Goal: Information Seeking & Learning: Learn about a topic

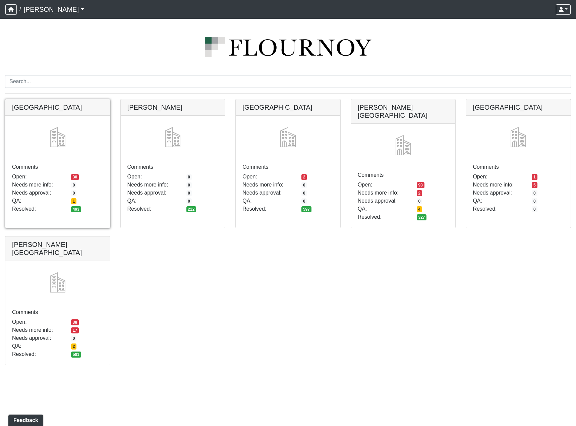
click at [69, 99] on link at bounding box center [57, 99] width 105 height 0
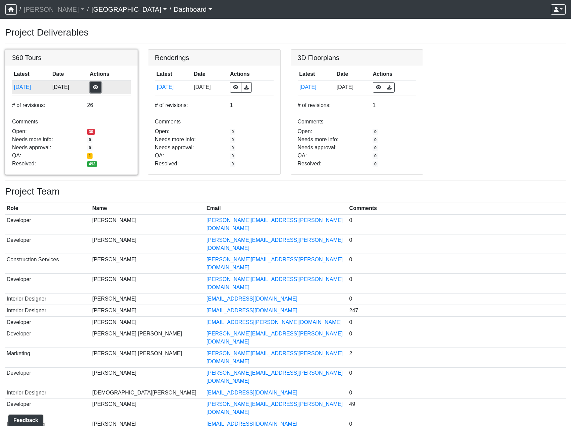
click at [101, 90] on button "button" at bounding box center [95, 87] width 11 height 10
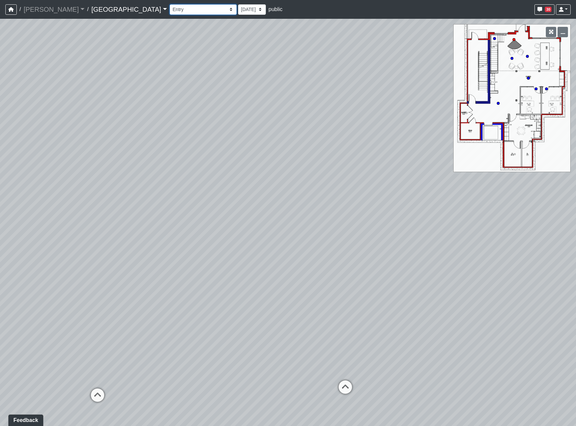
click at [170, 10] on select "Clubroom Lobby Courtyard Entry Kitchen Kitchen Stools Seating TV Lounge Banquet…" at bounding box center [203, 9] width 67 height 10
click at [170, 4] on select "Clubroom Lobby Courtyard Entry Kitchen Kitchen Stools Seating TV Lounge Banquet…" at bounding box center [203, 9] width 67 height 10
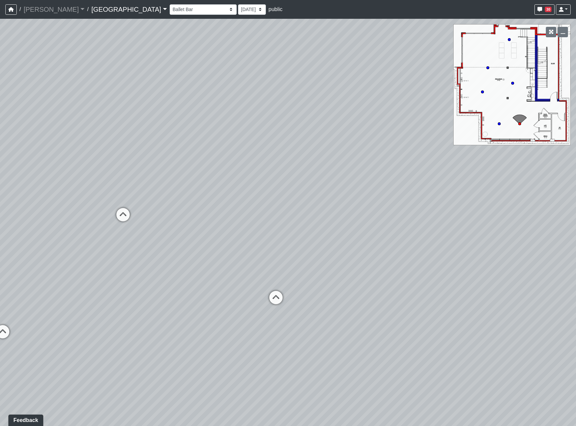
drag, startPoint x: 497, startPoint y: 238, endPoint x: 426, endPoint y: 210, distance: 76.8
click at [426, 210] on div "Loading... Reception Desk Loading... Lobby Loading... Landing Loading... Fitnes…" at bounding box center [288, 222] width 576 height 407
click at [132, 214] on icon at bounding box center [123, 218] width 20 height 20
drag, startPoint x: 356, startPoint y: 230, endPoint x: 112, endPoint y: 178, distance: 249.9
click at [112, 178] on div "Loading... Reception Desk Loading... Lobby Loading... Landing Loading... Fitnes…" at bounding box center [288, 222] width 576 height 407
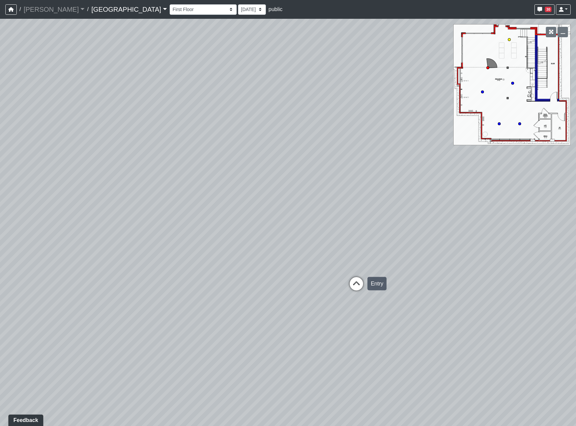
click at [351, 282] on icon at bounding box center [356, 287] width 20 height 20
drag, startPoint x: 479, startPoint y: 240, endPoint x: 158, endPoint y: 185, distance: 326.2
click at [112, 196] on div "Loading... Reception Desk Loading... Lobby Loading... Landing Loading... Fitnes…" at bounding box center [288, 222] width 576 height 407
drag, startPoint x: 289, startPoint y: 176, endPoint x: 262, endPoint y: 282, distance: 109.1
click at [262, 282] on div "Loading... Reception Desk Loading... Lobby Loading... Landing Loading... Fitnes…" at bounding box center [288, 222] width 576 height 407
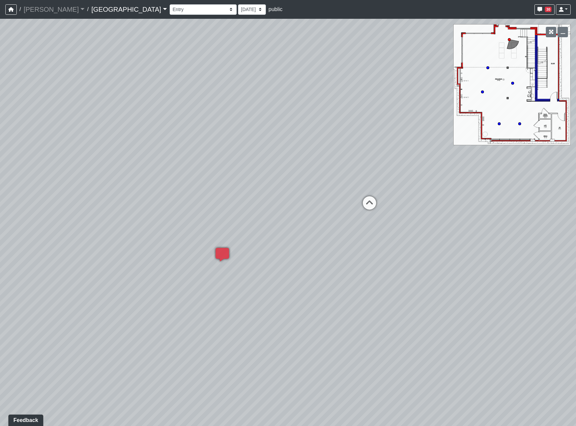
drag, startPoint x: 318, startPoint y: 166, endPoint x: 446, endPoint y: 125, distance: 134.0
click at [446, 125] on div "Loading... Reception Desk Loading... Lobby Loading... Landing Loading... Fitnes…" at bounding box center [288, 222] width 576 height 407
drag, startPoint x: 396, startPoint y: 157, endPoint x: 191, endPoint y: 237, distance: 220.4
click at [149, 252] on div "Loading... Reception Desk Loading... Lobby Loading... Landing Loading... Fitnes…" at bounding box center [288, 222] width 576 height 407
drag, startPoint x: 328, startPoint y: 179, endPoint x: 221, endPoint y: 162, distance: 108.3
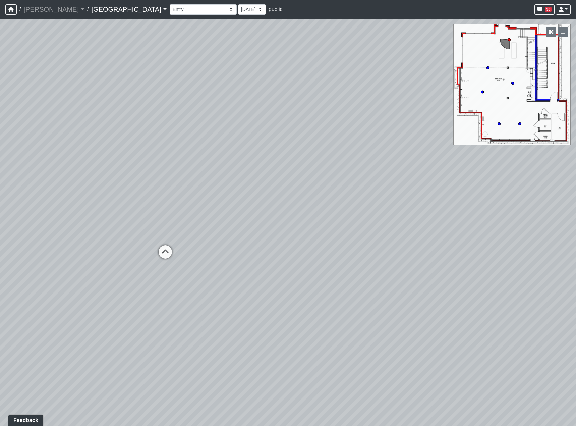
click at [221, 162] on div "Loading... Reception Desk Loading... Lobby Loading... Landing Loading... Fitnes…" at bounding box center [288, 222] width 576 height 407
drag, startPoint x: 363, startPoint y: 160, endPoint x: 400, endPoint y: 147, distance: 38.7
click at [400, 147] on div "Loading... Reception Desk Loading... Lobby Loading... Landing Loading... Fitnes…" at bounding box center [288, 222] width 576 height 407
drag, startPoint x: 292, startPoint y: 196, endPoint x: 376, endPoint y: 163, distance: 89.2
click at [376, 163] on div "Loading... Reception Desk Loading... Lobby Loading... Landing Loading... Fitnes…" at bounding box center [288, 222] width 576 height 407
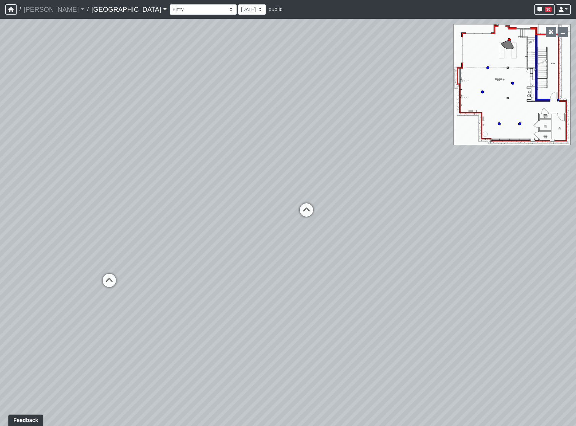
drag, startPoint x: 285, startPoint y: 182, endPoint x: 339, endPoint y: 178, distance: 54.5
click at [339, 178] on div "Loading... Reception Desk Loading... Lobby Loading... Landing Loading... Fitnes…" at bounding box center [288, 222] width 576 height 407
click at [446, 6] on div "Clubroom Lobby Courtyard Entry Kitchen Kitchen Stools Seating TV Lounge Banquet…" at bounding box center [370, 9] width 401 height 13
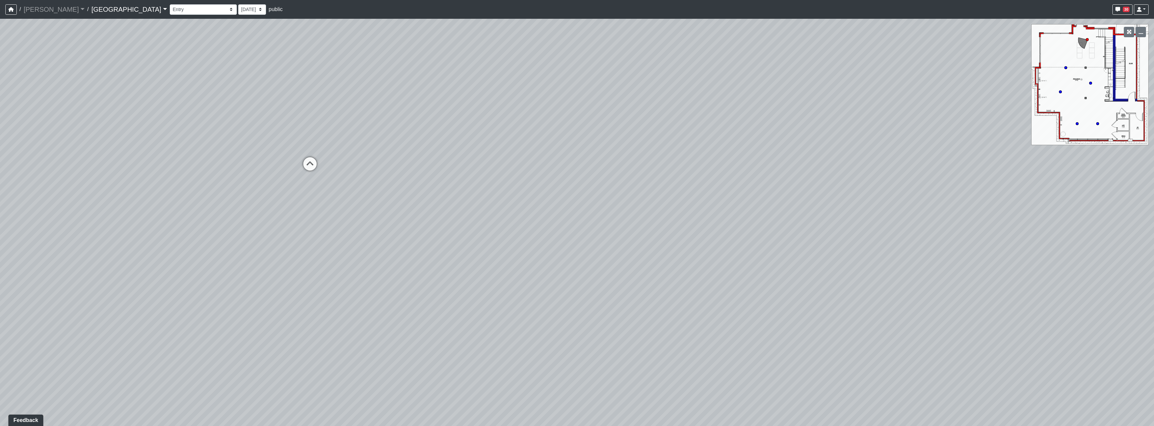
drag, startPoint x: 868, startPoint y: 276, endPoint x: 540, endPoint y: 228, distance: 331.5
click at [540, 228] on div "Loading... Reception Desk Loading... Lobby Loading... Landing Loading... Fitnes…" at bounding box center [577, 223] width 1154 height 408
drag, startPoint x: 920, startPoint y: 222, endPoint x: 528, endPoint y: 213, distance: 392.9
click at [488, 216] on div "Loading... Reception Desk Loading... Lobby Loading... Landing Loading... Fitnes…" at bounding box center [577, 223] width 1154 height 408
drag, startPoint x: 681, startPoint y: 228, endPoint x: 421, endPoint y: 226, distance: 260.3
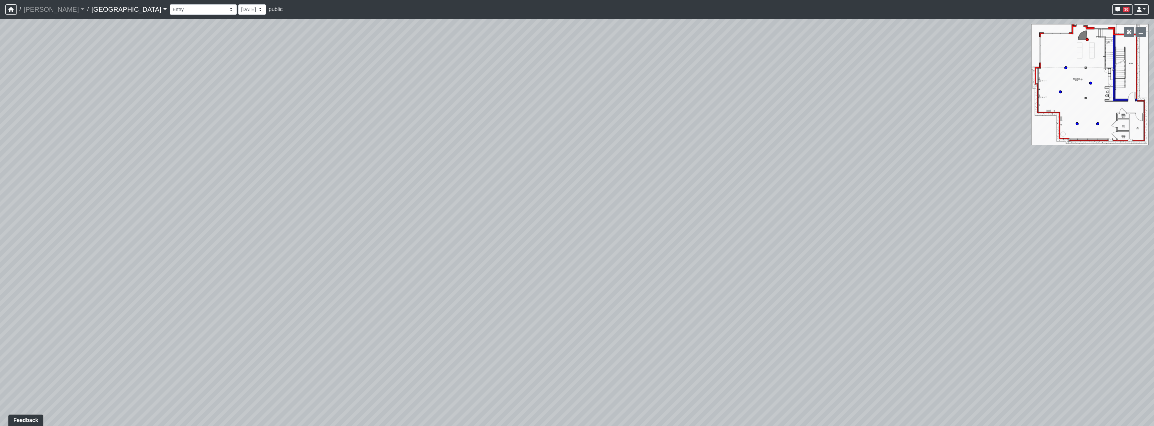
click at [421, 226] on div "Loading... Reception Desk Loading... Lobby Loading... Landing Loading... Fitnes…" at bounding box center [577, 223] width 1154 height 408
drag, startPoint x: 860, startPoint y: 207, endPoint x: 457, endPoint y: 207, distance: 402.9
click at [464, 208] on div "Loading... Reception Desk Loading... Lobby Loading... Landing Loading... Fitnes…" at bounding box center [577, 223] width 1154 height 408
drag, startPoint x: 827, startPoint y: 181, endPoint x: 484, endPoint y: 202, distance: 343.5
click at [484, 202] on div "Loading... Reception Desk Loading... Lobby Loading... Landing Loading... Fitnes…" at bounding box center [577, 223] width 1154 height 408
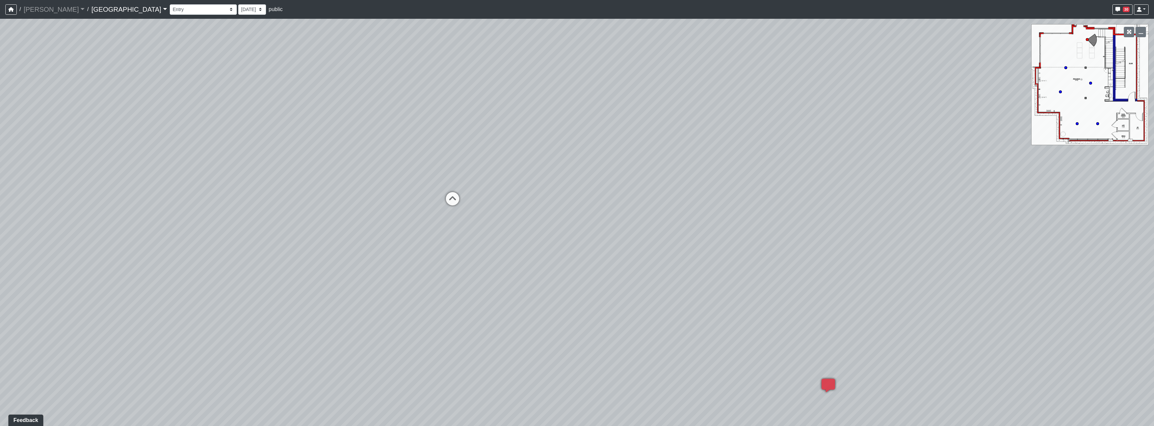
drag, startPoint x: 820, startPoint y: 170, endPoint x: 513, endPoint y: 236, distance: 314.9
click at [528, 227] on div "Loading... Reception Desk Loading... Lobby Loading... Landing Loading... Fitnes…" at bounding box center [577, 223] width 1154 height 408
drag, startPoint x: 786, startPoint y: 221, endPoint x: 688, endPoint y: 220, distance: 98.0
click at [576, 220] on div "Loading... Reception Desk Loading... Lobby Loading... Landing Loading... Fitnes…" at bounding box center [577, 223] width 1154 height 408
drag, startPoint x: 885, startPoint y: 217, endPoint x: 529, endPoint y: 184, distance: 357.8
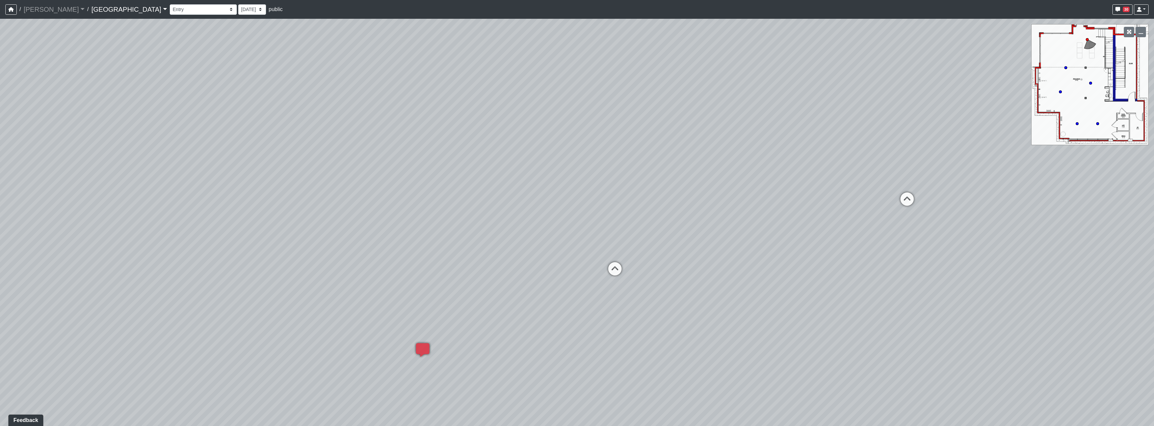
click at [482, 195] on div "Loading... Reception Desk Loading... Lobby Loading... Landing Loading... Fitnes…" at bounding box center [577, 223] width 1154 height 408
drag, startPoint x: 852, startPoint y: 190, endPoint x: 563, endPoint y: 184, distance: 289.2
click at [451, 185] on div "Loading... Reception Desk Loading... Lobby Loading... Landing Loading... Fitnes…" at bounding box center [577, 223] width 1154 height 408
drag, startPoint x: 902, startPoint y: 291, endPoint x: 668, endPoint y: 276, distance: 234.6
click at [576, 276] on div "Loading... Reception Desk Loading... Lobby Loading... Landing Loading... Fitnes…" at bounding box center [577, 223] width 1154 height 408
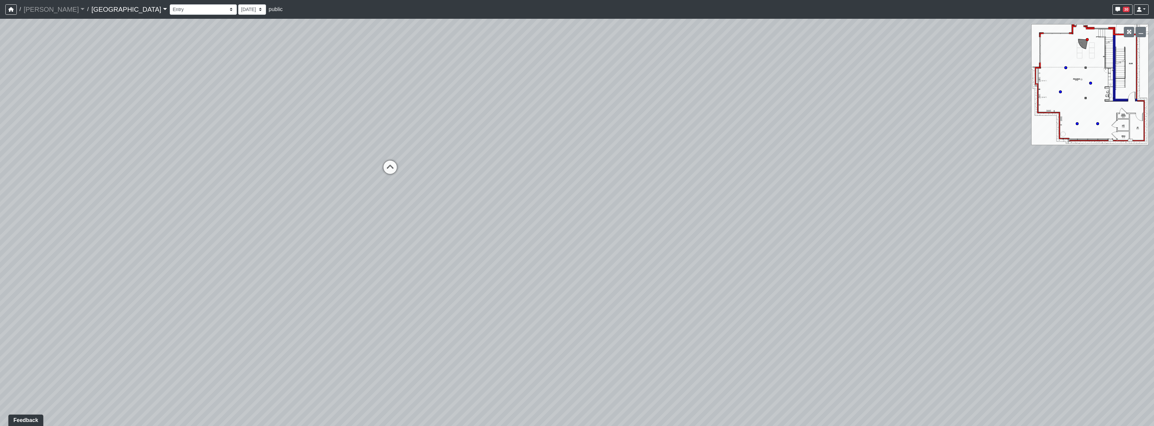
drag, startPoint x: 928, startPoint y: 308, endPoint x: 995, endPoint y: 308, distance: 67.4
click at [576, 308] on div "Loading... Reception Desk Loading... Lobby Loading... Landing Loading... Fitnes…" at bounding box center [577, 223] width 1154 height 408
drag, startPoint x: 679, startPoint y: 179, endPoint x: 811, endPoint y: 192, distance: 132.8
click at [576, 192] on div "Loading... Reception Desk Loading... Lobby Loading... Landing Loading... Fitnes…" at bounding box center [577, 223] width 1154 height 408
drag, startPoint x: 579, startPoint y: 193, endPoint x: 607, endPoint y: 194, distance: 28.2
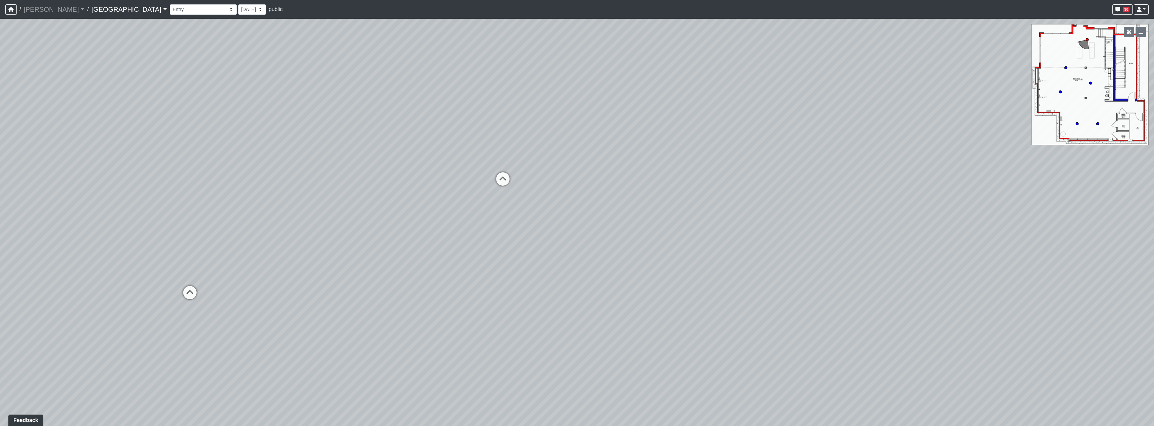
click at [576, 194] on div "Loading... Reception Desk Loading... Lobby Loading... Landing Loading... Fitnes…" at bounding box center [577, 223] width 1154 height 408
drag, startPoint x: 569, startPoint y: 267, endPoint x: 602, endPoint y: 267, distance: 33.5
click at [576, 267] on div "Loading... Reception Desk Loading... Lobby Loading... Landing Loading... Fitnes…" at bounding box center [577, 223] width 1154 height 408
drag, startPoint x: 556, startPoint y: 277, endPoint x: 702, endPoint y: 277, distance: 145.6
click at [576, 277] on div "Loading... Reception Desk Loading... Lobby Loading... Landing Loading... Fitnes…" at bounding box center [577, 223] width 1154 height 408
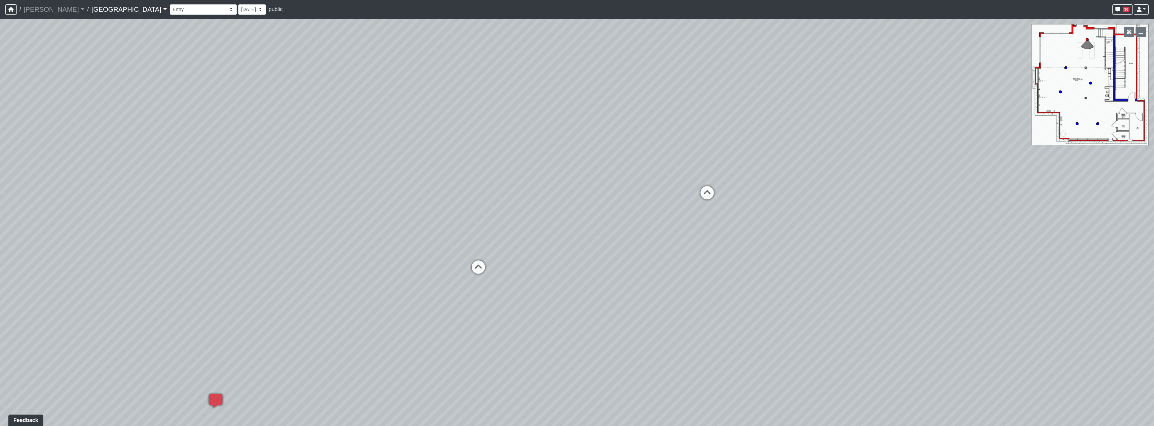
drag, startPoint x: 424, startPoint y: 249, endPoint x: 554, endPoint y: 263, distance: 131.2
click at [554, 263] on div "Loading... Reception Desk Loading... Lobby Loading... Landing Loading... Fitnes…" at bounding box center [577, 223] width 1154 height 408
click at [486, 270] on icon at bounding box center [479, 271] width 20 height 20
drag, startPoint x: 442, startPoint y: 287, endPoint x: 832, endPoint y: 281, distance: 389.8
click at [576, 281] on div "Loading... Reception Desk Loading... Lobby Loading... Landing Loading... Fitnes…" at bounding box center [577, 223] width 1154 height 408
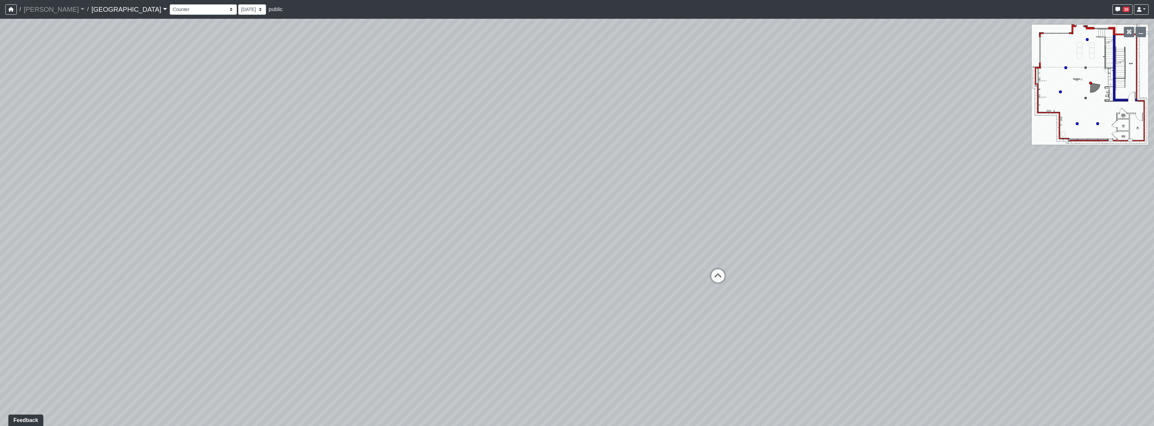
drag, startPoint x: 377, startPoint y: 202, endPoint x: 440, endPoint y: 205, distance: 63.1
click at [440, 205] on div "Loading... Reception Desk Loading... Lobby Loading... Landing Loading... Fitnes…" at bounding box center [577, 223] width 1154 height 408
drag, startPoint x: 296, startPoint y: 204, endPoint x: 350, endPoint y: 204, distance: 53.7
click at [350, 204] on div "Loading... Reception Desk Loading... Lobby Loading... Landing Loading... Fitnes…" at bounding box center [577, 223] width 1154 height 408
drag, startPoint x: 663, startPoint y: 184, endPoint x: 433, endPoint y: 177, distance: 229.6
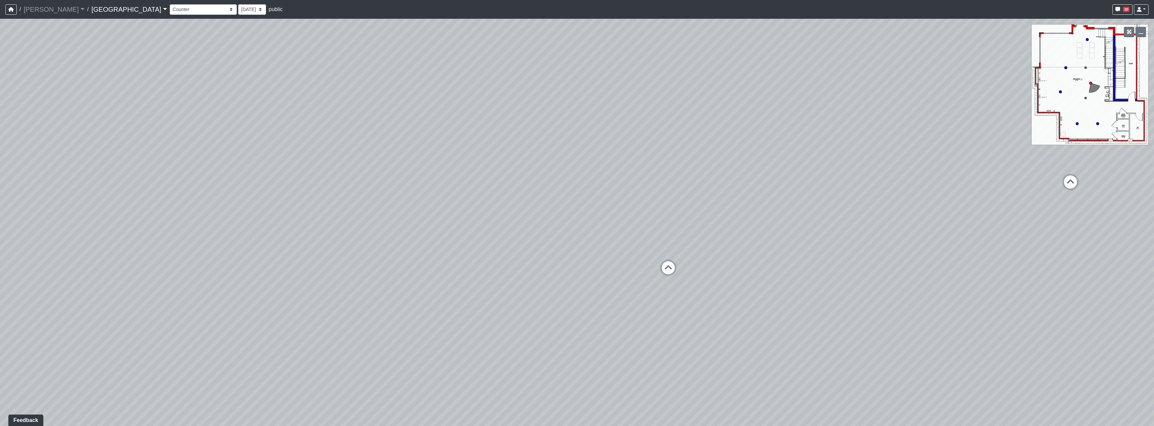
click at [433, 177] on div "Loading... Reception Desk Loading... Lobby Loading... Landing Loading... Fitnes…" at bounding box center [577, 223] width 1154 height 408
click at [576, 272] on icon at bounding box center [668, 271] width 20 height 20
drag, startPoint x: 701, startPoint y: 258, endPoint x: 468, endPoint y: 246, distance: 233.8
click at [468, 246] on div "Loading... Reception Desk Loading... Lobby Loading... Landing Loading... Fitnes…" at bounding box center [577, 223] width 1154 height 408
drag, startPoint x: 916, startPoint y: 256, endPoint x: 908, endPoint y: 256, distance: 8.1
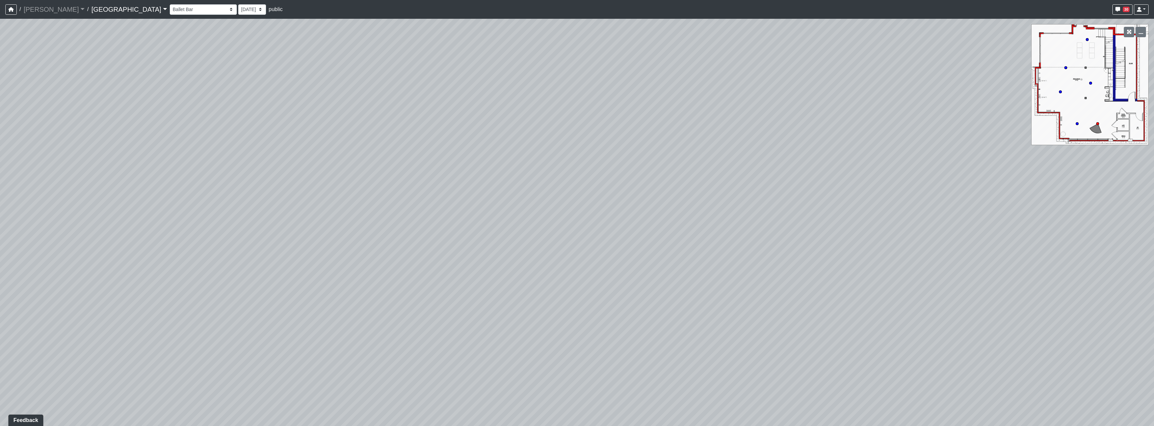
click at [576, 256] on div "Loading... Reception Desk Loading... Lobby Loading... Landing Loading... Fitnes…" at bounding box center [577, 223] width 1154 height 408
drag, startPoint x: 1092, startPoint y: 200, endPoint x: 700, endPoint y: 222, distance: 392.4
click at [576, 224] on div "Loading... Reception Desk Loading... Lobby Loading... Landing Loading... Fitnes…" at bounding box center [577, 223] width 1154 height 408
drag, startPoint x: 880, startPoint y: 273, endPoint x: 584, endPoint y: 256, distance: 296.3
click at [576, 256] on div "Loading... Reception Desk Loading... Lobby Loading... Landing Loading... Fitnes…" at bounding box center [577, 223] width 1154 height 408
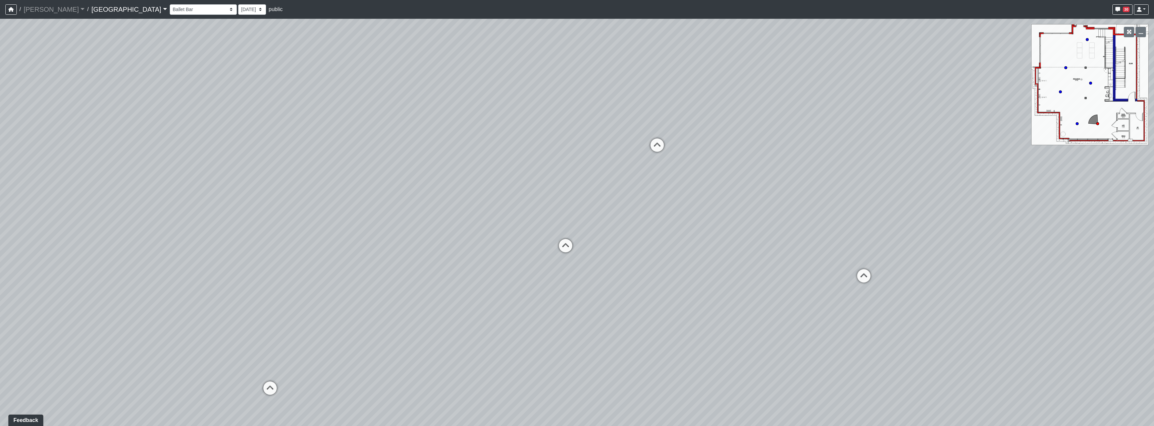
drag, startPoint x: 896, startPoint y: 273, endPoint x: 706, endPoint y: 280, distance: 190.3
click at [576, 280] on div "Loading... Reception Desk Loading... Lobby Loading... Landing Loading... Fitnes…" at bounding box center [577, 223] width 1154 height 408
drag, startPoint x: 814, startPoint y: 228, endPoint x: 785, endPoint y: 232, distance: 29.8
click at [576, 232] on div "Loading... Reception Desk Loading... Lobby Loading... Landing Loading... Fitnes…" at bounding box center [577, 223] width 1154 height 408
drag, startPoint x: 763, startPoint y: 308, endPoint x: 737, endPoint y: 312, distance: 27.1
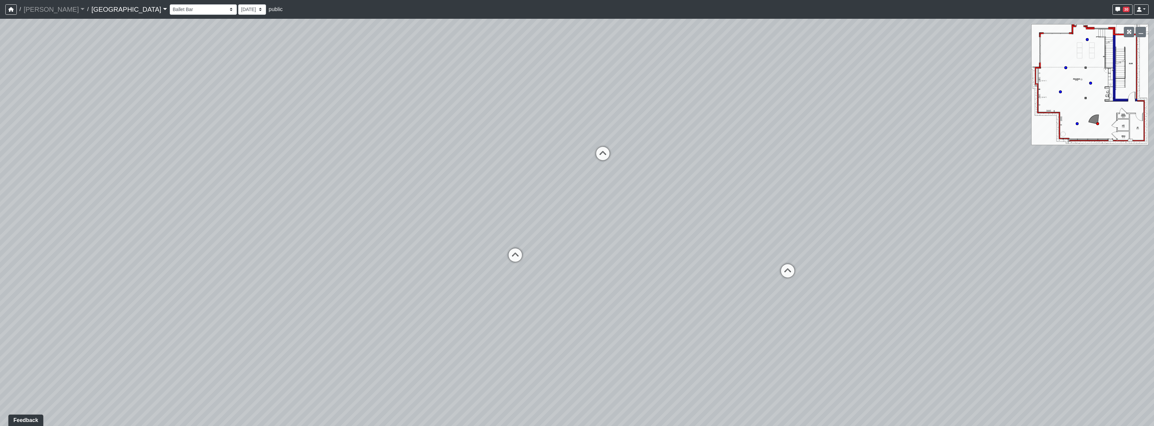
click at [576, 312] on div "Loading... Reception Desk Loading... Lobby Loading... Landing Loading... Fitnes…" at bounding box center [577, 223] width 1154 height 408
drag, startPoint x: 690, startPoint y: 356, endPoint x: 677, endPoint y: 350, distance: 14.4
click at [576, 350] on div "Loading... Reception Desk Loading... Lobby Loading... Landing Loading... Fitnes…" at bounding box center [577, 223] width 1154 height 408
drag, startPoint x: 705, startPoint y: 349, endPoint x: 741, endPoint y: 338, distance: 37.5
click at [576, 338] on div "Loading... Reception Desk Loading... Lobby Loading... Landing Loading... Fitnes…" at bounding box center [577, 223] width 1154 height 408
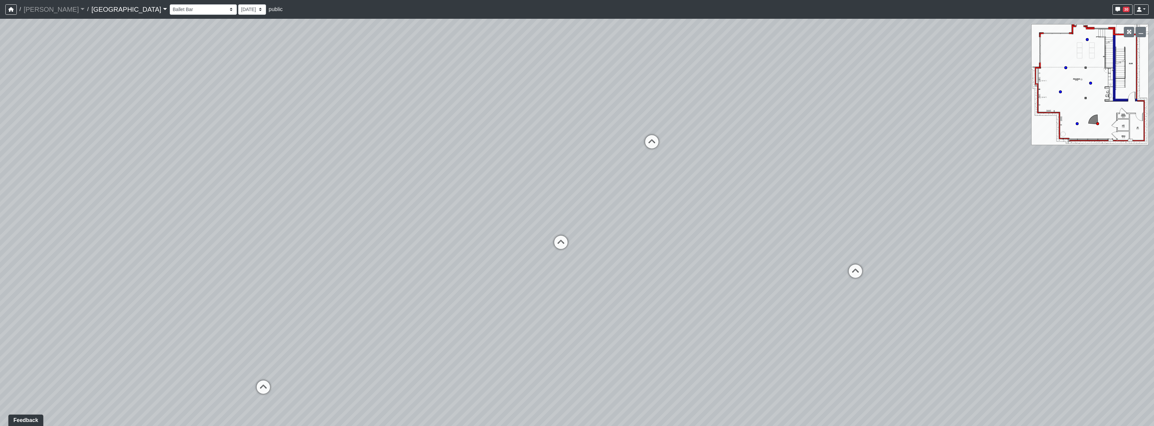
drag, startPoint x: 698, startPoint y: 313, endPoint x: 755, endPoint y: 318, distance: 56.5
click at [576, 318] on div "Loading... Reception Desk Loading... Lobby Loading... Landing Loading... Fitnes…" at bounding box center [577, 223] width 1154 height 408
drag, startPoint x: 678, startPoint y: 243, endPoint x: 699, endPoint y: 242, distance: 20.8
click at [576, 242] on div "Loading... Reception Desk Loading... Lobby Loading... Landing Loading... Fitnes…" at bounding box center [577, 223] width 1154 height 408
drag, startPoint x: 653, startPoint y: 249, endPoint x: 982, endPoint y: 259, distance: 329.2
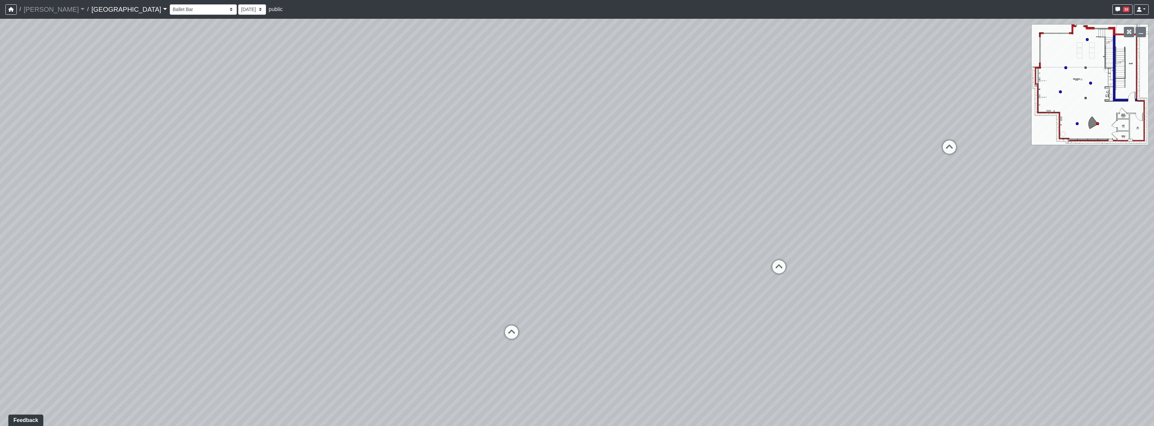
click at [576, 259] on div "Loading... Reception Desk Loading... Lobby Loading... Landing Loading... Fitnes…" at bounding box center [577, 223] width 1154 height 408
drag, startPoint x: 531, startPoint y: 255, endPoint x: 856, endPoint y: 255, distance: 325.0
click at [576, 255] on div "Loading... Reception Desk Loading... Lobby Loading... Landing Loading... Fitnes…" at bounding box center [577, 223] width 1154 height 408
drag, startPoint x: 507, startPoint y: 233, endPoint x: 847, endPoint y: 265, distance: 340.9
click at [576, 265] on div "Loading... Reception Desk Loading... Lobby Loading... Landing Loading... Fitnes…" at bounding box center [577, 223] width 1154 height 408
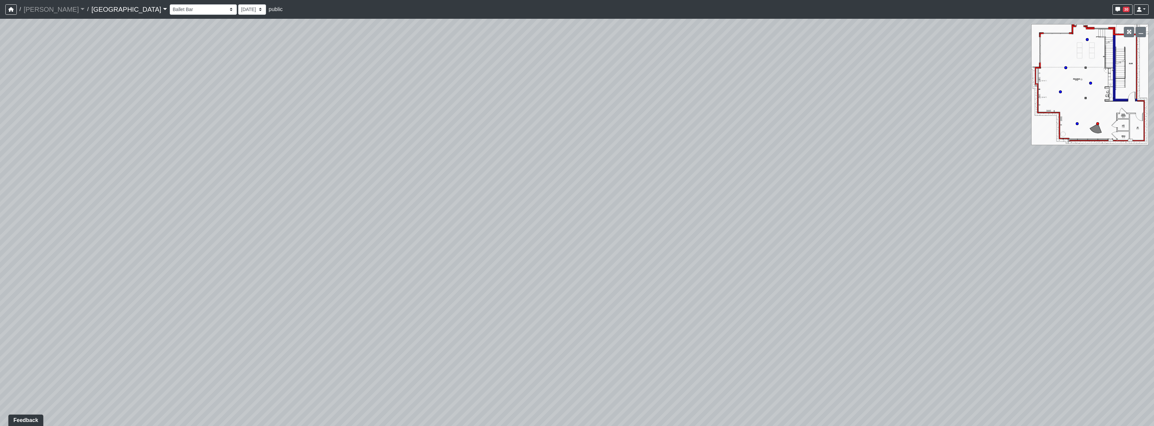
drag, startPoint x: 766, startPoint y: 228, endPoint x: 822, endPoint y: 234, distance: 55.9
click at [576, 234] on div "Loading... Reception Desk Loading... Lobby Loading... Landing Loading... Fitnes…" at bounding box center [577, 223] width 1154 height 408
drag, startPoint x: 806, startPoint y: 302, endPoint x: 674, endPoint y: 264, distance: 137.9
click at [576, 264] on div "Loading... Reception Desk Loading... Lobby Loading... Landing Loading... Fitnes…" at bounding box center [577, 223] width 1154 height 408
drag, startPoint x: 780, startPoint y: 274, endPoint x: 562, endPoint y: 274, distance: 217.7
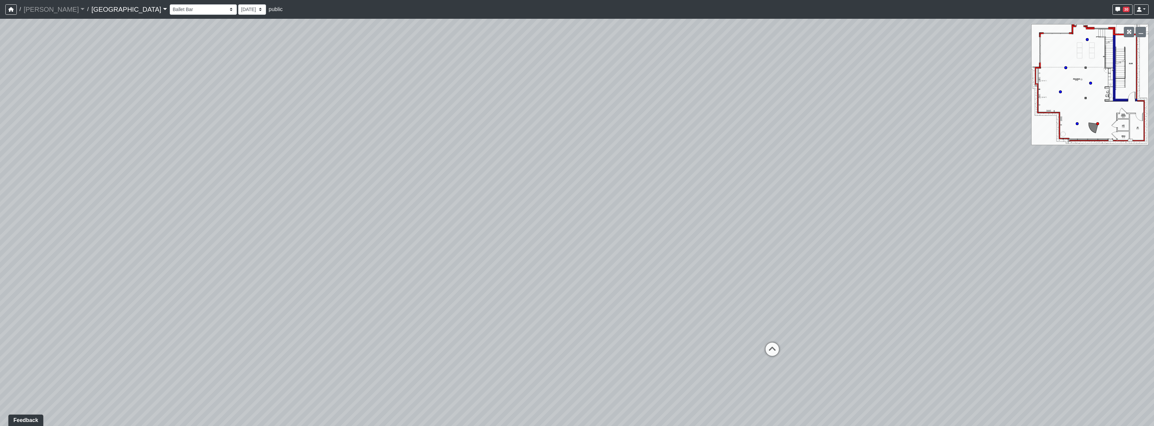
click at [562, 274] on div "Loading... Reception Desk Loading... Lobby Loading... Landing Loading... Fitnes…" at bounding box center [577, 223] width 1154 height 408
drag, startPoint x: 593, startPoint y: 275, endPoint x: 581, endPoint y: 283, distance: 14.5
click at [576, 283] on div "Loading... Reception Desk Loading... Lobby Loading... Landing Loading... Fitnes…" at bounding box center [577, 223] width 1154 height 408
drag, startPoint x: 924, startPoint y: 243, endPoint x: 658, endPoint y: 247, distance: 266.4
click at [576, 247] on div "Loading... Reception Desk Loading... Lobby Loading... Landing Loading... Fitnes…" at bounding box center [577, 223] width 1154 height 408
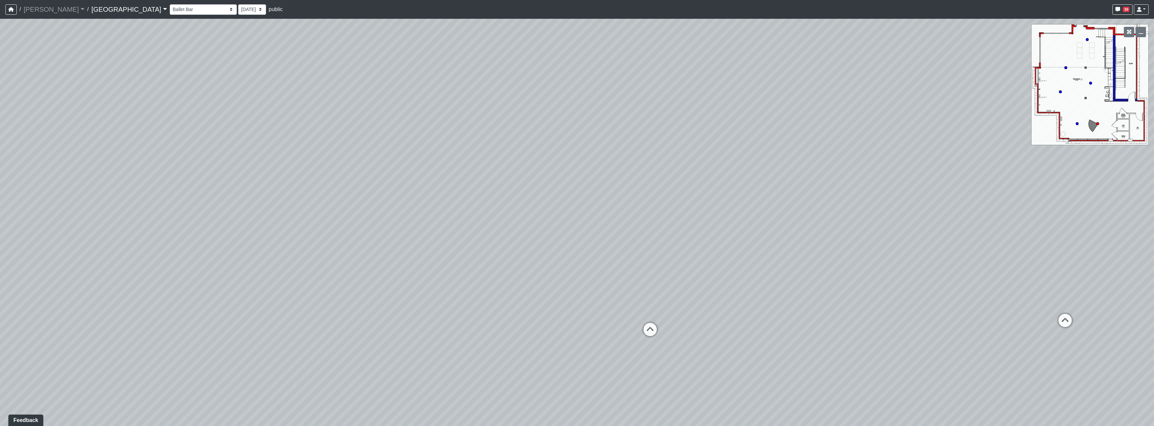
drag, startPoint x: 510, startPoint y: 236, endPoint x: 598, endPoint y: 230, distance: 88.4
click at [576, 230] on div "Loading... Reception Desk Loading... Lobby Loading... Landing Loading... Fitnes…" at bounding box center [577, 223] width 1154 height 408
drag, startPoint x: 546, startPoint y: 263, endPoint x: 627, endPoint y: 247, distance: 82.7
click at [576, 247] on div "Loading... Reception Desk Loading... Lobby Loading... Landing Loading... Fitnes…" at bounding box center [577, 223] width 1154 height 408
drag, startPoint x: 536, startPoint y: 266, endPoint x: 605, endPoint y: 268, distance: 69.1
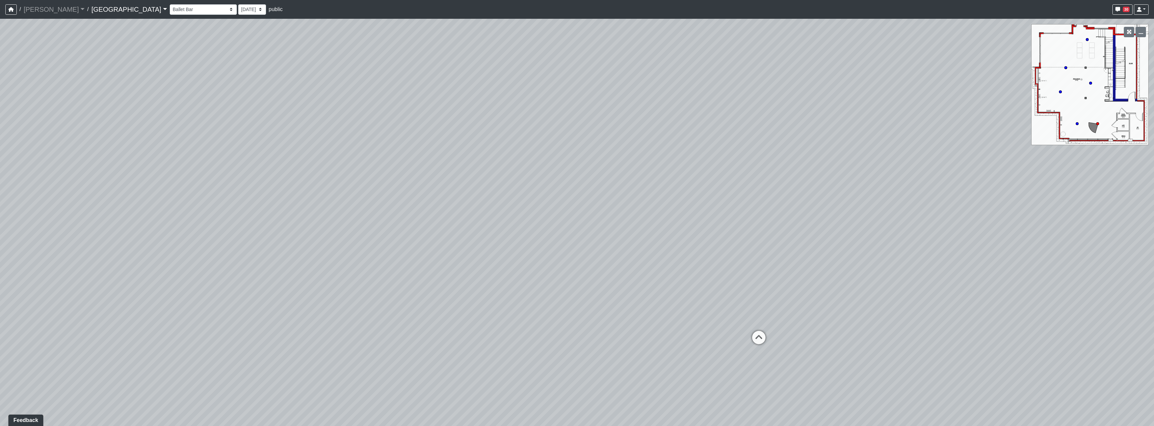
click at [576, 268] on div "Loading... Reception Desk Loading... Lobby Loading... Landing Loading... Fitnes…" at bounding box center [577, 223] width 1154 height 408
drag, startPoint x: 753, startPoint y: 272, endPoint x: 539, endPoint y: 261, distance: 215.0
click at [539, 261] on div "Loading... Reception Desk Loading... Lobby Loading... Landing Loading... Fitnes…" at bounding box center [577, 223] width 1154 height 408
drag, startPoint x: 845, startPoint y: 225, endPoint x: 742, endPoint y: 221, distance: 103.0
click at [576, 221] on div "Loading... Reception Desk Loading... Lobby Loading... Landing Loading... Fitnes…" at bounding box center [577, 223] width 1154 height 408
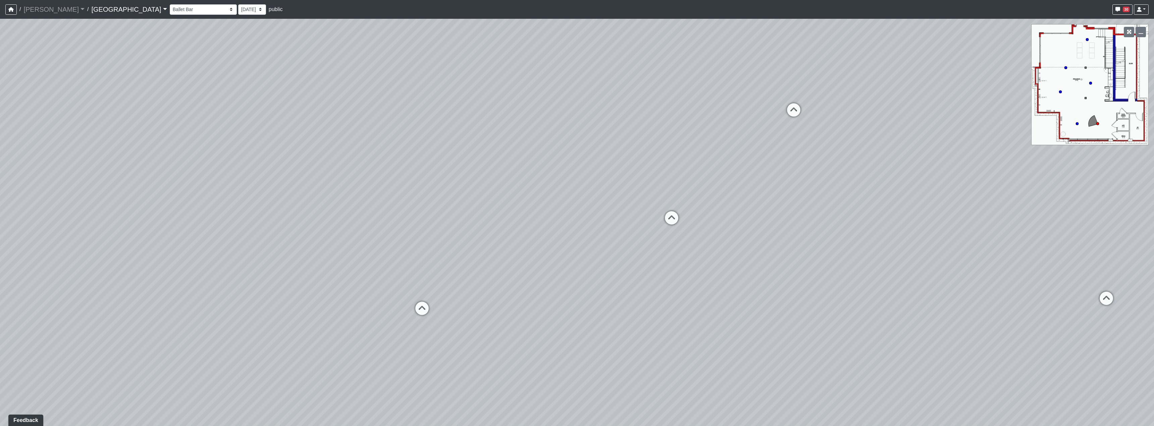
drag, startPoint x: 638, startPoint y: 232, endPoint x: 466, endPoint y: 219, distance: 172.9
click at [466, 219] on div "Loading... Reception Desk Loading... Lobby Loading... Landing Loading... Fitnes…" at bounding box center [577, 223] width 1154 height 408
drag, startPoint x: 451, startPoint y: 220, endPoint x: 375, endPoint y: 229, distance: 76.6
click at [375, 229] on div "Loading... Reception Desk Loading... Lobby Loading... Landing Loading... Fitnes…" at bounding box center [577, 223] width 1154 height 408
click at [576, 259] on icon at bounding box center [870, 256] width 20 height 20
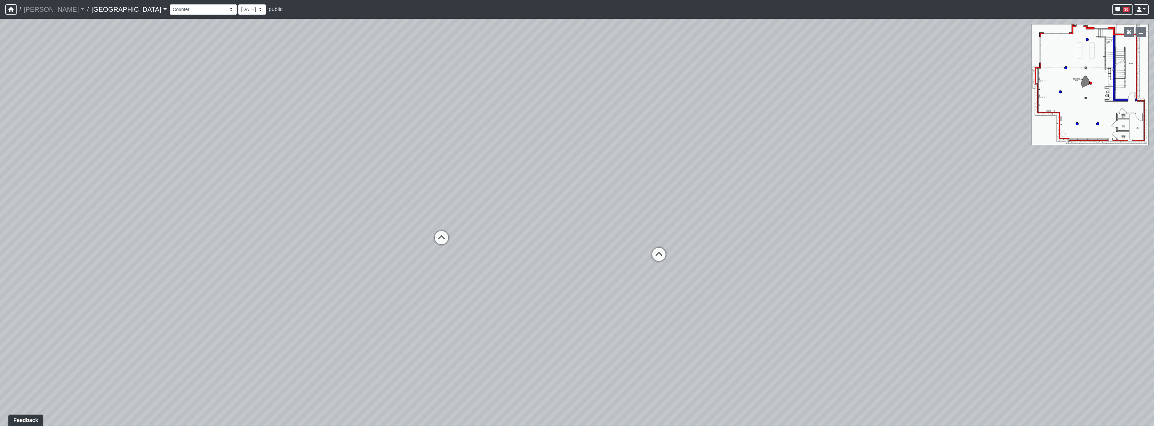
drag, startPoint x: 482, startPoint y: 231, endPoint x: 735, endPoint y: 236, distance: 253.0
click at [576, 240] on div "Loading... Reception Desk Loading... Lobby Loading... Landing Loading... Fitnes…" at bounding box center [577, 223] width 1154 height 408
drag, startPoint x: 476, startPoint y: 198, endPoint x: 876, endPoint y: 232, distance: 401.6
click at [576, 232] on div "Loading... Reception Desk Loading... Lobby Loading... Landing Loading... Fitnes…" at bounding box center [577, 223] width 1154 height 408
drag, startPoint x: 606, startPoint y: 216, endPoint x: 829, endPoint y: 225, distance: 222.9
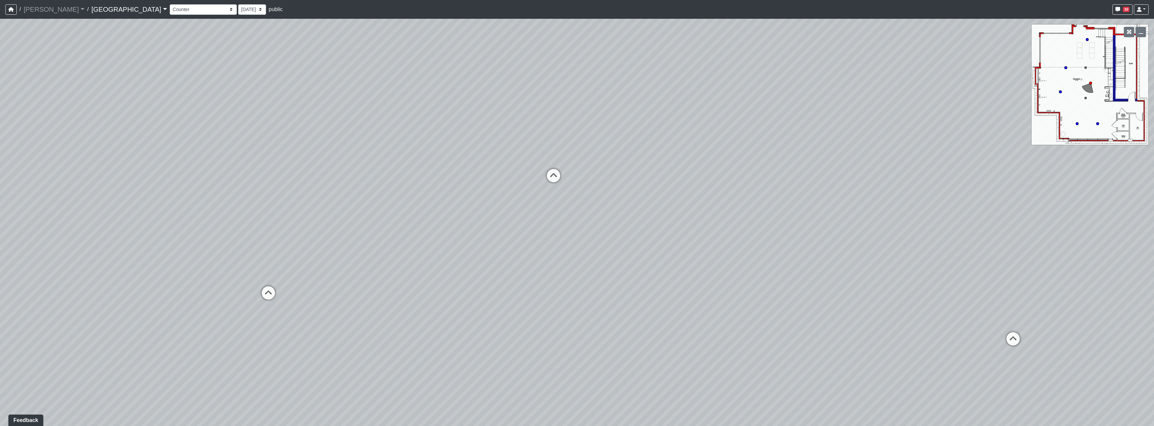
click at [576, 225] on div "Loading... Reception Desk Loading... Lobby Loading... Landing Loading... Fitnes…" at bounding box center [577, 223] width 1154 height 408
drag, startPoint x: 548, startPoint y: 220, endPoint x: 411, endPoint y: 217, distance: 136.5
click at [411, 217] on div "Loading... Reception Desk Loading... Lobby Loading... Landing Loading... Fitnes…" at bounding box center [577, 223] width 1154 height 408
drag, startPoint x: 657, startPoint y: 247, endPoint x: 635, endPoint y: 246, distance: 22.5
click at [576, 246] on div "Loading... Reception Desk Loading... Lobby Loading... Landing Loading... Fitnes…" at bounding box center [577, 223] width 1154 height 408
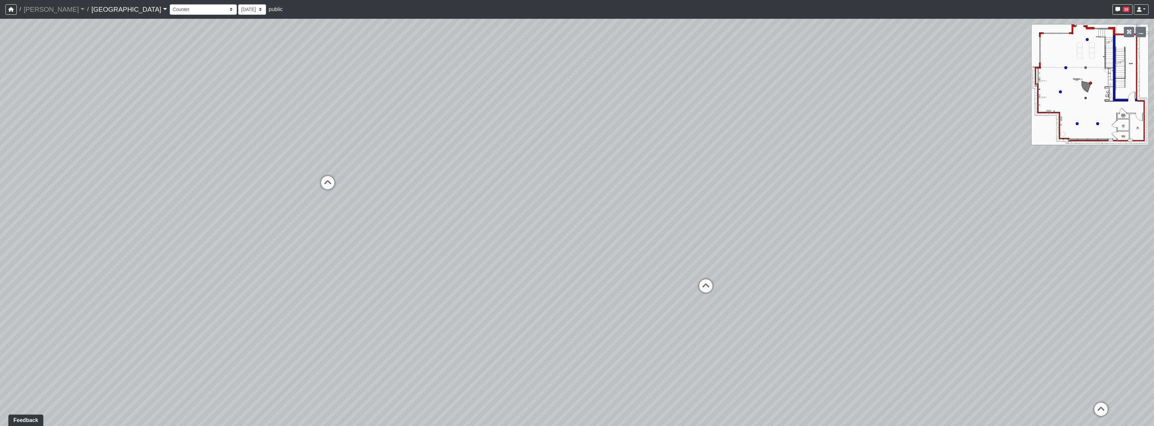
drag, startPoint x: 670, startPoint y: 272, endPoint x: 555, endPoint y: 275, distance: 114.8
click at [523, 282] on div "Loading... Reception Desk Loading... Lobby Loading... Landing Loading... Fitnes…" at bounding box center [577, 223] width 1154 height 408
drag, startPoint x: 861, startPoint y: 269, endPoint x: 601, endPoint y: 262, distance: 260.4
click at [576, 263] on div "Loading... Reception Desk Loading... Lobby Loading... Landing Loading... Fitnes…" at bounding box center [577, 223] width 1154 height 408
drag, startPoint x: 817, startPoint y: 242, endPoint x: 518, endPoint y: 232, distance: 299.4
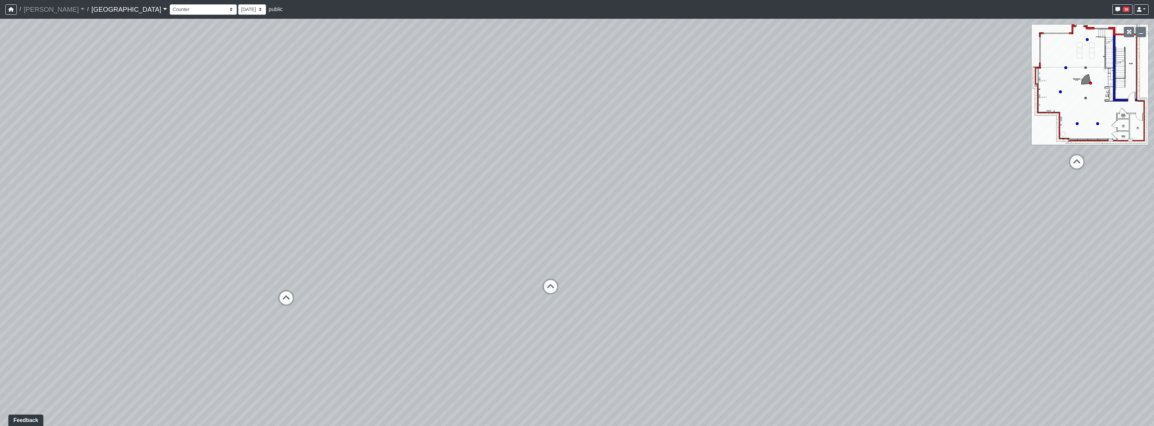
click at [518, 232] on div "Loading... Reception Desk Loading... Lobby Loading... Landing Loading... Fitnes…" at bounding box center [577, 223] width 1154 height 408
drag, startPoint x: 720, startPoint y: 221, endPoint x: 453, endPoint y: 221, distance: 267.3
click at [452, 221] on div "Loading... Reception Desk Loading... Lobby Loading... Landing Loading... Fitnes…" at bounding box center [577, 223] width 1154 height 408
drag, startPoint x: 459, startPoint y: 219, endPoint x: 524, endPoint y: 218, distance: 65.4
click at [524, 218] on div "Loading... Reception Desk Loading... Lobby Loading... Landing Loading... Fitnes…" at bounding box center [577, 223] width 1154 height 408
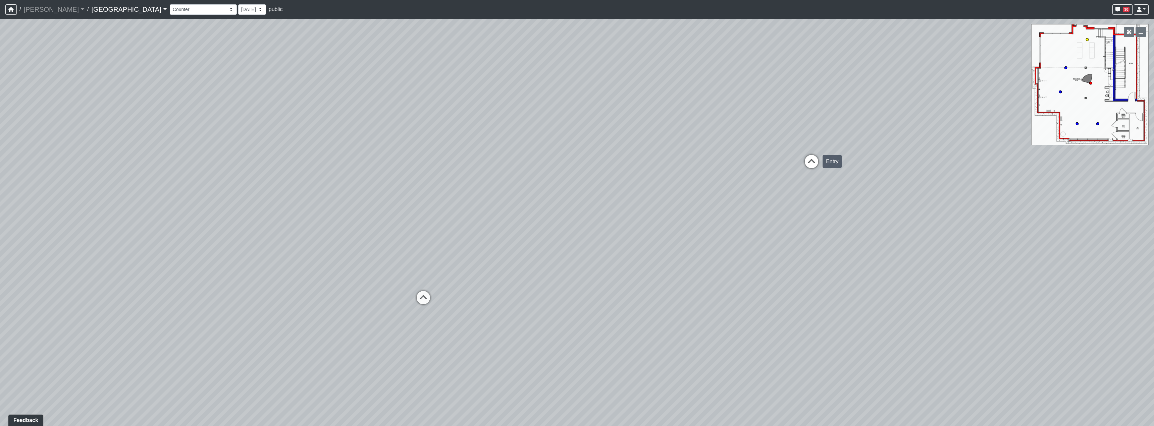
click at [576, 164] on div "Entry" at bounding box center [831, 161] width 19 height 13
drag, startPoint x: 941, startPoint y: 239, endPoint x: 751, endPoint y: 233, distance: 190.3
click at [576, 233] on div "Loading... Reception Desk Loading... Lobby Loading... Landing Loading... Fitnes…" at bounding box center [577, 223] width 1154 height 408
click at [170, 11] on select "Clubroom Lobby Courtyard Entry Kitchen Kitchen Stools Seating TV Lounge Banquet…" at bounding box center [203, 9] width 67 height 10
click at [170, 4] on select "Clubroom Lobby Courtyard Entry Kitchen Kitchen Stools Seating TV Lounge Banquet…" at bounding box center [203, 9] width 67 height 10
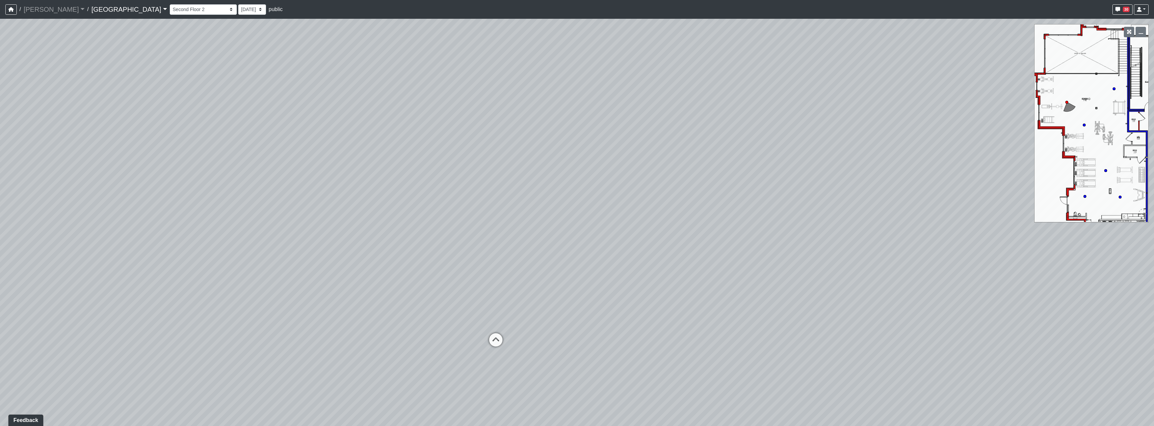
drag, startPoint x: 585, startPoint y: 268, endPoint x: 675, endPoint y: 216, distance: 104.2
click at [576, 216] on div "Loading... Reception Desk Loading... Lobby Loading... Landing Loading... Fitnes…" at bounding box center [577, 223] width 1154 height 408
click at [522, 313] on div "Loading... Reception Desk Loading... Lobby Loading... Landing Loading... Fitnes…" at bounding box center [577, 223] width 1154 height 408
click at [542, 314] on icon at bounding box center [534, 316] width 20 height 20
click at [558, 262] on icon at bounding box center [552, 257] width 20 height 20
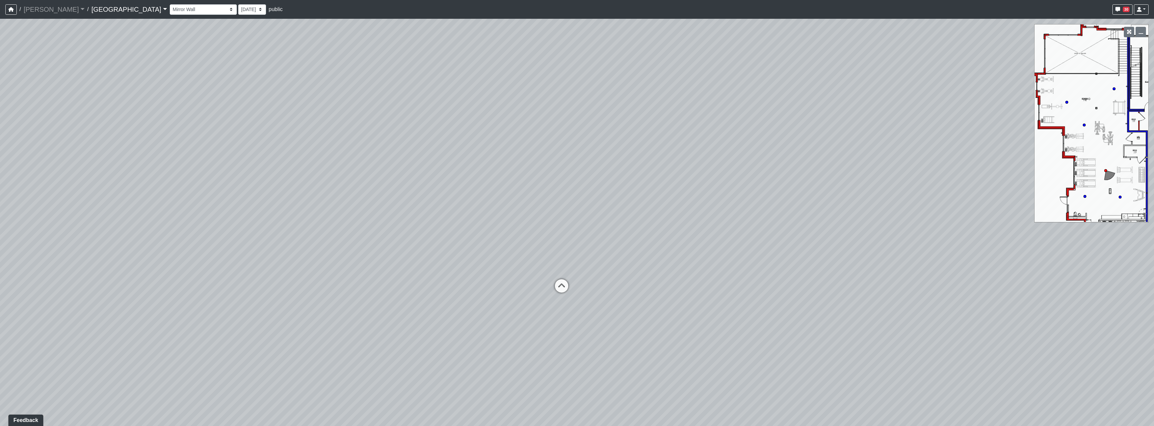
drag, startPoint x: 632, startPoint y: 280, endPoint x: 884, endPoint y: 265, distance: 252.0
click at [576, 265] on div "Loading... Reception Desk Loading... Lobby Loading... Landing Loading... Fitnes…" at bounding box center [577, 223] width 1154 height 408
drag, startPoint x: 469, startPoint y: 199, endPoint x: 631, endPoint y: 213, distance: 162.0
click at [576, 213] on div "Loading... Reception Desk Loading... Lobby Loading... Landing Loading... Fitnes…" at bounding box center [577, 223] width 1154 height 408
drag, startPoint x: 496, startPoint y: 186, endPoint x: 529, endPoint y: 200, distance: 35.5
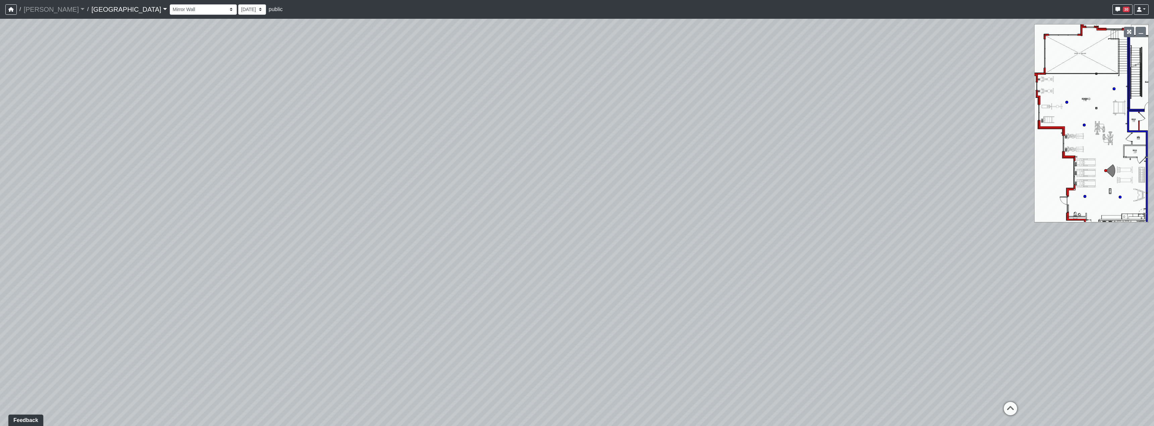
click at [529, 200] on div "Loading... Reception Desk Loading... Lobby Loading... Landing Loading... Fitnes…" at bounding box center [577, 223] width 1154 height 408
drag, startPoint x: 453, startPoint y: 237, endPoint x: 360, endPoint y: 115, distance: 153.6
click at [565, 194] on div "Loading... Reception Desk Loading... Lobby Loading... Landing Loading... Fitnes…" at bounding box center [577, 223] width 1154 height 408
drag, startPoint x: 624, startPoint y: 178, endPoint x: 525, endPoint y: 203, distance: 101.8
click at [525, 203] on div "Loading... Reception Desk Loading... Lobby Loading... Landing Loading... Fitnes…" at bounding box center [577, 223] width 1154 height 408
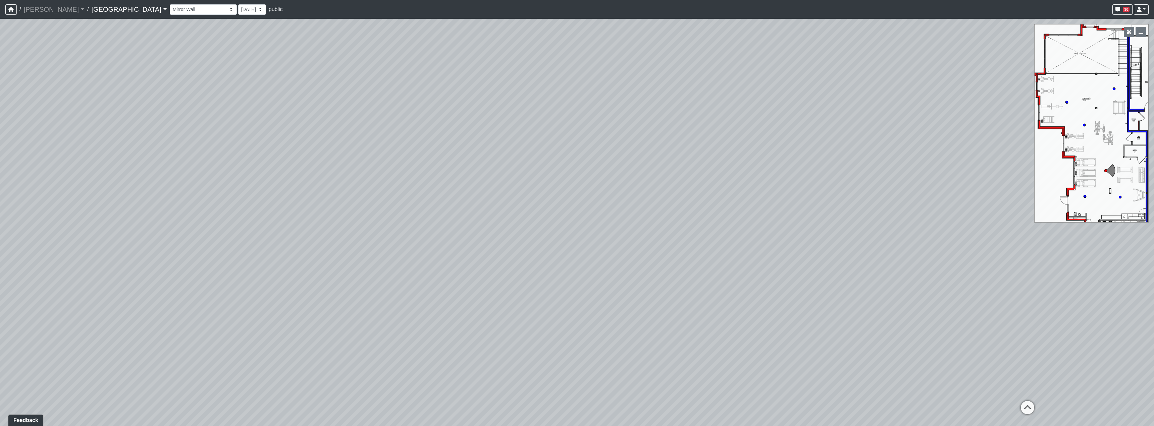
drag, startPoint x: 952, startPoint y: 262, endPoint x: 952, endPoint y: 269, distance: 7.7
click at [576, 269] on div "Loading... Reception Desk Loading... Lobby Loading... Landing Loading... Fitnes…" at bounding box center [577, 223] width 1154 height 408
drag, startPoint x: 865, startPoint y: 336, endPoint x: 554, endPoint y: 332, distance: 311.0
click at [554, 332] on div "Loading... Reception Desk Loading... Lobby Loading... Landing Loading... Fitnes…" at bounding box center [577, 223] width 1154 height 408
drag, startPoint x: 791, startPoint y: 314, endPoint x: 625, endPoint y: 301, distance: 166.6
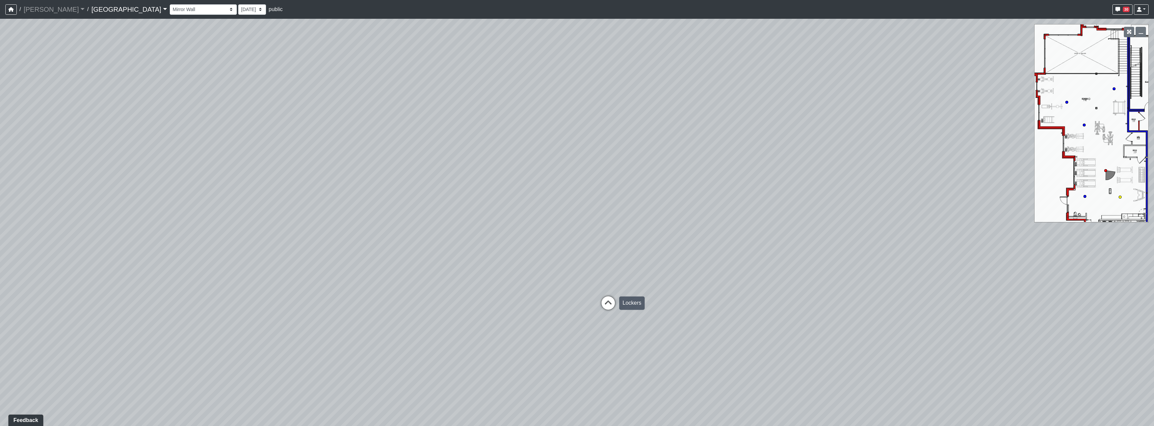
click at [576, 301] on div "Loading... Reception Desk Loading... Lobby Loading... Landing Loading... Fitnes…" at bounding box center [577, 223] width 1154 height 408
drag, startPoint x: 796, startPoint y: 311, endPoint x: 1009, endPoint y: 316, distance: 213.4
click at [576, 316] on div "Loading... Reception Desk Loading... Lobby Loading... Landing Loading... Fitnes…" at bounding box center [577, 223] width 1154 height 408
drag, startPoint x: 577, startPoint y: 266, endPoint x: 751, endPoint y: 254, distance: 174.8
click at [576, 254] on div "Loading... Reception Desk Loading... Lobby Loading... Landing Loading... Fitnes…" at bounding box center [577, 223] width 1154 height 408
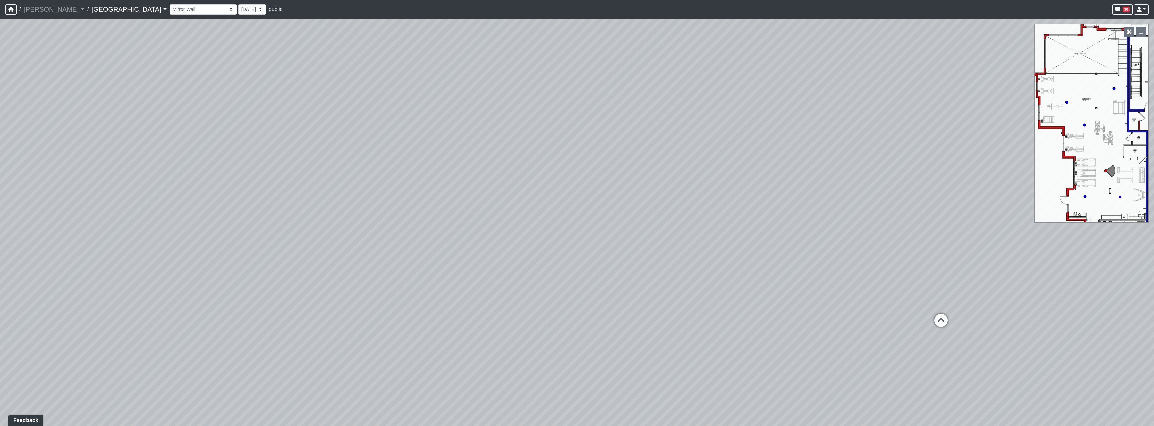
drag, startPoint x: 674, startPoint y: 350, endPoint x: 687, endPoint y: 309, distance: 43.0
click at [576, 309] on div "Loading... Reception Desk Loading... Lobby Loading... Landing Loading... Fitnes…" at bounding box center [577, 223] width 1154 height 408
drag, startPoint x: 848, startPoint y: 298, endPoint x: 709, endPoint y: 267, distance: 142.4
click at [576, 267] on div "Loading... Reception Desk Loading... Lobby Loading... Landing Loading... Fitnes…" at bounding box center [577, 223] width 1154 height 408
drag, startPoint x: 692, startPoint y: 275, endPoint x: 567, endPoint y: 277, distance: 125.1
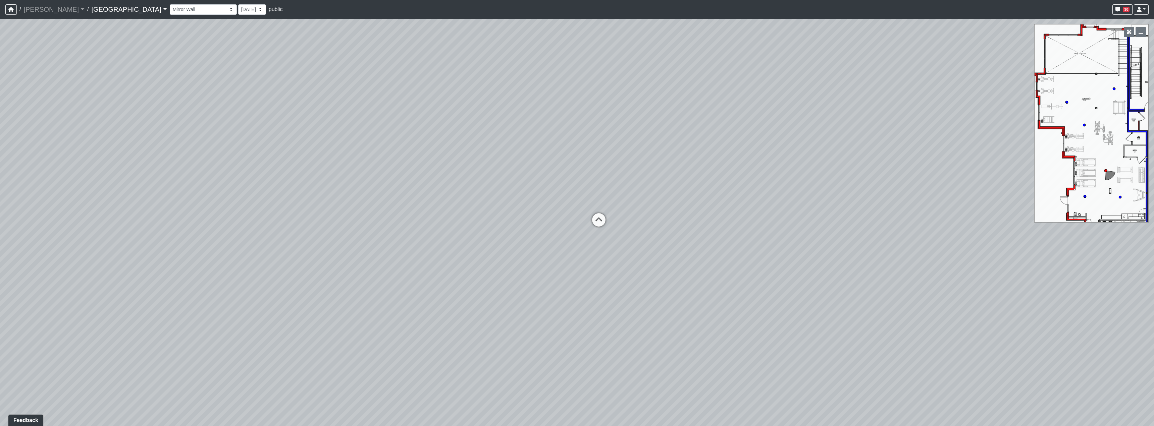
click at [567, 277] on div "Loading... Reception Desk Loading... Lobby Loading... Landing Loading... Fitnes…" at bounding box center [577, 223] width 1154 height 408
drag, startPoint x: 756, startPoint y: 282, endPoint x: 641, endPoint y: 277, distance: 115.8
click at [539, 282] on div "Loading... Reception Desk Loading... Lobby Loading... Landing Loading... Fitnes…" at bounding box center [577, 223] width 1154 height 408
drag, startPoint x: 777, startPoint y: 279, endPoint x: 579, endPoint y: 280, distance: 197.6
click at [576, 280] on div "Loading... Reception Desk Loading... Lobby Loading... Landing Loading... Fitnes…" at bounding box center [577, 223] width 1154 height 408
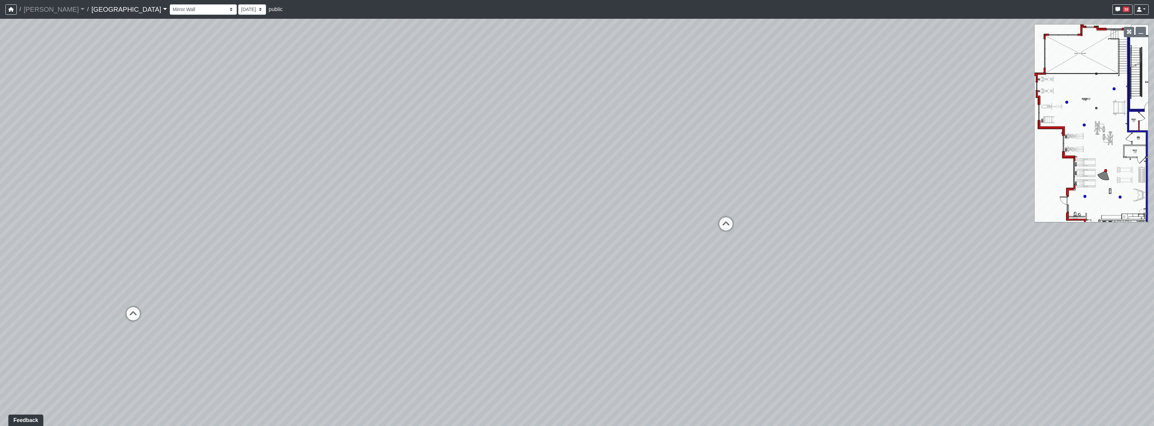
click at [576, 227] on div "Loading... Reception Desk Loading... Lobby Loading... Landing Loading... Fitnes…" at bounding box center [577, 223] width 1154 height 408
click at [576, 227] on icon at bounding box center [726, 227] width 20 height 20
drag, startPoint x: 772, startPoint y: 233, endPoint x: 914, endPoint y: 233, distance: 141.9
click at [576, 233] on div "Loading... Reception Desk Loading... Lobby Loading... Landing Loading... Fitnes…" at bounding box center [577, 223] width 1154 height 408
drag, startPoint x: 674, startPoint y: 195, endPoint x: 921, endPoint y: 228, distance: 249.1
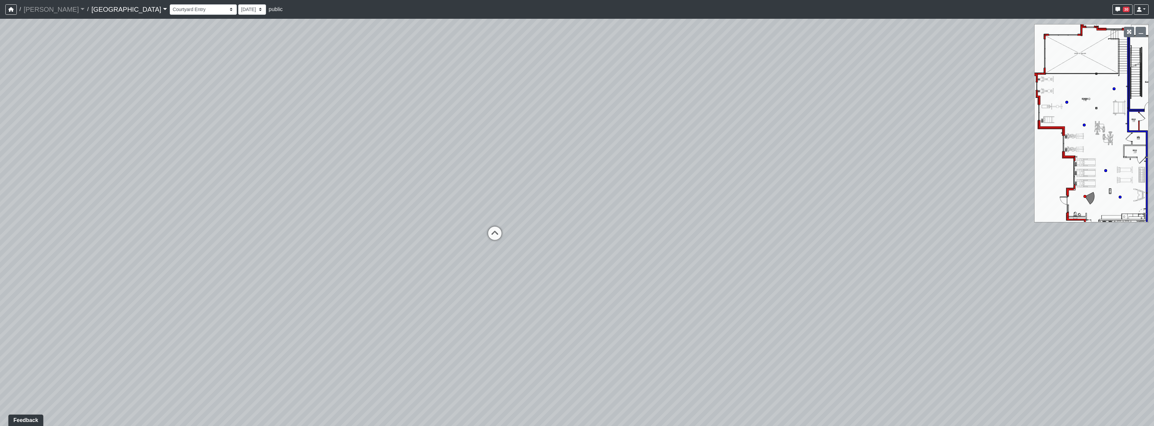
click at [576, 228] on div "Loading... Reception Desk Loading... Lobby Loading... Landing Loading... Fitnes…" at bounding box center [577, 223] width 1154 height 408
drag, startPoint x: 507, startPoint y: 207, endPoint x: 835, endPoint y: 218, distance: 328.6
click at [576, 218] on div "Loading... Reception Desk Loading... Lobby Loading... Landing Loading... Fitnes…" at bounding box center [577, 223] width 1154 height 408
drag, startPoint x: 588, startPoint y: 187, endPoint x: 688, endPoint y: 194, distance: 99.8
click at [576, 194] on div "Loading... Reception Desk Loading... Lobby Loading... Landing Loading... Fitnes…" at bounding box center [577, 223] width 1154 height 408
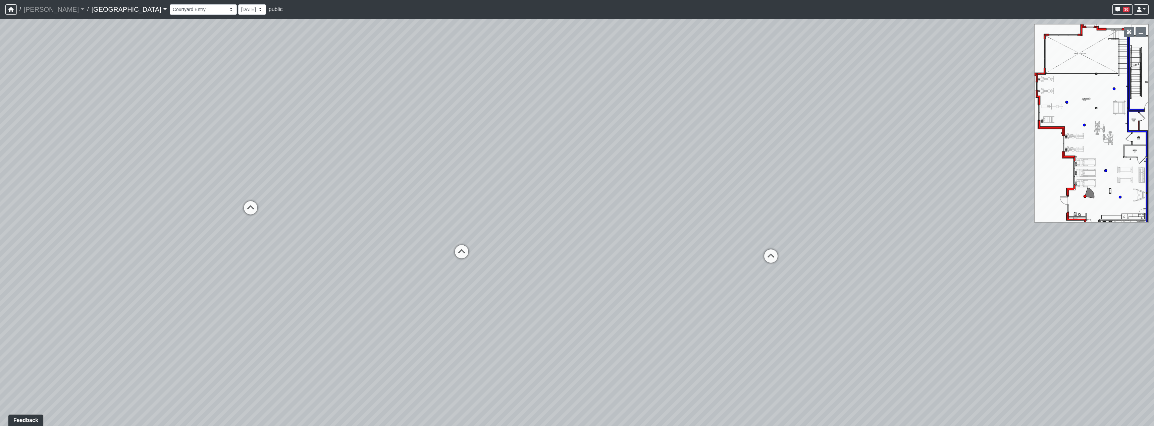
drag, startPoint x: 732, startPoint y: 298, endPoint x: 704, endPoint y: 293, distance: 28.2
click at [576, 293] on div "Loading... Reception Desk Loading... Lobby Loading... Landing Loading... Fitnes…" at bounding box center [577, 223] width 1154 height 408
drag, startPoint x: 704, startPoint y: 317, endPoint x: 873, endPoint y: 351, distance: 172.8
click at [576, 353] on div "Loading... Reception Desk Loading... Lobby Loading... Landing Loading... Fitnes…" at bounding box center [577, 223] width 1154 height 408
drag, startPoint x: 349, startPoint y: 243, endPoint x: 671, endPoint y: 247, distance: 322.0
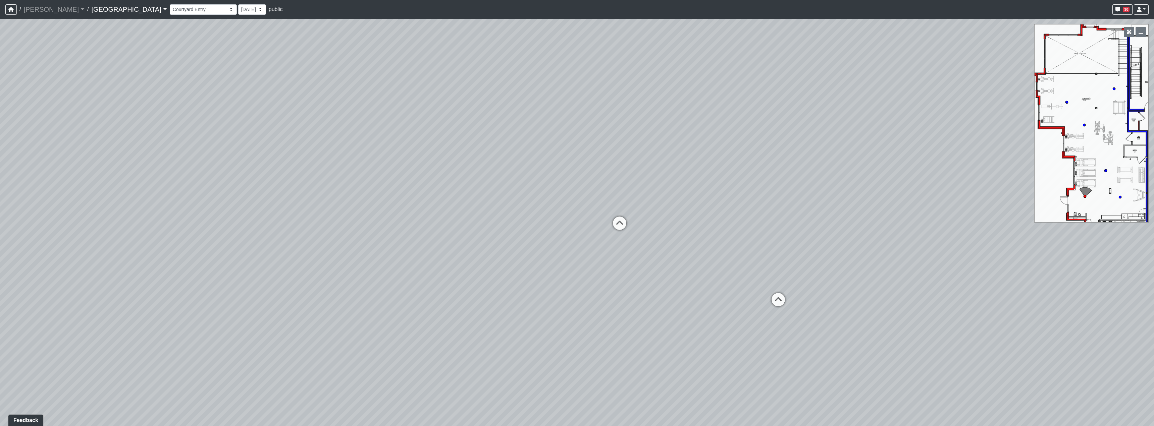
click at [576, 247] on div "Loading... Reception Desk Loading... Lobby Loading... Landing Loading... Fitnes…" at bounding box center [577, 223] width 1154 height 408
drag, startPoint x: 603, startPoint y: 270, endPoint x: 607, endPoint y: 248, distance: 22.2
click at [576, 248] on div "Loading... Reception Desk Loading... Lobby Loading... Landing Loading... Fitnes…" at bounding box center [577, 223] width 1154 height 408
click at [458, 336] on div "Loading... Reception Desk Loading... Lobby Loading... Landing Loading... Fitnes…" at bounding box center [577, 223] width 1154 height 408
drag, startPoint x: 699, startPoint y: 219, endPoint x: 683, endPoint y: 216, distance: 16.7
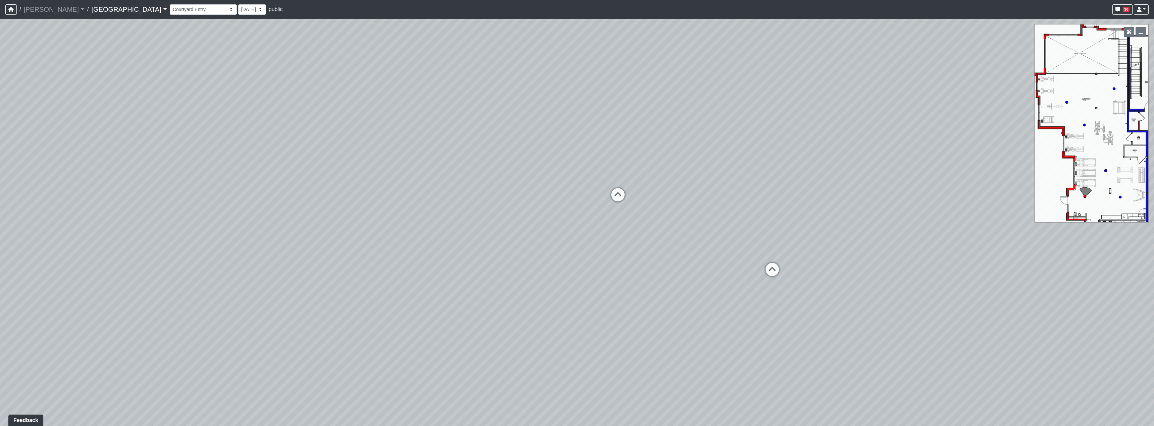
click at [576, 216] on div "Loading... Reception Desk Loading... Lobby Loading... Landing Loading... Fitnes…" at bounding box center [577, 223] width 1154 height 408
click at [576, 195] on icon at bounding box center [617, 198] width 20 height 20
drag, startPoint x: 816, startPoint y: 267, endPoint x: 844, endPoint y: 264, distance: 28.0
click at [576, 264] on div "Loading... Reception Desk Loading... Lobby Loading... Landing Loading... Fitnes…" at bounding box center [577, 223] width 1154 height 408
drag, startPoint x: 516, startPoint y: 193, endPoint x: 760, endPoint y: 222, distance: 246.3
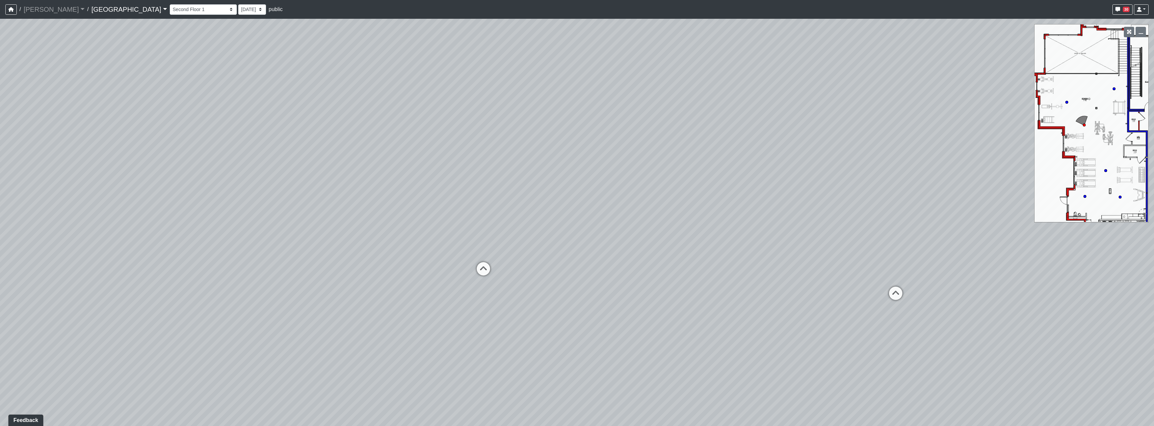
click at [576, 222] on div "Loading... Reception Desk Loading... Lobby Loading... Landing Loading... Fitnes…" at bounding box center [577, 223] width 1154 height 408
drag, startPoint x: 812, startPoint y: 266, endPoint x: 943, endPoint y: 251, distance: 131.7
click at [576, 251] on div "Loading... Reception Desk Loading... Lobby Loading... Landing Loading... Fitnes…" at bounding box center [577, 223] width 1154 height 408
drag, startPoint x: 711, startPoint y: 226, endPoint x: 617, endPoint y: 224, distance: 93.9
click at [576, 224] on div "Loading... Reception Desk Loading... Lobby Loading... Landing Loading... Fitnes…" at bounding box center [577, 223] width 1154 height 408
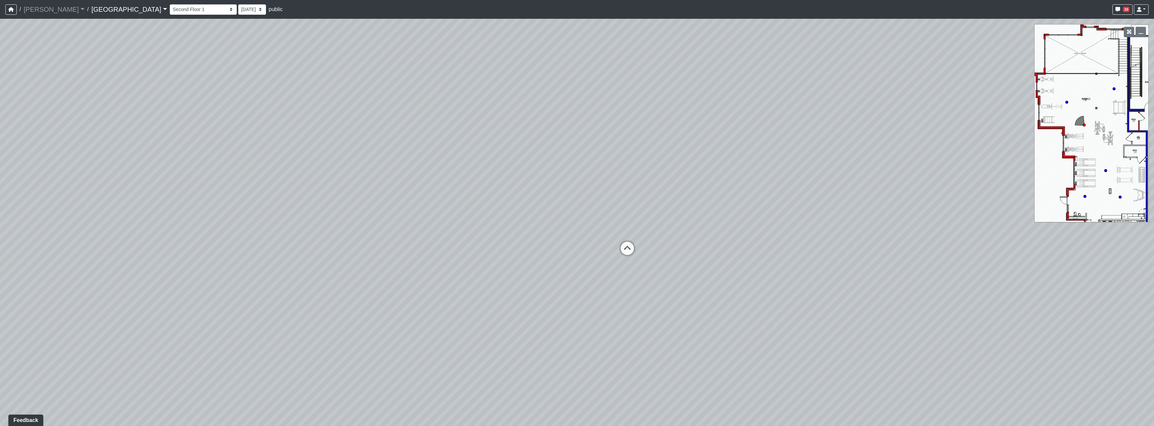
drag, startPoint x: 620, startPoint y: 220, endPoint x: 727, endPoint y: 236, distance: 108.2
click at [576, 236] on div "Loading... Reception Desk Loading... Lobby Loading... Landing Loading... Fitnes…" at bounding box center [577, 223] width 1154 height 408
drag, startPoint x: 471, startPoint y: 312, endPoint x: 889, endPoint y: 314, distance: 417.3
click at [576, 314] on div "Loading... Reception Desk Loading... Lobby Loading... Landing Loading... Fitnes…" at bounding box center [577, 223] width 1154 height 408
drag, startPoint x: 437, startPoint y: 265, endPoint x: 797, endPoint y: 259, distance: 360.3
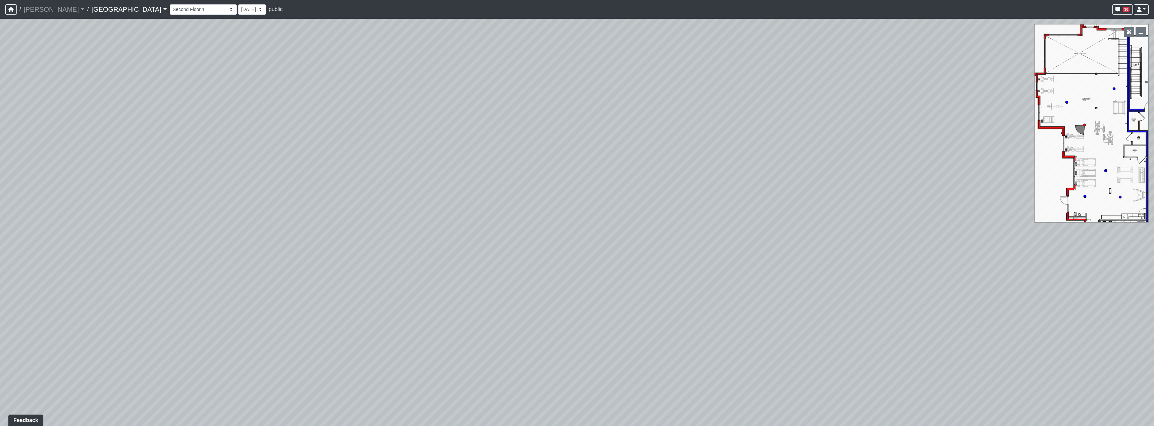
click at [576, 259] on div "Loading... Reception Desk Loading... Lobby Loading... Landing Loading... Fitnes…" at bounding box center [577, 223] width 1154 height 408
drag, startPoint x: 813, startPoint y: 275, endPoint x: 801, endPoint y: 275, distance: 12.1
click at [576, 275] on div "Loading... Reception Desk Loading... Lobby Loading... Landing Loading... Fitnes…" at bounding box center [577, 223] width 1154 height 408
drag, startPoint x: 419, startPoint y: 293, endPoint x: 540, endPoint y: 288, distance: 121.5
click at [540, 288] on div "Loading... Reception Desk Loading... Lobby Loading... Landing Loading... Fitnes…" at bounding box center [577, 223] width 1154 height 408
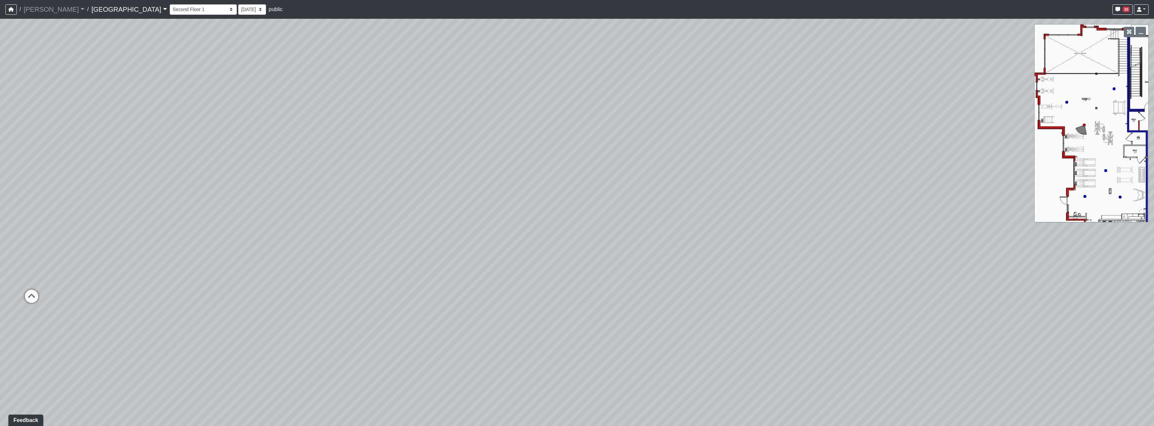
drag, startPoint x: 393, startPoint y: 289, endPoint x: 452, endPoint y: 275, distance: 60.8
click at [452, 275] on div "Loading... Reception Desk Loading... Lobby Loading... Landing Loading... Fitnes…" at bounding box center [577, 223] width 1154 height 408
drag, startPoint x: 452, startPoint y: 271, endPoint x: 502, endPoint y: 270, distance: 49.7
click at [502, 270] on div "Loading... Reception Desk Loading... Lobby Loading... Landing Loading... Fitnes…" at bounding box center [577, 223] width 1154 height 408
click at [563, 278] on div "Loading... Reception Desk Loading... Lobby Loading... Landing Loading... Fitnes…" at bounding box center [577, 223] width 1154 height 408
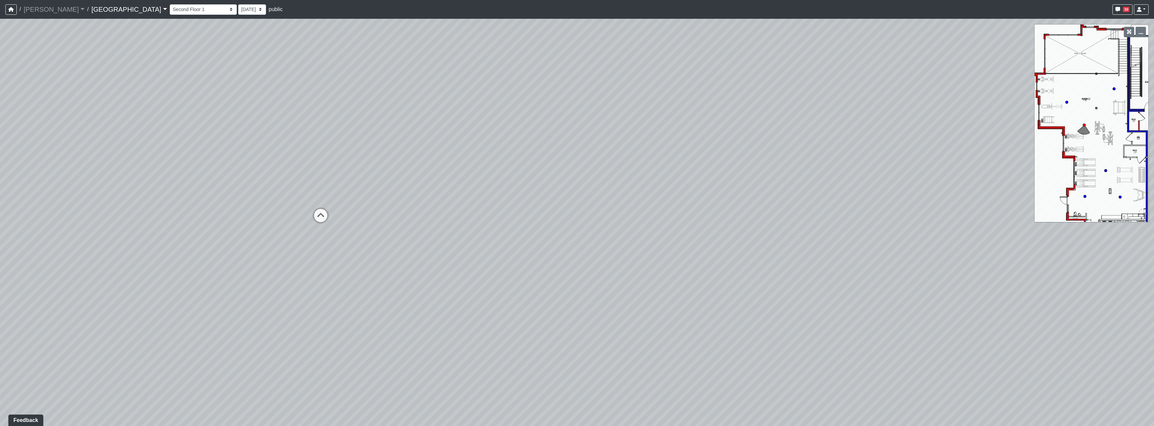
drag, startPoint x: 651, startPoint y: 297, endPoint x: 820, endPoint y: 271, distance: 171.4
click at [576, 271] on div "Loading... Reception Desk Loading... Lobby Loading... Landing Loading... Fitnes…" at bounding box center [577, 223] width 1154 height 408
drag, startPoint x: 485, startPoint y: 234, endPoint x: 664, endPoint y: 254, distance: 180.9
click at [576, 254] on div "Loading... Reception Desk Loading... Lobby Loading... Landing Loading... Fitnes…" at bounding box center [577, 223] width 1154 height 408
click at [501, 218] on icon at bounding box center [509, 220] width 20 height 20
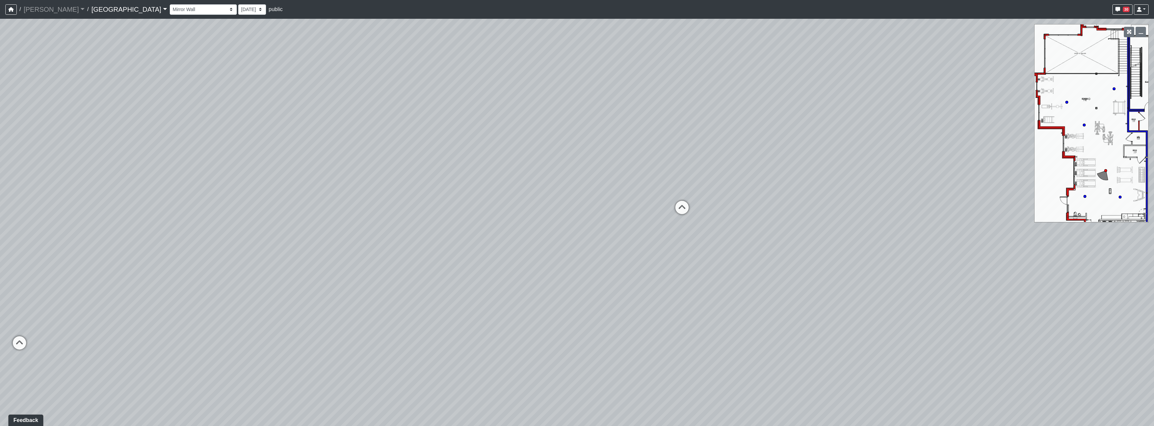
drag, startPoint x: 862, startPoint y: 326, endPoint x: 397, endPoint y: 276, distance: 468.0
click at [397, 276] on div "Loading... Reception Desk Loading... Lobby Loading... Landing Loading... Fitnes…" at bounding box center [577, 223] width 1154 height 408
drag, startPoint x: 834, startPoint y: 276, endPoint x: 367, endPoint y: 258, distance: 466.9
click at [367, 258] on div "Loading... Reception Desk Loading... Lobby Loading... Landing Loading... Fitnes…" at bounding box center [577, 223] width 1154 height 408
drag, startPoint x: 837, startPoint y: 263, endPoint x: 494, endPoint y: 241, distance: 343.5
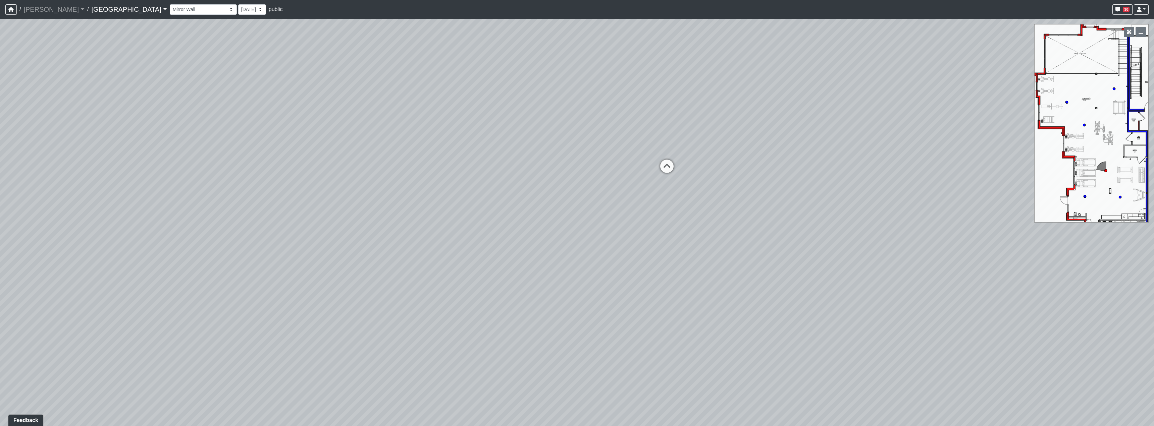
click at [347, 272] on div "Loading... Reception Desk Loading... Lobby Loading... Landing Loading... Fitnes…" at bounding box center [577, 223] width 1154 height 408
drag, startPoint x: 897, startPoint y: 168, endPoint x: 783, endPoint y: 237, distance: 132.4
click at [576, 237] on div "Loading... Reception Desk Loading... Lobby Loading... Landing Loading... Fitnes…" at bounding box center [577, 223] width 1154 height 408
click at [576, 230] on icon at bounding box center [596, 229] width 20 height 20
click at [576, 281] on icon at bounding box center [964, 284] width 20 height 20
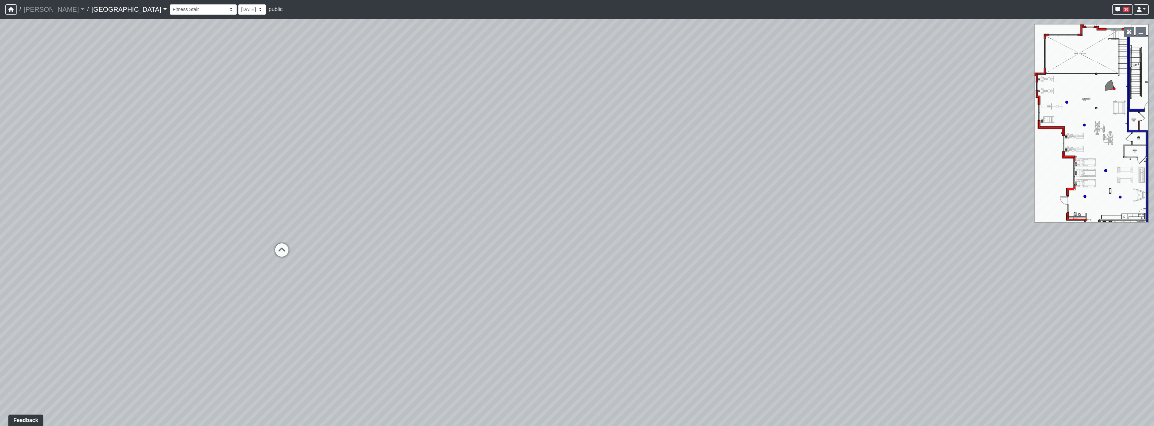
drag, startPoint x: 771, startPoint y: 275, endPoint x: 892, endPoint y: 279, distance: 121.1
click at [576, 279] on div "Loading... Reception Desk Loading... Lobby Loading... Landing Loading... Fitnes…" at bounding box center [577, 223] width 1154 height 408
drag, startPoint x: 877, startPoint y: 278, endPoint x: 831, endPoint y: 273, distance: 46.6
click at [576, 273] on div "Loading... Reception Desk Loading... Lobby Loading... Landing Loading... Fitnes…" at bounding box center [577, 223] width 1154 height 408
drag, startPoint x: 525, startPoint y: 212, endPoint x: 864, endPoint y: 211, distance: 338.4
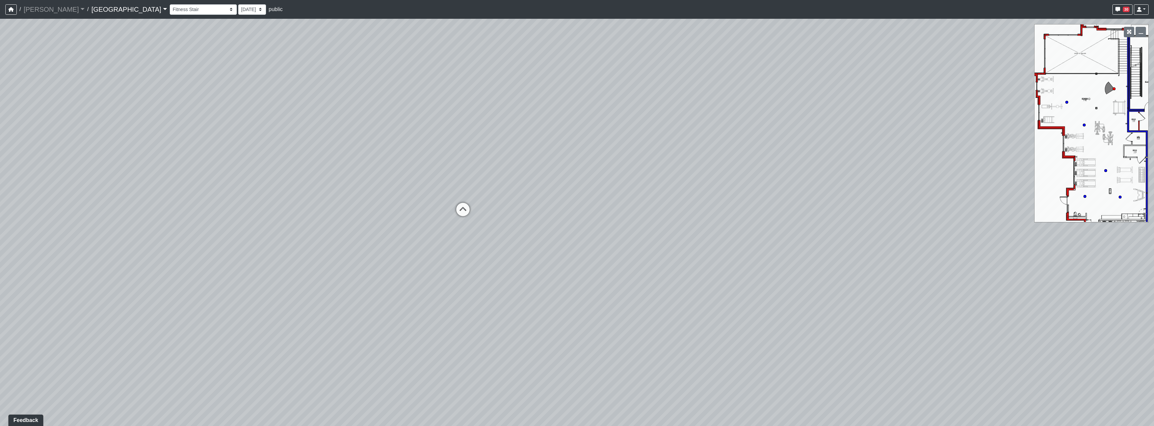
click at [576, 211] on div "Loading... Reception Desk Loading... Lobby Loading... Landing Loading... Fitnes…" at bounding box center [577, 223] width 1154 height 408
drag, startPoint x: 544, startPoint y: 207, endPoint x: 832, endPoint y: 242, distance: 289.2
click at [576, 242] on div "Loading... Reception Desk Loading... Lobby Loading... Landing Loading... Fitnes…" at bounding box center [577, 223] width 1154 height 408
drag, startPoint x: 545, startPoint y: 213, endPoint x: 694, endPoint y: 234, distance: 150.7
click at [576, 234] on div "Loading... Reception Desk Loading... Lobby Loading... Landing Loading... Fitnes…" at bounding box center [577, 223] width 1154 height 408
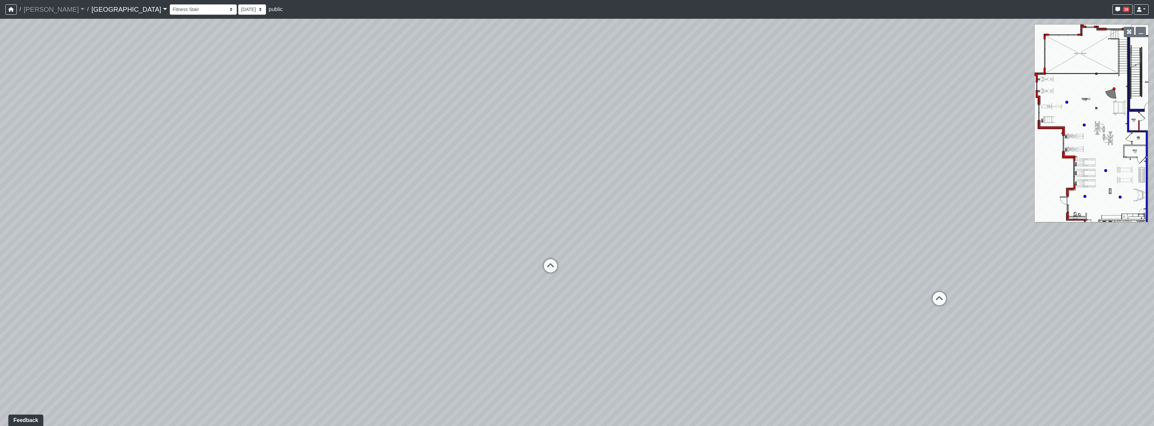
drag, startPoint x: 525, startPoint y: 209, endPoint x: 551, endPoint y: 208, distance: 26.2
click at [551, 208] on div "Loading... Reception Desk Loading... Lobby Loading... Landing Loading... Fitnes…" at bounding box center [577, 223] width 1154 height 408
drag, startPoint x: 804, startPoint y: 204, endPoint x: 830, endPoint y: 201, distance: 26.6
click at [576, 201] on div "Loading... Reception Desk Loading... Lobby Loading... Landing Loading... Fitnes…" at bounding box center [577, 223] width 1154 height 408
click at [576, 32] on icon "button" at bounding box center [1129, 32] width 5 height 5
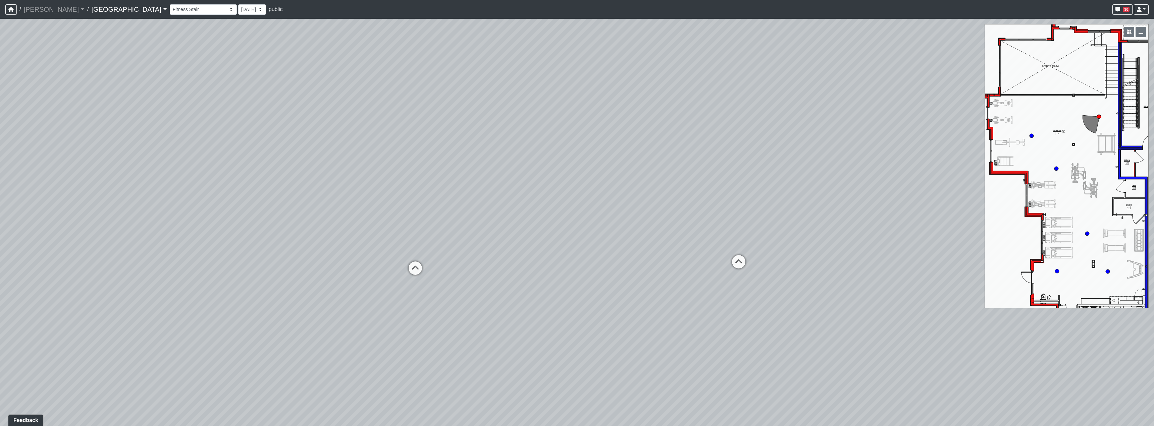
drag, startPoint x: 690, startPoint y: 204, endPoint x: 452, endPoint y: 199, distance: 237.9
click at [450, 199] on div "Loading... Reception Desk Loading... Lobby Loading... Landing Loading... Fitnes…" at bounding box center [577, 223] width 1154 height 408
drag, startPoint x: 830, startPoint y: 225, endPoint x: 439, endPoint y: 219, distance: 390.8
click at [439, 219] on div "Loading... Reception Desk Loading... Lobby Loading... Landing Loading... Fitnes…" at bounding box center [577, 223] width 1154 height 408
drag, startPoint x: 823, startPoint y: 324, endPoint x: 505, endPoint y: 286, distance: 320.9
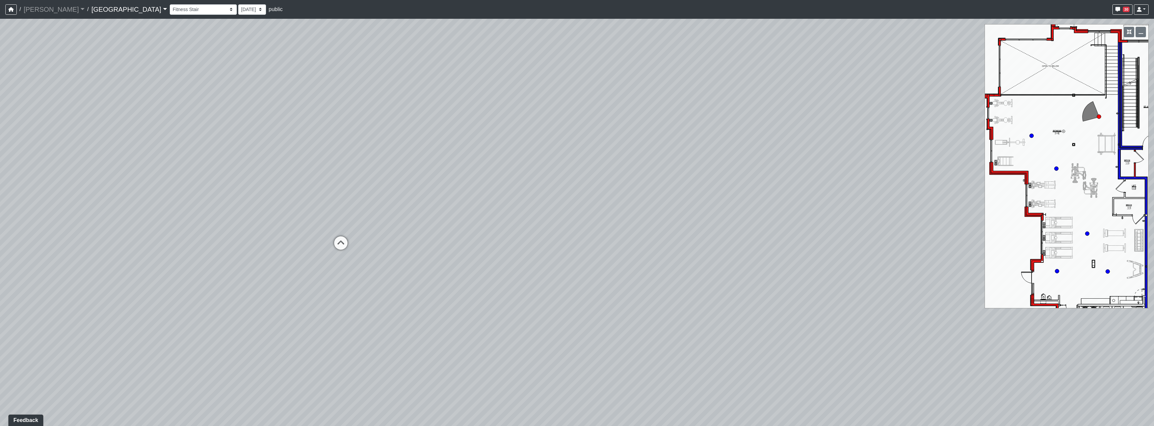
click at [505, 286] on div "Loading... Reception Desk Loading... Lobby Loading... Landing Loading... Fitnes…" at bounding box center [577, 223] width 1154 height 408
drag, startPoint x: 790, startPoint y: 309, endPoint x: 482, endPoint y: 296, distance: 307.5
click at [478, 296] on div "Loading... Reception Desk Loading... Lobby Loading... Landing Loading... Fitnes…" at bounding box center [577, 223] width 1154 height 408
drag, startPoint x: 433, startPoint y: 298, endPoint x: 821, endPoint y: 319, distance: 388.3
click at [576, 318] on div "Loading... Reception Desk Loading... Lobby Loading... Landing Loading... Fitnes…" at bounding box center [577, 223] width 1154 height 408
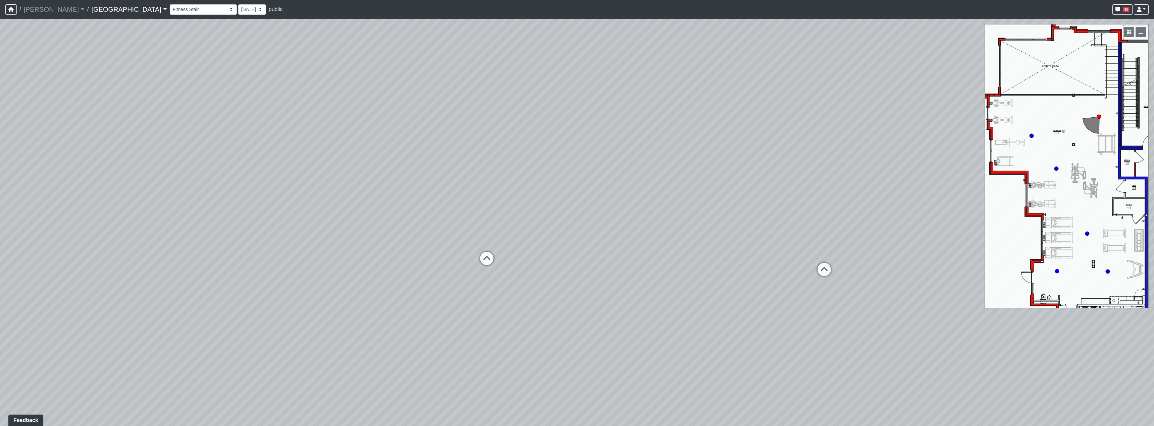
drag, startPoint x: 495, startPoint y: 224, endPoint x: 555, endPoint y: 236, distance: 60.8
click at [555, 236] on div "Loading... Reception Desk Loading... Lobby Loading... Landing Loading... Fitnes…" at bounding box center [577, 223] width 1154 height 408
drag, startPoint x: 707, startPoint y: 317, endPoint x: 659, endPoint y: 294, distance: 52.7
click at [359, 287] on div "Loading... Reception Desk Loading... Lobby Loading... Landing Loading... Fitnes…" at bounding box center [577, 223] width 1154 height 408
drag, startPoint x: 863, startPoint y: 331, endPoint x: 459, endPoint y: 318, distance: 404.7
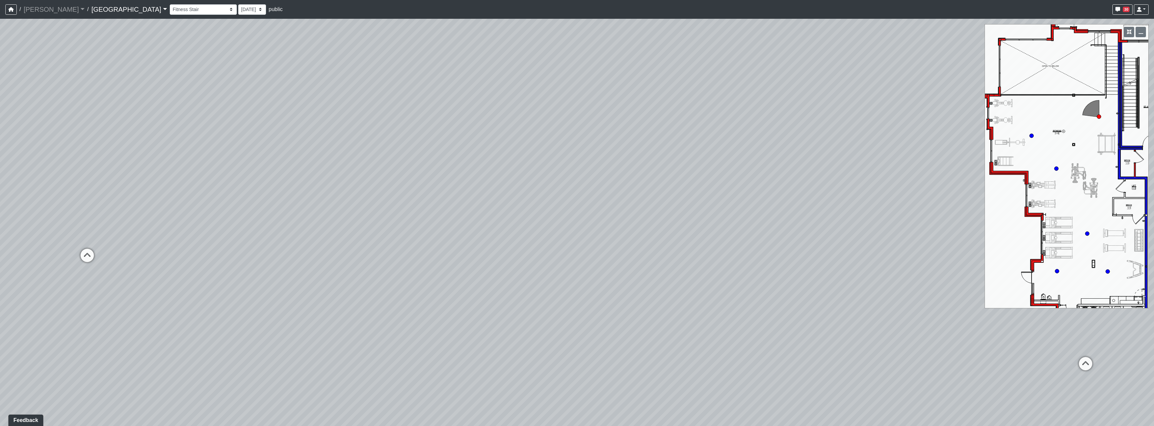
click at [459, 318] on div "Loading... Reception Desk Loading... Lobby Loading... Landing Loading... Fitnes…" at bounding box center [577, 223] width 1154 height 408
click at [576, 366] on icon at bounding box center [1079, 365] width 20 height 20
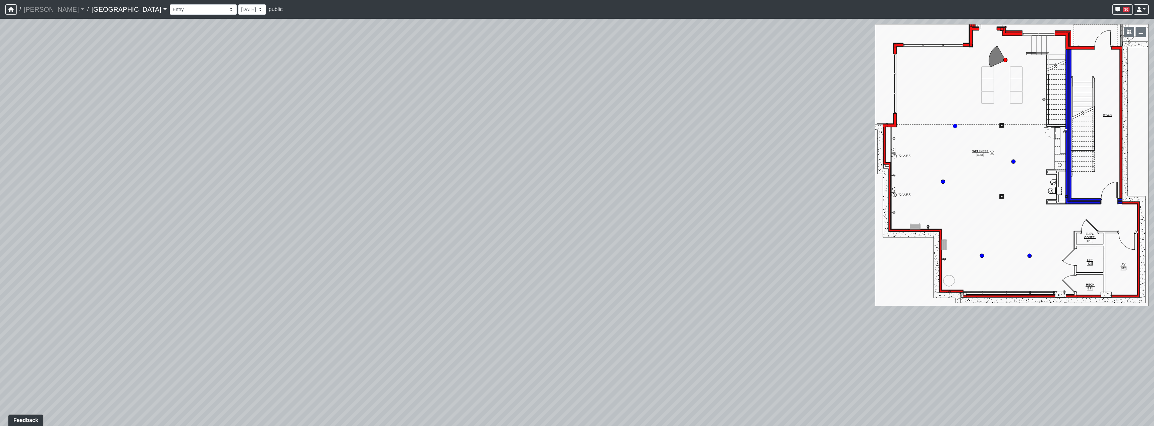
drag, startPoint x: 549, startPoint y: 313, endPoint x: 880, endPoint y: 348, distance: 332.9
click at [576, 348] on div "Loading... Reception Desk Loading... Lobby Loading... Landing Loading... Fitnes…" at bounding box center [577, 223] width 1154 height 408
drag, startPoint x: 479, startPoint y: 200, endPoint x: 764, endPoint y: 258, distance: 290.4
click at [576, 270] on div "Loading... Reception Desk Loading... Lobby Loading... Landing Loading... Fitnes…" at bounding box center [577, 223] width 1154 height 408
drag, startPoint x: 433, startPoint y: 206, endPoint x: 723, endPoint y: 245, distance: 292.1
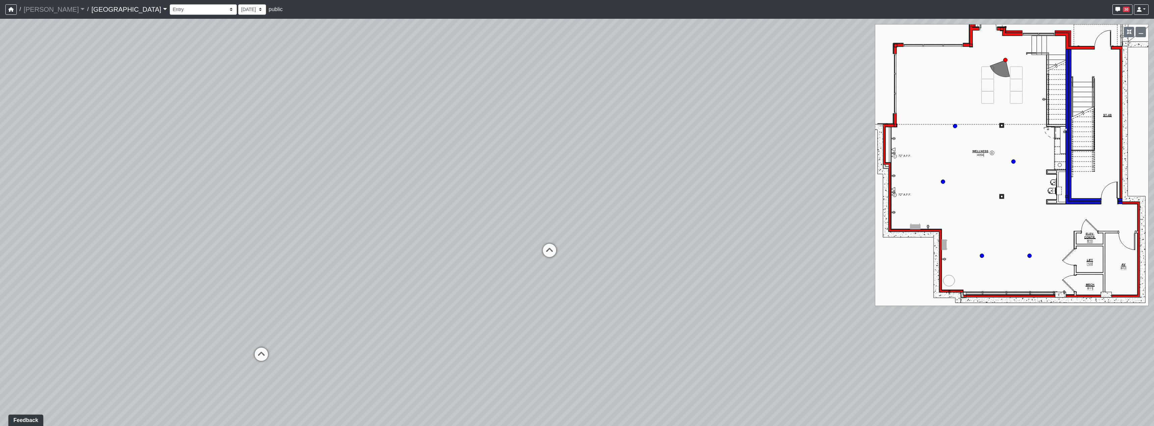
click at [576, 245] on div "Loading... Reception Desk Loading... Lobby Loading... Landing Loading... Fitnes…" at bounding box center [577, 223] width 1154 height 408
drag, startPoint x: 513, startPoint y: 297, endPoint x: 731, endPoint y: 279, distance: 219.4
click at [576, 279] on div "Loading... Reception Desk Loading... Lobby Loading... Landing Loading... Fitnes…" at bounding box center [577, 223] width 1154 height 408
drag, startPoint x: 576, startPoint y: 299, endPoint x: 618, endPoint y: 297, distance: 42.6
click at [576, 297] on div "Loading... Reception Desk Loading... Lobby Loading... Landing Loading... Fitnes…" at bounding box center [577, 223] width 1154 height 408
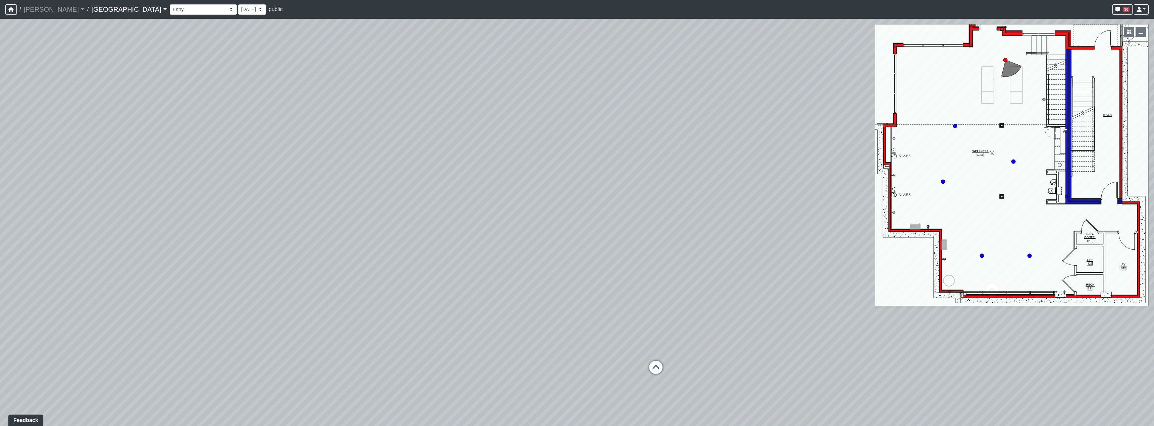
drag, startPoint x: 583, startPoint y: 210, endPoint x: 487, endPoint y: 275, distance: 115.8
click at [576, 268] on div "Loading... Reception Desk Loading... Lobby Loading... Landing Loading... Fitnes…" at bounding box center [577, 223] width 1154 height 408
drag, startPoint x: 615, startPoint y: 281, endPoint x: 343, endPoint y: 187, distance: 287.8
click at [343, 187] on div "Loading... Reception Desk Loading... Lobby Loading... Landing Loading... Fitnes…" at bounding box center [577, 223] width 1154 height 408
drag, startPoint x: 642, startPoint y: 256, endPoint x: 555, endPoint y: 253, distance: 86.6
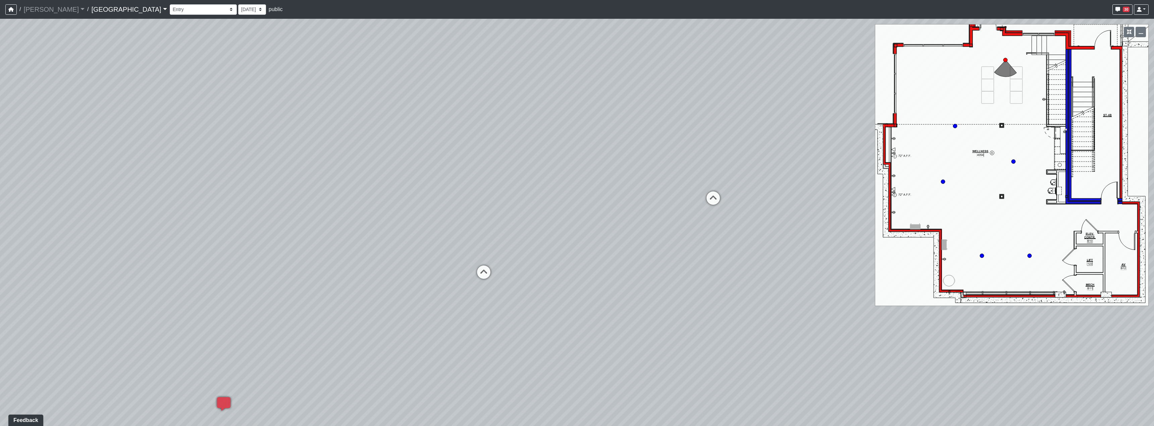
click at [576, 246] on div "Loading... Reception Desk Loading... Lobby Loading... Landing Loading... Fitnes…" at bounding box center [577, 223] width 1154 height 408
click at [469, 270] on div "Loading... Reception Desk Loading... Lobby Loading... Landing Loading... Fitnes…" at bounding box center [577, 223] width 1154 height 408
click at [477, 270] on icon at bounding box center [482, 271] width 20 height 20
drag, startPoint x: 581, startPoint y: 268, endPoint x: 424, endPoint y: 260, distance: 157.2
click at [424, 260] on div "Loading... Reception Desk Loading... Lobby Loading... Landing Loading... Fitnes…" at bounding box center [577, 223] width 1154 height 408
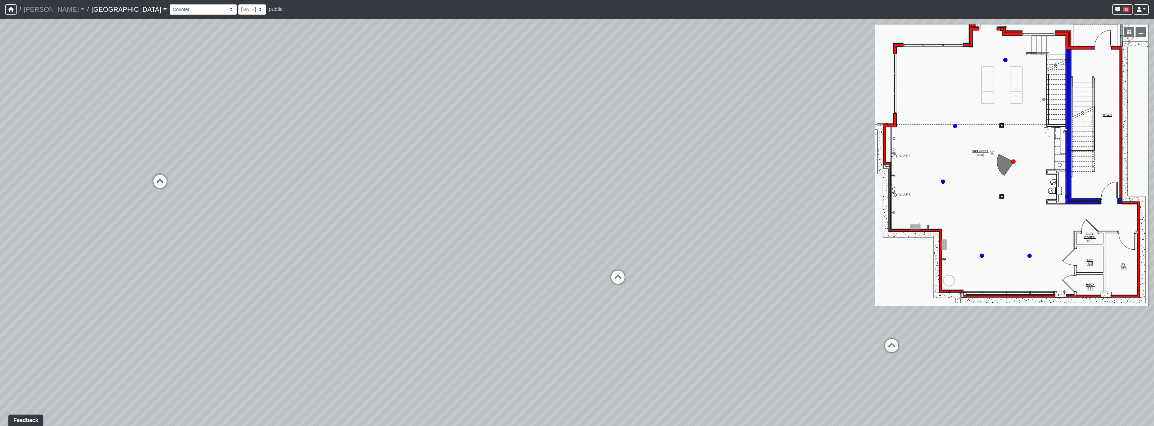
drag, startPoint x: 641, startPoint y: 267, endPoint x: 403, endPoint y: 282, distance: 239.3
click at [403, 282] on div "Loading... Reception Desk Loading... Lobby Loading... Landing Loading... Fitnes…" at bounding box center [577, 223] width 1154 height 408
drag, startPoint x: 599, startPoint y: 232, endPoint x: 594, endPoint y: 240, distance: 10.1
click at [576, 240] on div "Loading... Reception Desk Loading... Lobby Loading... Landing Loading... Fitnes…" at bounding box center [577, 223] width 1154 height 408
drag, startPoint x: 722, startPoint y: 245, endPoint x: 559, endPoint y: 233, distance: 163.4
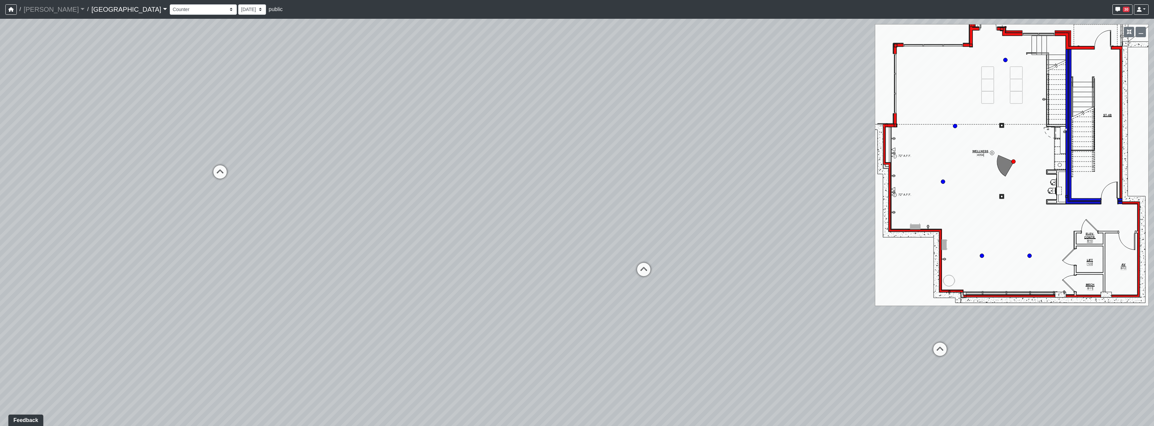
click at [559, 233] on div "Loading... Reception Desk Loading... Lobby Loading... Landing Loading... Fitnes…" at bounding box center [577, 223] width 1154 height 408
click at [576, 278] on icon at bounding box center [643, 273] width 20 height 20
drag, startPoint x: 656, startPoint y: 304, endPoint x: 522, endPoint y: 244, distance: 147.0
click at [480, 247] on div "Loading... Reception Desk Loading... Lobby Loading... Landing Loading... Fitnes…" at bounding box center [577, 223] width 1154 height 408
drag, startPoint x: 890, startPoint y: 324, endPoint x: 411, endPoint y: 301, distance: 479.9
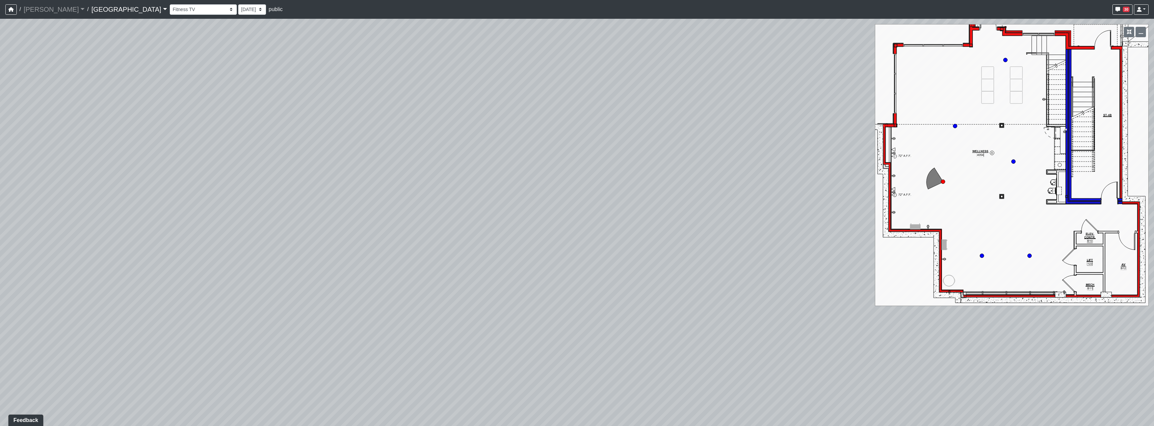
click at [321, 314] on div "Loading... Reception Desk Loading... Lobby Loading... Landing Loading... Fitnes…" at bounding box center [577, 223] width 1154 height 408
drag, startPoint x: 625, startPoint y: 321, endPoint x: 360, endPoint y: 319, distance: 264.7
click at [356, 321] on div "Loading... Reception Desk Loading... Lobby Loading... Landing Loading... Fitnes…" at bounding box center [577, 223] width 1154 height 408
click at [576, 124] on icon at bounding box center [662, 125] width 20 height 20
drag, startPoint x: 545, startPoint y: 240, endPoint x: 788, endPoint y: 251, distance: 243.4
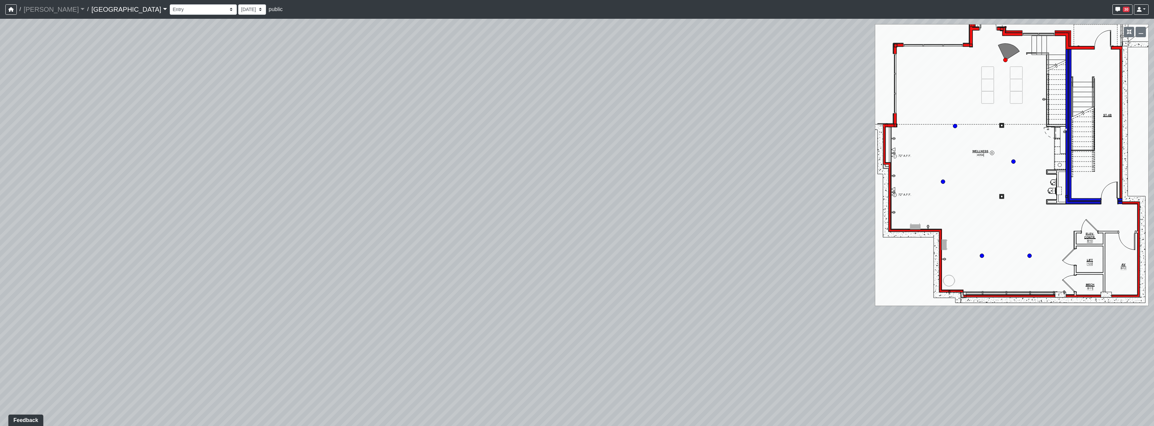
click at [576, 243] on div "Loading... Reception Desk Loading... Lobby Loading... Landing Loading... Fitnes…" at bounding box center [577, 223] width 1154 height 408
drag, startPoint x: 535, startPoint y: 242, endPoint x: 530, endPoint y: 254, distance: 12.8
click at [576, 264] on div "Loading... Reception Desk Loading... Lobby Loading... Landing Loading... Fitnes…" at bounding box center [577, 223] width 1154 height 408
drag, startPoint x: 381, startPoint y: 240, endPoint x: 645, endPoint y: 253, distance: 264.3
click at [576, 253] on div "Loading... Reception Desk Loading... Lobby Loading... Landing Loading... Fitnes…" at bounding box center [577, 223] width 1154 height 408
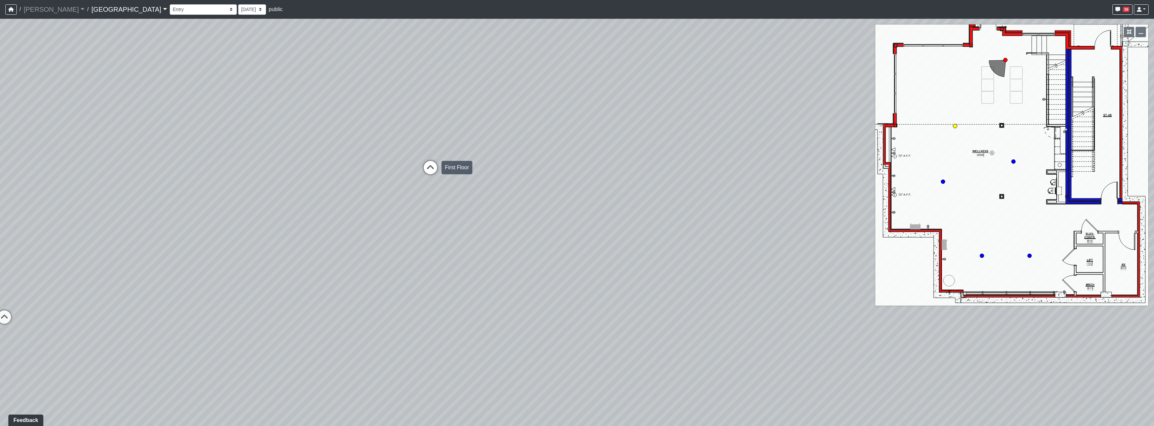
click at [437, 178] on icon at bounding box center [430, 171] width 20 height 20
drag, startPoint x: 543, startPoint y: 274, endPoint x: 547, endPoint y: 270, distance: 5.5
click at [547, 270] on div "Loading... Reception Desk Loading... Lobby Loading... Landing Loading... Fitnes…" at bounding box center [577, 223] width 1154 height 408
drag, startPoint x: 630, startPoint y: 284, endPoint x: 660, endPoint y: 289, distance: 30.9
click at [576, 289] on div "Loading... Reception Desk Loading... Lobby Loading... Landing Loading... Fitnes…" at bounding box center [577, 223] width 1154 height 408
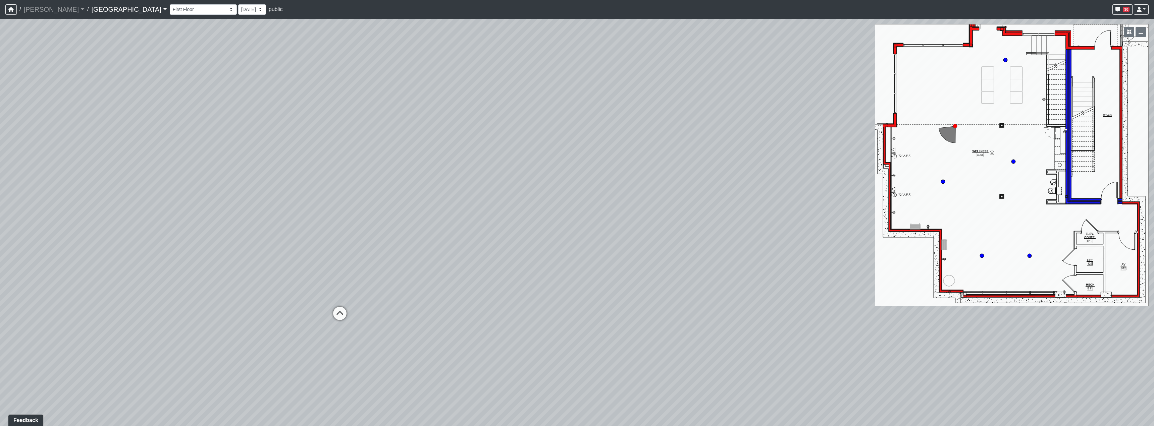
drag, startPoint x: 627, startPoint y: 364, endPoint x: 642, endPoint y: 343, distance: 25.0
click at [576, 343] on div "Loading... Reception Desk Loading... Lobby Loading... Landing Loading... Fitnes…" at bounding box center [577, 223] width 1154 height 408
drag, startPoint x: 650, startPoint y: 372, endPoint x: 718, endPoint y: 384, distance: 69.2
click at [576, 384] on div "Loading... Reception Desk Loading... Lobby Loading... Landing Loading... Fitnes…" at bounding box center [577, 223] width 1154 height 408
drag
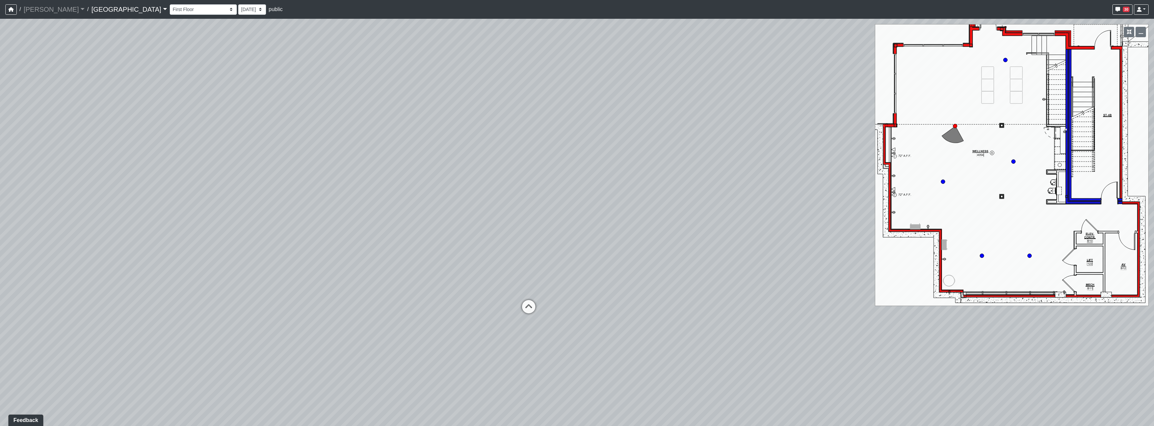
click at [576, 331] on div "Loading... Reception Desk Loading... Lobby Loading... Landing Loading... Fitnes…" at bounding box center [577, 223] width 1154 height 408
click at [576, 33] on icon "button" at bounding box center [1140, 32] width 5 height 5
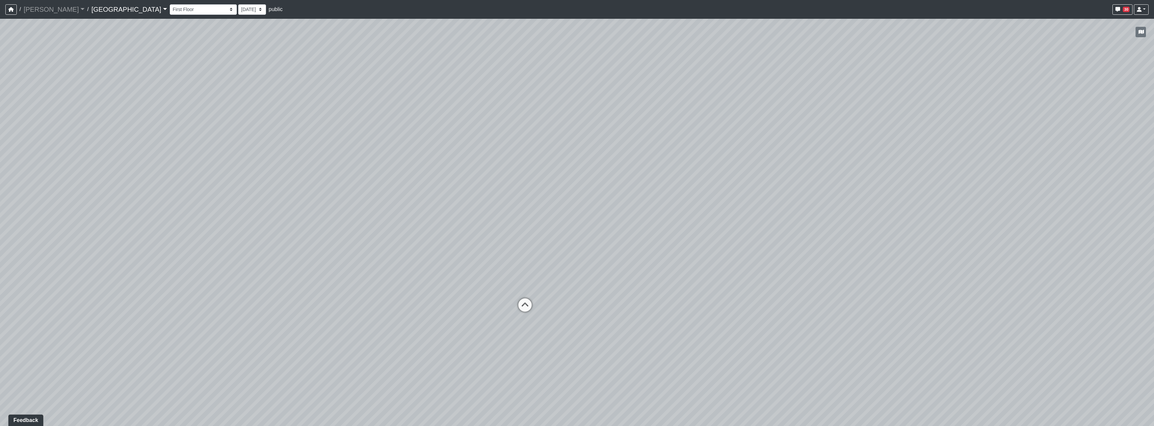
click at [576, 218] on div "Loading... Reception Desk Loading... Lobby Loading... Landing Loading... Fitnes…" at bounding box center [577, 223] width 1154 height 408
click at [473, 198] on div "Loading... Reception Desk Loading... Lobby Loading... Landing Loading... Fitnes…" at bounding box center [577, 223] width 1154 height 408
click at [535, 243] on div "Loading... Reception Desk Loading... Lobby Loading... Landing Loading... Fitnes…" at bounding box center [577, 223] width 1154 height 408
click at [576, 251] on div "Loading... Reception Desk Loading... Lobby Loading... Landing Loading... Fitnes…" at bounding box center [577, 223] width 1154 height 408
click at [563, 290] on div "Loading... Reception Desk Loading... Lobby Loading... Landing Loading... Fitnes…" at bounding box center [577, 223] width 1154 height 408
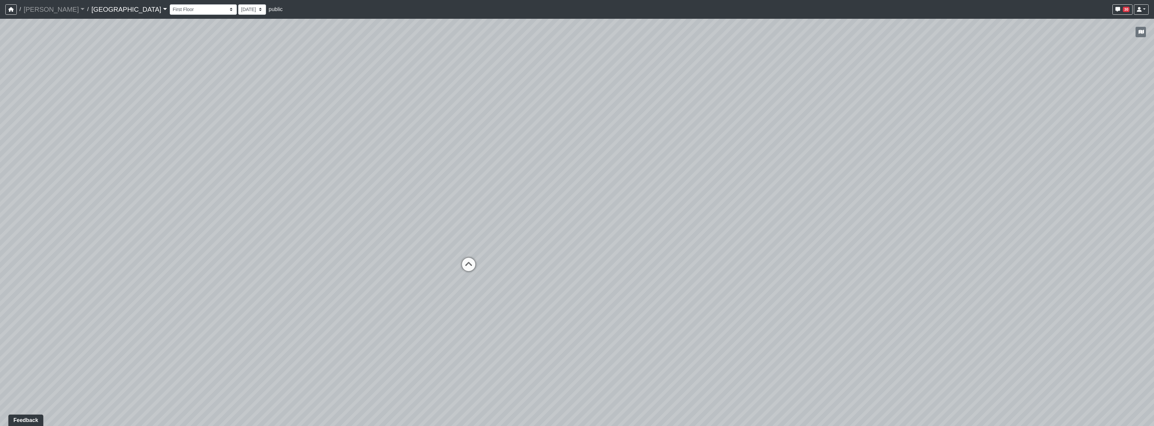
click at [570, 302] on div "Loading... Reception Desk Loading... Lobby Loading... Landing Loading... Fitnes…" at bounding box center [577, 223] width 1154 height 408
drag, startPoint x: 558, startPoint y: 296, endPoint x: 516, endPoint y: 323, distance: 50.2
click at [516, 323] on div "Loading... Reception Desk Loading... Lobby Loading... Landing Loading... Fitnes…" at bounding box center [577, 223] width 1154 height 408
drag, startPoint x: 625, startPoint y: 324, endPoint x: 580, endPoint y: 323, distance: 44.6
click at [576, 323] on div "Loading... Reception Desk Loading... Lobby Loading... Landing Loading... Fitnes…" at bounding box center [577, 223] width 1154 height 408
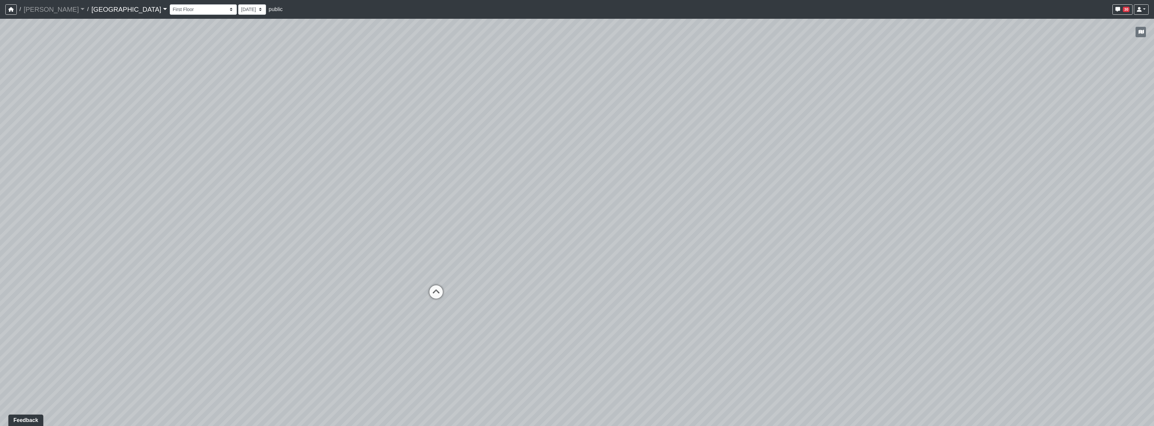
drag, startPoint x: 393, startPoint y: 228, endPoint x: 431, endPoint y: 228, distance: 37.9
click at [431, 228] on div "Loading... Reception Desk Loading... Lobby Loading... Landing Loading... Fitnes…" at bounding box center [577, 223] width 1154 height 408
drag, startPoint x: 404, startPoint y: 173, endPoint x: 557, endPoint y: 196, distance: 155.0
click at [557, 196] on div "Loading... Reception Desk Loading... Lobby Loading... Landing Loading... Fitnes…" at bounding box center [577, 223] width 1154 height 408
drag, startPoint x: 567, startPoint y: 225, endPoint x: 433, endPoint y: 209, distance: 134.1
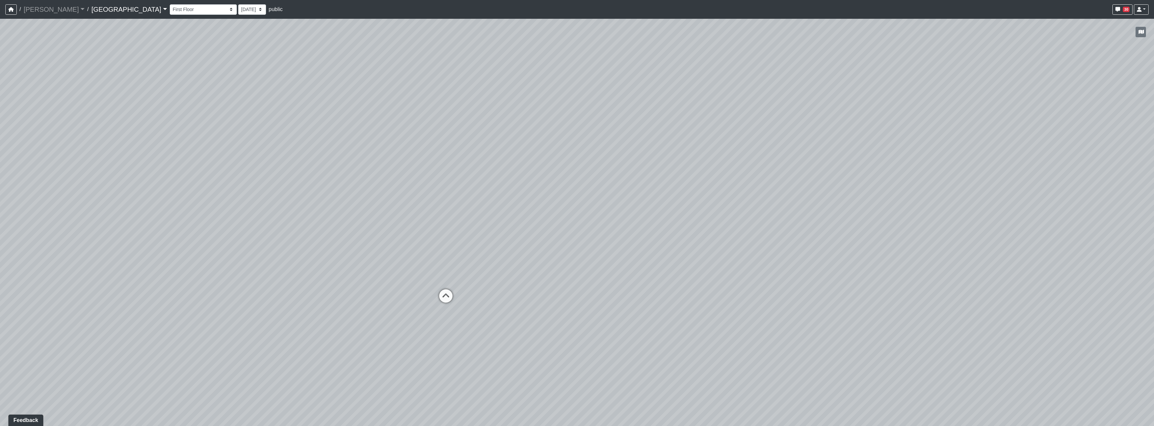
click at [425, 207] on div "Loading... Reception Desk Loading... Lobby Loading... Landing Loading... Fitnes…" at bounding box center [577, 223] width 1154 height 408
click at [576, 306] on div "Loading... Reception Desk Loading... Lobby Loading... Landing Loading... Fitnes…" at bounding box center [577, 223] width 1154 height 408
drag, startPoint x: 412, startPoint y: 217, endPoint x: 709, endPoint y: 244, distance: 298.4
click at [576, 245] on div "Loading... Reception Desk Loading... Lobby Loading... Landing Loading... Fitnes…" at bounding box center [577, 223] width 1154 height 408
drag, startPoint x: 362, startPoint y: 227, endPoint x: 381, endPoint y: 226, distance: 19.5
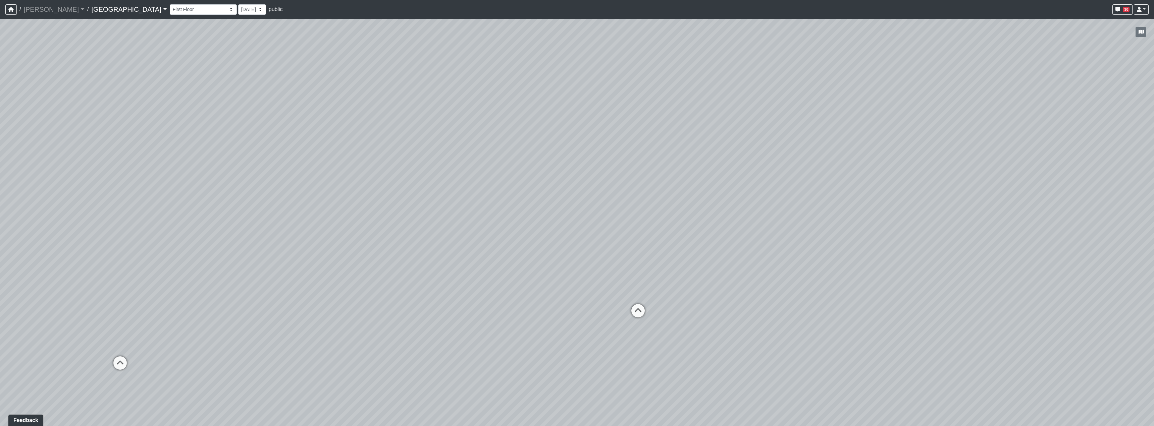
click at [381, 226] on div "Loading... Reception Desk Loading... Lobby Loading... Landing Loading... Fitnes…" at bounding box center [577, 223] width 1154 height 408
drag, startPoint x: 351, startPoint y: 267, endPoint x: 274, endPoint y: 256, distance: 77.7
click at [274, 256] on div "Loading... Reception Desk Loading... Lobby Loading... Landing Loading... Fitnes…" at bounding box center [577, 223] width 1154 height 408
drag, startPoint x: 598, startPoint y: 227, endPoint x: 473, endPoint y: 168, distance: 137.9
click at [473, 168] on div "Loading... Reception Desk Loading... Lobby Loading... Landing Loading... Fitnes…" at bounding box center [577, 223] width 1154 height 408
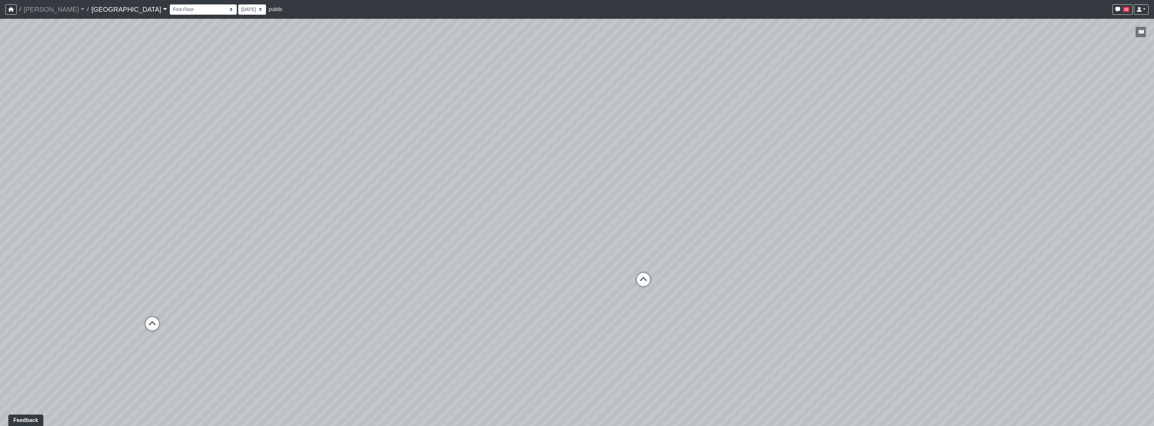
drag, startPoint x: 675, startPoint y: 196, endPoint x: 883, endPoint y: 231, distance: 211.6
click at [576, 231] on div "Loading... Reception Desk Loading... Lobby Loading... Landing Loading... Fitnes…" at bounding box center [577, 223] width 1154 height 408
drag, startPoint x: 519, startPoint y: 231, endPoint x: 591, endPoint y: 235, distance: 72.2
click at [576, 235] on div "Loading... Reception Desk Loading... Lobby Loading... Landing Loading... Fitnes…" at bounding box center [577, 223] width 1154 height 408
click at [256, 296] on icon at bounding box center [263, 302] width 20 height 20
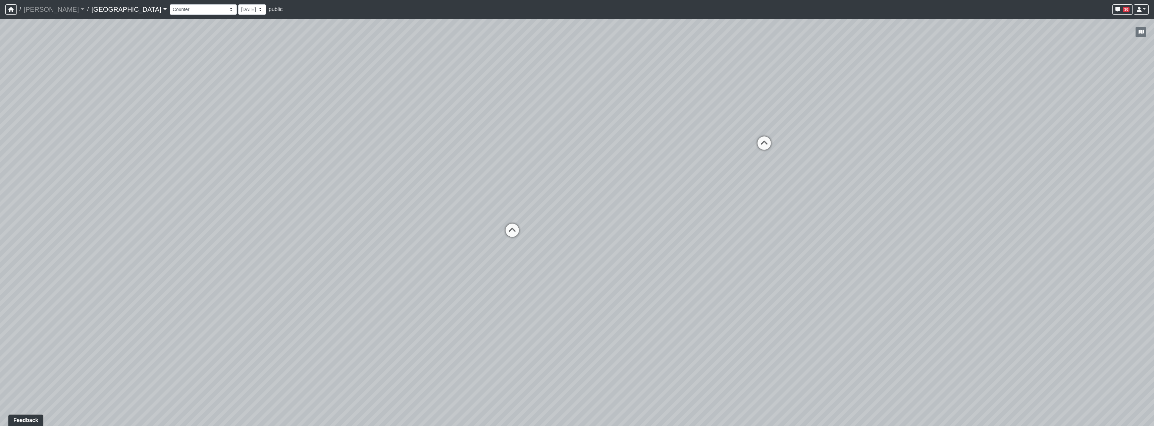
drag, startPoint x: 755, startPoint y: 302, endPoint x: 382, endPoint y: 290, distance: 373.5
click at [381, 290] on div "Loading... Reception Desk Loading... Lobby Loading... Landing Loading... Fitnes…" at bounding box center [577, 223] width 1154 height 408
drag, startPoint x: 822, startPoint y: 305, endPoint x: 321, endPoint y: 213, distance: 509.6
click at [313, 214] on div "Loading... Reception Desk Loading... Lobby Loading... Landing Loading... Fitnes…" at bounding box center [577, 223] width 1154 height 408
drag, startPoint x: 836, startPoint y: 225, endPoint x: 825, endPoint y: 277, distance: 52.4
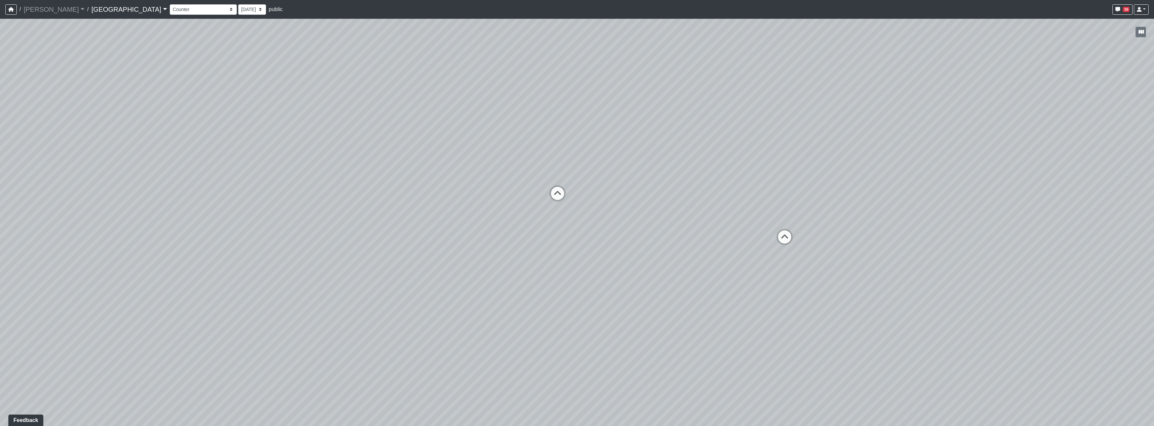
click at [576, 277] on div "Loading... Reception Desk Loading... Lobby Loading... Landing Loading... Fitnes…" at bounding box center [577, 223] width 1154 height 408
drag, startPoint x: 541, startPoint y: 263, endPoint x: 708, endPoint y: 290, distance: 170.0
click at [576, 290] on div "Loading... Reception Desk Loading... Lobby Loading... Landing Loading... Fitnes…" at bounding box center [577, 223] width 1154 height 408
drag, startPoint x: 492, startPoint y: 260, endPoint x: 556, endPoint y: 268, distance: 63.9
click at [556, 268] on div "Loading... Reception Desk Loading... Lobby Loading... Landing Loading... Fitnes…" at bounding box center [577, 223] width 1154 height 408
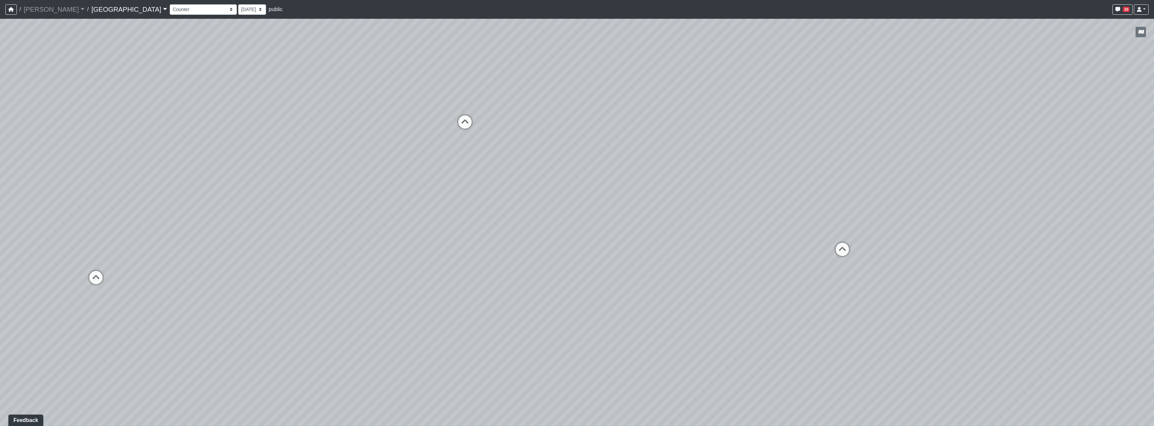
drag, startPoint x: 580, startPoint y: 302, endPoint x: 772, endPoint y: 296, distance: 192.9
click at [576, 296] on div "Loading... Reception Desk Loading... Lobby Loading... Landing Loading... Fitnes…" at bounding box center [577, 223] width 1154 height 408
drag, startPoint x: 527, startPoint y: 258, endPoint x: 791, endPoint y: 262, distance: 264.0
click at [576, 262] on div "Loading... Reception Desk Loading... Lobby Loading... Landing Loading... Fitnes…" at bounding box center [577, 223] width 1154 height 408
click at [393, 231] on icon at bounding box center [390, 229] width 20 height 20
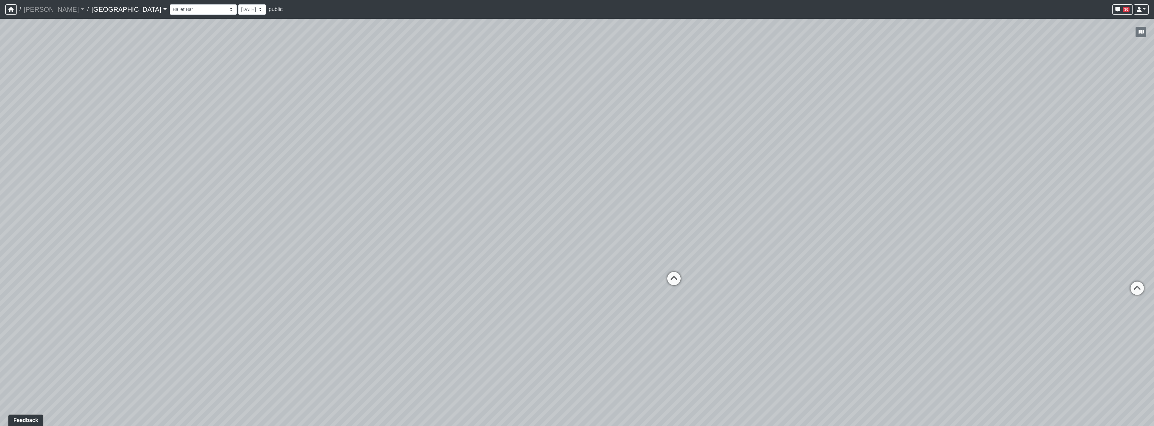
drag, startPoint x: 753, startPoint y: 261, endPoint x: 225, endPoint y: 239, distance: 528.4
click at [225, 239] on div "Loading... Reception Desk Loading... Lobby Loading... Landing Loading... Fitnes…" at bounding box center [577, 223] width 1154 height 408
drag, startPoint x: 663, startPoint y: 179, endPoint x: 584, endPoint y: 114, distance: 102.3
click at [576, 114] on div "Loading... Reception Desk Loading... Lobby Loading... Landing Loading... Fitnes…" at bounding box center [577, 223] width 1154 height 408
drag, startPoint x: 672, startPoint y: 269, endPoint x: 743, endPoint y: 293, distance: 75.2
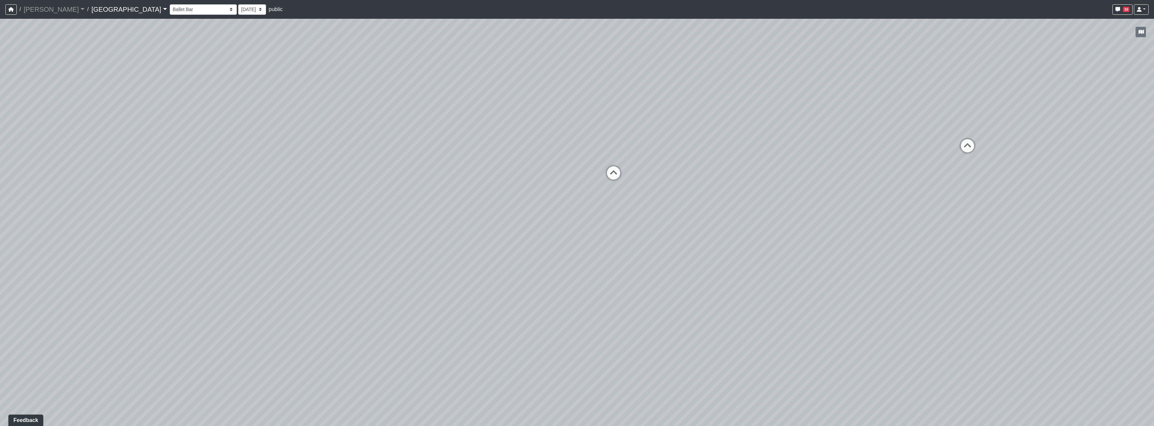
click at [576, 293] on div "Loading... Reception Desk Loading... Lobby Loading... Landing Loading... Fitnes…" at bounding box center [577, 223] width 1154 height 408
drag, startPoint x: 923, startPoint y: 238, endPoint x: 580, endPoint y: 316, distance: 351.9
click at [570, 325] on div "Loading... Reception Desk Loading... Lobby Loading... Landing Loading... Fitnes…" at bounding box center [577, 223] width 1154 height 408
drag, startPoint x: 785, startPoint y: 216, endPoint x: 628, endPoint y: 275, distance: 167.3
click at [576, 275] on div "Loading... Reception Desk Loading... Lobby Loading... Landing Loading... Fitnes…" at bounding box center [577, 223] width 1154 height 408
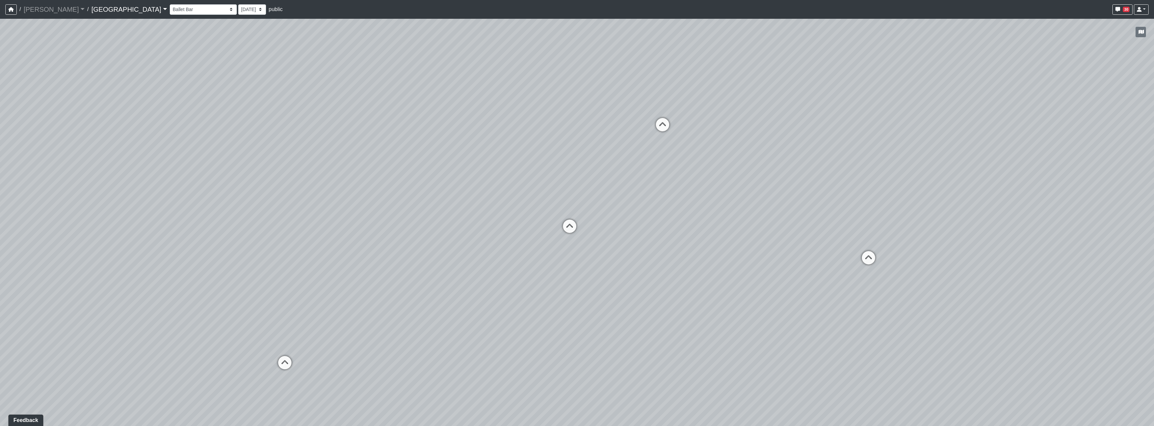
click at [576, 327] on div "Loading... Reception Desk Loading... Lobby Loading... Landing Loading... Fitnes…" at bounding box center [577, 223] width 1154 height 408
drag, startPoint x: 439, startPoint y: 312, endPoint x: 451, endPoint y: 331, distance: 22.0
click at [451, 331] on div "Loading... Reception Desk Loading... Lobby Loading... Landing Loading... Fitnes…" at bounding box center [577, 223] width 1154 height 408
drag, startPoint x: 705, startPoint y: 273, endPoint x: 602, endPoint y: 283, distance: 103.5
click at [576, 283] on div "Loading... Reception Desk Loading... Lobby Loading... Landing Loading... Fitnes…" at bounding box center [577, 223] width 1154 height 408
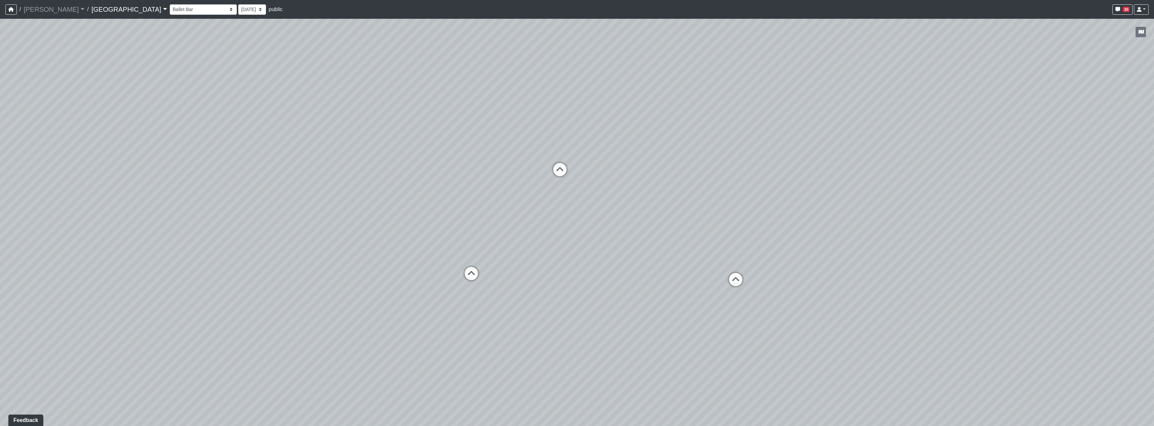
drag, startPoint x: 625, startPoint y: 271, endPoint x: 554, endPoint y: 289, distance: 73.1
click at [554, 289] on div "Loading... Reception Desk Loading... Lobby Loading... Landing Loading... Fitnes…" at bounding box center [577, 223] width 1154 height 408
click at [170, 7] on select "Clubroom Lobby Courtyard Entry Kitchen Kitchen Stools Seating TV Lounge Banquet…" at bounding box center [203, 9] width 67 height 10
click at [170, 4] on select "Clubroom Lobby Courtyard Entry Kitchen Kitchen Stools Seating TV Lounge Banquet…" at bounding box center [203, 9] width 67 height 10
drag, startPoint x: 593, startPoint y: 290, endPoint x: 596, endPoint y: 286, distance: 4.5
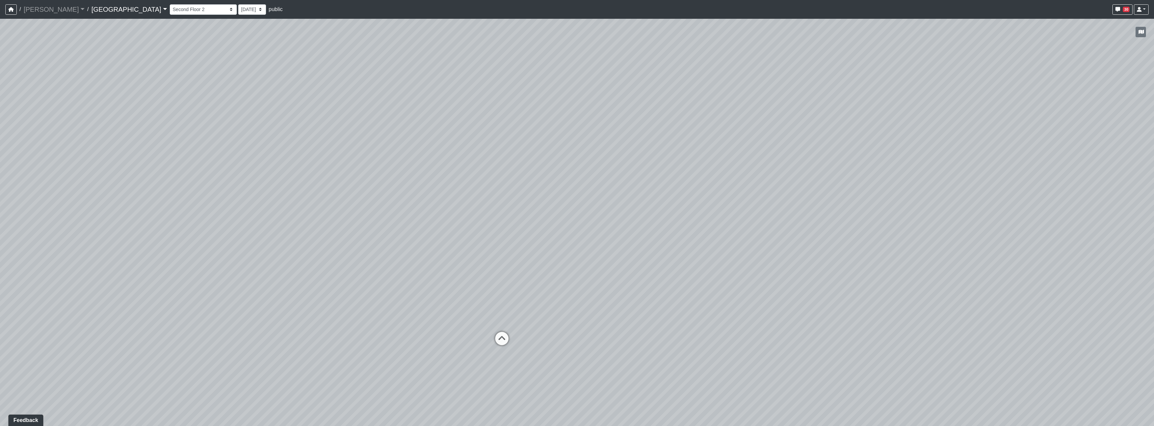
click at [576, 247] on div "Loading... Reception Desk Loading... Lobby Loading... Landing Loading... Fitnes…" at bounding box center [577, 223] width 1154 height 408
drag, startPoint x: 526, startPoint y: 319, endPoint x: 530, endPoint y: 321, distance: 4.6
click at [532, 323] on icon at bounding box center [525, 324] width 20 height 20
click at [548, 266] on icon at bounding box center [543, 264] width 20 height 20
drag, startPoint x: 556, startPoint y: 342, endPoint x: 801, endPoint y: 272, distance: 254.9
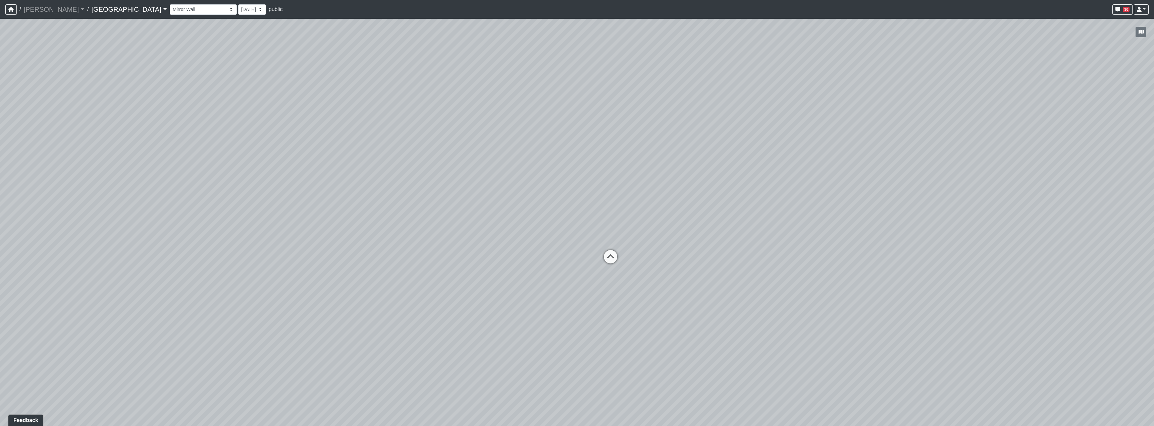
click at [576, 272] on div "Loading... Reception Desk Loading... Lobby Loading... Landing Loading... Fitnes…" at bounding box center [577, 223] width 1154 height 408
drag, startPoint x: 549, startPoint y: 188, endPoint x: 467, endPoint y: 231, distance: 93.0
click at [467, 231] on div "Loading... Reception Desk Loading... Lobby Loading... Landing Loading... Fitnes…" at bounding box center [577, 223] width 1154 height 408
drag, startPoint x: 848, startPoint y: 239, endPoint x: 778, endPoint y: 233, distance: 70.4
click at [576, 233] on div "Loading... Reception Desk Loading... Lobby Loading... Landing Loading... Fitnes…" at bounding box center [577, 223] width 1154 height 408
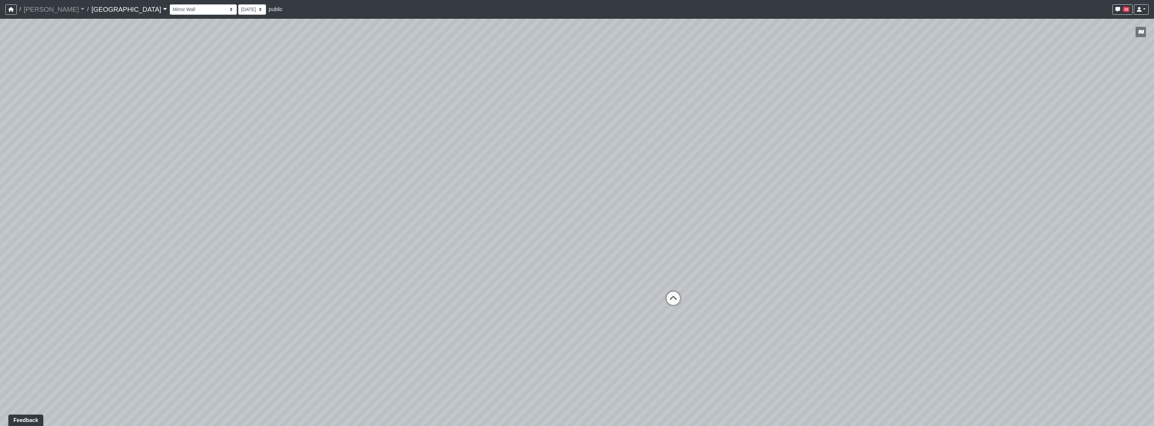
drag, startPoint x: 515, startPoint y: 226, endPoint x: 682, endPoint y: 247, distance: 168.3
click at [576, 247] on div "Loading... Reception Desk Loading... Lobby Loading... Landing Loading... Fitnes…" at bounding box center [577, 223] width 1154 height 408
drag, startPoint x: 545, startPoint y: 276, endPoint x: 645, endPoint y: 267, distance: 100.0
click at [576, 267] on div "Loading... Reception Desk Loading... Lobby Loading... Landing Loading... Fitnes…" at bounding box center [577, 223] width 1154 height 408
drag, startPoint x: 390, startPoint y: 263, endPoint x: 413, endPoint y: 261, distance: 23.3
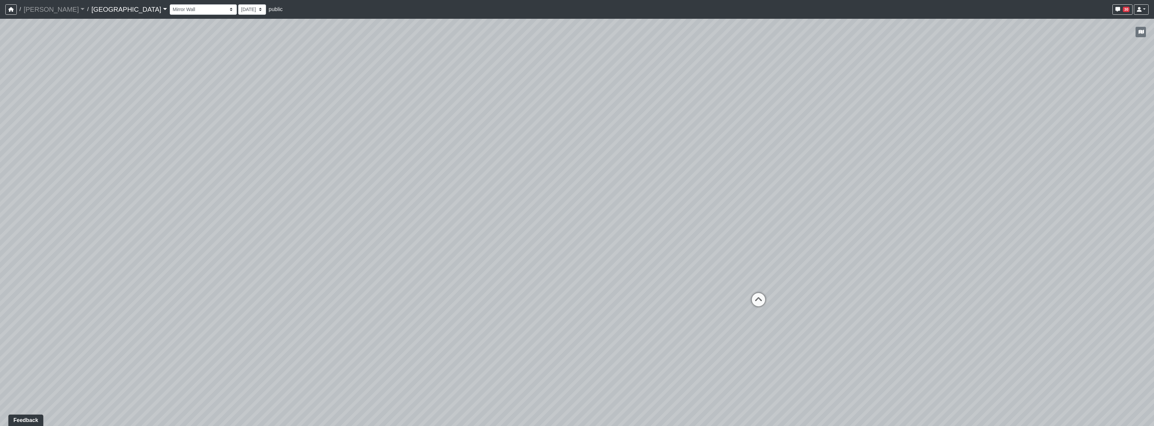
click at [413, 261] on div "Loading... Reception Desk Loading... Lobby Loading... Landing Loading... Fitnes…" at bounding box center [577, 223] width 1154 height 408
drag, startPoint x: 323, startPoint y: 313, endPoint x: 617, endPoint y: 313, distance: 294.2
click at [576, 313] on div "Loading... Reception Desk Loading... Lobby Loading... Landing Loading... Fitnes…" at bounding box center [577, 223] width 1154 height 408
drag, startPoint x: 280, startPoint y: 292, endPoint x: 688, endPoint y: 297, distance: 408.2
click at [576, 297] on div "Loading... Reception Desk Loading... Lobby Loading... Landing Loading... Fitnes…" at bounding box center [577, 223] width 1154 height 408
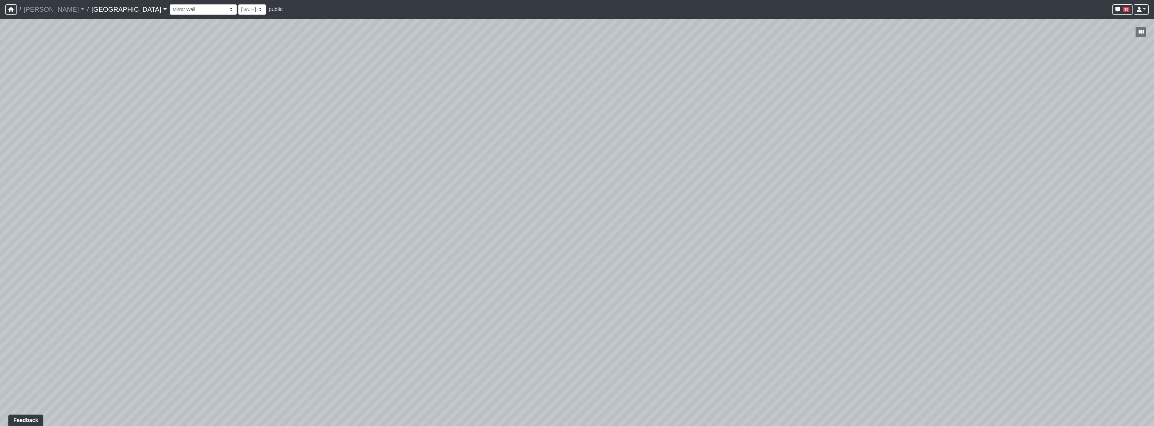
drag, startPoint x: 325, startPoint y: 270, endPoint x: 339, endPoint y: 270, distance: 14.8
click at [339, 270] on div "Loading... Reception Desk Loading... Lobby Loading... Landing Loading... Fitnes…" at bounding box center [577, 223] width 1154 height 408
drag, startPoint x: 270, startPoint y: 279, endPoint x: 743, endPoint y: 299, distance: 473.4
click at [576, 299] on div "Loading... Reception Desk Loading... Lobby Loading... Landing Loading... Fitnes…" at bounding box center [577, 223] width 1154 height 408
drag, startPoint x: 654, startPoint y: 322, endPoint x: 627, endPoint y: 317, distance: 27.7
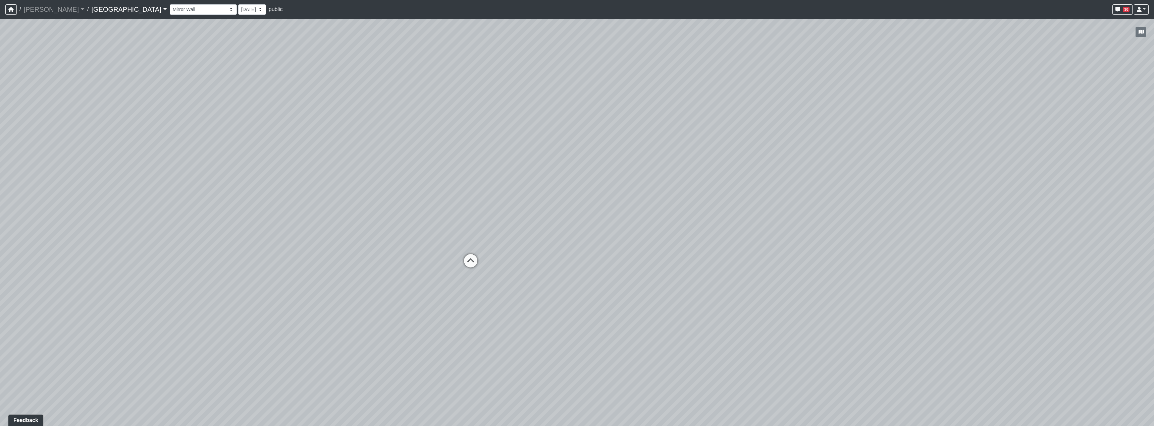
click at [576, 317] on div "Loading... Reception Desk Loading... Lobby Loading... Landing Loading... Fitnes…" at bounding box center [577, 223] width 1154 height 408
drag, startPoint x: 655, startPoint y: 265, endPoint x: 335, endPoint y: 250, distance: 320.0
click at [295, 251] on div "Loading... Reception Desk Loading... Lobby Loading... Landing Loading... Fitnes…" at bounding box center [577, 223] width 1154 height 408
drag, startPoint x: 774, startPoint y: 284, endPoint x: 387, endPoint y: 278, distance: 387.1
click at [361, 281] on div "Loading... Reception Desk Loading... Lobby Loading... Landing Loading... Fitnes…" at bounding box center [577, 223] width 1154 height 408
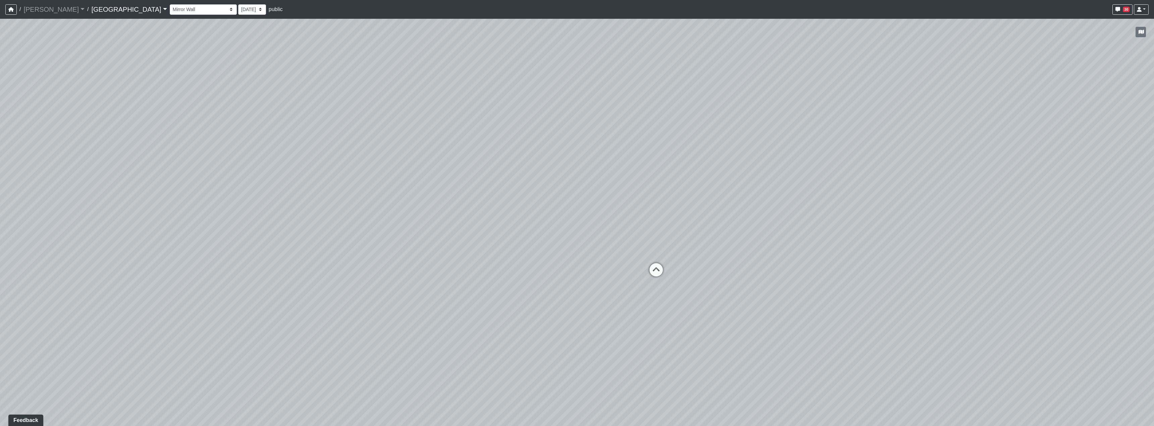
drag, startPoint x: 921, startPoint y: 323, endPoint x: 421, endPoint y: 302, distance: 500.6
click at [421, 302] on div "Loading... Reception Desk Loading... Lobby Loading... Landing Loading... Fitnes…" at bounding box center [577, 223] width 1154 height 408
drag, startPoint x: 755, startPoint y: 286, endPoint x: 452, endPoint y: 289, distance: 303.2
click at [452, 289] on div "Loading... Reception Desk Loading... Lobby Loading... Landing Loading... Fitnes…" at bounding box center [577, 223] width 1154 height 408
drag, startPoint x: 739, startPoint y: 251, endPoint x: 876, endPoint y: 248, distance: 137.6
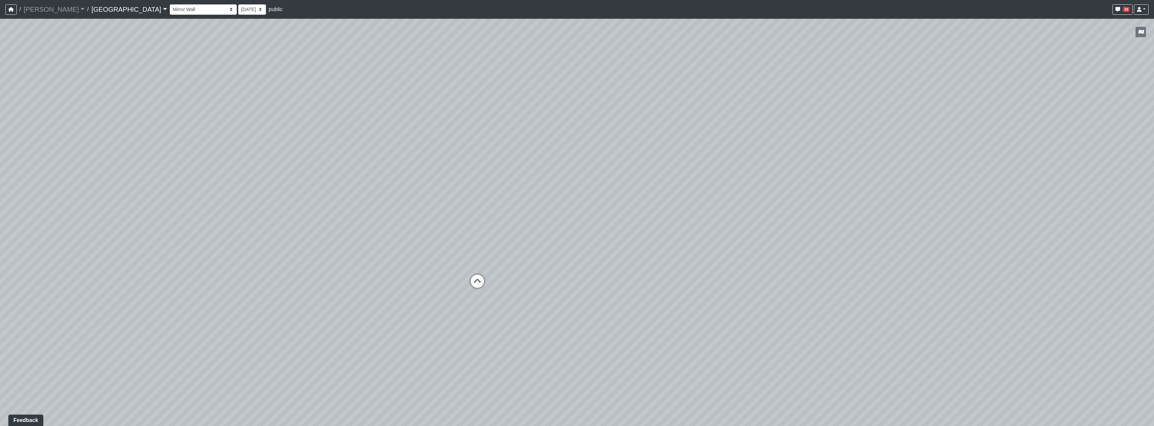
click at [576, 248] on div "Loading... Reception Desk Loading... Lobby Loading... Landing Loading... Fitnes…" at bounding box center [577, 223] width 1154 height 408
drag, startPoint x: 554, startPoint y: 228, endPoint x: 807, endPoint y: 237, distance: 253.1
click at [576, 237] on div "Loading... Reception Desk Loading... Lobby Loading... Landing Loading... Fitnes…" at bounding box center [577, 223] width 1154 height 408
drag, startPoint x: 503, startPoint y: 224, endPoint x: 620, endPoint y: 214, distance: 116.8
click at [576, 214] on div "Loading... Reception Desk Loading... Lobby Loading... Landing Loading... Fitnes…" at bounding box center [577, 223] width 1154 height 408
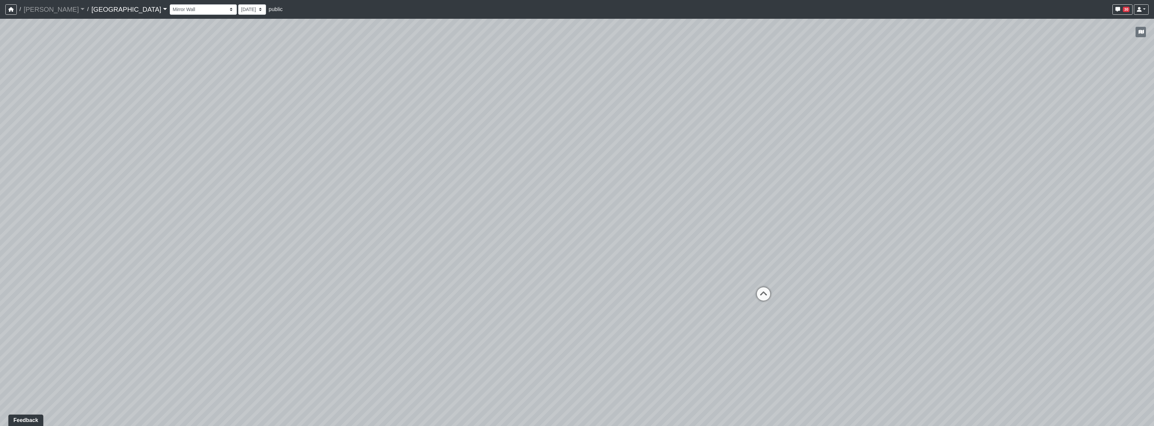
drag, startPoint x: 568, startPoint y: 246, endPoint x: 586, endPoint y: 246, distance: 18.1
click at [576, 246] on div "Loading... Reception Desk Loading... Lobby Loading... Landing Loading... Fitnes…" at bounding box center [577, 223] width 1154 height 408
drag, startPoint x: 552, startPoint y: 226, endPoint x: 614, endPoint y: 226, distance: 62.1
click at [576, 226] on div "Loading... Reception Desk Loading... Lobby Loading... Landing Loading... Fitnes…" at bounding box center [577, 223] width 1154 height 408
drag, startPoint x: 862, startPoint y: 268, endPoint x: 273, endPoint y: 204, distance: 592.2
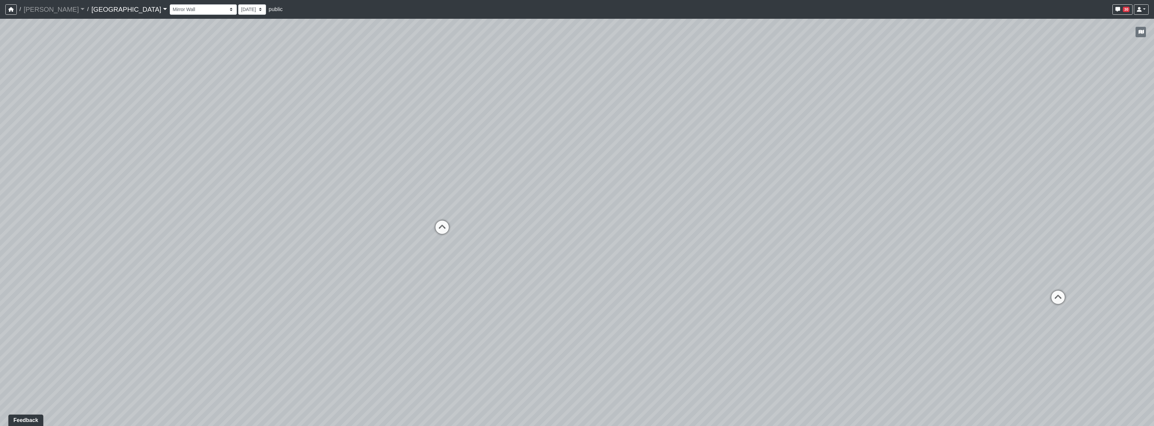
click at [273, 204] on div "Loading... Reception Desk Loading... Lobby Loading... Landing Loading... Fitnes…" at bounding box center [577, 223] width 1154 height 408
drag, startPoint x: 835, startPoint y: 243, endPoint x: 493, endPoint y: 249, distance: 342.2
click at [493, 249] on div "Loading... Reception Desk Loading... Lobby Loading... Landing Loading... Fitnes…" at bounding box center [577, 223] width 1154 height 408
click at [576, 223] on div "Loading... Reception Desk Loading... Lobby Loading... Landing Loading... Fitnes…" at bounding box center [577, 223] width 1154 height 408
click at [576, 222] on icon at bounding box center [704, 223] width 20 height 20
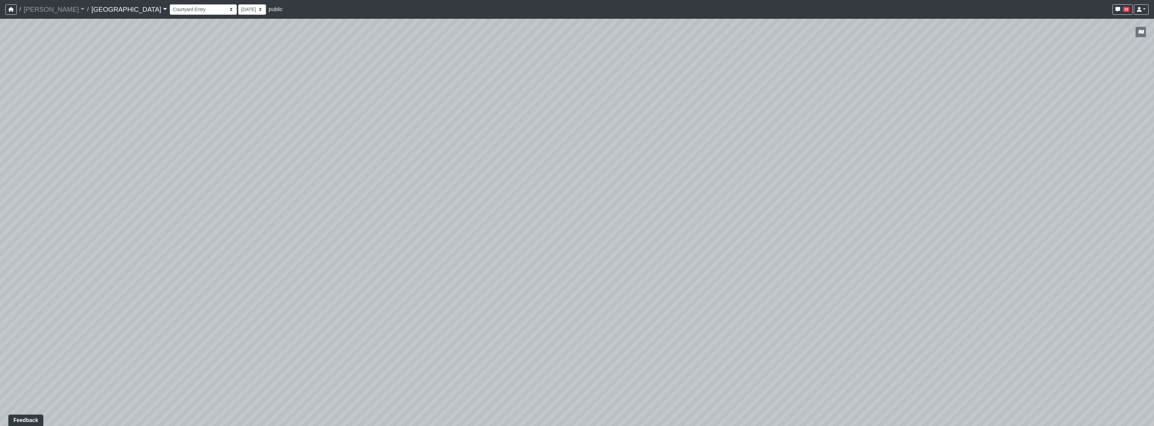
drag, startPoint x: 445, startPoint y: 206, endPoint x: 724, endPoint y: 223, distance: 279.6
click at [576, 227] on div "Loading... Reception Desk Loading... Lobby Loading... Landing Loading... Fitnes…" at bounding box center [577, 223] width 1154 height 408
drag, startPoint x: 399, startPoint y: 188, endPoint x: 660, endPoint y: 227, distance: 263.3
click at [576, 237] on div "Loading... Reception Desk Loading... Lobby Loading... Landing Loading... Fitnes…" at bounding box center [577, 223] width 1154 height 408
drag, startPoint x: 459, startPoint y: 205, endPoint x: 712, endPoint y: 205, distance: 253.9
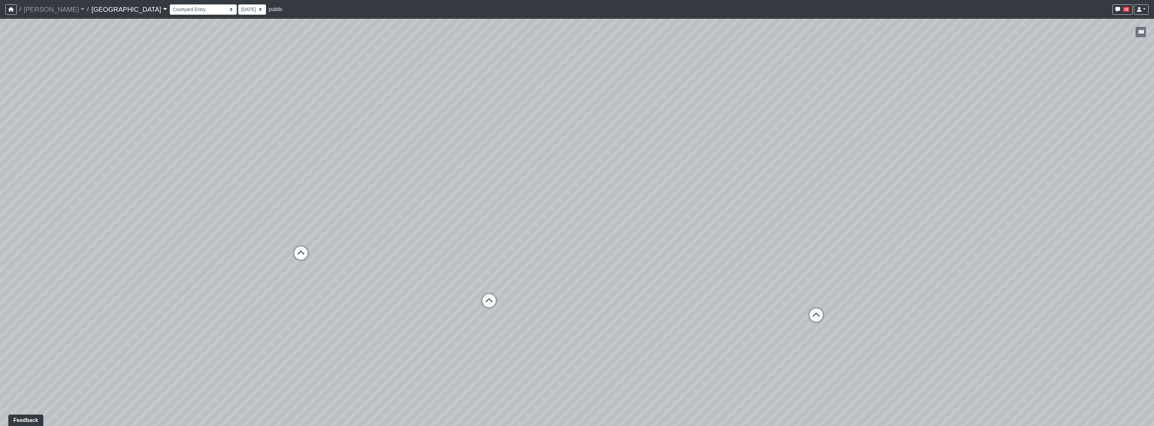
click at [576, 204] on div "Loading... Reception Desk Loading... Lobby Loading... Landing Loading... Fitnes…" at bounding box center [577, 223] width 1154 height 408
drag, startPoint x: 426, startPoint y: 198, endPoint x: 646, endPoint y: 188, distance: 221.0
click at [576, 188] on div "Loading... Reception Desk Loading... Lobby Loading... Landing Loading... Fitnes…" at bounding box center [577, 223] width 1154 height 408
drag, startPoint x: 729, startPoint y: 215, endPoint x: 566, endPoint y: 188, distance: 164.9
click at [566, 188] on div "Loading... Reception Desk Loading... Lobby Loading... Landing Loading... Fitnes…" at bounding box center [577, 223] width 1154 height 408
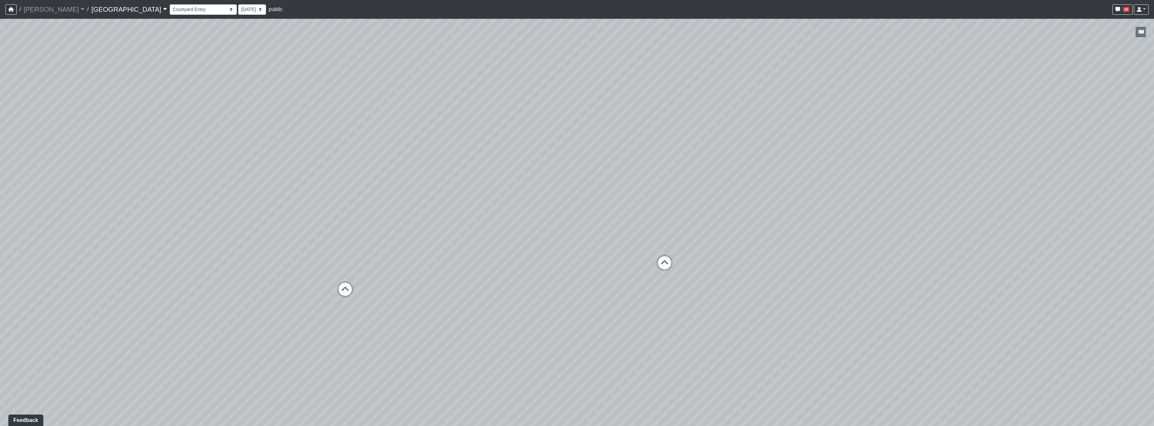
drag, startPoint x: 829, startPoint y: 190, endPoint x: 586, endPoint y: 192, distance: 242.2
click at [576, 192] on div "Loading... Reception Desk Loading... Lobby Loading... Landing Loading... Fitnes…" at bounding box center [577, 223] width 1154 height 408
drag, startPoint x: 733, startPoint y: 209, endPoint x: 726, endPoint y: 210, distance: 7.4
click at [576, 210] on div "Loading... Reception Desk Loading... Lobby Loading... Landing Loading... Fitnes…" at bounding box center [577, 223] width 1154 height 408
click at [576, 229] on div "Loading... Reception Desk Loading... Lobby Loading... Landing Loading... Fitnes…" at bounding box center [577, 223] width 1154 height 408
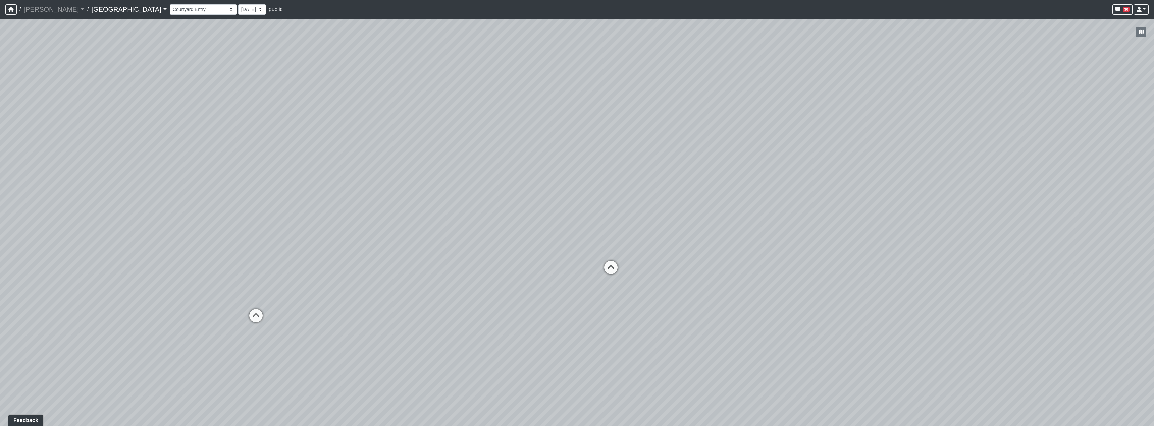
drag, startPoint x: 683, startPoint y: 229, endPoint x: 624, endPoint y: 220, distance: 60.1
click at [576, 220] on div "Loading... Reception Desk Loading... Lobby Loading... Landing Loading... Fitnes…" at bounding box center [577, 223] width 1154 height 408
drag, startPoint x: 596, startPoint y: 297, endPoint x: 687, endPoint y: 263, distance: 97.0
click at [576, 263] on div "Loading... Reception Desk Loading... Lobby Loading... Landing Loading... Fitnes…" at bounding box center [577, 223] width 1154 height 408
drag, startPoint x: 650, startPoint y: 319, endPoint x: 444, endPoint y: 275, distance: 211.0
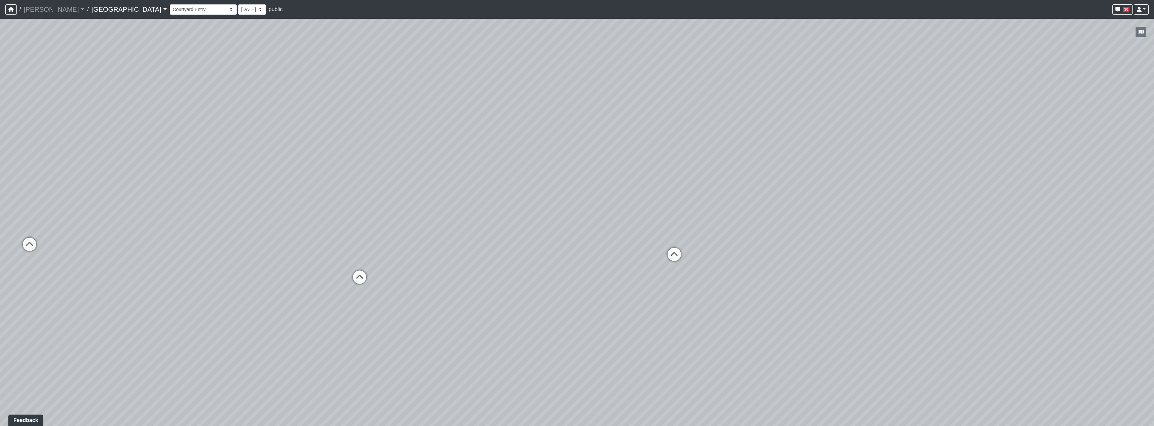
click at [576, 332] on div "Loading... Reception Desk Loading... Lobby Loading... Landing Loading... Fitnes…" at bounding box center [577, 223] width 1154 height 408
drag, startPoint x: 436, startPoint y: 274, endPoint x: 676, endPoint y: 301, distance: 241.4
click at [576, 301] on div "Loading... Reception Desk Loading... Lobby Loading... Landing Loading... Fitnes…" at bounding box center [577, 223] width 1154 height 408
drag, startPoint x: 368, startPoint y: 255, endPoint x: 597, endPoint y: 276, distance: 229.4
click at [576, 276] on div "Loading... Reception Desk Loading... Lobby Loading... Landing Loading... Fitnes…" at bounding box center [577, 223] width 1154 height 408
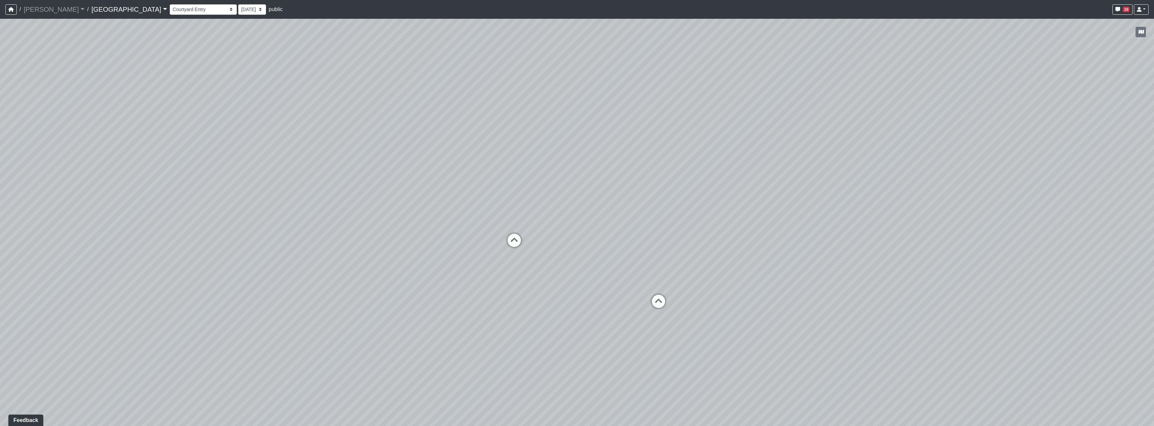
drag, startPoint x: 517, startPoint y: 276, endPoint x: 524, endPoint y: 277, distance: 7.1
click at [524, 277] on div "Loading... Reception Desk Loading... Lobby Loading... Landing Loading... Fitnes…" at bounding box center [577, 223] width 1154 height 408
click at [519, 248] on icon at bounding box center [516, 244] width 20 height 20
drag, startPoint x: 882, startPoint y: 353, endPoint x: 555, endPoint y: 317, distance: 329.0
click at [555, 317] on div "Loading... Reception Desk Loading... Lobby Loading... Landing Loading... Fitnes…" at bounding box center [577, 223] width 1154 height 408
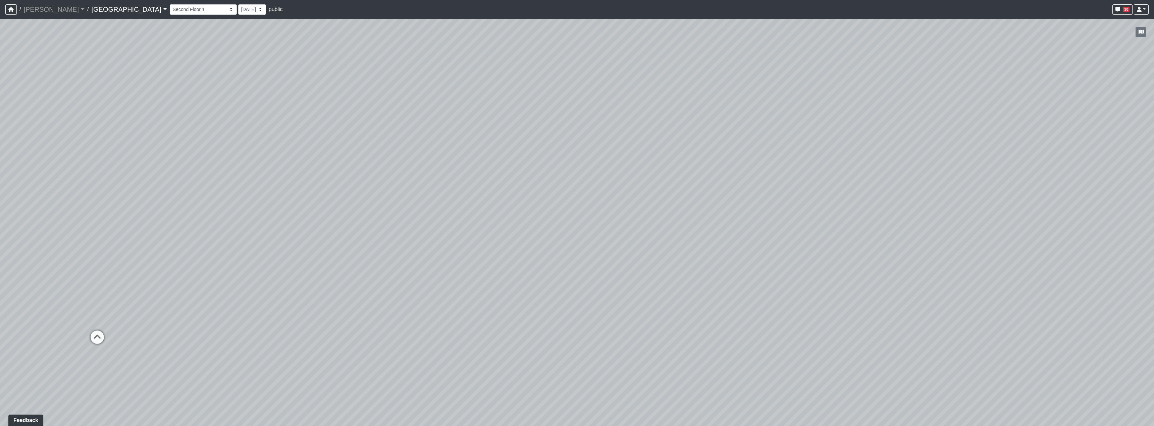
drag, startPoint x: 795, startPoint y: 263, endPoint x: 589, endPoint y: 286, distance: 207.3
click at [576, 286] on div "Loading... Reception Desk Loading... Lobby Loading... Landing Loading... Fitnes…" at bounding box center [577, 223] width 1154 height 408
drag, startPoint x: 761, startPoint y: 287, endPoint x: 876, endPoint y: 282, distance: 114.8
click at [576, 286] on div "Loading... Reception Desk Loading... Lobby Loading... Landing Loading... Fitnes…" at bounding box center [577, 223] width 1154 height 408
drag, startPoint x: 313, startPoint y: 192, endPoint x: 792, endPoint y: 216, distance: 479.9
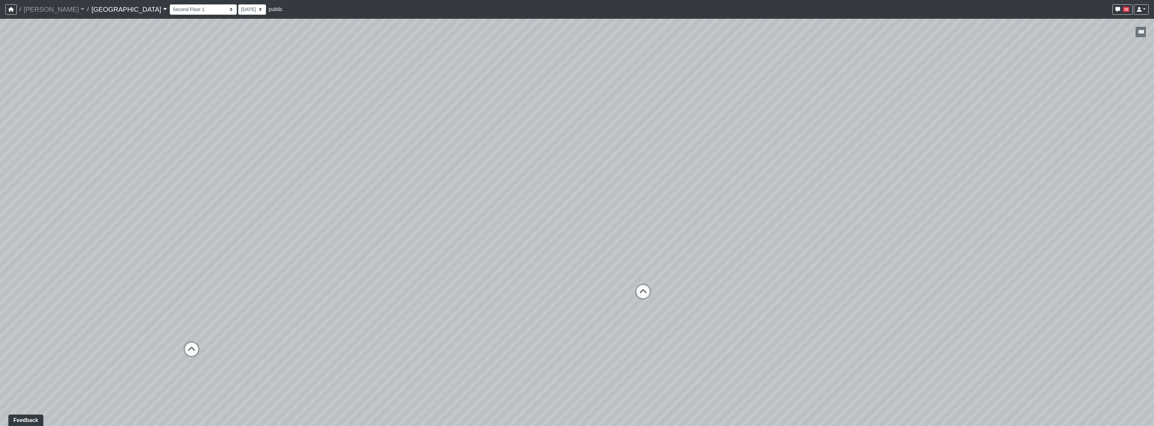
click at [576, 216] on div "Loading... Reception Desk Loading... Lobby Loading... Landing Loading... Fitnes…" at bounding box center [577, 223] width 1154 height 408
click at [576, 224] on div "Loading... Reception Desk Loading... Lobby Loading... Landing Loading... Fitnes…" at bounding box center [577, 223] width 1154 height 408
click at [362, 185] on div "Loading... Reception Desk Loading... Lobby Loading... Landing Loading... Fitnes…" at bounding box center [577, 223] width 1154 height 408
click at [568, 187] on div "Loading... Reception Desk Loading... Lobby Loading... Landing Loading... Fitnes…" at bounding box center [577, 223] width 1154 height 408
click at [396, 191] on div "Loading... Reception Desk Loading... Lobby Loading... Landing Loading... Fitnes…" at bounding box center [577, 223] width 1154 height 408
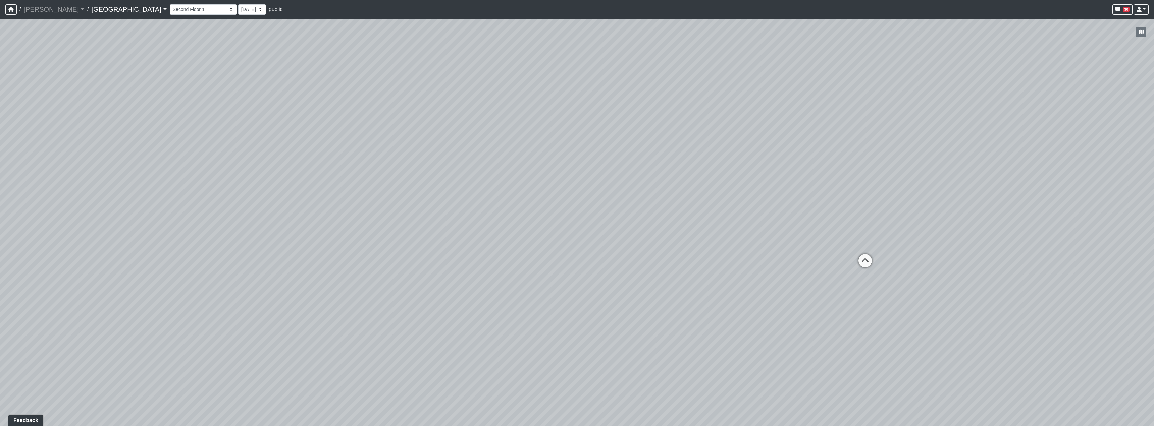
click at [390, 188] on div "Loading... Reception Desk Loading... Lobby Loading... Landing Loading... Fitnes…" at bounding box center [577, 223] width 1154 height 408
drag, startPoint x: 790, startPoint y: 221, endPoint x: 578, endPoint y: 237, distance: 212.9
click at [576, 237] on div "Loading... Reception Desk Loading... Lobby Loading... Landing Loading... Fitnes…" at bounding box center [577, 223] width 1154 height 408
drag, startPoint x: 838, startPoint y: 195, endPoint x: 649, endPoint y: 215, distance: 189.9
click at [576, 215] on div "Loading... Reception Desk Loading... Lobby Loading... Landing Loading... Fitnes…" at bounding box center [577, 223] width 1154 height 408
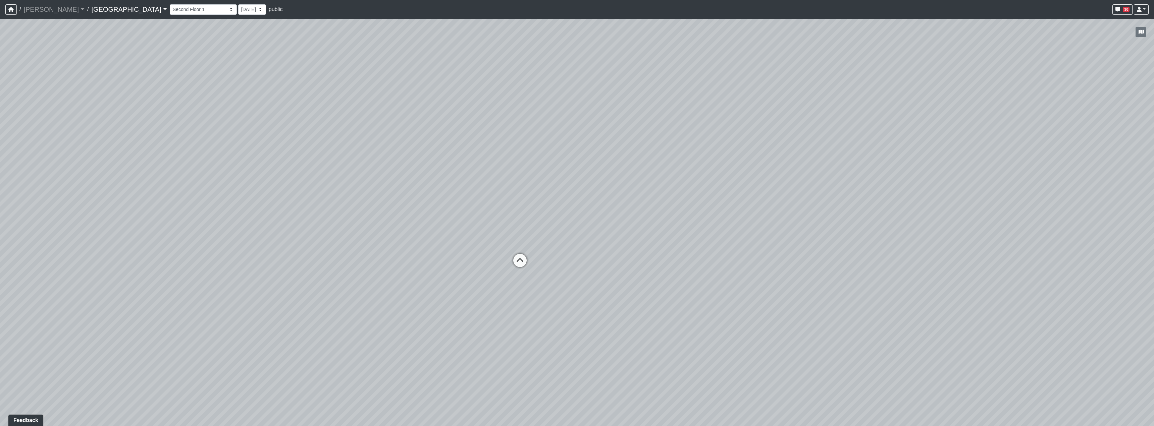
drag, startPoint x: 782, startPoint y: 234, endPoint x: 608, endPoint y: 219, distance: 174.7
click at [576, 219] on div "Loading... Reception Desk Loading... Lobby Loading... Landing Loading... Fitnes…" at bounding box center [577, 223] width 1154 height 408
drag, startPoint x: 783, startPoint y: 217, endPoint x: 734, endPoint y: 211, distance: 49.7
click at [576, 211] on div "Loading... Reception Desk Loading... Lobby Loading... Landing Loading... Fitnes…" at bounding box center [577, 223] width 1154 height 408
click at [576, 189] on div "Loading... Reception Desk Loading... Lobby Loading... Landing Loading... Fitnes…" at bounding box center [577, 223] width 1154 height 408
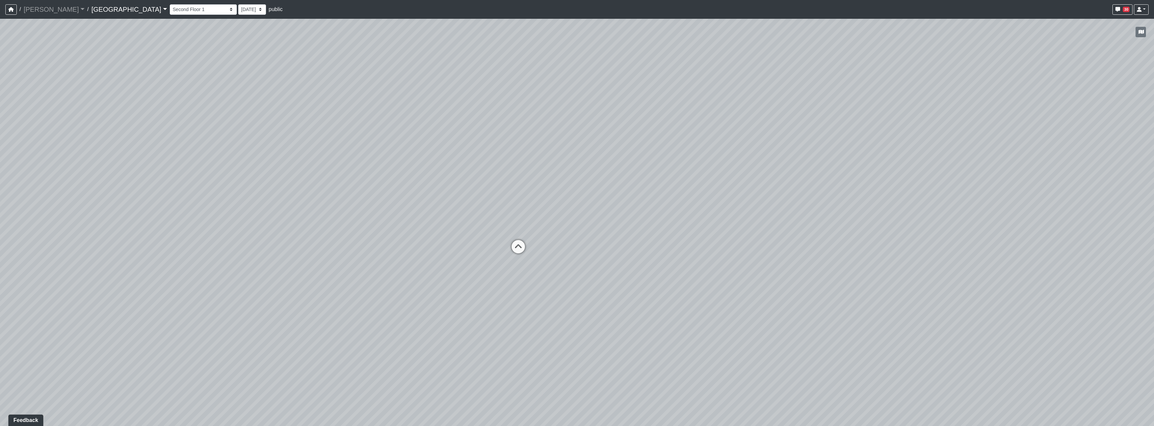
click at [576, 223] on div "Loading... Reception Desk Loading... Lobby Loading... Landing Loading... Fitnes…" at bounding box center [577, 223] width 1154 height 408
click at [576, 317] on div "Loading... Reception Desk Loading... Lobby Loading... Landing Loading... Fitnes…" at bounding box center [577, 223] width 1154 height 408
click at [576, 262] on div "Loading... Reception Desk Loading... Lobby Loading... Landing Loading... Fitnes…" at bounding box center [577, 223] width 1154 height 408
click at [576, 284] on div "Loading... Reception Desk Loading... Lobby Loading... Landing Loading... Fitnes…" at bounding box center [577, 223] width 1154 height 408
drag, startPoint x: 515, startPoint y: 285, endPoint x: 574, endPoint y: 283, distance: 59.1
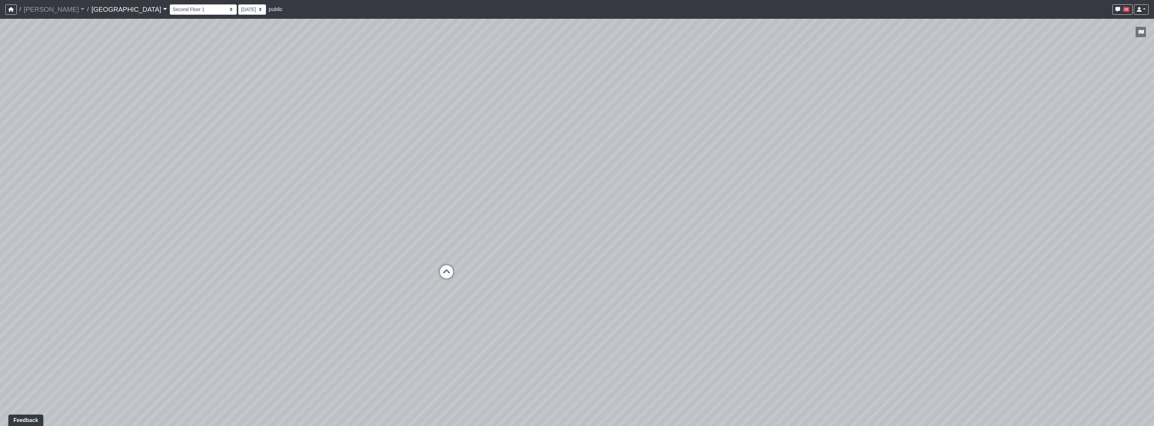
click at [574, 283] on div "Loading... Reception Desk Loading... Lobby Loading... Landing Loading... Fitnes…" at bounding box center [577, 223] width 1154 height 408
drag, startPoint x: 633, startPoint y: 282, endPoint x: 669, endPoint y: 282, distance: 35.9
click at [576, 282] on div "Loading... Reception Desk Loading... Lobby Loading... Landing Loading... Fitnes…" at bounding box center [577, 223] width 1154 height 408
drag, startPoint x: 559, startPoint y: 290, endPoint x: 519, endPoint y: 300, distance: 40.8
click at [519, 300] on div "Loading... Reception Desk Loading... Lobby Loading... Landing Loading... Fitnes…" at bounding box center [577, 223] width 1154 height 408
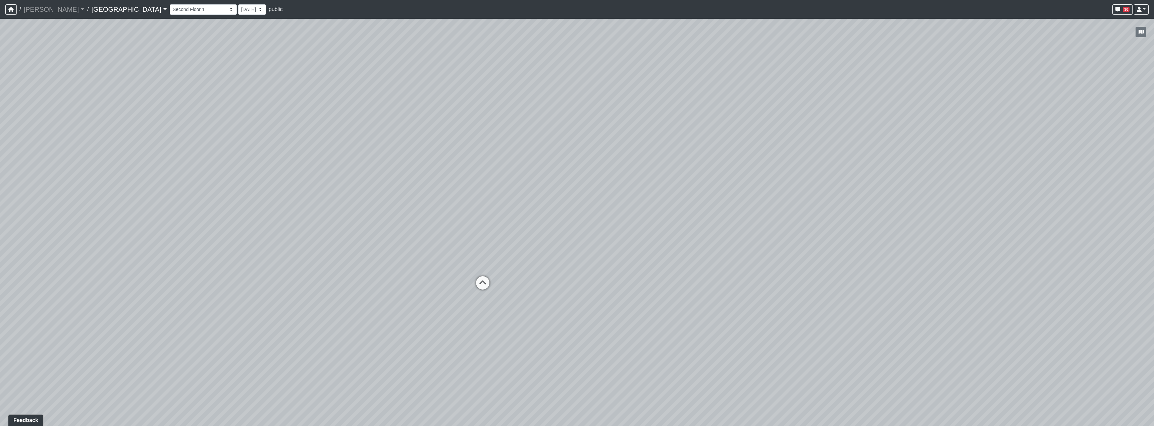
drag, startPoint x: 564, startPoint y: 277, endPoint x: 538, endPoint y: 285, distance: 27.3
click at [538, 285] on div "Loading... Reception Desk Loading... Lobby Loading... Landing Loading... Fitnes…" at bounding box center [577, 223] width 1154 height 408
click at [475, 285] on icon at bounding box center [477, 288] width 20 height 20
drag, startPoint x: 732, startPoint y: 243, endPoint x: 551, endPoint y: 245, distance: 180.8
click at [551, 245] on div "Loading... Reception Desk Loading... Lobby Loading... Landing Loading... Fitnes…" at bounding box center [577, 223] width 1154 height 408
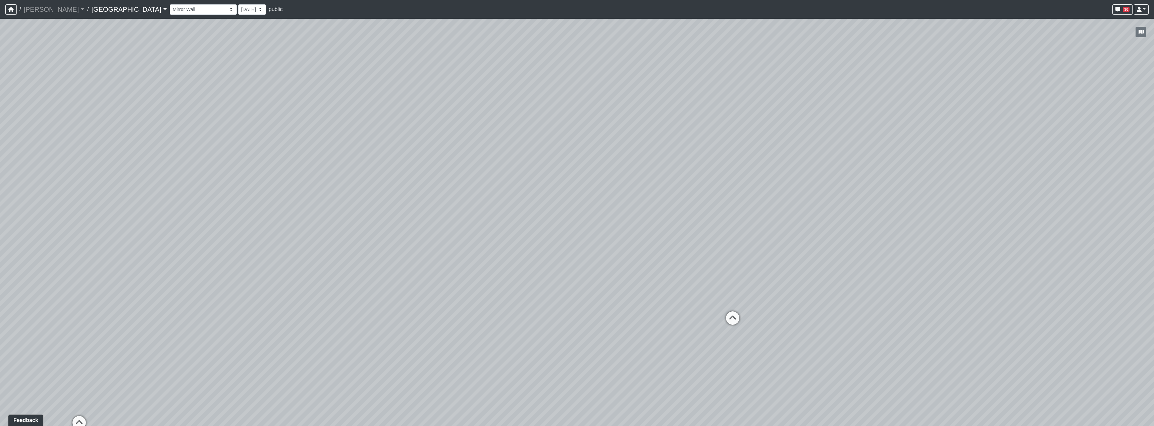
drag, startPoint x: 692, startPoint y: 278, endPoint x: 512, endPoint y: 265, distance: 180.3
click at [512, 265] on div "Loading... Reception Desk Loading... Lobby Loading... Landing Loading... Fitnes…" at bounding box center [577, 223] width 1154 height 408
drag, startPoint x: 677, startPoint y: 269, endPoint x: 661, endPoint y: 269, distance: 15.8
click at [576, 269] on div "Loading... Reception Desk Loading... Lobby Loading... Landing Loading... Fitnes…" at bounding box center [577, 223] width 1154 height 408
drag, startPoint x: 688, startPoint y: 273, endPoint x: 656, endPoint y: 275, distance: 32.2
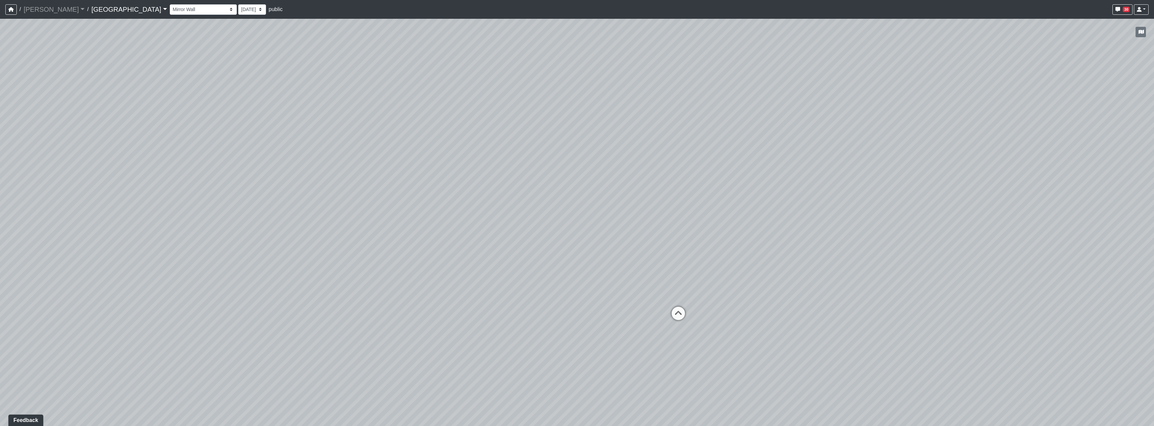
click at [576, 275] on div "Loading... Reception Desk Loading... Lobby Loading... Landing Loading... Fitnes…" at bounding box center [577, 223] width 1154 height 408
click at [576, 301] on div "Loading... Reception Desk Loading... Lobby Loading... Landing Loading... Fitnes…" at bounding box center [577, 223] width 1154 height 408
click at [576, 308] on icon at bounding box center [661, 316] width 20 height 20
drag, startPoint x: 445, startPoint y: 287, endPoint x: 780, endPoint y: 289, distance: 334.8
click at [576, 289] on div "Loading... Reception Desk Loading... Lobby Loading... Landing Loading... Fitnes…" at bounding box center [577, 223] width 1154 height 408
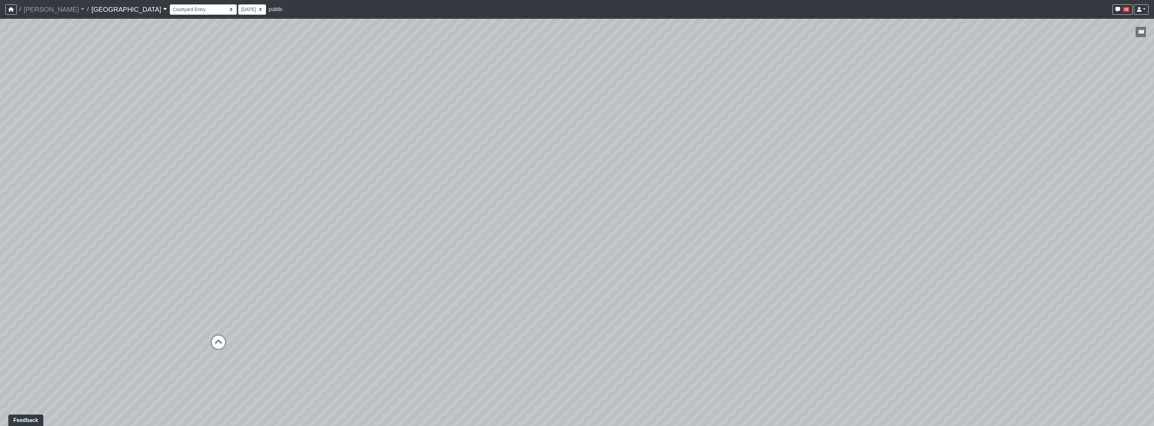
drag, startPoint x: 342, startPoint y: 277, endPoint x: 845, endPoint y: 271, distance: 502.5
click at [576, 271] on div "Loading... Reception Desk Loading... Lobby Loading... Landing Loading... Fitnes…" at bounding box center [577, 223] width 1154 height 408
drag, startPoint x: 585, startPoint y: 257, endPoint x: 889, endPoint y: 256, distance: 303.6
click at [576, 256] on div "Loading... Reception Desk Loading... Lobby Loading... Landing Loading... Fitnes…" at bounding box center [577, 223] width 1154 height 408
drag, startPoint x: 565, startPoint y: 255, endPoint x: 769, endPoint y: 248, distance: 204.4
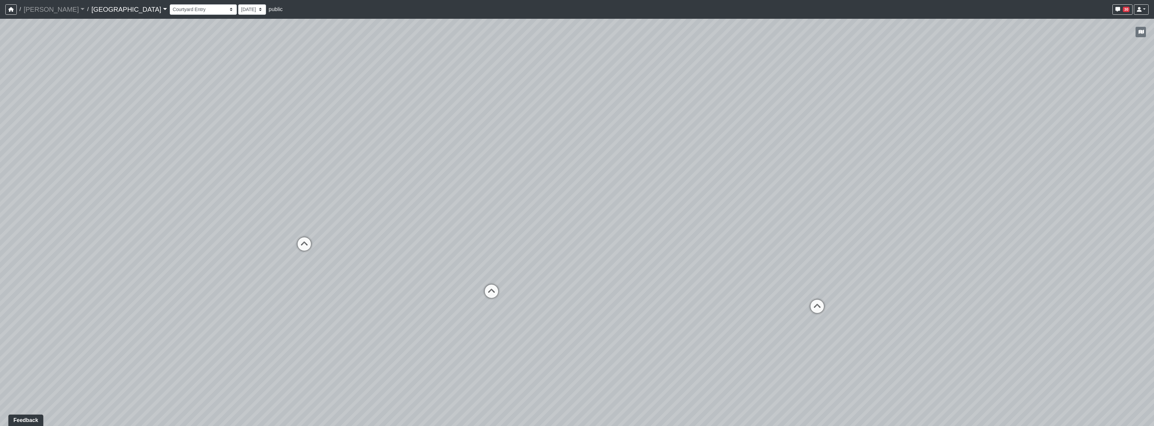
click at [576, 248] on div "Loading... Reception Desk Loading... Lobby Loading... Landing Loading... Fitnes…" at bounding box center [577, 223] width 1154 height 408
drag, startPoint x: 453, startPoint y: 217, endPoint x: 668, endPoint y: 217, distance: 214.7
click at [576, 217] on div "Loading... Reception Desk Loading... Lobby Loading... Landing Loading... Fitnes…" at bounding box center [577, 223] width 1154 height 408
drag, startPoint x: 590, startPoint y: 346, endPoint x: 419, endPoint y: 351, distance: 171.1
click at [419, 351] on div "Loading... Reception Desk Loading... Lobby Loading... Landing Loading... Fitnes…" at bounding box center [577, 223] width 1154 height 408
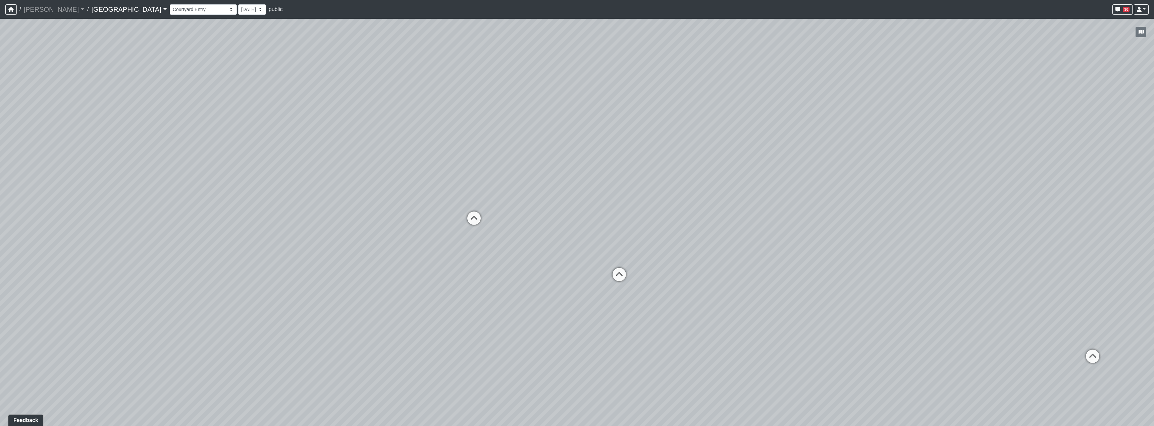
drag, startPoint x: 252, startPoint y: 297, endPoint x: 483, endPoint y: 277, distance: 231.3
click at [483, 277] on div "Loading... Reception Desk Loading... Lobby Loading... Landing Loading... Fitnes…" at bounding box center [577, 223] width 1154 height 408
drag, startPoint x: 498, startPoint y: 274, endPoint x: 531, endPoint y: 276, distance: 33.2
click at [531, 276] on div "Loading... Reception Desk Loading... Lobby Loading... Landing Loading... Fitnes…" at bounding box center [577, 223] width 1154 height 408
drag, startPoint x: 666, startPoint y: 350, endPoint x: 648, endPoint y: 352, distance: 18.2
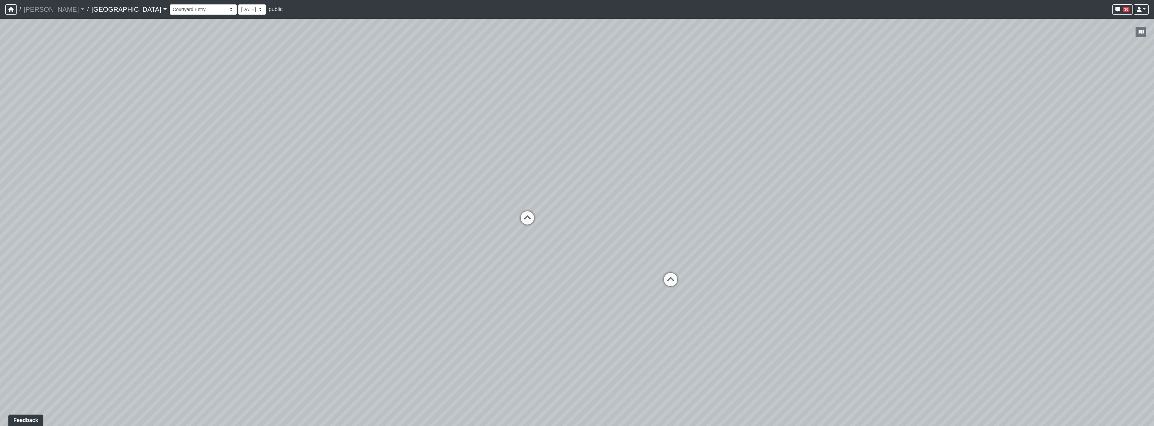
click at [576, 352] on div "Loading... Reception Desk Loading... Lobby Loading... Landing Loading... Fitnes…" at bounding box center [577, 223] width 1154 height 408
click at [528, 221] on icon at bounding box center [527, 222] width 20 height 20
drag, startPoint x: 611, startPoint y: 235, endPoint x: 415, endPoint y: 232, distance: 195.9
click at [415, 232] on div "Loading... Reception Desk Loading... Lobby Loading... Landing Loading... Fitnes…" at bounding box center [577, 223] width 1154 height 408
drag, startPoint x: 627, startPoint y: 173, endPoint x: 609, endPoint y: 180, distance: 19.1
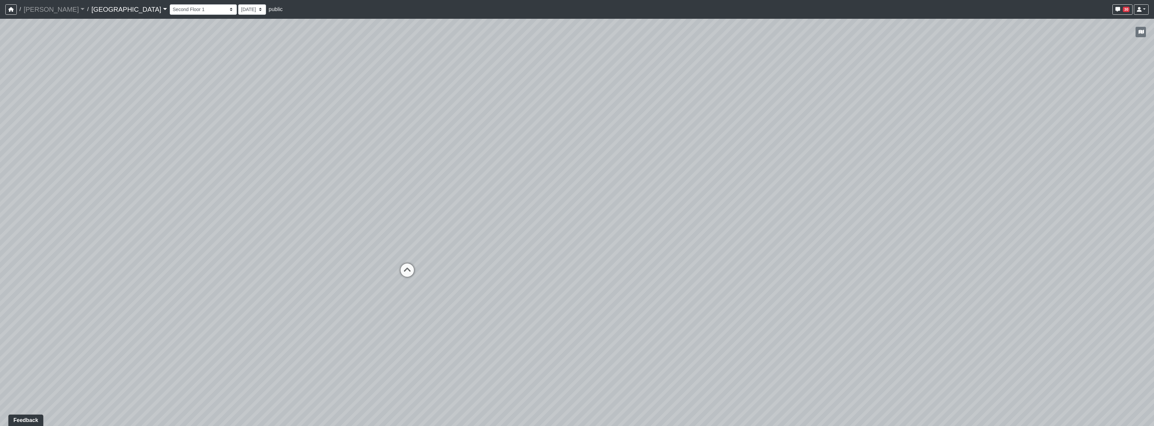
click at [576, 180] on div "Loading... Reception Desk Loading... Lobby Loading... Landing Loading... Fitnes…" at bounding box center [577, 223] width 1154 height 408
click at [170, 9] on select "Clubroom Lobby Courtyard Entry Kitchen Kitchen Stools Seating TV Lounge Banquet…" at bounding box center [203, 9] width 67 height 10
click at [170, 4] on select "Clubroom Lobby Courtyard Entry Kitchen Kitchen Stools Seating TV Lounge Banquet…" at bounding box center [203, 9] width 67 height 10
drag, startPoint x: 611, startPoint y: 321, endPoint x: 902, endPoint y: 306, distance: 291.5
click at [576, 306] on div "Loading... Reception Desk Loading... Lobby Loading... Landing Loading... Fitnes…" at bounding box center [577, 223] width 1154 height 408
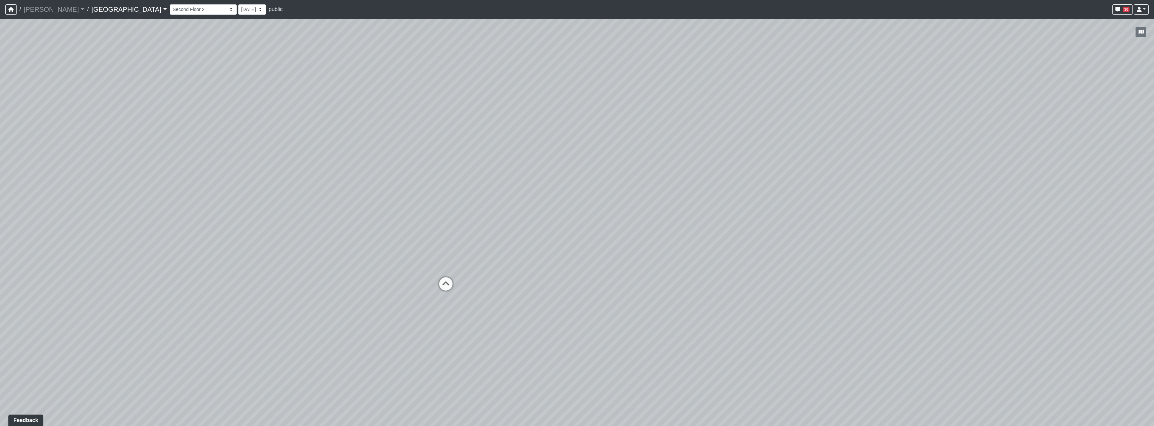
drag, startPoint x: 589, startPoint y: 193, endPoint x: 729, endPoint y: 197, distance: 139.3
click at [576, 196] on div "Loading... Reception Desk Loading... Lobby Loading... Landing Loading... Fitnes…" at bounding box center [577, 223] width 1154 height 408
click at [451, 274] on div "Loading... Fitness Stair" at bounding box center [446, 284] width 20 height 20
drag, startPoint x: 401, startPoint y: 284, endPoint x: 842, endPoint y: 240, distance: 444.0
click at [576, 239] on div "Loading... Reception Desk Loading... Lobby Loading... Landing Loading... Fitnes…" at bounding box center [577, 223] width 1154 height 408
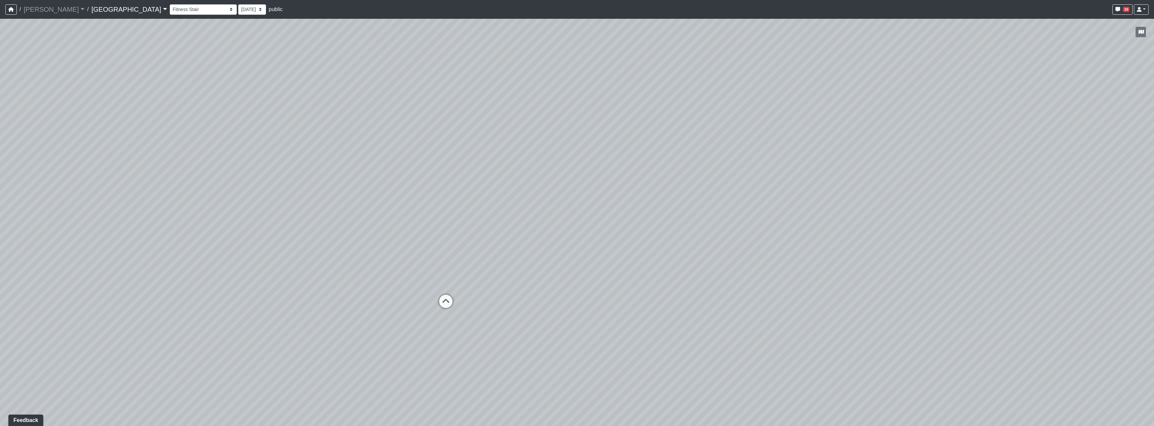
click at [496, 282] on div "Loading... Reception Desk Loading... Lobby Loading... Landing Loading... Fitnes…" at bounding box center [577, 223] width 1154 height 408
click at [440, 308] on icon at bounding box center [446, 305] width 20 height 20
drag, startPoint x: 846, startPoint y: 304, endPoint x: 420, endPoint y: 305, distance: 426.3
click at [420, 305] on div "Loading... Reception Desk Loading... Lobby Loading... Landing Loading... Fitnes…" at bounding box center [577, 223] width 1154 height 408
drag, startPoint x: 1000, startPoint y: 284, endPoint x: 689, endPoint y: 260, distance: 311.9
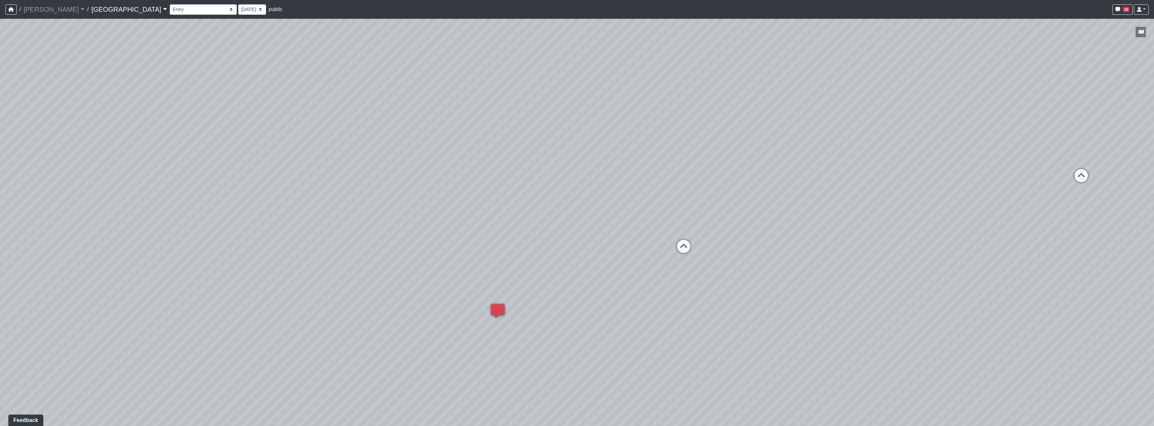
click at [412, 291] on div "Loading... Reception Desk Loading... Lobby Loading... Landing Loading... Fitnes…" at bounding box center [577, 223] width 1154 height 408
drag, startPoint x: 981, startPoint y: 258, endPoint x: 430, endPoint y: 271, distance: 551.3
click at [427, 272] on div "Loading... Reception Desk Loading... Lobby Loading... Landing Loading... Fitnes…" at bounding box center [577, 223] width 1154 height 408
drag, startPoint x: 591, startPoint y: 250, endPoint x: 588, endPoint y: 268, distance: 18.0
click at [576, 268] on div "Loading... Reception Desk Loading... Lobby Loading... Landing Loading... Fitnes…" at bounding box center [577, 223] width 1154 height 408
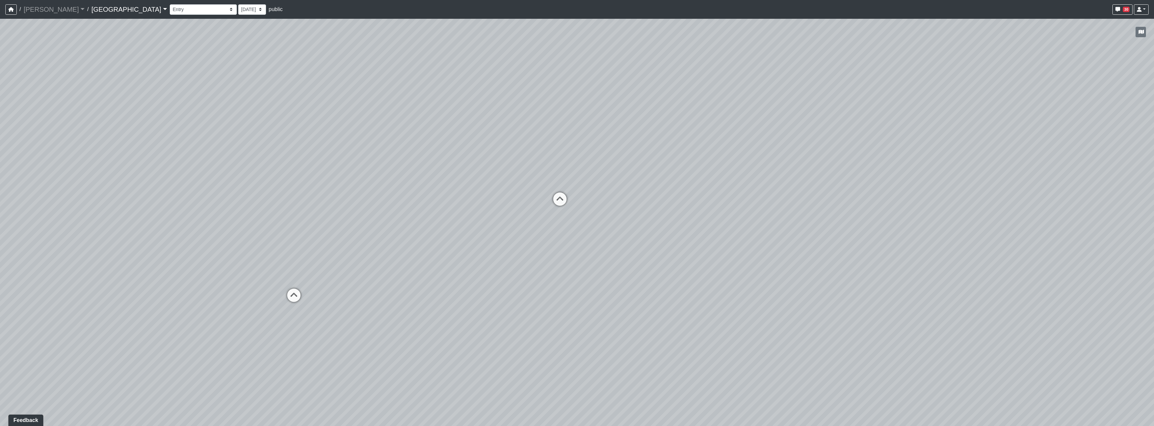
drag, startPoint x: 563, startPoint y: 241, endPoint x: 563, endPoint y: 247, distance: 6.7
click at [563, 247] on div "Loading... Reception Desk Loading... Lobby Loading... Landing Loading... Fitnes…" at bounding box center [577, 223] width 1154 height 408
click at [564, 207] on icon at bounding box center [560, 205] width 20 height 20
drag, startPoint x: 666, startPoint y: 328, endPoint x: 664, endPoint y: 315, distance: 13.4
click at [576, 315] on div "Loading... Reception Desk Loading... Lobby Loading... Landing Loading... Fitnes…" at bounding box center [577, 223] width 1154 height 408
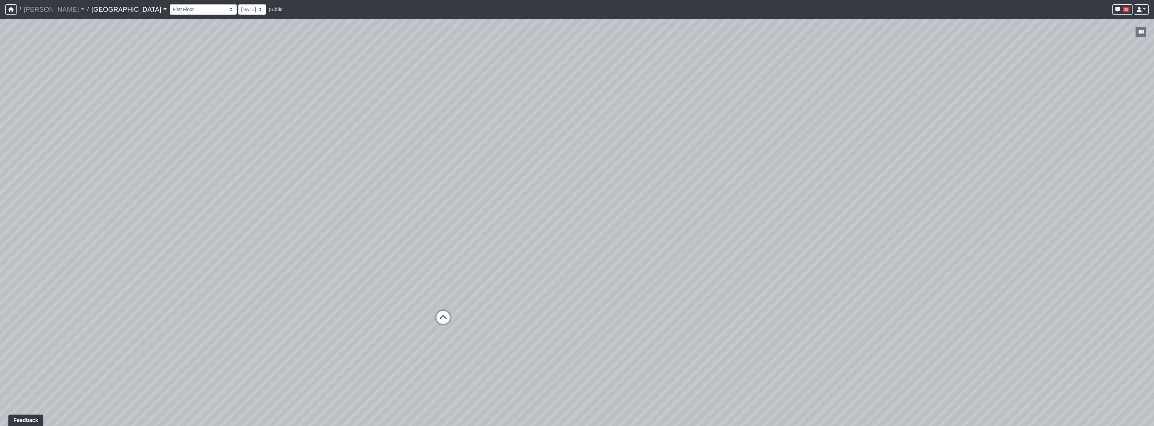
drag, startPoint x: 679, startPoint y: 330, endPoint x: 675, endPoint y: 311, distance: 19.7
click at [576, 311] on div "Loading... Reception Desk Loading... Lobby Loading... Landing Loading... Fitnes…" at bounding box center [577, 223] width 1154 height 408
drag, startPoint x: 479, startPoint y: 216, endPoint x: 656, endPoint y: 226, distance: 177.1
click at [576, 226] on div "Loading... Reception Desk Loading... Lobby Loading... Landing Loading... Fitnes…" at bounding box center [577, 223] width 1154 height 408
drag, startPoint x: 580, startPoint y: 252, endPoint x: 562, endPoint y: 253, distance: 17.5
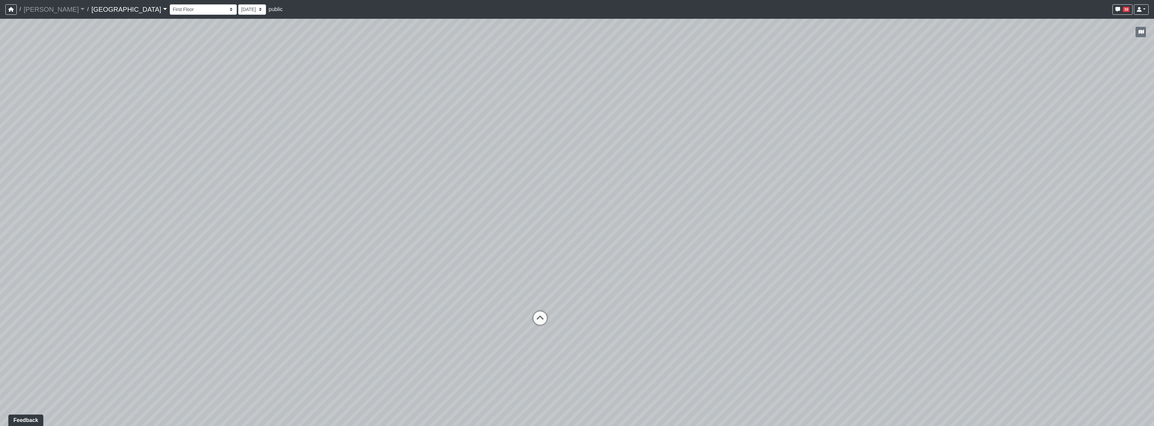
click at [562, 253] on div "Loading... Reception Desk Loading... Lobby Loading... Landing Loading... Fitnes…" at bounding box center [577, 223] width 1154 height 408
click at [170, 12] on select "Clubroom Lobby Courtyard Entry Kitchen Kitchen Stools Seating TV Lounge Banquet…" at bounding box center [203, 9] width 67 height 10
click at [170, 4] on select "Clubroom Lobby Courtyard Entry Kitchen Kitchen Stools Seating TV Lounge Banquet…" at bounding box center [203, 9] width 67 height 10
click at [386, 329] on icon at bounding box center [384, 334] width 20 height 20
drag, startPoint x: 333, startPoint y: 313, endPoint x: 655, endPoint y: 231, distance: 332.2
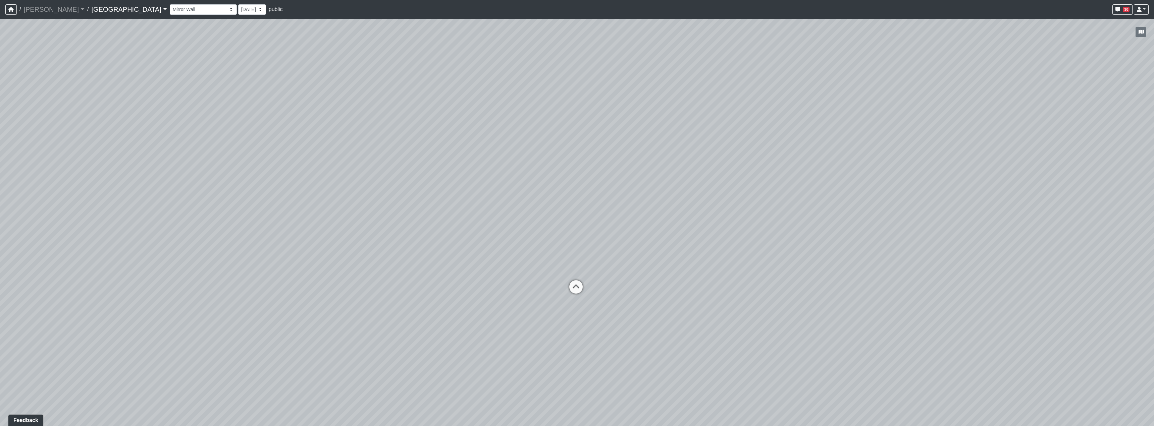
click at [576, 231] on div "Loading... Reception Desk Loading... Lobby Loading... Landing Loading... Fitnes…" at bounding box center [577, 223] width 1154 height 408
drag, startPoint x: 333, startPoint y: 184, endPoint x: 648, endPoint y: 245, distance: 320.8
click at [576, 244] on div "Loading... Reception Desk Loading... Lobby Loading... Landing Loading... Fitnes…" at bounding box center [577, 223] width 1154 height 408
drag, startPoint x: 492, startPoint y: 263, endPoint x: 496, endPoint y: 262, distance: 3.7
click at [496, 262] on div "Loading... Reception Desk Loading... Lobby Loading... Landing Loading... Fitnes…" at bounding box center [577, 223] width 1154 height 408
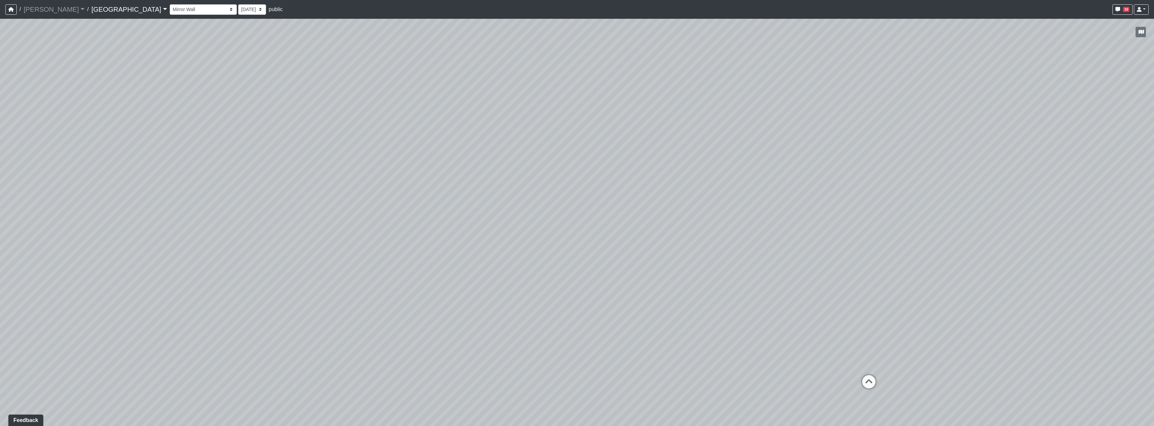
drag, startPoint x: 581, startPoint y: 308, endPoint x: 635, endPoint y: 307, distance: 54.4
click at [576, 307] on div "Loading... Reception Desk Loading... Lobby Loading... Landing Loading... Fitnes…" at bounding box center [577, 223] width 1154 height 408
click at [170, 7] on select "Clubroom Lobby Courtyard Entry Kitchen Kitchen Stools Seating TV Lounge Banquet…" at bounding box center [203, 9] width 67 height 10
click at [170, 4] on select "Clubroom Lobby Courtyard Entry Kitchen Kitchen Stools Seating TV Lounge Banquet…" at bounding box center [203, 9] width 67 height 10
drag, startPoint x: 568, startPoint y: 307, endPoint x: 755, endPoint y: 253, distance: 195.1
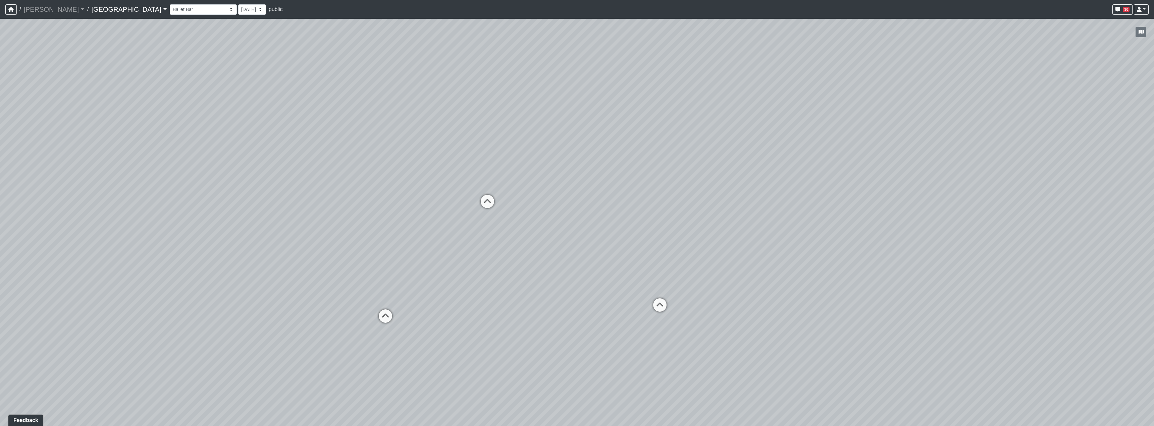
click at [576, 249] on div "Loading... Reception Desk Loading... Lobby Loading... Landing Loading... Fitnes…" at bounding box center [577, 223] width 1154 height 408
drag, startPoint x: 414, startPoint y: 265, endPoint x: 672, endPoint y: 255, distance: 258.2
click at [576, 255] on div "Loading... Reception Desk Loading... Lobby Loading... Landing Loading... Fitnes…" at bounding box center [577, 223] width 1154 height 408
click at [576, 181] on icon at bounding box center [754, 185] width 20 height 20
drag, startPoint x: 462, startPoint y: 292, endPoint x: 872, endPoint y: 294, distance: 409.6
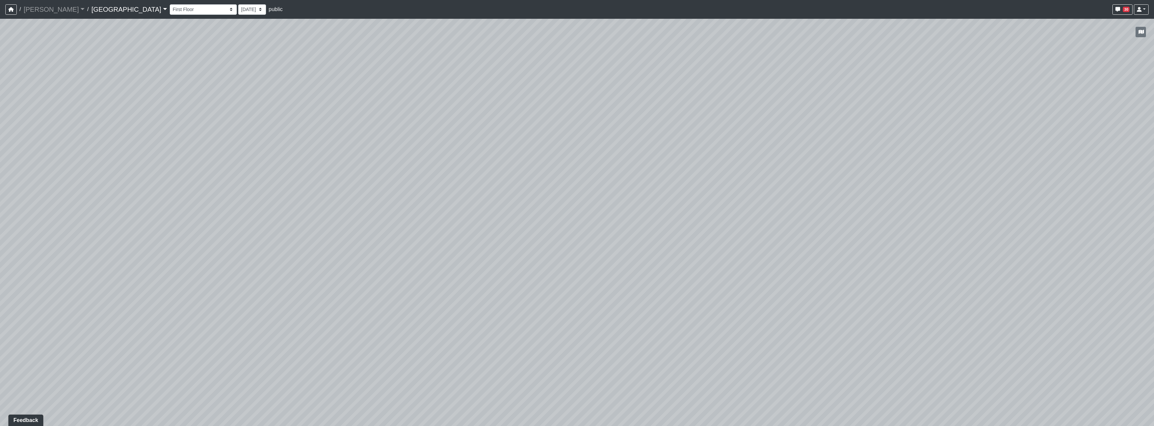
click at [576, 293] on div "Loading... Reception Desk Loading... Lobby Loading... Landing Loading... Fitnes…" at bounding box center [577, 223] width 1154 height 408
drag, startPoint x: 331, startPoint y: 271, endPoint x: 719, endPoint y: 253, distance: 387.9
click at [576, 253] on div "Loading... Reception Desk Loading... Lobby Loading... Landing Loading... Fitnes…" at bounding box center [577, 223] width 1154 height 408
drag, startPoint x: 781, startPoint y: 294, endPoint x: 535, endPoint y: 270, distance: 247.4
click at [535, 270] on div "Loading... Reception Desk Loading... Lobby Loading... Landing Loading... Fitnes…" at bounding box center [577, 223] width 1154 height 408
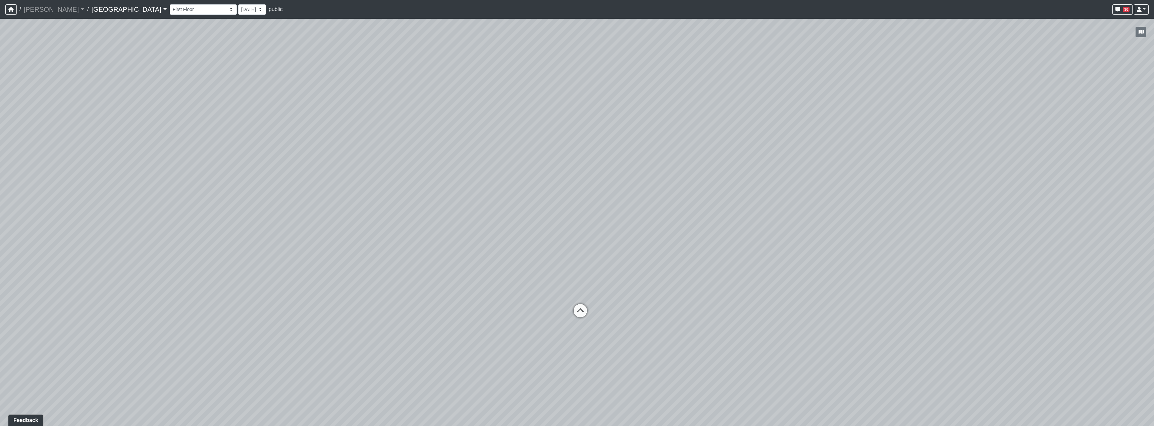
drag, startPoint x: 514, startPoint y: 237, endPoint x: 772, endPoint y: 252, distance: 259.4
click at [576, 252] on div "Loading... Reception Desk Loading... Lobby Loading... Landing Loading... Fitnes…" at bounding box center [577, 223] width 1154 height 408
drag, startPoint x: 492, startPoint y: 203, endPoint x: 502, endPoint y: 203, distance: 10.1
click at [502, 203] on div "Loading... Reception Desk Loading... Lobby Loading... Landing Loading... Fitnes…" at bounding box center [577, 223] width 1154 height 408
drag, startPoint x: 448, startPoint y: 257, endPoint x: 518, endPoint y: 253, distance: 70.2
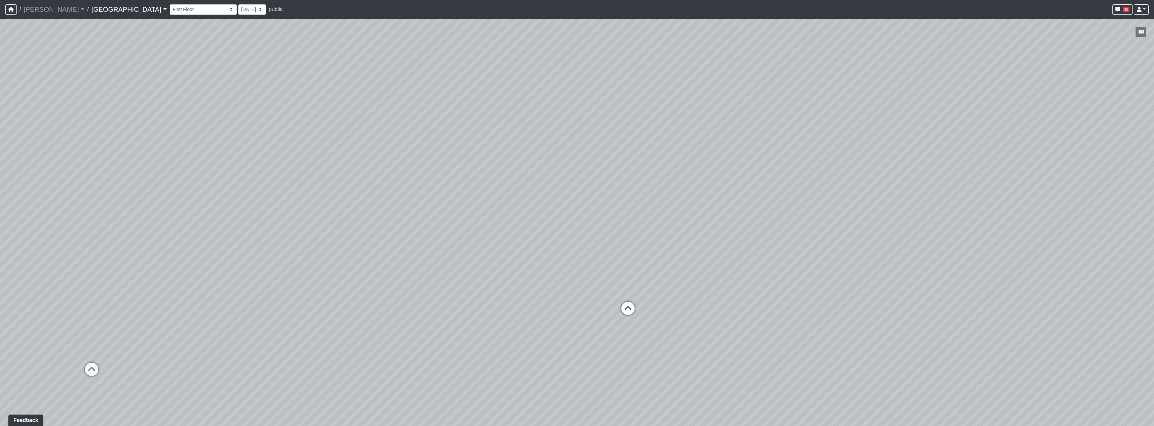
click at [518, 253] on div "Loading... Reception Desk Loading... Lobby Loading... Landing Loading... Fitnes…" at bounding box center [577, 223] width 1154 height 408
drag, startPoint x: 726, startPoint y: 253, endPoint x: 405, endPoint y: 247, distance: 320.4
click at [405, 247] on div "Loading... Reception Desk Loading... Lobby Loading... Landing Loading... Fitnes…" at bounding box center [577, 223] width 1154 height 408
drag, startPoint x: 830, startPoint y: 287, endPoint x: 514, endPoint y: 265, distance: 316.5
click at [474, 271] on div "Loading... Reception Desk Loading... Lobby Loading... Landing Loading... Fitnes…" at bounding box center [577, 223] width 1154 height 408
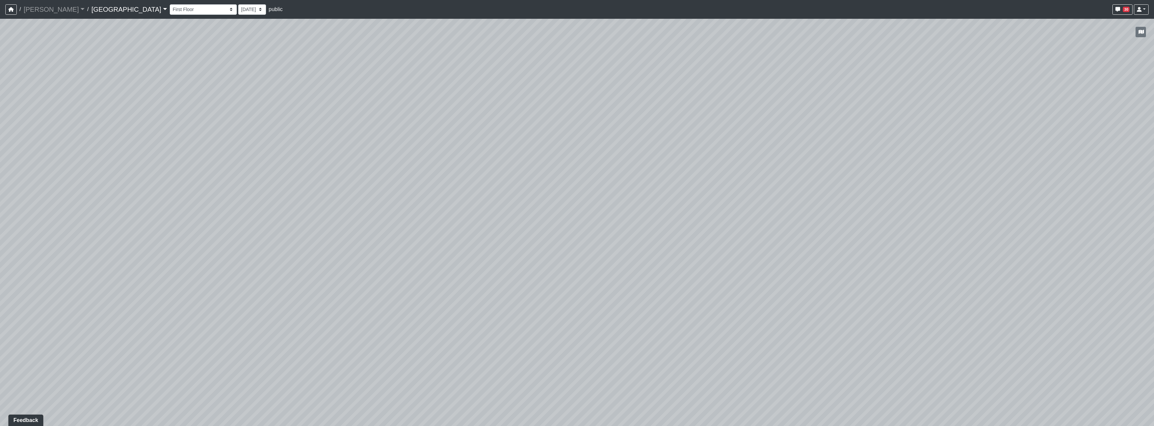
drag, startPoint x: 941, startPoint y: 301, endPoint x: 544, endPoint y: 252, distance: 400.2
click at [543, 252] on div "Loading... Reception Desk Loading... Lobby Loading... Landing Loading... Fitnes…" at bounding box center [577, 223] width 1154 height 408
drag, startPoint x: 986, startPoint y: 306, endPoint x: 522, endPoint y: 262, distance: 465.6
click at [467, 321] on div "Loading... Reception Desk Loading... Lobby Loading... Landing Loading... Fitnes…" at bounding box center [577, 223] width 1154 height 408
drag, startPoint x: 734, startPoint y: 162, endPoint x: 615, endPoint y: 276, distance: 164.9
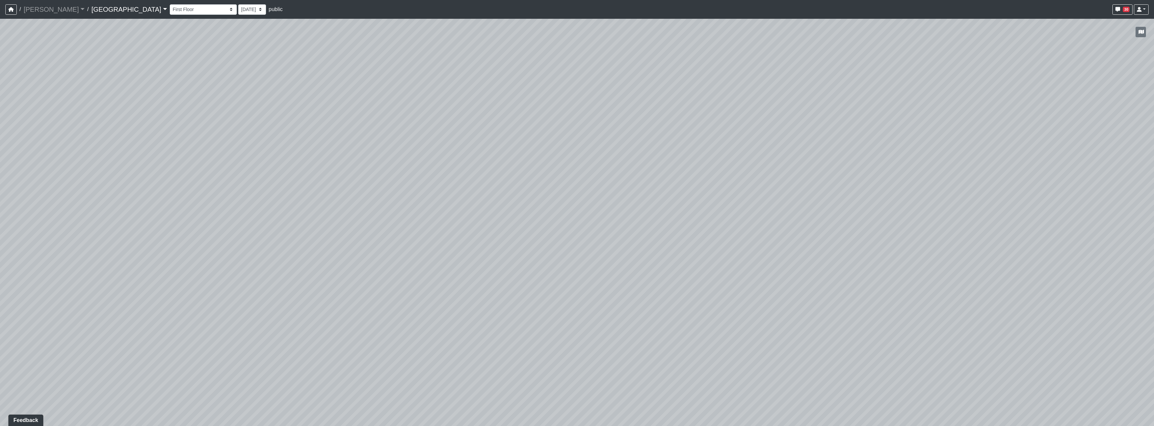
click at [576, 276] on div "Loading... Reception Desk Loading... Lobby Loading... Landing Loading... Fitnes…" at bounding box center [577, 223] width 1154 height 408
drag, startPoint x: 617, startPoint y: 301, endPoint x: 622, endPoint y: 338, distance: 37.5
click at [576, 338] on div "Loading... Reception Desk Loading... Lobby Loading... Landing Loading... Fitnes…" at bounding box center [577, 223] width 1154 height 408
drag, startPoint x: 621, startPoint y: 343, endPoint x: 624, endPoint y: 291, distance: 51.5
click at [576, 291] on div "Loading... Reception Desk Loading... Lobby Loading... Landing Loading... Fitnes…" at bounding box center [577, 223] width 1154 height 408
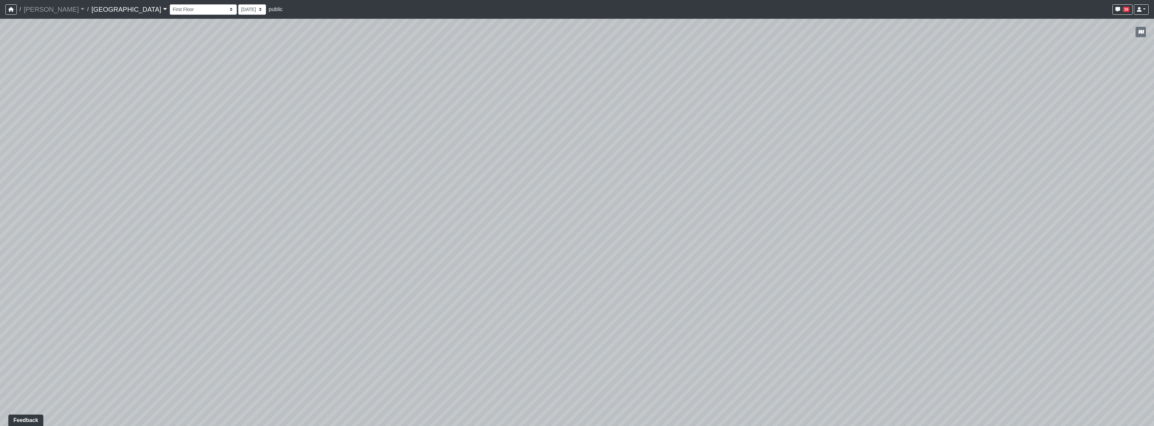
drag, startPoint x: 349, startPoint y: 314, endPoint x: 605, endPoint y: 306, distance: 256.7
click at [576, 299] on div "Loading... Reception Desk Loading... Lobby Loading... Landing Loading... Fitnes…" at bounding box center [577, 223] width 1154 height 408
drag, startPoint x: 280, startPoint y: 303, endPoint x: 789, endPoint y: 297, distance: 508.2
click at [576, 297] on div "Loading... Reception Desk Loading... Lobby Loading... Landing Loading... Fitnes…" at bounding box center [577, 223] width 1154 height 408
drag, startPoint x: 200, startPoint y: 302, endPoint x: 813, endPoint y: 296, distance: 613.2
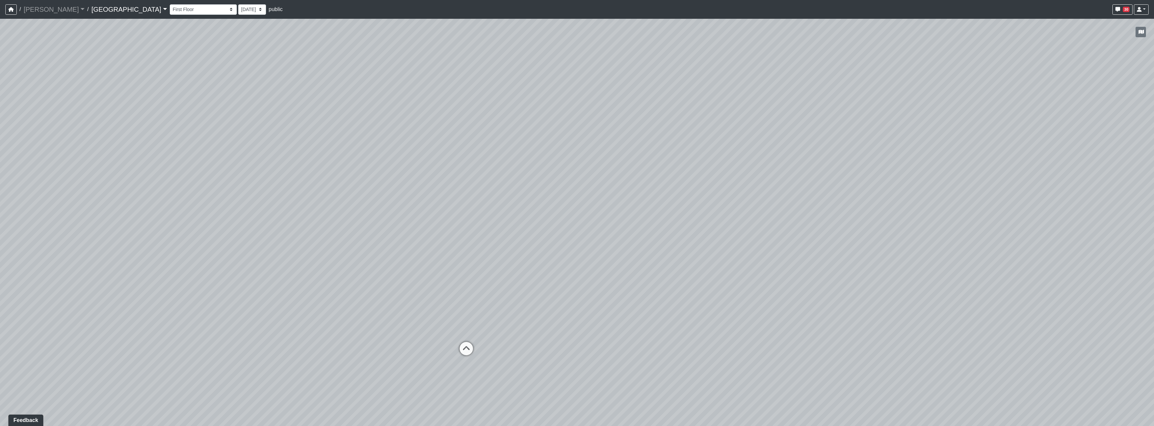
click at [576, 296] on div "Loading... Reception Desk Loading... Lobby Loading... Landing Loading... Fitnes…" at bounding box center [577, 223] width 1154 height 408
drag, startPoint x: 235, startPoint y: 289, endPoint x: 744, endPoint y: 288, distance: 508.8
click at [576, 288] on div "Loading... Reception Desk Loading... Lobby Loading... Landing Loading... Fitnes…" at bounding box center [577, 223] width 1154 height 408
drag, startPoint x: 854, startPoint y: 305, endPoint x: 542, endPoint y: 289, distance: 312.0
click at [545, 289] on div "Loading... Reception Desk Loading... Lobby Loading... Landing Loading... Fitnes…" at bounding box center [577, 223] width 1154 height 408
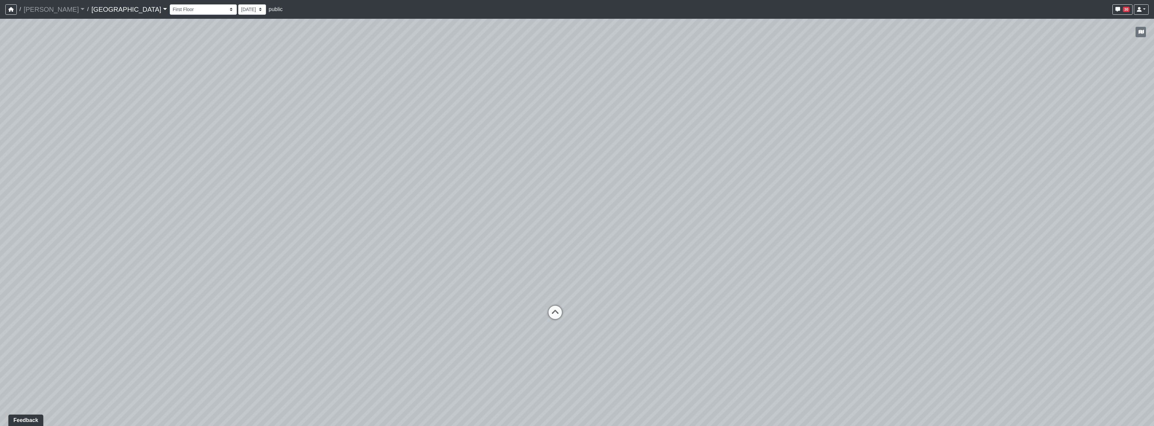
drag, startPoint x: 687, startPoint y: 261, endPoint x: 556, endPoint y: 251, distance: 131.2
click at [556, 251] on div "Loading... Reception Desk Loading... Lobby Loading... Landing Loading... Fitnes…" at bounding box center [577, 223] width 1154 height 408
drag, startPoint x: 584, startPoint y: 355, endPoint x: 590, endPoint y: 353, distance: 6.5
click at [576, 353] on div "Loading... Reception Desk Loading... Lobby Loading... Landing Loading... Fitnes…" at bounding box center [577, 223] width 1154 height 408
drag, startPoint x: 571, startPoint y: 373, endPoint x: 589, endPoint y: 375, distance: 18.3
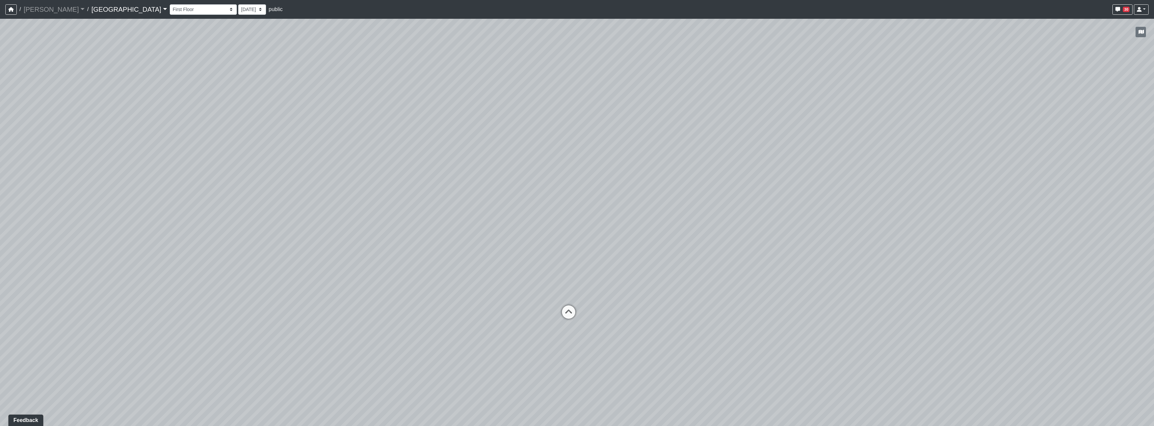
click at [576, 375] on div "Loading... Reception Desk Loading... Lobby Loading... Landing Loading... Fitnes…" at bounding box center [577, 223] width 1154 height 408
click at [576, 202] on div "Loading... Reception Desk Loading... Lobby Loading... Landing Loading... Fitnes…" at bounding box center [577, 223] width 1154 height 408
drag, startPoint x: 331, startPoint y: 197, endPoint x: 424, endPoint y: 200, distance: 93.0
click at [424, 200] on div "Loading... Reception Desk Loading... Lobby Loading... Landing Loading... Fitnes…" at bounding box center [577, 223] width 1154 height 408
click at [170, 11] on select "Clubroom Lobby Courtyard Entry Kitchen Kitchen Stools Seating TV Lounge Banquet…" at bounding box center [203, 9] width 67 height 10
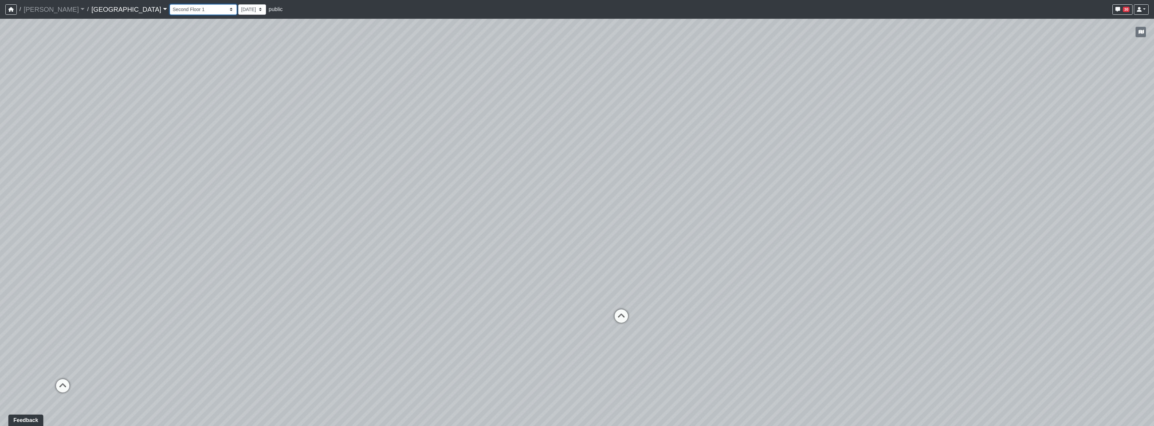
click at [170, 4] on select "Clubroom Lobby Courtyard Entry Kitchen Kitchen Stools Seating TV Lounge Banquet…" at bounding box center [203, 9] width 67 height 10
drag, startPoint x: 398, startPoint y: 279, endPoint x: 581, endPoint y: 249, distance: 184.9
click at [576, 249] on div "Loading... Reception Desk Loading... Lobby Loading... Landing Loading... Fitnes…" at bounding box center [577, 223] width 1154 height 408
click at [511, 288] on icon at bounding box center [513, 295] width 20 height 20
select select "wFyqnNUoZ9qUAEp26hkL6u"
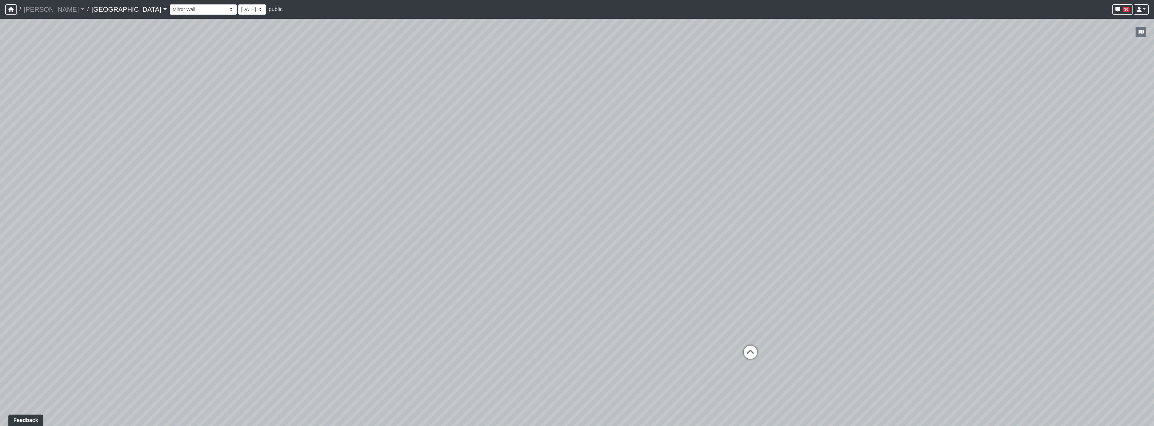
drag, startPoint x: 340, startPoint y: 238, endPoint x: 717, endPoint y: 239, distance: 377.4
click at [576, 240] on div "Loading... Reception Desk Loading... Lobby Loading... Landing Loading... Fitnes…" at bounding box center [577, 223] width 1154 height 408
drag, startPoint x: 465, startPoint y: 227, endPoint x: 620, endPoint y: 227, distance: 155.3
click at [576, 227] on div "Loading... Reception Desk Loading... Lobby Loading... Landing Loading... Fitnes…" at bounding box center [577, 223] width 1154 height 408
drag, startPoint x: 595, startPoint y: 273, endPoint x: 457, endPoint y: 253, distance: 139.3
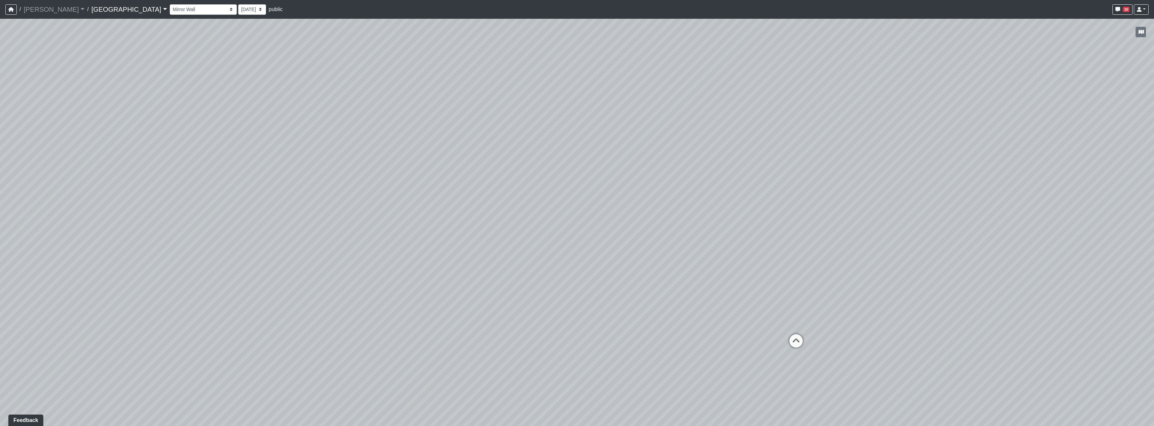
click at [457, 253] on div "Loading... Reception Desk Loading... Lobby Loading... Landing Loading... Fitnes…" at bounding box center [577, 223] width 1154 height 408
drag, startPoint x: 245, startPoint y: 358, endPoint x: 484, endPoint y: 357, distance: 239.2
click at [484, 357] on div "Loading... Reception Desk Loading... Lobby Loading... Landing Loading... Fitnes…" at bounding box center [577, 223] width 1154 height 408
drag, startPoint x: 221, startPoint y: 301, endPoint x: 411, endPoint y: 284, distance: 189.9
click at [576, 375] on div "Loading... Reception Desk Loading... Lobby Loading... Landing Loading... Fitnes…" at bounding box center [577, 223] width 1154 height 408
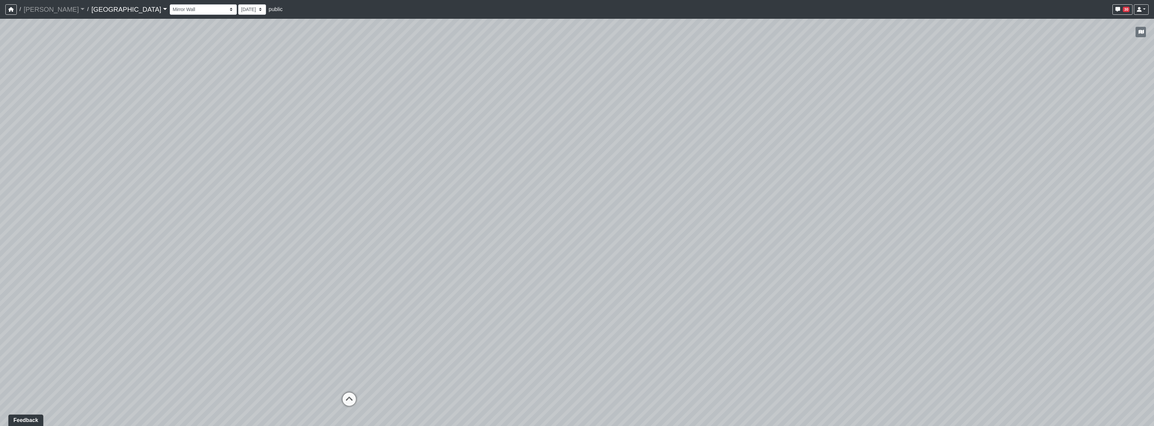
drag, startPoint x: 239, startPoint y: 200, endPoint x: 638, endPoint y: 237, distance: 400.2
click at [576, 237] on div "Loading... Reception Desk Loading... Lobby Loading... Landing Loading... Fitnes…" at bounding box center [577, 223] width 1154 height 408
drag, startPoint x: 500, startPoint y: 213, endPoint x: 505, endPoint y: 212, distance: 4.5
click at [505, 212] on div "Loading... Reception Desk Loading... Lobby Loading... Landing Loading... Fitnes…" at bounding box center [577, 223] width 1154 height 408
drag, startPoint x: 536, startPoint y: 335, endPoint x: 615, endPoint y: 269, distance: 102.8
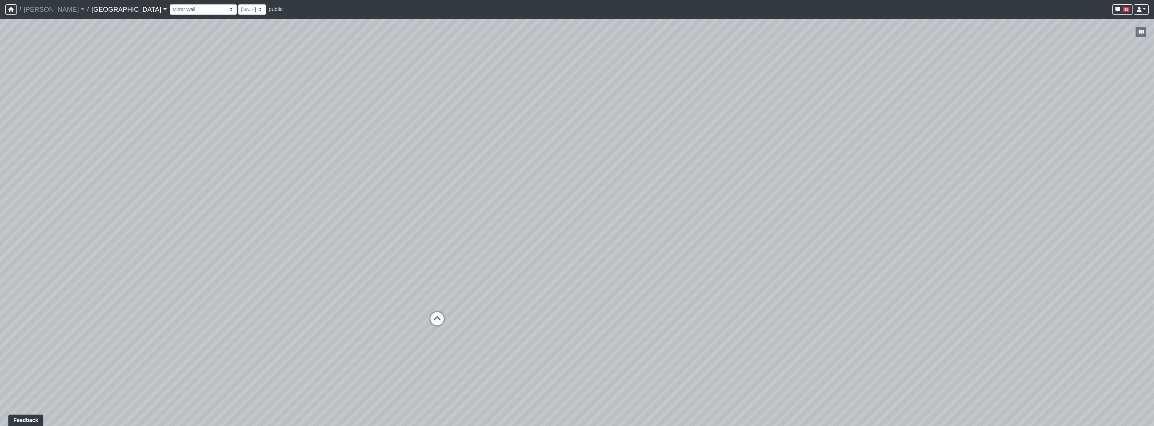
click at [576, 269] on div "Loading... Reception Desk Loading... Lobby Loading... Landing Loading... Fitnes…" at bounding box center [577, 223] width 1154 height 408
drag, startPoint x: 448, startPoint y: 346, endPoint x: 473, endPoint y: 332, distance: 29.0
click at [473, 332] on div "Loading... Reception Desk Loading... Lobby Loading... Landing Loading... Fitnes…" at bounding box center [577, 223] width 1154 height 408
drag, startPoint x: 301, startPoint y: 167, endPoint x: 313, endPoint y: 165, distance: 11.6
click at [313, 165] on div "Loading... Reception Desk Loading... Lobby Loading... Landing Loading... Fitnes…" at bounding box center [577, 223] width 1154 height 408
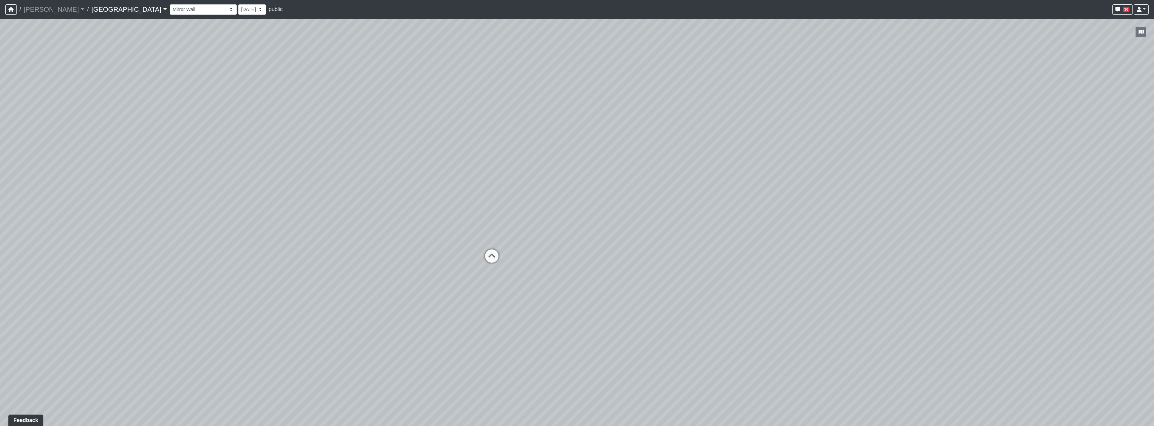
drag, startPoint x: 387, startPoint y: 211, endPoint x: 424, endPoint y: 165, distance: 59.1
click at [424, 165] on div "Loading... Reception Desk Loading... Lobby Loading... Landing Loading... Fitnes…" at bounding box center [577, 223] width 1154 height 408
drag, startPoint x: 663, startPoint y: 143, endPoint x: 637, endPoint y: 147, distance: 26.1
click at [576, 147] on div "Loading... Reception Desk Loading... Lobby Loading... Landing Loading... Fitnes…" at bounding box center [577, 223] width 1154 height 408
drag, startPoint x: 672, startPoint y: 217, endPoint x: 660, endPoint y: 217, distance: 12.1
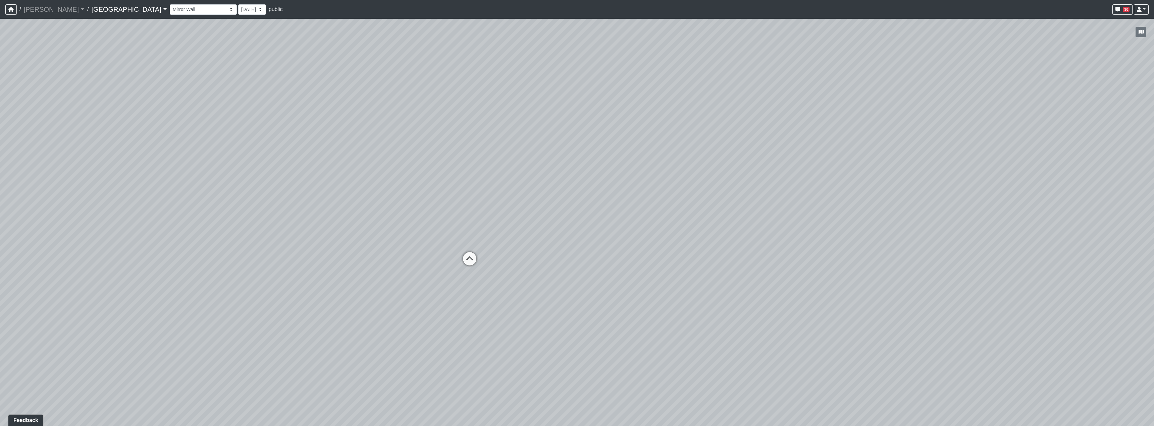
click at [576, 217] on div "Loading... Reception Desk Loading... Lobby Loading... Landing Loading... Fitnes…" at bounding box center [577, 223] width 1154 height 408
drag, startPoint x: 334, startPoint y: 201, endPoint x: 371, endPoint y: 192, distance: 38.1
click at [371, 192] on div "Loading... Reception Desk Loading... Lobby Loading... Landing Loading... Fitnes…" at bounding box center [577, 223] width 1154 height 408
click at [96, 12] on link "Boiling Springs" at bounding box center [128, 9] width 75 height 13
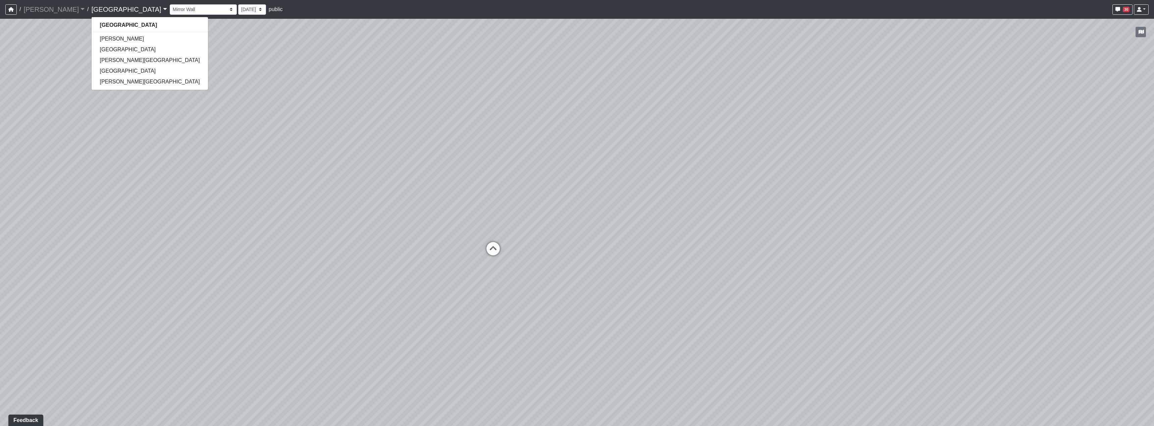
click at [248, 7] on div "Clubroom Lobby Courtyard Entry Kitchen Kitchen Stools Seating TV Lounge Banquet…" at bounding box center [659, 9] width 979 height 13
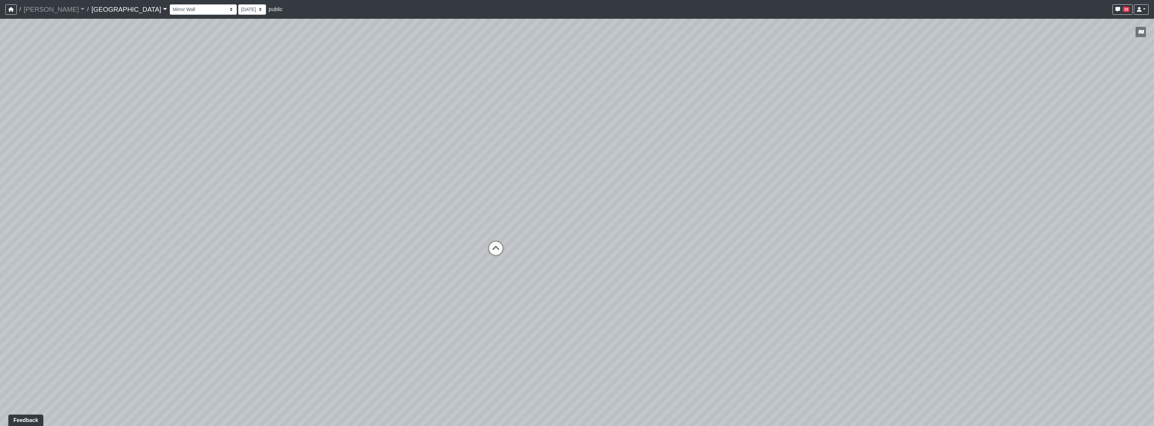
drag, startPoint x: 458, startPoint y: 145, endPoint x: 468, endPoint y: 145, distance: 10.1
click at [468, 145] on div "Loading... Reception Desk Loading... Lobby Loading... Landing Loading... Fitnes…" at bounding box center [577, 223] width 1154 height 408
click at [91, 13] on link "Boiling Springs" at bounding box center [128, 9] width 75 height 13
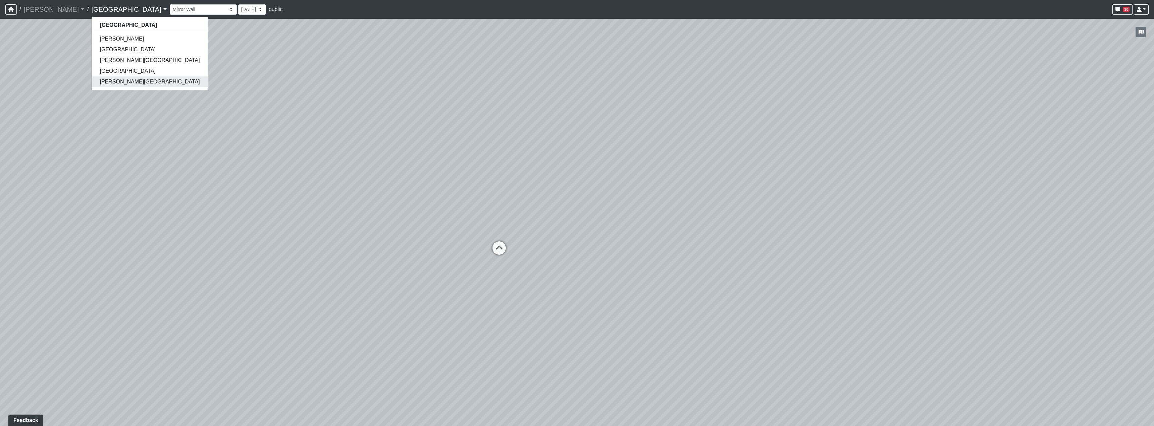
click at [101, 83] on link "[PERSON_NAME][GEOGRAPHIC_DATA]" at bounding box center [150, 81] width 116 height 11
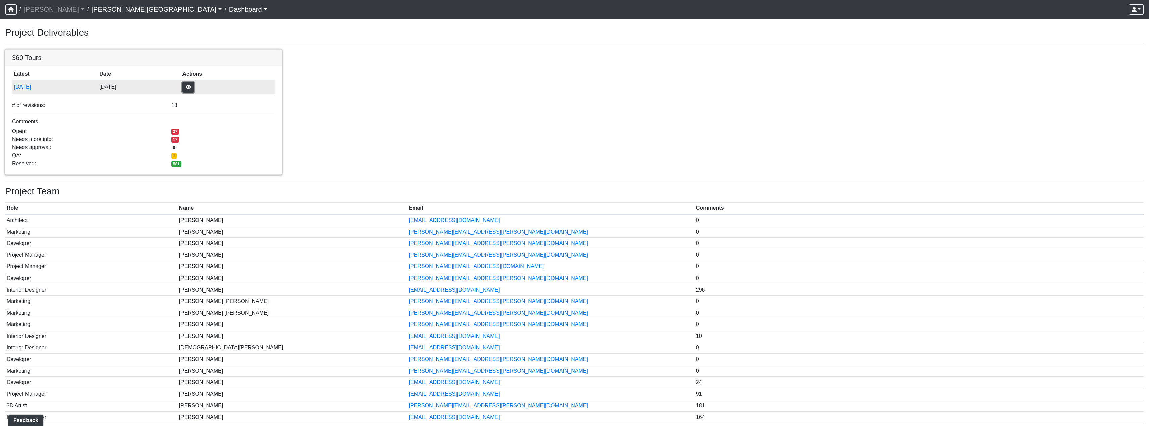
click at [194, 87] on button "button" at bounding box center [187, 87] width 11 height 10
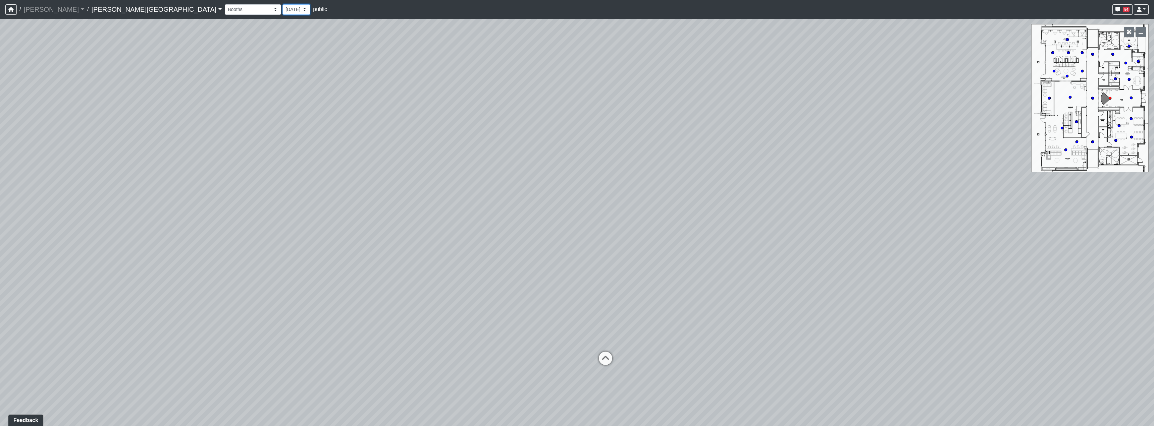
click at [282, 9] on select "[DATE] [DATE] [DATE] [DATE] [DATE] [DATE] [DATE] [DATE] [DATE] [DATE] [DATE] [D…" at bounding box center [296, 9] width 28 height 10
click at [225, 10] on select "Booths 1 Booths 2 Entry Lounge 1 Lounge 2 Lounge 3 Windows Bar Entrance Lounge …" at bounding box center [253, 9] width 56 height 10
click at [225, 4] on select "Booths 1 Booths 2 Entry Lounge 1 Lounge 2 Lounge 3 Windows Bar Entrance Lounge …" at bounding box center [253, 9] width 56 height 10
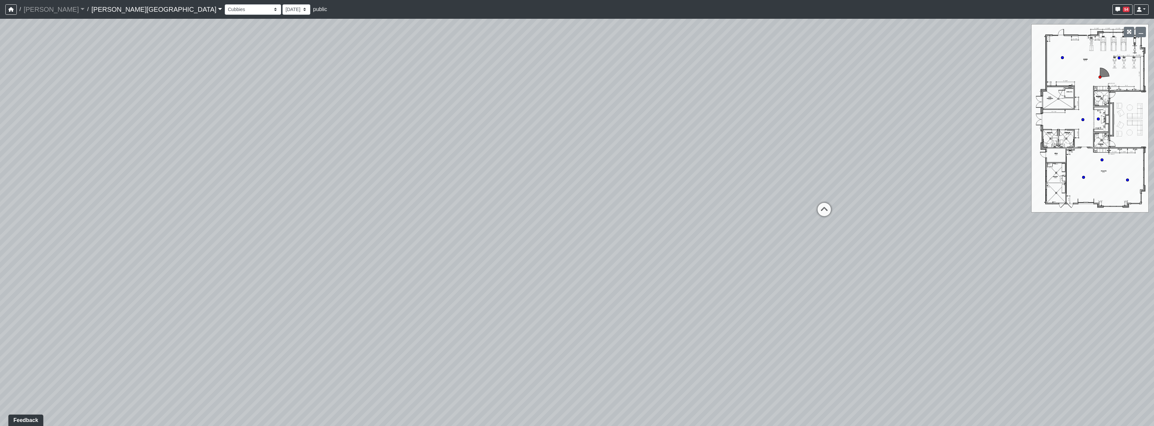
drag, startPoint x: 454, startPoint y: 288, endPoint x: 248, endPoint y: 246, distance: 210.6
click at [241, 253] on div "Loading... Hallway - Hallway 2 Loading... Entry Loading... Mirrors Loading... M…" at bounding box center [577, 223] width 1154 height 408
drag, startPoint x: 790, startPoint y: 269, endPoint x: 403, endPoint y: 270, distance: 387.4
click at [401, 271] on div "Loading... Hallway - Hallway 2 Loading... Entry Loading... Mirrors Loading... M…" at bounding box center [577, 223] width 1154 height 408
drag, startPoint x: 880, startPoint y: 283, endPoint x: 410, endPoint y: 260, distance: 470.5
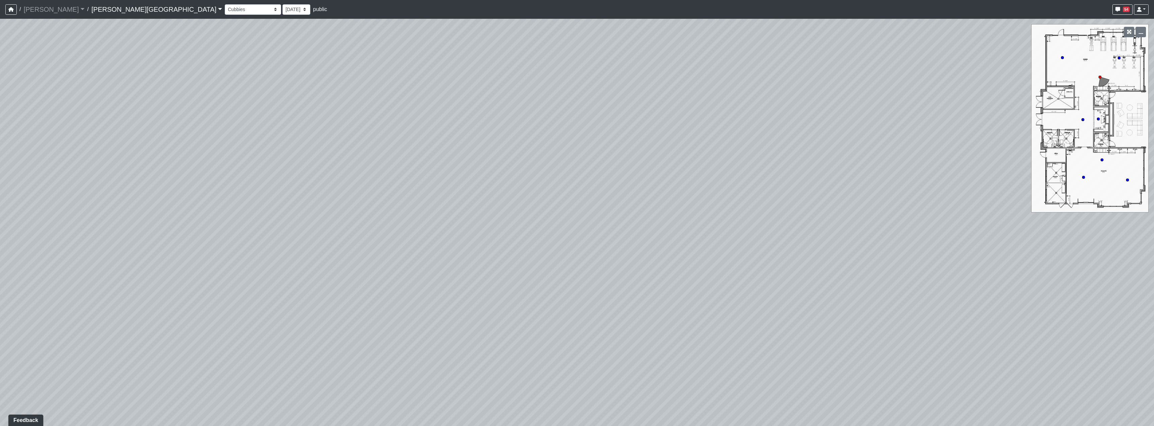
click at [410, 260] on div "Loading... Hallway - Hallway 2 Loading... Entry Loading... Mirrors Loading... M…" at bounding box center [577, 223] width 1154 height 408
drag, startPoint x: 848, startPoint y: 302, endPoint x: 541, endPoint y: 326, distance: 308.2
click at [539, 328] on div "Loading... Hallway - Hallway 2 Loading... Entry Loading... Mirrors Loading... M…" at bounding box center [577, 223] width 1154 height 408
drag, startPoint x: 738, startPoint y: 222, endPoint x: 755, endPoint y: 201, distance: 27.4
click at [738, 222] on div "Loading... Hallway - Hallway 2 Loading... Entry Loading... Mirrors Loading... M…" at bounding box center [577, 223] width 1154 height 408
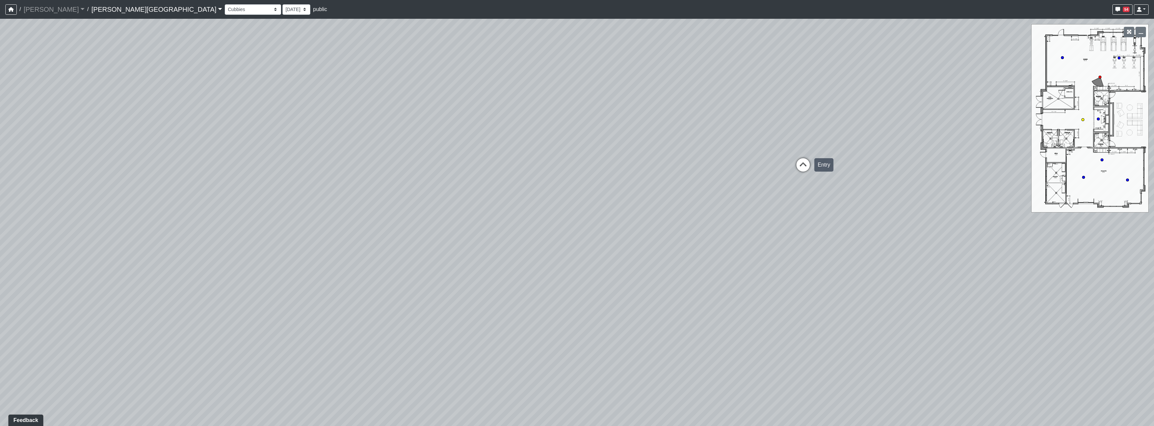
click at [804, 166] on icon at bounding box center [803, 168] width 20 height 20
drag, startPoint x: 510, startPoint y: 229, endPoint x: 696, endPoint y: 229, distance: 185.5
click at [696, 229] on div "Loading... Hallway - Hallway 2 Loading... Entry Loading... Mirrors Loading... M…" at bounding box center [577, 223] width 1154 height 408
drag, startPoint x: 516, startPoint y: 211, endPoint x: 571, endPoint y: 221, distance: 56.5
click at [571, 221] on div "Loading... Hallway - Hallway 2 Loading... Entry Loading... Mirrors Loading... M…" at bounding box center [577, 223] width 1154 height 408
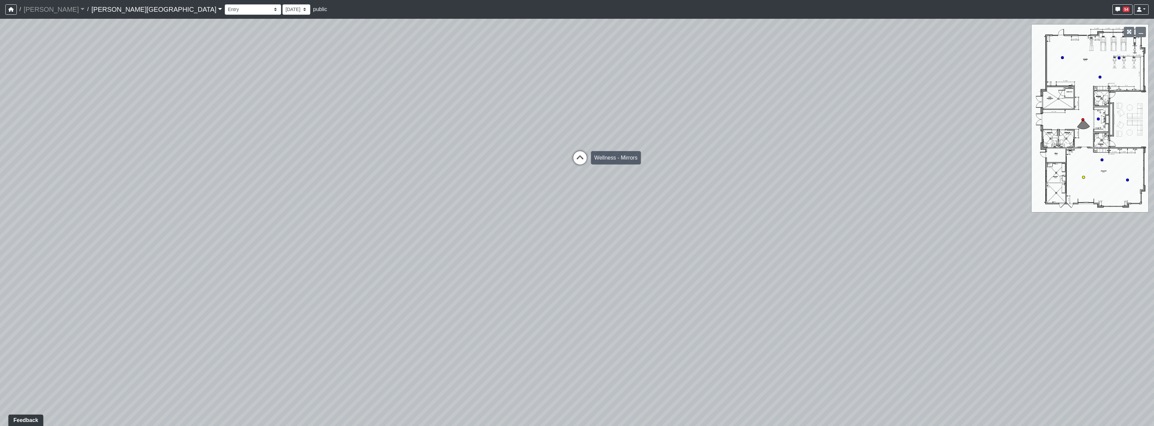
click at [586, 154] on icon at bounding box center [580, 161] width 20 height 20
drag, startPoint x: 504, startPoint y: 250, endPoint x: 788, endPoint y: 248, distance: 283.8
click at [788, 248] on div "Loading... Hallway - Hallway 2 Loading... Entry Loading... Mirrors Loading... M…" at bounding box center [577, 223] width 1154 height 408
drag, startPoint x: 298, startPoint y: 171, endPoint x: 642, endPoint y: 189, distance: 344.0
click at [642, 189] on div "Loading... Hallway - Hallway 2 Loading... Entry Loading... Mirrors Loading... M…" at bounding box center [577, 223] width 1154 height 408
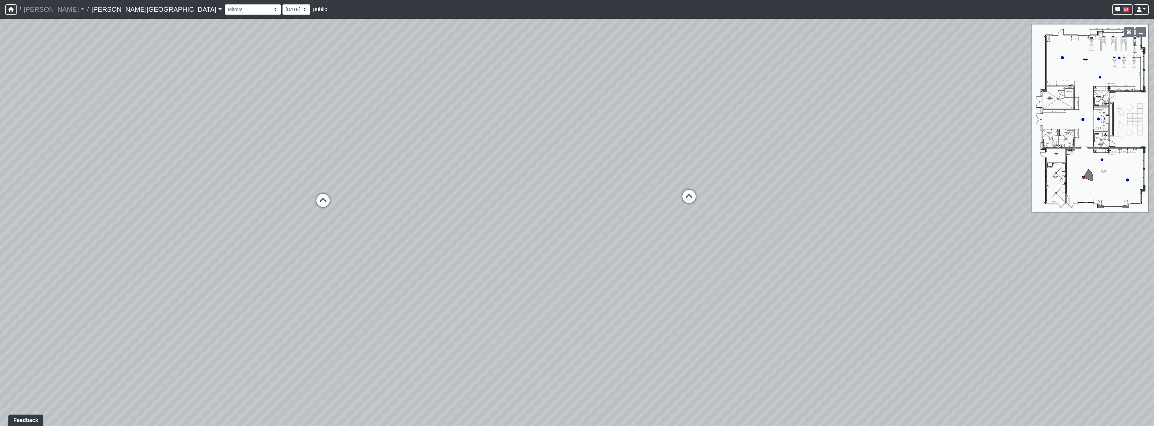
drag, startPoint x: 254, startPoint y: 174, endPoint x: 675, endPoint y: 189, distance: 421.6
click at [675, 189] on div "Loading... Hallway - Hallway 2 Loading... Entry Loading... Mirrors Loading... M…" at bounding box center [577, 223] width 1154 height 408
drag, startPoint x: 508, startPoint y: 184, endPoint x: 541, endPoint y: 202, distance: 37.8
click at [541, 202] on div "Loading... Hallway - Hallway 2 Loading... Entry Loading... Mirrors Loading... M…" at bounding box center [577, 223] width 1154 height 408
drag, startPoint x: 602, startPoint y: 244, endPoint x: 514, endPoint y: 233, distance: 89.0
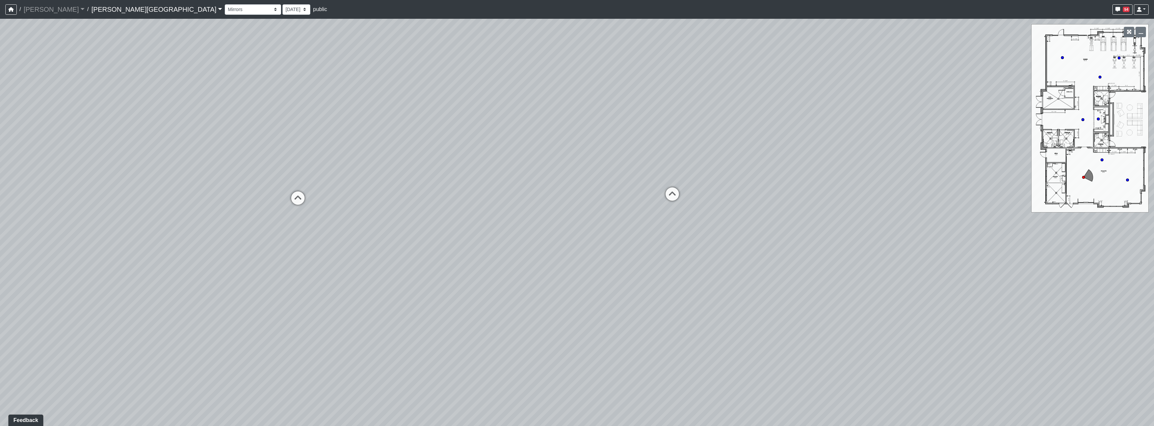
click at [514, 233] on div "Loading... Hallway - Hallway 2 Loading... Entry Loading... Mirrors Loading... M…" at bounding box center [577, 223] width 1154 height 408
drag, startPoint x: 453, startPoint y: 238, endPoint x: 474, endPoint y: 237, distance: 20.8
click at [474, 237] on div "Loading... Hallway - Hallway 2 Loading... Entry Loading... Mirrors Loading... M…" at bounding box center [577, 223] width 1154 height 408
drag, startPoint x: 546, startPoint y: 280, endPoint x: 476, endPoint y: 282, distance: 69.4
click at [476, 282] on div "Loading... Hallway - Hallway 2 Loading... Entry Loading... Mirrors Loading... M…" at bounding box center [577, 223] width 1154 height 408
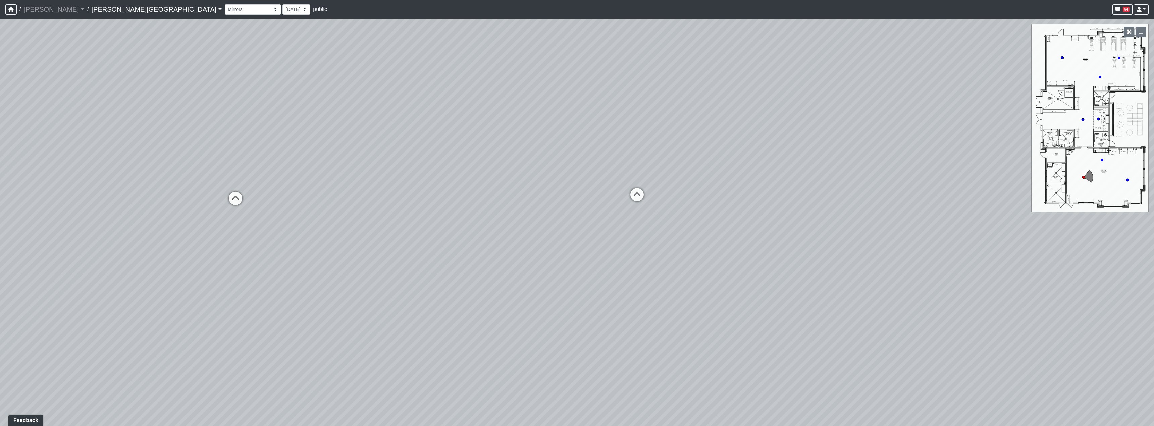
drag, startPoint x: 569, startPoint y: 196, endPoint x: 562, endPoint y: 195, distance: 7.7
click at [562, 195] on div "Loading... Hallway - Hallway 2 Loading... Entry Loading... Mirrors Loading... M…" at bounding box center [577, 223] width 1154 height 408
drag, startPoint x: 599, startPoint y: 221, endPoint x: 649, endPoint y: 237, distance: 52.3
click at [649, 237] on div "Loading... Hallway - Hallway 2 Loading... Entry Loading... Mirrors Loading... M…" at bounding box center [577, 223] width 1154 height 408
drag, startPoint x: 658, startPoint y: 324, endPoint x: 642, endPoint y: 324, distance: 16.1
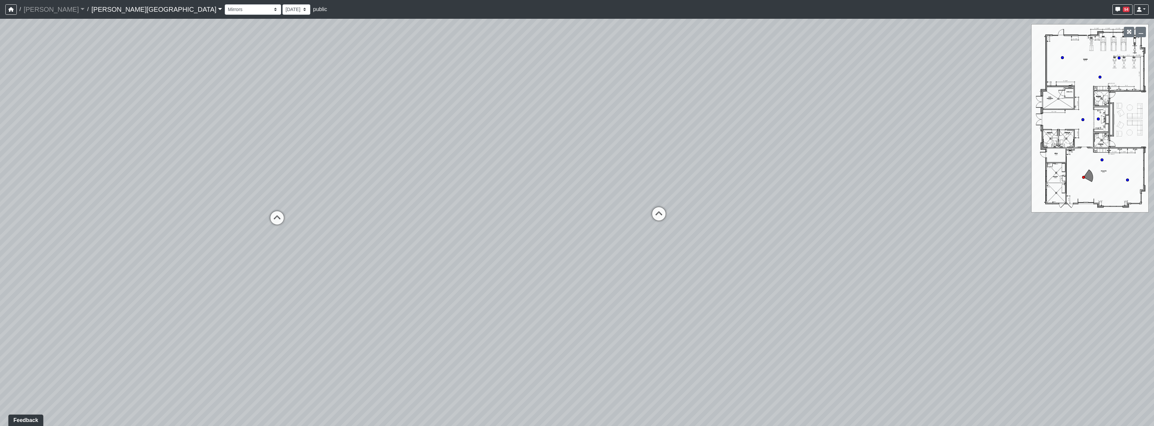
click at [642, 324] on div "Loading... Hallway - Hallway 2 Loading... Entry Loading... Mirrors Loading... M…" at bounding box center [577, 223] width 1154 height 408
drag, startPoint x: 600, startPoint y: 296, endPoint x: 494, endPoint y: 288, distance: 106.3
click at [494, 288] on div "Loading... Hallway - Hallway 2 Loading... Entry Loading... Mirrors Loading... M…" at bounding box center [577, 223] width 1154 height 408
drag, startPoint x: 771, startPoint y: 314, endPoint x: 742, endPoint y: 240, distance: 79.5
click at [743, 242] on div "Loading... Hallway - Hallway 2 Loading... Entry Loading... Mirrors Loading... M…" at bounding box center [577, 223] width 1154 height 408
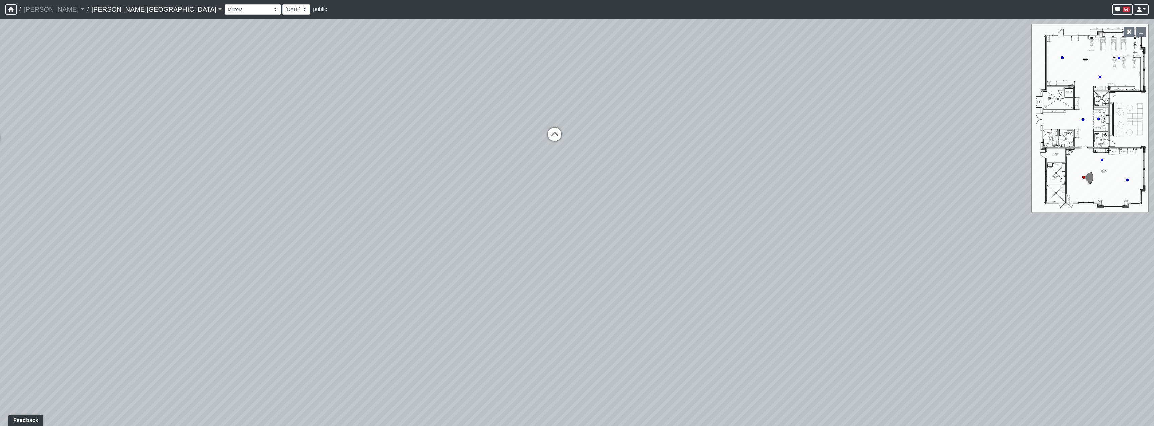
drag, startPoint x: 650, startPoint y: 205, endPoint x: 623, endPoint y: 219, distance: 31.2
click at [623, 219] on div "Loading... Hallway - Hallway 2 Loading... Entry Loading... Mirrors Loading... M…" at bounding box center [577, 223] width 1154 height 408
drag, startPoint x: 563, startPoint y: 268, endPoint x: 578, endPoint y: 305, distance: 39.6
click at [578, 305] on div "Loading... Hallway - Hallway 2 Loading... Entry Loading... Mirrors Loading... M…" at bounding box center [577, 223] width 1154 height 408
drag, startPoint x: 660, startPoint y: 339, endPoint x: 659, endPoint y: 324, distance: 15.5
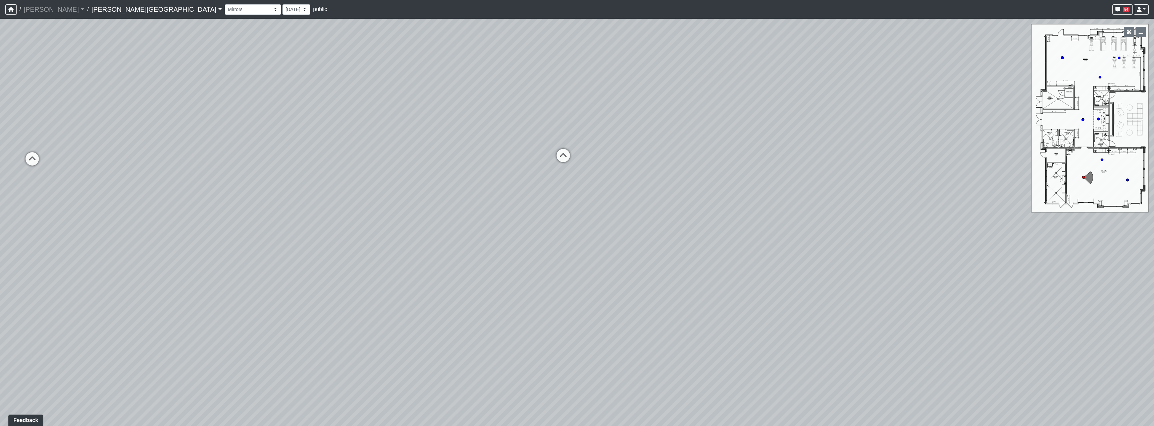
click at [659, 324] on div "Loading... Hallway - Hallway 2 Loading... Entry Loading... Mirrors Loading... M…" at bounding box center [577, 223] width 1154 height 408
click at [569, 161] on icon at bounding box center [563, 159] width 20 height 20
drag, startPoint x: 925, startPoint y: 357, endPoint x: 458, endPoint y: 299, distance: 470.6
click at [413, 313] on div "Loading... Hallway - Hallway 2 Loading... Entry Loading... Mirrors Loading... M…" at bounding box center [577, 223] width 1154 height 408
drag, startPoint x: 881, startPoint y: 300, endPoint x: 470, endPoint y: 273, distance: 411.2
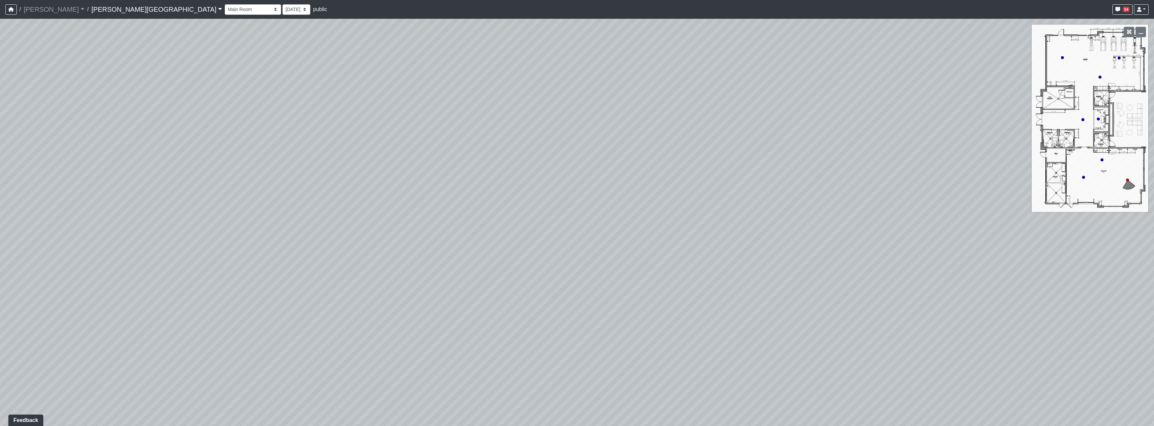
click at [470, 273] on div "Loading... Hallway - Hallway 2 Loading... Entry Loading... Mirrors Loading... M…" at bounding box center [577, 223] width 1154 height 408
drag, startPoint x: 864, startPoint y: 263, endPoint x: 520, endPoint y: 264, distance: 344.5
click at [520, 264] on div "Loading... Hallway - Hallway 2 Loading... Entry Loading... Mirrors Loading... M…" at bounding box center [577, 223] width 1154 height 408
drag, startPoint x: 759, startPoint y: 253, endPoint x: 692, endPoint y: 305, distance: 85.6
click at [692, 305] on div "Loading... Hallway - Hallway 2 Loading... Entry Loading... Mirrors Loading... M…" at bounding box center [577, 223] width 1154 height 408
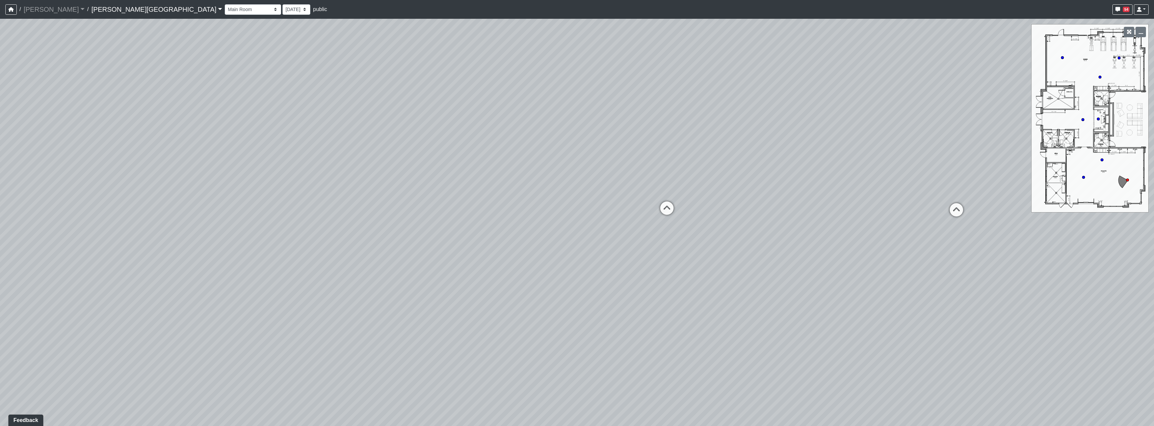
drag, startPoint x: 458, startPoint y: 137, endPoint x: 577, endPoint y: 202, distance: 136.3
click at [577, 202] on div "Loading... Hallway - Hallway 2 Loading... Entry Loading... Mirrors Loading... M…" at bounding box center [577, 223] width 1154 height 408
drag, startPoint x: 477, startPoint y: 226, endPoint x: 757, endPoint y: 224, distance: 279.4
click at [757, 224] on div "Loading... Hallway - Hallway 2 Loading... Entry Loading... Mirrors Loading... M…" at bounding box center [577, 223] width 1154 height 408
drag, startPoint x: 716, startPoint y: 322, endPoint x: 386, endPoint y: 310, distance: 330.3
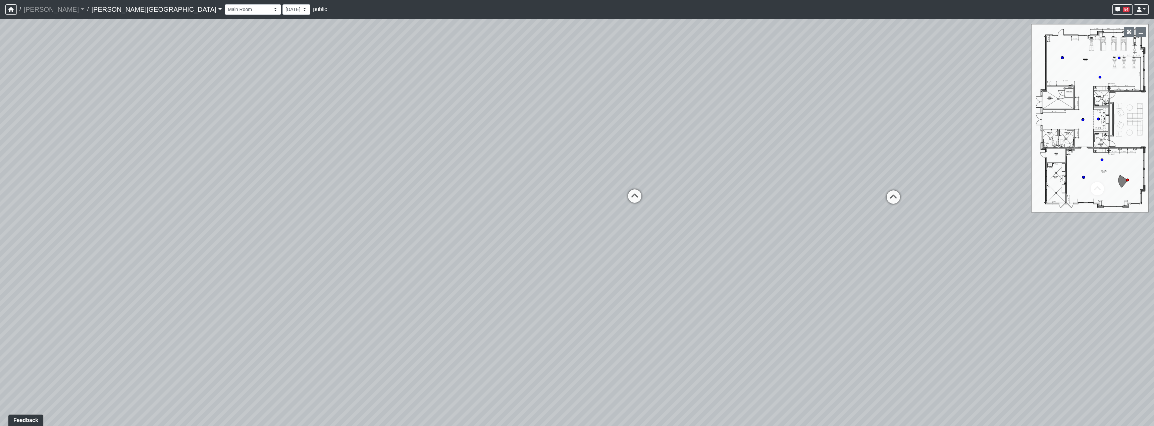
click at [386, 310] on div "Loading... Hallway - Hallway 2 Loading... Entry Loading... Mirrors Loading... M…" at bounding box center [577, 223] width 1154 height 408
drag, startPoint x: 572, startPoint y: 323, endPoint x: 496, endPoint y: 361, distance: 85.2
click at [496, 361] on div "Loading... Hallway - Hallway 2 Loading... Entry Loading... Mirrors Loading... M…" at bounding box center [577, 223] width 1154 height 408
drag, startPoint x: 490, startPoint y: 221, endPoint x: 536, endPoint y: 228, distance: 46.4
click at [536, 228] on div "Loading... Hallway - Hallway 2 Loading... Entry Loading... Mirrors Loading... M…" at bounding box center [577, 223] width 1154 height 408
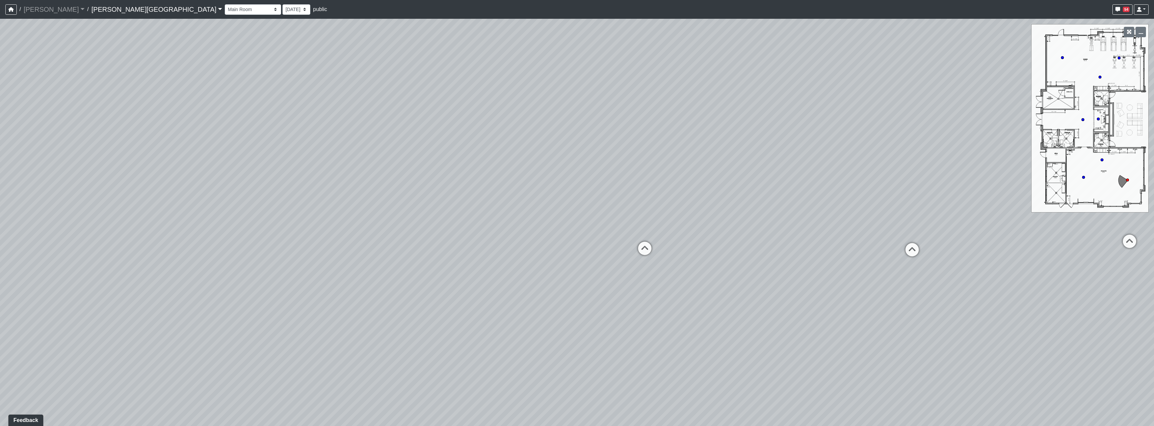
drag, startPoint x: 494, startPoint y: 190, endPoint x: 476, endPoint y: 199, distance: 20.4
click at [476, 199] on div "Loading... Hallway - Hallway 2 Loading... Entry Loading... Mirrors Loading... M…" at bounding box center [577, 223] width 1154 height 408
drag, startPoint x: 670, startPoint y: 306, endPoint x: 640, endPoint y: 279, distance: 39.7
click at [640, 279] on div "Loading... Hallway - Hallway 2 Loading... Entry Loading... Mirrors Loading... M…" at bounding box center [577, 223] width 1154 height 408
drag, startPoint x: 486, startPoint y: 148, endPoint x: 536, endPoint y: 161, distance: 51.3
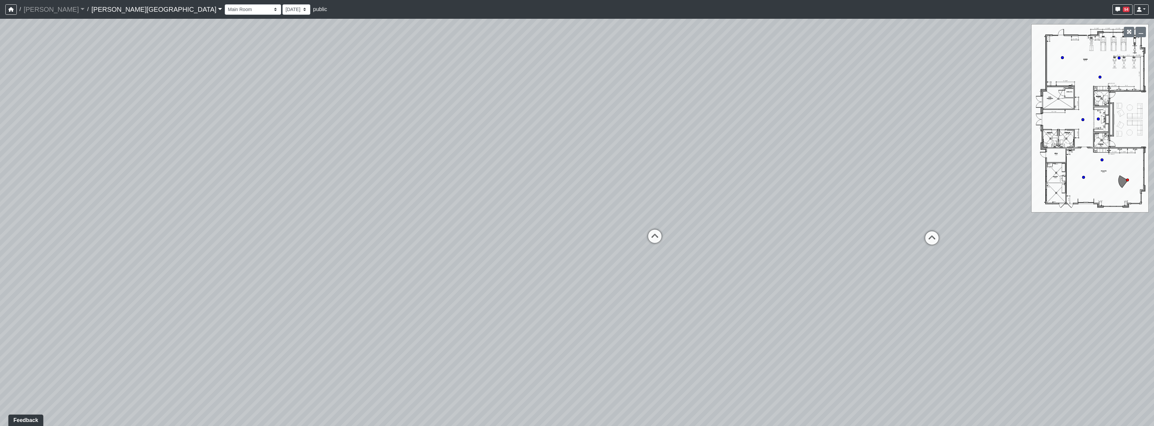
click at [536, 161] on div "Loading... Hallway - Hallway 2 Loading... Entry Loading... Mirrors Loading... M…" at bounding box center [577, 223] width 1154 height 408
drag, startPoint x: 450, startPoint y: 167, endPoint x: 454, endPoint y: 174, distance: 7.8
click at [454, 174] on div "Loading... Hallway - Hallway 2 Loading... Entry Loading... Mirrors Loading... M…" at bounding box center [577, 223] width 1154 height 408
drag, startPoint x: 438, startPoint y: 259, endPoint x: 626, endPoint y: 258, distance: 187.2
click at [626, 258] on div "Loading... Hallway - Hallway 2 Loading... Entry Loading... Mirrors Loading... M…" at bounding box center [577, 223] width 1154 height 408
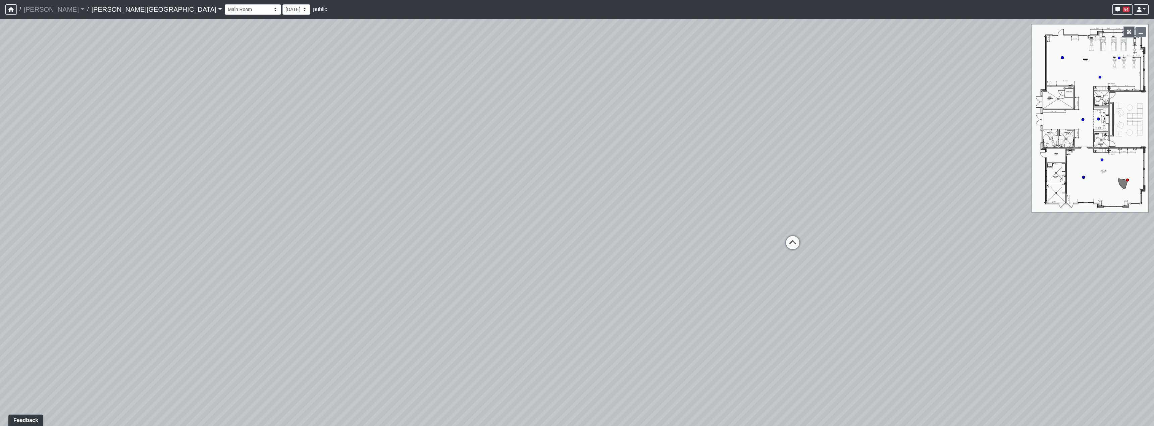
click at [1129, 33] on icon "button" at bounding box center [1129, 32] width 5 height 5
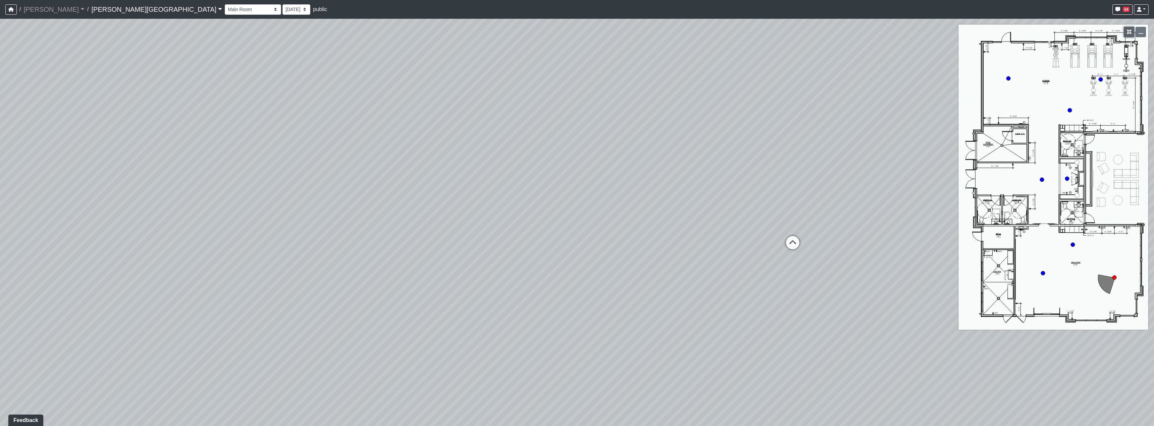
click at [1126, 35] on button "button" at bounding box center [1129, 32] width 10 height 10
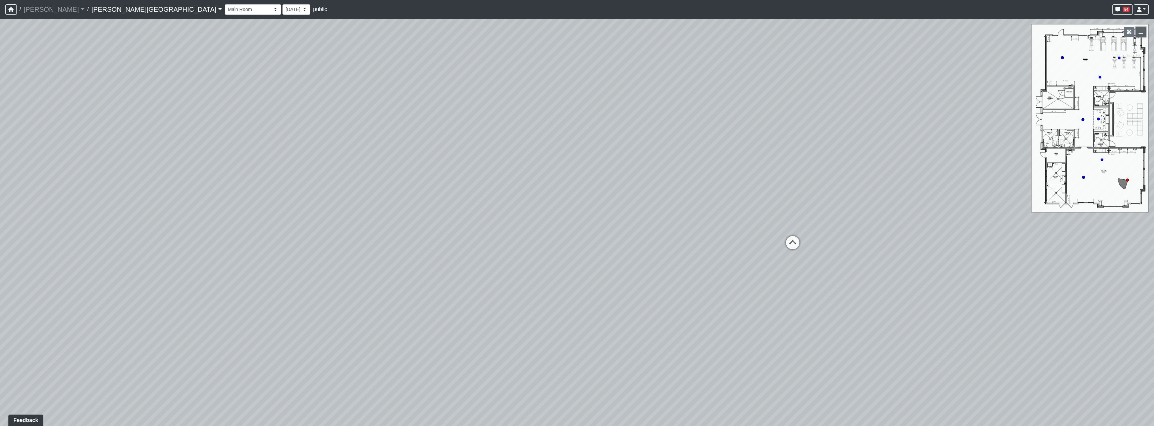
click at [1137, 32] on button "button" at bounding box center [1140, 32] width 10 height 10
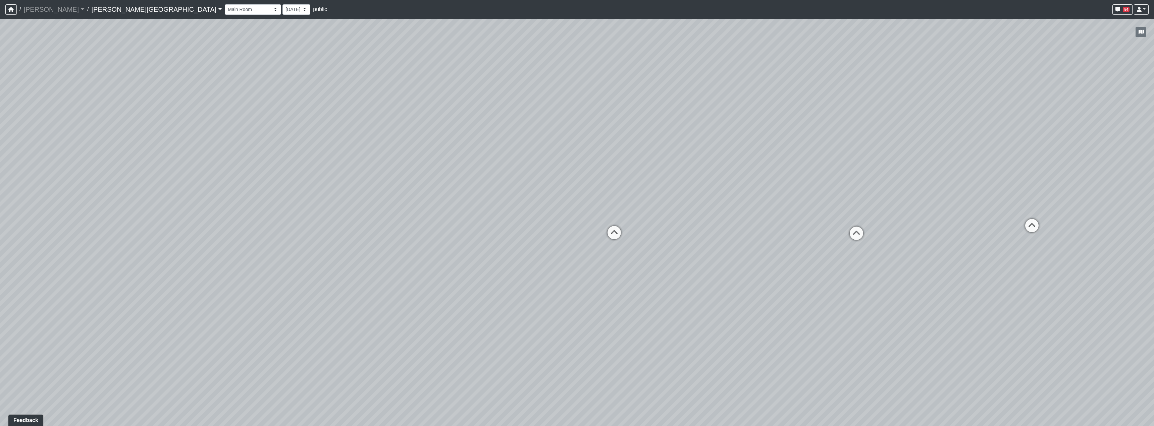
drag, startPoint x: 813, startPoint y: 305, endPoint x: 505, endPoint y: 295, distance: 308.1
click at [505, 295] on div "Loading... Hallway - Hallway 2 Loading... Entry Loading... Mirrors Loading... M…" at bounding box center [577, 223] width 1154 height 408
drag, startPoint x: 712, startPoint y: 263, endPoint x: 693, endPoint y: 265, distance: 18.6
click at [693, 265] on div "Loading... Hallway - Hallway 2 Loading... Entry Loading... Mirrors Loading... M…" at bounding box center [577, 223] width 1154 height 408
click at [604, 267] on div "Loading... Hallway - Hallway 2 Loading... Entry Loading... Mirrors Loading... M…" at bounding box center [577, 223] width 1154 height 408
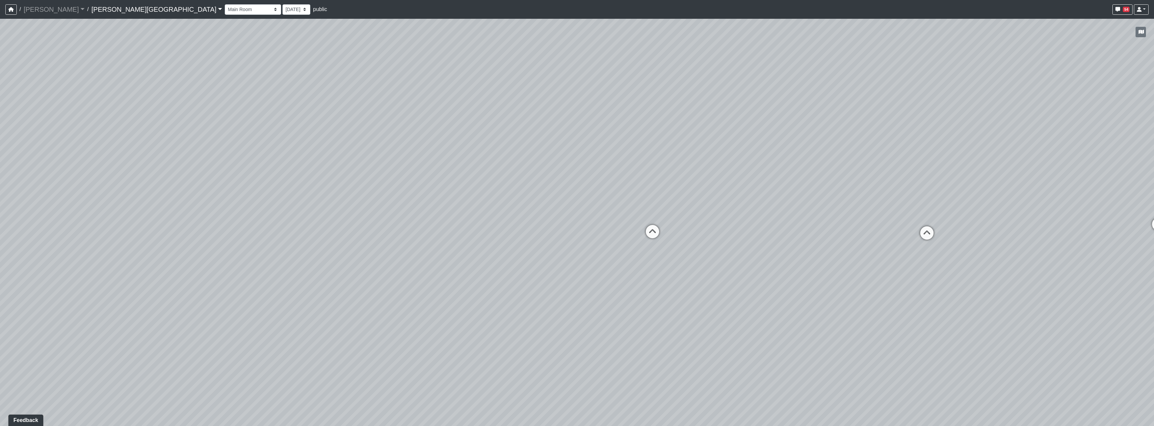
drag, startPoint x: 615, startPoint y: 296, endPoint x: 743, endPoint y: 294, distance: 128.1
click at [743, 294] on div "Loading... Hallway - Hallway 2 Loading... Entry Loading... Mirrors Loading... M…" at bounding box center [577, 223] width 1154 height 408
drag, startPoint x: 536, startPoint y: 298, endPoint x: 560, endPoint y: 252, distance: 51.6
click at [519, 233] on div "Loading... Hallway - Hallway 2 Loading... Entry Loading... Mirrors Loading... M…" at bounding box center [577, 223] width 1154 height 408
drag, startPoint x: 704, startPoint y: 370, endPoint x: 637, endPoint y: 273, distance: 117.8
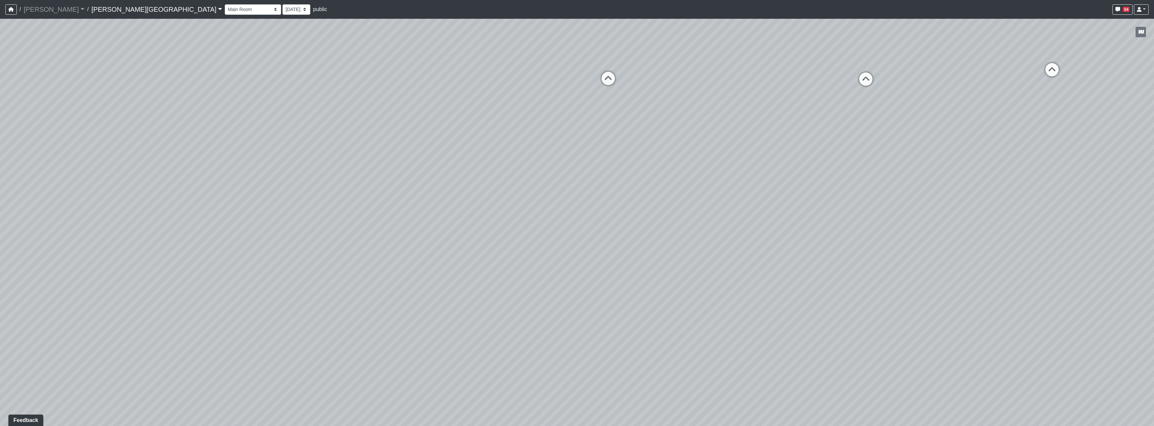
click at [637, 273] on div "Loading... Hallway - Hallway 2 Loading... Entry Loading... Mirrors Loading... M…" at bounding box center [577, 223] width 1154 height 408
drag, startPoint x: 787, startPoint y: 338, endPoint x: 728, endPoint y: 341, distance: 59.4
click at [728, 341] on div "Loading... Hallway - Hallway 2 Loading... Entry Loading... Mirrors Loading... M…" at bounding box center [577, 223] width 1154 height 408
drag, startPoint x: 637, startPoint y: 176, endPoint x: 527, endPoint y: 201, distance: 113.1
click at [582, 287] on div "Loading... Hallway - Hallway 2 Loading... Entry Loading... Mirrors Loading... M…" at bounding box center [577, 223] width 1154 height 408
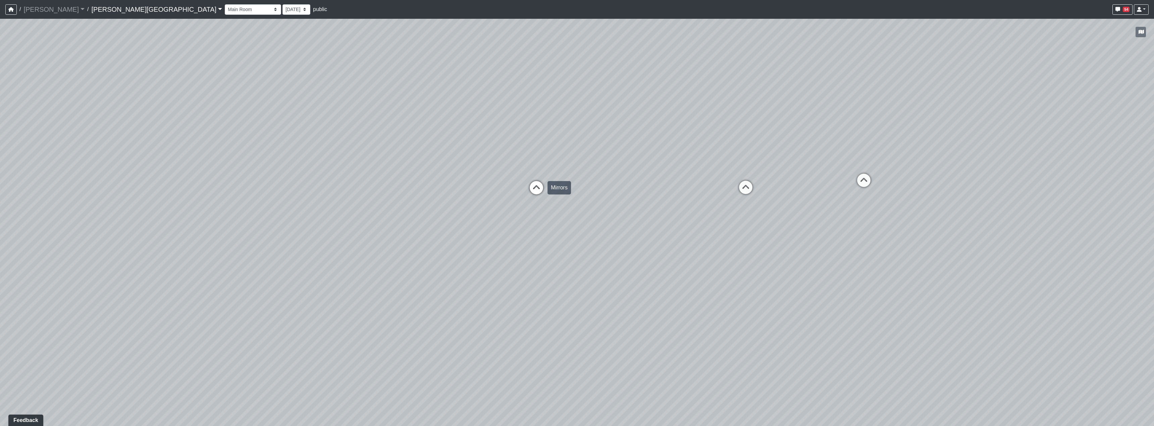
click at [530, 195] on icon at bounding box center [536, 191] width 20 height 20
drag, startPoint x: 798, startPoint y: 335, endPoint x: 547, endPoint y: 285, distance: 256.0
click at [373, 291] on div "Loading... Hallway - Hallway 2 Loading... Entry Loading... Mirrors Loading... M…" at bounding box center [577, 223] width 1154 height 408
drag, startPoint x: 859, startPoint y: 332, endPoint x: 422, endPoint y: 280, distance: 440.5
click at [415, 281] on div "Loading... Hallway - Hallway 2 Loading... Entry Loading... Mirrors Loading... M…" at bounding box center [577, 223] width 1154 height 408
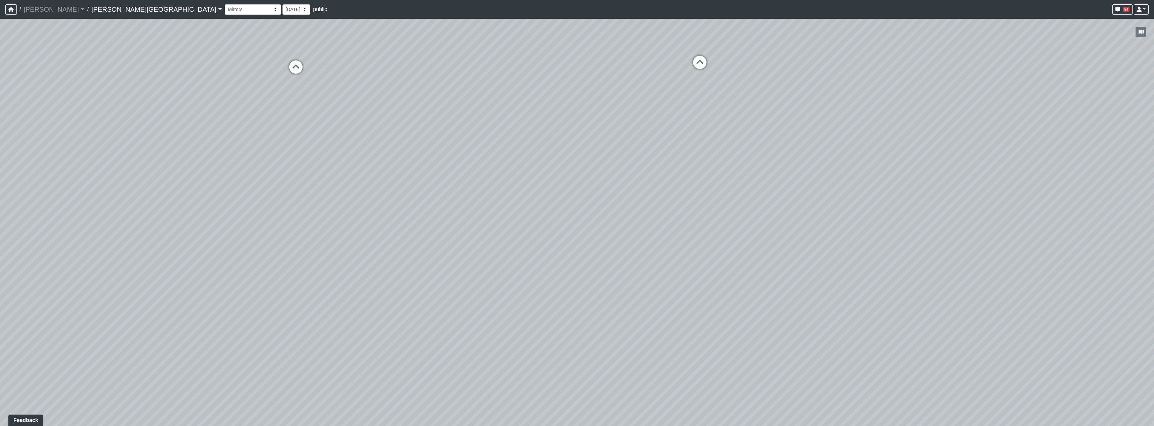
drag, startPoint x: 781, startPoint y: 308, endPoint x: 723, endPoint y: 306, distance: 57.7
click at [402, 288] on div "Loading... Hallway - Hallway 2 Loading... Entry Loading... Mirrors Loading... M…" at bounding box center [577, 223] width 1154 height 408
drag, startPoint x: 746, startPoint y: 327, endPoint x: 571, endPoint y: 233, distance: 199.1
click at [571, 233] on div "Loading... Hallway - Hallway 2 Loading... Entry Loading... Mirrors Loading... M…" at bounding box center [577, 223] width 1154 height 408
drag, startPoint x: 660, startPoint y: 367, endPoint x: 651, endPoint y: 390, distance: 24.5
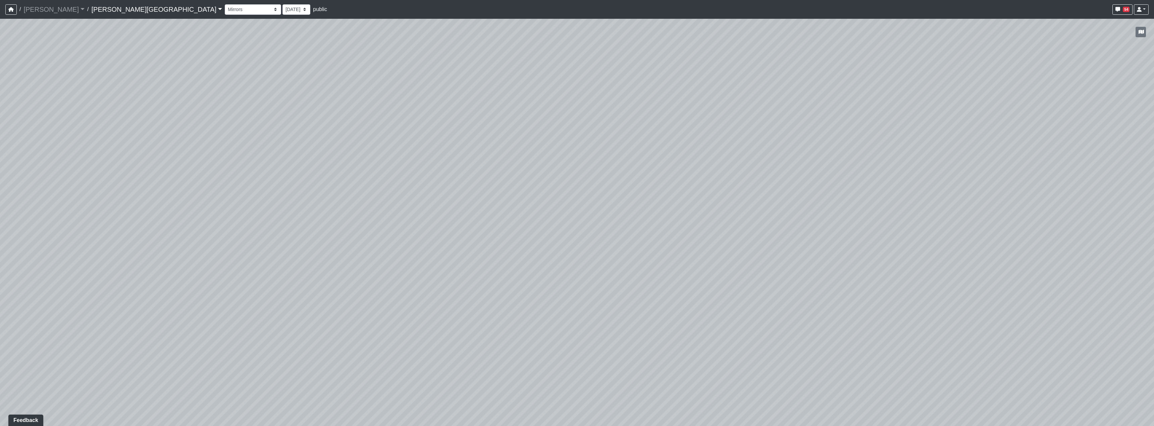
click at [651, 390] on div "Loading... Hallway - Hallway 2 Loading... Entry Loading... Mirrors Loading... M…" at bounding box center [577, 223] width 1154 height 408
drag, startPoint x: 632, startPoint y: 263, endPoint x: 633, endPoint y: 312, distance: 49.0
click at [633, 312] on div "Loading... Hallway - Hallway 2 Loading... Entry Loading... Mirrors Loading... M…" at bounding box center [577, 223] width 1154 height 408
drag, startPoint x: 775, startPoint y: 308, endPoint x: 749, endPoint y: 267, distance: 47.6
click at [749, 267] on div "Loading... Hallway - Hallway 2 Loading... Entry Loading... Mirrors Loading... M…" at bounding box center [577, 223] width 1154 height 408
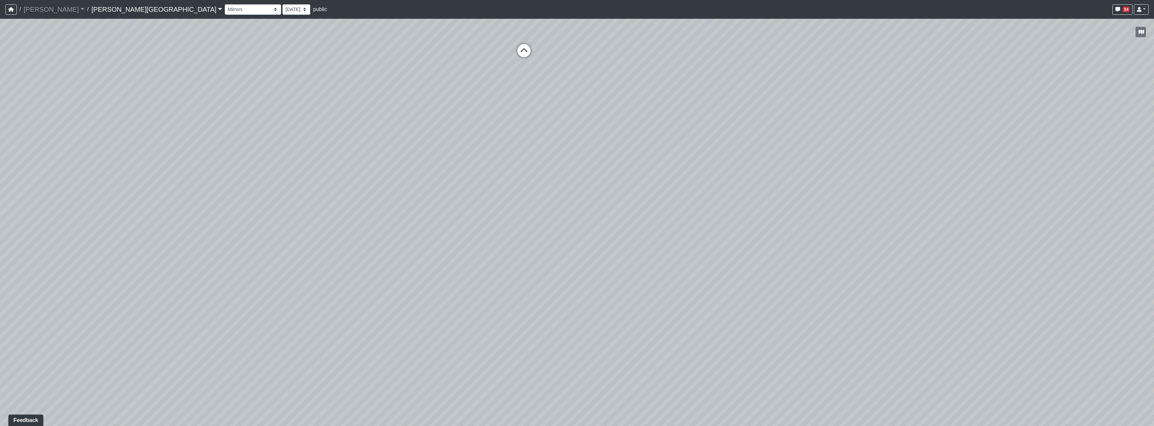
drag, startPoint x: 790, startPoint y: 246, endPoint x: 751, endPoint y: 299, distance: 65.3
click at [751, 299] on div "Loading... Hallway - Hallway 2 Loading... Entry Loading... Mirrors Loading... M…" at bounding box center [577, 223] width 1154 height 408
drag, startPoint x: 673, startPoint y: 351, endPoint x: 630, endPoint y: 253, distance: 107.1
click at [736, 351] on div "Loading... Hallway - Hallway 2 Loading... Entry Loading... Mirrors Loading... M…" at bounding box center [577, 223] width 1154 height 408
drag, startPoint x: 625, startPoint y: 253, endPoint x: 657, endPoint y: 285, distance: 46.3
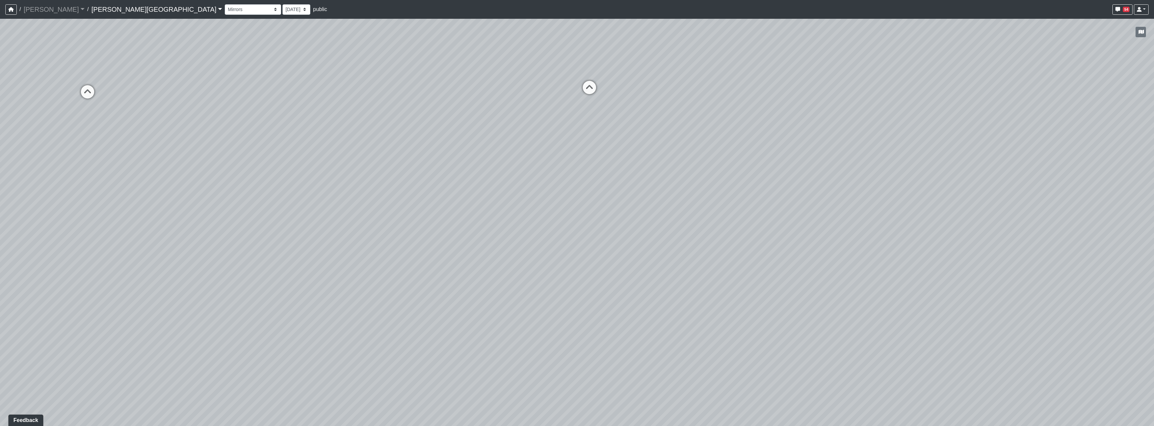
click at [657, 285] on div "Loading... Hallway - Hallway 2 Loading... Entry Loading... Mirrors Loading... M…" at bounding box center [577, 223] width 1154 height 408
drag, startPoint x: 659, startPoint y: 324, endPoint x: 654, endPoint y: 342, distance: 18.8
click at [654, 342] on div "Loading... Hallway - Hallway 2 Loading... Entry Loading... Mirrors Loading... M…" at bounding box center [577, 223] width 1154 height 408
drag, startPoint x: 823, startPoint y: 294, endPoint x: 811, endPoint y: 274, distance: 23.6
click at [811, 274] on div "Loading... Hallway - Hallway 2 Loading... Entry Loading... Mirrors Loading... M…" at bounding box center [577, 223] width 1154 height 408
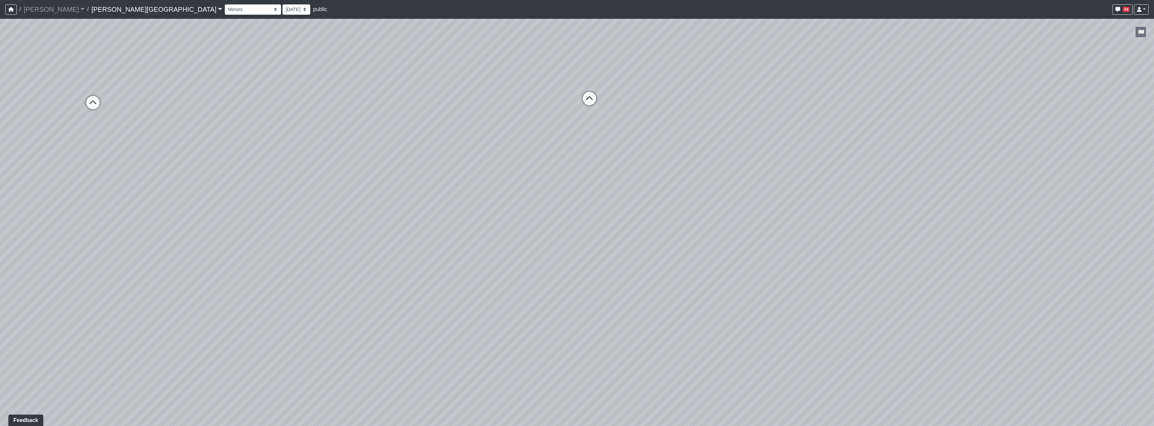
drag, startPoint x: 634, startPoint y: 236, endPoint x: 651, endPoint y: 247, distance: 20.9
click at [651, 247] on div "Loading... Hallway - Hallway 2 Loading... Entry Loading... Mirrors Loading... M…" at bounding box center [577, 223] width 1154 height 408
drag, startPoint x: 388, startPoint y: 266, endPoint x: 462, endPoint y: 263, distance: 74.2
click at [462, 263] on div "Loading... Hallway - Hallway 2 Loading... Entry Loading... Mirrors Loading... M…" at bounding box center [577, 223] width 1154 height 408
drag, startPoint x: 886, startPoint y: 176, endPoint x: 819, endPoint y: 229, distance: 84.3
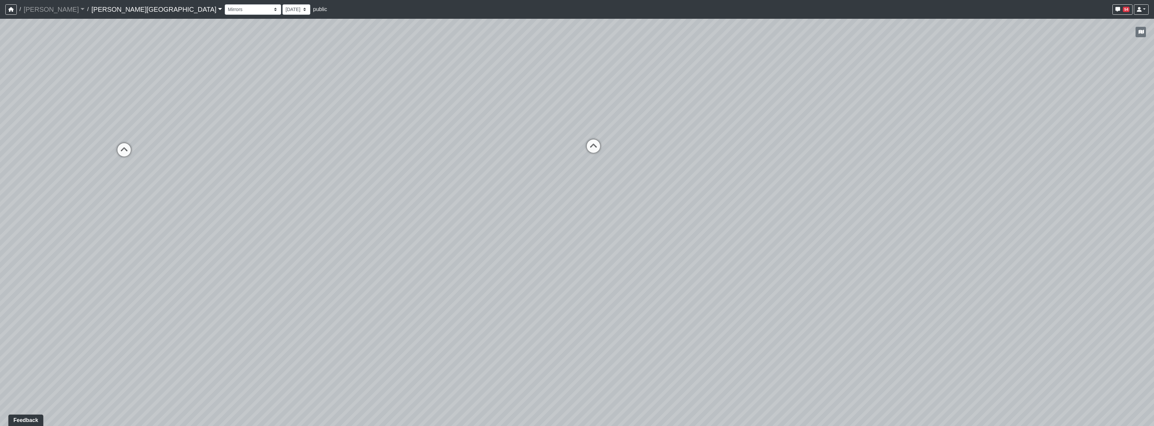
click at [819, 229] on div "Loading... Hallway - Hallway 2 Loading... Entry Loading... Mirrors Loading... M…" at bounding box center [577, 223] width 1154 height 408
drag, startPoint x: 866, startPoint y: 256, endPoint x: 312, endPoint y: 266, distance: 554.6
click at [312, 266] on div "Loading... Hallway - Hallway 2 Loading... Entry Loading... Mirrors Loading... M…" at bounding box center [577, 223] width 1154 height 408
drag, startPoint x: 799, startPoint y: 206, endPoint x: 537, endPoint y: 218, distance: 261.9
click at [537, 218] on div "Loading... Hallway - Hallway 2 Loading... Entry Loading... Mirrors Loading... M…" at bounding box center [577, 223] width 1154 height 408
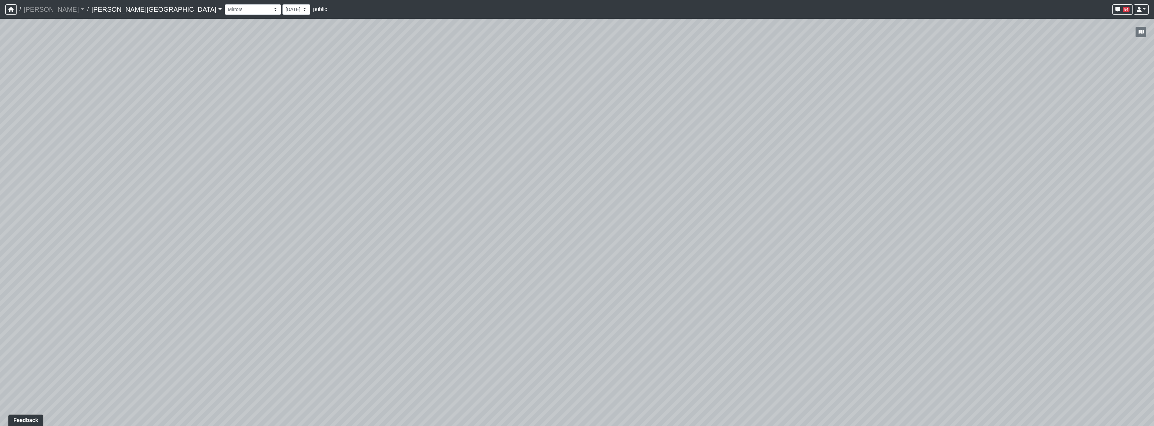
drag, startPoint x: 807, startPoint y: 321, endPoint x: 699, endPoint y: 337, distance: 108.5
click at [699, 337] on div "Loading... Hallway - Hallway 2 Loading... Entry Loading... Mirrors Loading... M…" at bounding box center [577, 223] width 1154 height 408
drag, startPoint x: 677, startPoint y: 352, endPoint x: 816, endPoint y: 346, distance: 139.0
click at [816, 346] on div "Loading... Hallway - Hallway 2 Loading... Entry Loading... Mirrors Loading... M…" at bounding box center [577, 223] width 1154 height 408
drag, startPoint x: 387, startPoint y: 275, endPoint x: 764, endPoint y: 262, distance: 377.3
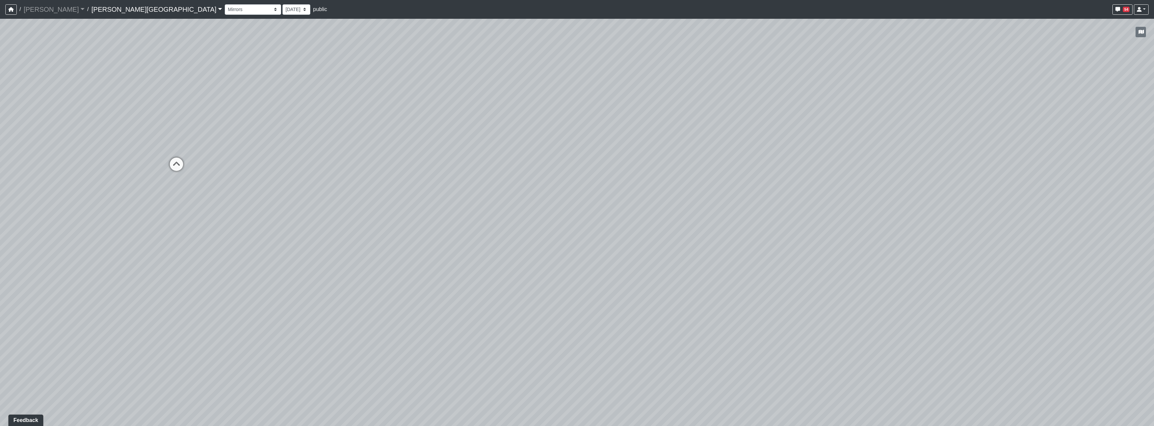
click at [764, 262] on div "Loading... Hallway - Hallway 2 Loading... Entry Loading... Mirrors Loading... M…" at bounding box center [577, 223] width 1154 height 408
drag, startPoint x: 364, startPoint y: 256, endPoint x: 825, endPoint y: 263, distance: 461.9
click at [850, 263] on div "Loading... Hallway - Hallway 2 Loading... Entry Loading... Mirrors Loading... M…" at bounding box center [577, 223] width 1154 height 408
drag, startPoint x: 388, startPoint y: 240, endPoint x: 673, endPoint y: 245, distance: 285.2
click at [713, 244] on div "Loading... Hallway - Hallway 2 Loading... Entry Loading... Mirrors Loading... M…" at bounding box center [577, 223] width 1154 height 408
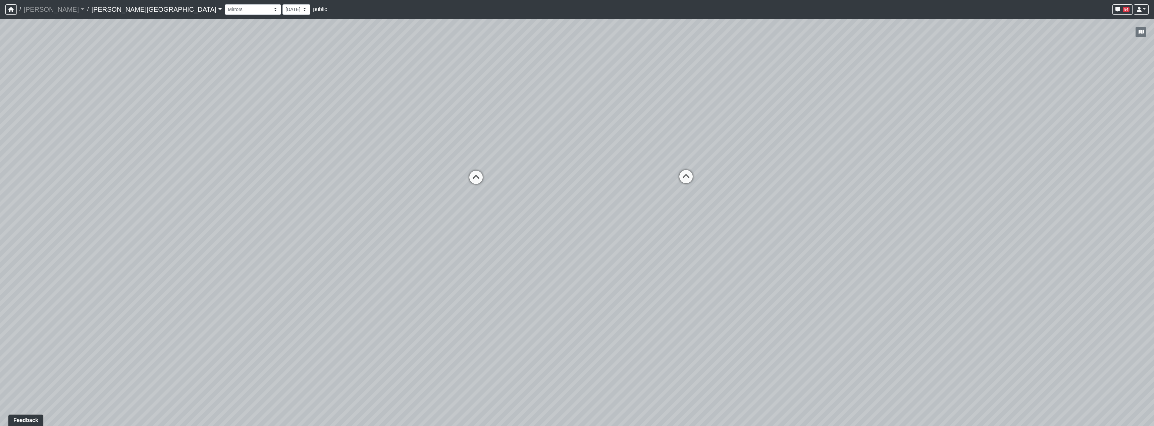
drag, startPoint x: 460, startPoint y: 238, endPoint x: 692, endPoint y: 261, distance: 232.5
click at [692, 261] on div "Loading... Hallway - Hallway 2 Loading... Entry Loading... Mirrors Loading... M…" at bounding box center [577, 223] width 1154 height 408
click at [546, 202] on icon at bounding box center [543, 198] width 20 height 20
click at [534, 192] on icon at bounding box center [535, 195] width 20 height 20
drag, startPoint x: 754, startPoint y: 276, endPoint x: 394, endPoint y: 279, distance: 359.9
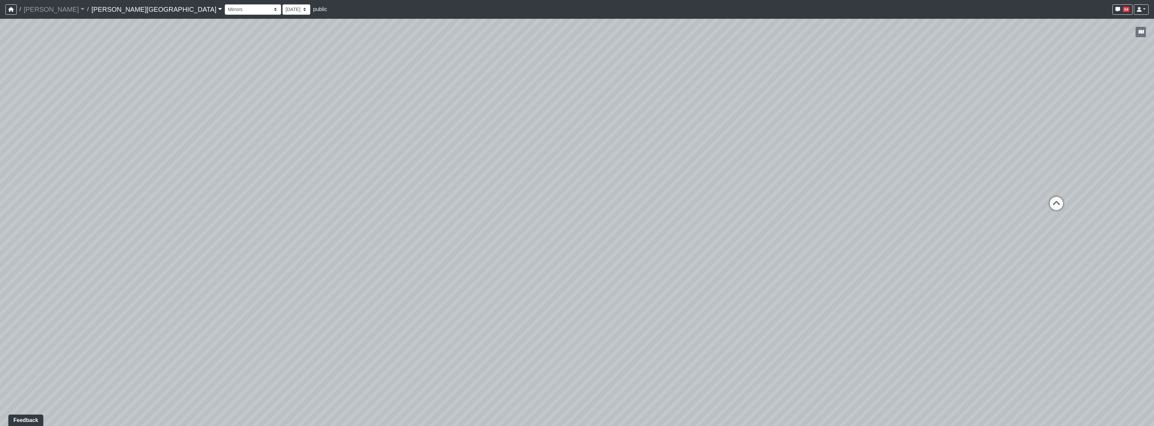
click at [394, 279] on div "Loading... Hallway - Hallway 2 Loading... Entry Loading... Mirrors Loading... M…" at bounding box center [577, 223] width 1154 height 408
drag, startPoint x: 877, startPoint y: 271, endPoint x: 626, endPoint y: 272, distance: 251.2
click at [626, 272] on div "Loading... Hallway - Hallway 2 Loading... Entry Loading... Mirrors Loading... M…" at bounding box center [577, 223] width 1154 height 408
drag, startPoint x: 736, startPoint y: 259, endPoint x: 501, endPoint y: 266, distance: 234.9
click at [501, 266] on div "Loading... Hallway - Hallway 2 Loading... Entry Loading... Mirrors Loading... M…" at bounding box center [577, 223] width 1154 height 408
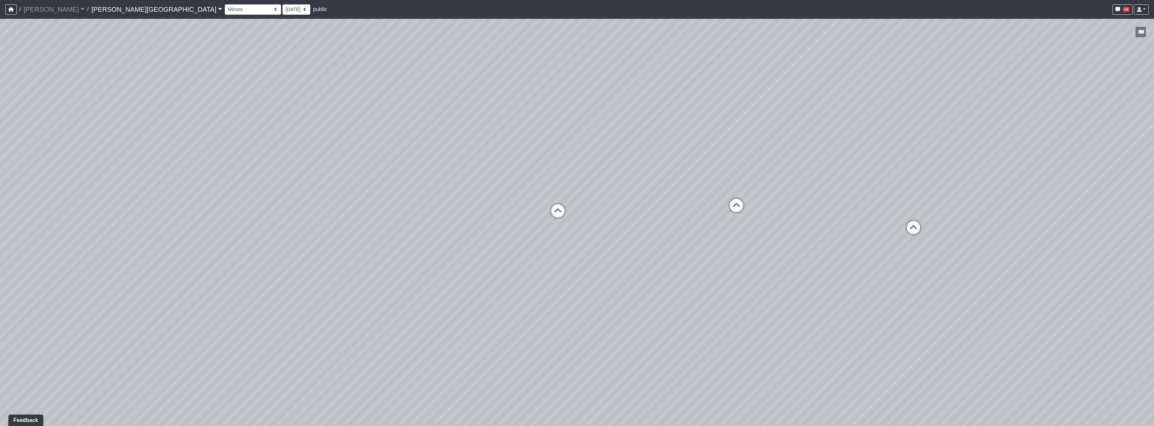
drag, startPoint x: 742, startPoint y: 253, endPoint x: 681, endPoint y: 256, distance: 61.1
click at [681, 256] on div "Loading... Hallway - Hallway 2 Loading... Entry Loading... Mirrors Loading... M…" at bounding box center [577, 223] width 1154 height 408
click at [225, 5] on select "Booths 1 Booths 2 Entry Lounge 1 Lounge 2 Lounge 3 Windows Bar Entrance Lounge …" at bounding box center [253, 9] width 56 height 10
click at [225, 4] on select "Booths 1 Booths 2 Entry Lounge 1 Lounge 2 Lounge 3 Windows Bar Entrance Lounge …" at bounding box center [253, 9] width 56 height 10
drag, startPoint x: 487, startPoint y: 276, endPoint x: 561, endPoint y: 271, distance: 73.7
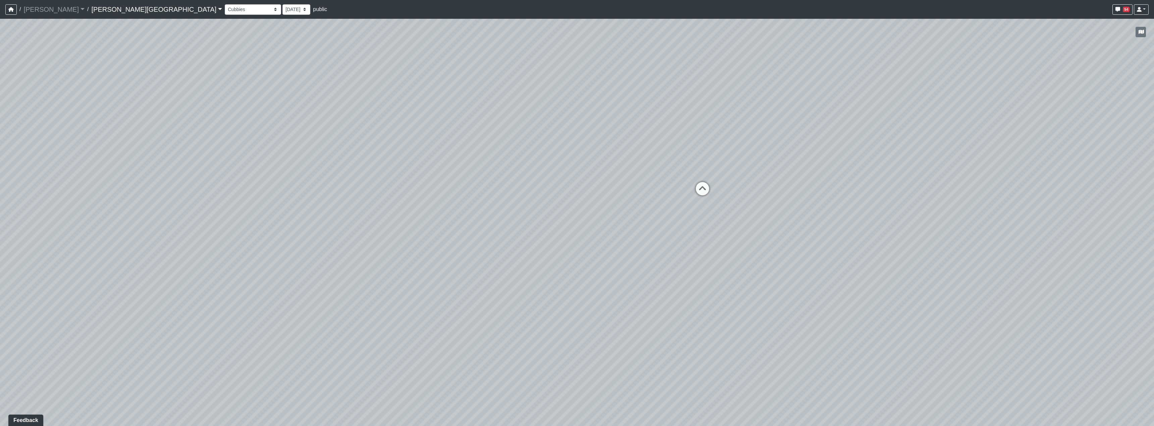
click at [561, 271] on div "Loading... Hallway - Hallway 2 Loading... Entry Loading... Mirrors Loading... M…" at bounding box center [577, 223] width 1154 height 408
drag, startPoint x: 400, startPoint y: 226, endPoint x: 460, endPoint y: 213, distance: 61.1
click at [460, 213] on div "Loading... Hallway - Hallway 2 Loading... Entry Loading... Mirrors Loading... M…" at bounding box center [577, 223] width 1154 height 408
click at [225, 5] on select "Booths 1 Booths 2 Entry Lounge 1 Lounge 2 Lounge 3 Windows Bar Entrance Lounge …" at bounding box center [253, 9] width 56 height 10
click at [225, 4] on select "Booths 1 Booths 2 Entry Lounge 1 Lounge 2 Lounge 3 Windows Bar Entrance Lounge …" at bounding box center [253, 9] width 56 height 10
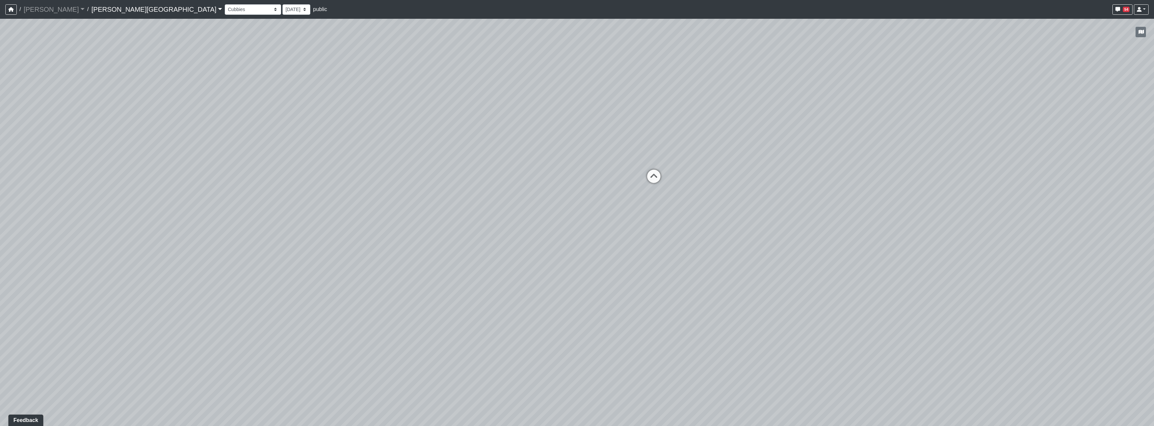
drag, startPoint x: 621, startPoint y: 332, endPoint x: 371, endPoint y: 294, distance: 252.9
click at [371, 294] on div "Loading... Hallway - Hallway 2 Loading... Entry Loading... Mirrors Loading... M…" at bounding box center [577, 223] width 1154 height 408
drag, startPoint x: 408, startPoint y: 273, endPoint x: 690, endPoint y: 276, distance: 282.5
click at [690, 276] on div "Loading... Hallway - Hallway 2 Loading... Entry Loading... Mirrors Loading... M…" at bounding box center [577, 223] width 1154 height 408
drag, startPoint x: 263, startPoint y: 202, endPoint x: 360, endPoint y: 231, distance: 101.2
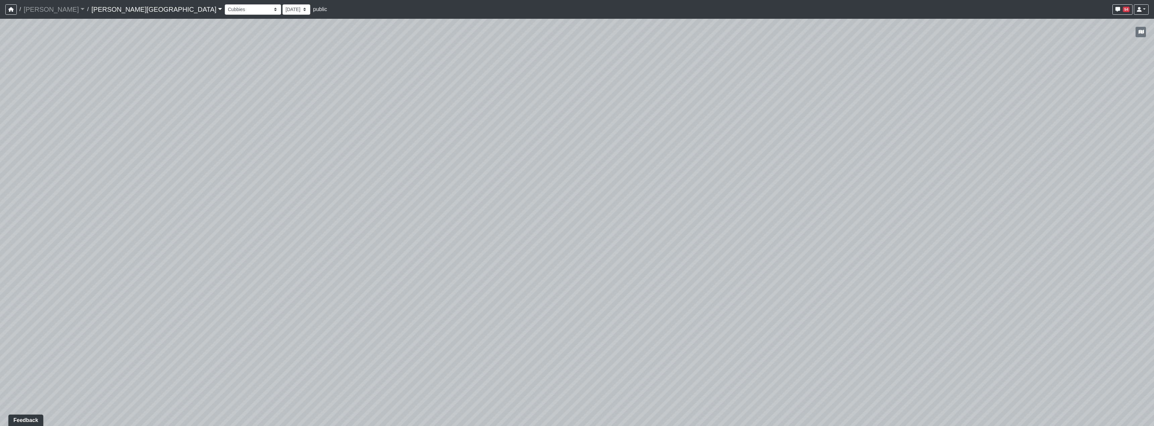
click at [610, 216] on div "Loading... Hallway - Hallway 2 Loading... Entry Loading... Mirrors Loading... M…" at bounding box center [577, 223] width 1154 height 408
drag, startPoint x: 219, startPoint y: 239, endPoint x: 675, endPoint y: 213, distance: 456.9
click at [685, 211] on div "Loading... Hallway - Hallway 2 Loading... Entry Loading... Mirrors Loading... M…" at bounding box center [577, 223] width 1154 height 408
drag, startPoint x: 288, startPoint y: 268, endPoint x: 306, endPoint y: 272, distance: 18.5
click at [306, 272] on div "Loading... Hallway - Hallway 2 Loading... Entry Loading... Mirrors Loading... M…" at bounding box center [577, 223] width 1154 height 408
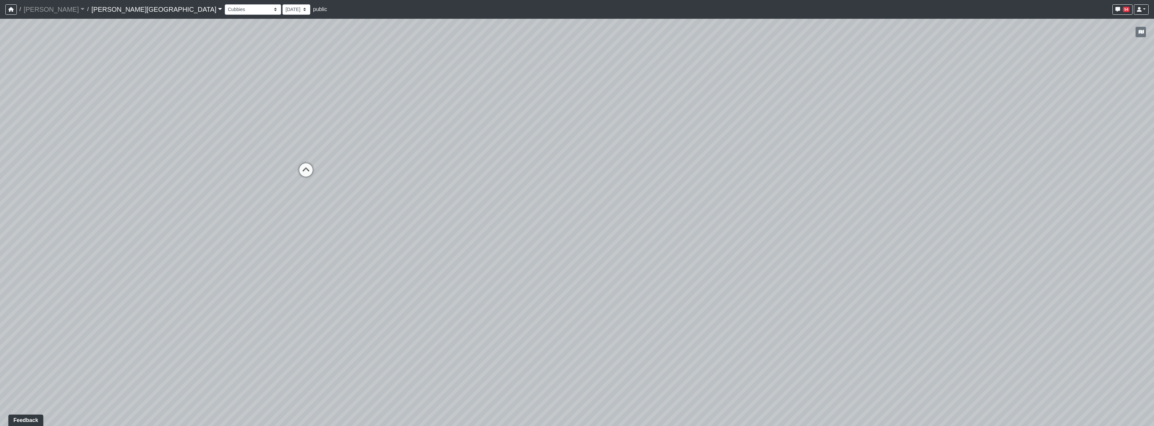
drag, startPoint x: 430, startPoint y: 269, endPoint x: 226, endPoint y: 265, distance: 204.0
click at [226, 265] on div "Loading... Hallway - Hallway 2 Loading... Entry Loading... Mirrors Loading... M…" at bounding box center [577, 223] width 1154 height 408
drag, startPoint x: 589, startPoint y: 288, endPoint x: 726, endPoint y: 300, distance: 137.7
click at [726, 300] on div "Loading... Hallway - Hallway 2 Loading... Entry Loading... Mirrors Loading... M…" at bounding box center [577, 223] width 1154 height 408
drag, startPoint x: 460, startPoint y: 217, endPoint x: 442, endPoint y: 221, distance: 17.5
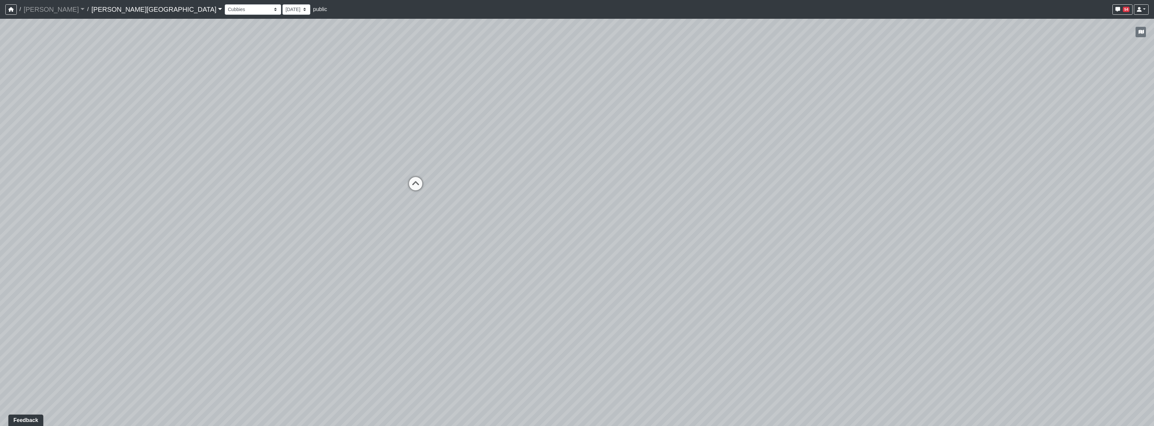
click at [442, 221] on div "Loading... Hallway - Hallway 2 Loading... Entry Loading... Mirrors Loading... M…" at bounding box center [577, 223] width 1154 height 408
drag, startPoint x: 665, startPoint y: 192, endPoint x: 607, endPoint y: 209, distance: 61.1
click at [607, 209] on div "Loading... Hallway - Hallway 2 Loading... Entry Loading... Mirrors Loading... M…" at bounding box center [577, 223] width 1154 height 408
click at [373, 196] on icon at bounding box center [367, 203] width 20 height 20
drag, startPoint x: 756, startPoint y: 295, endPoint x: 711, endPoint y: 232, distance: 76.4
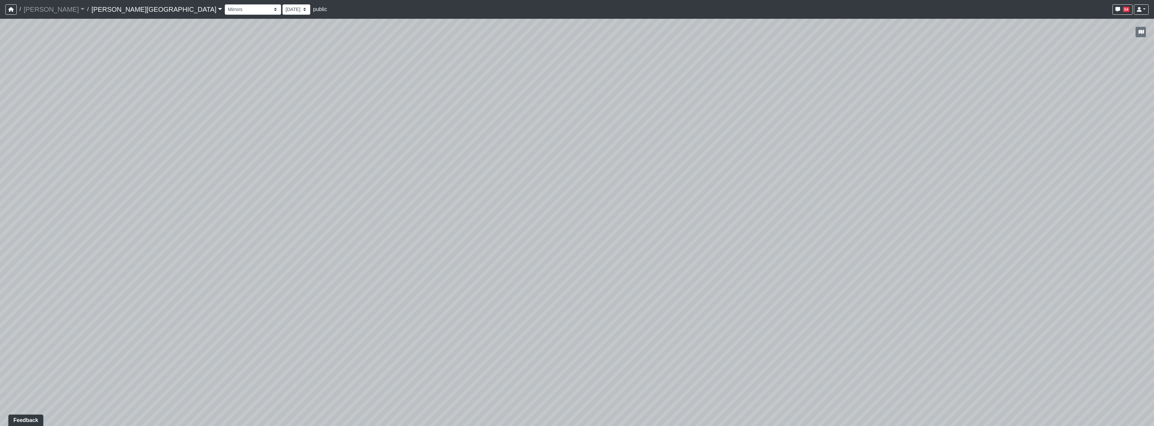
click at [379, 290] on div "Loading... Hallway - Hallway 2 Loading... Entry Loading... Mirrors Loading... M…" at bounding box center [577, 223] width 1154 height 408
drag, startPoint x: 672, startPoint y: 243, endPoint x: 653, endPoint y: 250, distance: 19.6
click at [652, 250] on div "Loading... Hallway - Hallway 2 Loading... Entry Loading... Mirrors Loading... M…" at bounding box center [577, 223] width 1154 height 408
drag, startPoint x: 861, startPoint y: 325, endPoint x: 462, endPoint y: 309, distance: 399.5
click at [457, 310] on div "Loading... Hallway - Hallway 2 Loading... Entry Loading... Mirrors Loading... M…" at bounding box center [577, 223] width 1154 height 408
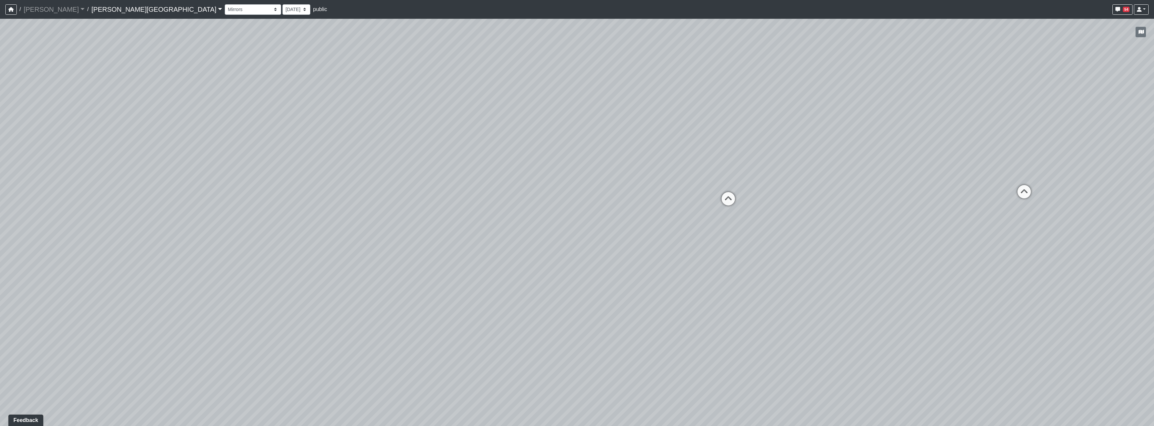
drag, startPoint x: 779, startPoint y: 308, endPoint x: 694, endPoint y: 289, distance: 87.2
click at [694, 289] on div "Loading... Hallway - Hallway 2 Loading... Entry Loading... Mirrors Loading... M…" at bounding box center [577, 223] width 1154 height 408
drag, startPoint x: 1015, startPoint y: 145, endPoint x: 932, endPoint y: 182, distance: 90.5
click at [932, 182] on div "Loading... Hallway - Hallway 2 Loading... Entry Loading... Mirrors Loading... M…" at bounding box center [577, 223] width 1154 height 408
drag, startPoint x: 920, startPoint y: 213, endPoint x: 864, endPoint y: 217, distance: 56.8
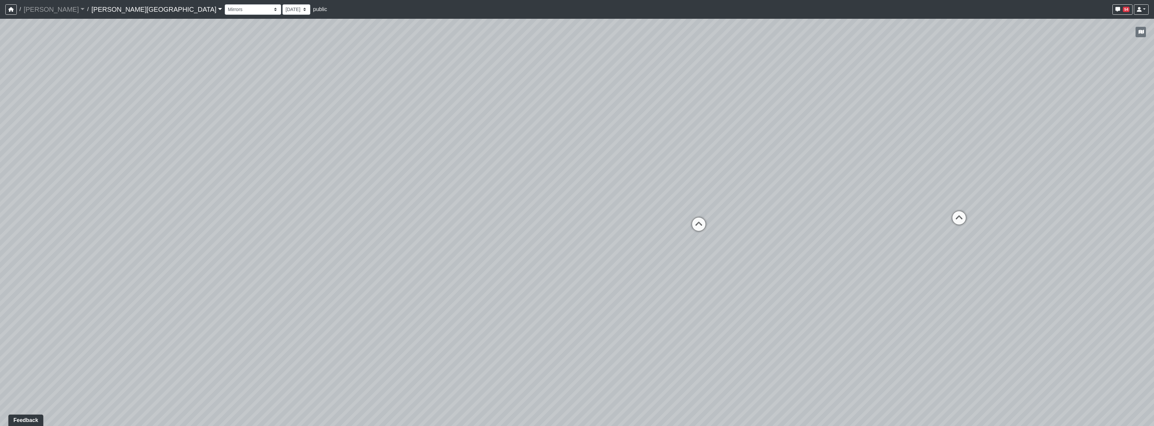
click at [864, 217] on div "Loading... Hallway - Hallway 2 Loading... Entry Loading... Mirrors Loading... M…" at bounding box center [577, 223] width 1154 height 408
drag, startPoint x: 759, startPoint y: 267, endPoint x: 740, endPoint y: 270, distance: 19.3
click at [740, 270] on div "Loading... Hallway - Hallway 2 Loading... Entry Loading... Mirrors Loading... M…" at bounding box center [577, 223] width 1154 height 408
drag, startPoint x: 493, startPoint y: 285, endPoint x: 534, endPoint y: 279, distance: 41.1
click at [534, 279] on div "Loading... Hallway - Hallway 2 Loading... Entry Loading... Mirrors Loading... M…" at bounding box center [577, 223] width 1154 height 408
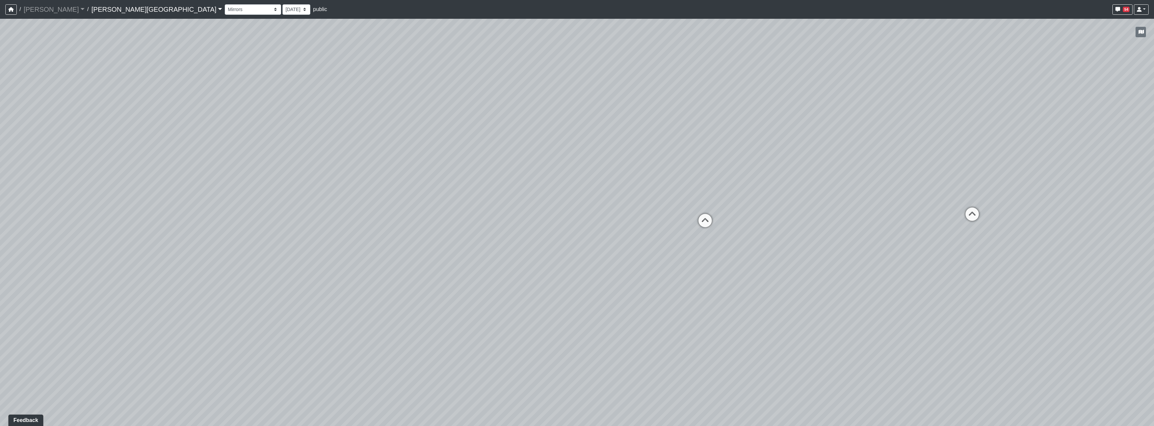
drag, startPoint x: 769, startPoint y: 287, endPoint x: 755, endPoint y: 287, distance: 14.1
click at [755, 287] on div "Loading... Hallway - Hallway 2 Loading... Entry Loading... Mirrors Loading... M…" at bounding box center [577, 223] width 1154 height 408
drag, startPoint x: 581, startPoint y: 256, endPoint x: 574, endPoint y: 259, distance: 6.9
click at [574, 259] on div "Loading... Hallway - Hallway 2 Loading... Entry Loading... Mirrors Loading... M…" at bounding box center [577, 223] width 1154 height 408
drag, startPoint x: 565, startPoint y: 261, endPoint x: 560, endPoint y: 264, distance: 5.4
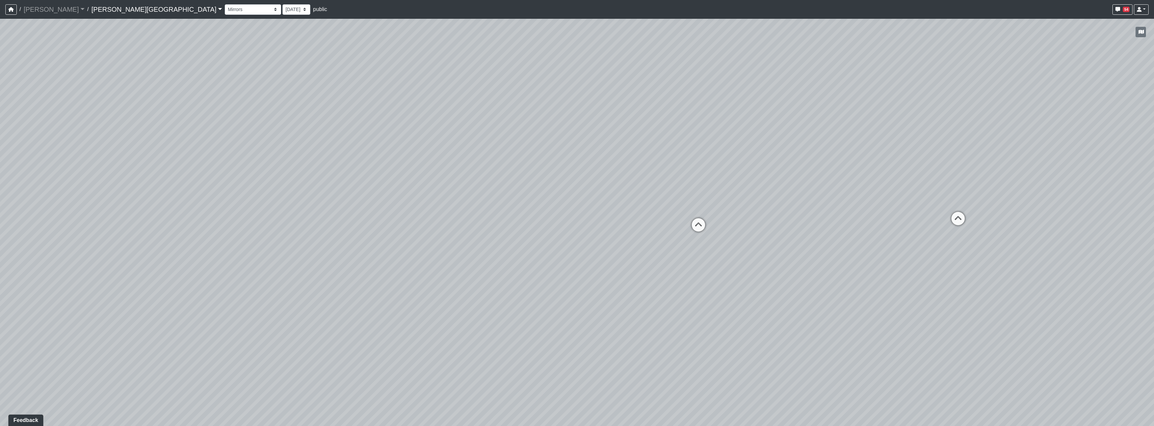
click at [560, 264] on div "Loading... Hallway - Hallway 2 Loading... Entry Loading... Mirrors Loading... M…" at bounding box center [577, 223] width 1154 height 408
click at [702, 224] on icon at bounding box center [698, 228] width 20 height 20
drag, startPoint x: 805, startPoint y: 358, endPoint x: 706, endPoint y: 324, distance: 105.1
click at [706, 324] on div "Loading... Hallway - Hallway 2 Loading... Entry Loading... Mirrors Loading... M…" at bounding box center [577, 223] width 1154 height 408
click at [707, 320] on div "Loading... Hallway - Hallway 2 Loading... Entry Loading... Mirrors Loading... M…" at bounding box center [577, 223] width 1154 height 408
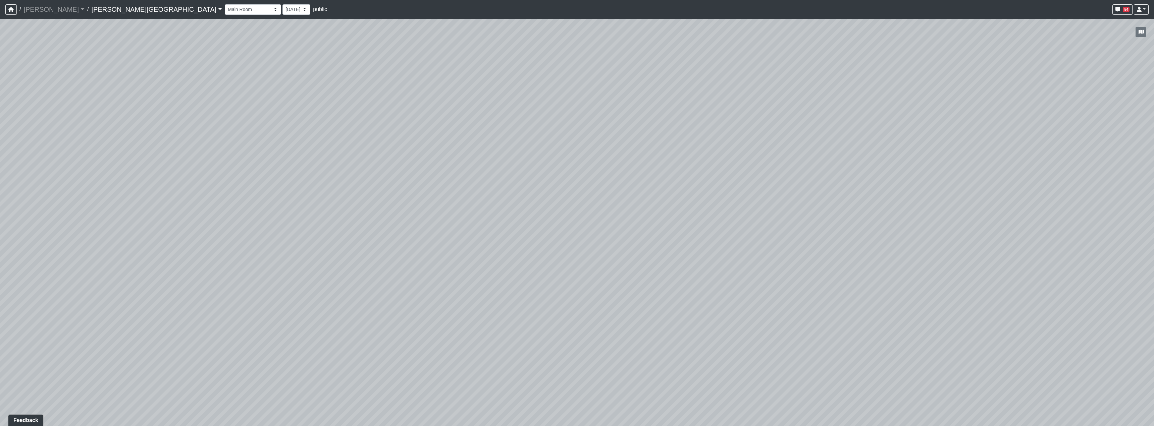
drag, startPoint x: 791, startPoint y: 354, endPoint x: 886, endPoint y: 351, distance: 94.6
click at [886, 351] on div "Loading... Hallway - Hallway 2 Loading... Entry Loading... Mirrors Loading... M…" at bounding box center [577, 223] width 1154 height 408
drag, startPoint x: 374, startPoint y: 324, endPoint x: 619, endPoint y: 320, distance: 245.6
click at [619, 320] on div "Loading... Hallway - Hallway 2 Loading... Entry Loading... Mirrors Loading... M…" at bounding box center [577, 223] width 1154 height 408
drag, startPoint x: 466, startPoint y: 355, endPoint x: 516, endPoint y: 352, distance: 49.7
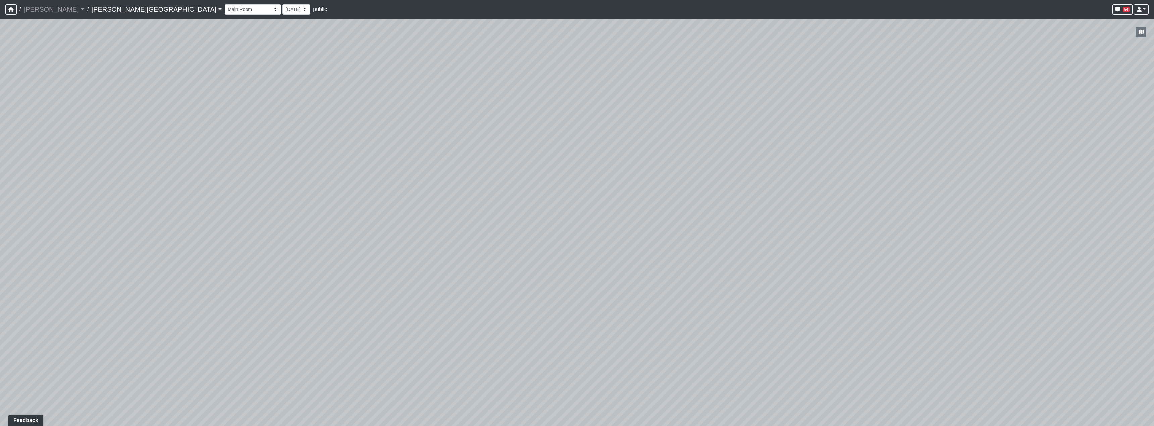
click at [516, 352] on div "Loading... Hallway - Hallway 2 Loading... Entry Loading... Mirrors Loading... M…" at bounding box center [577, 223] width 1154 height 408
drag, startPoint x: 450, startPoint y: 296, endPoint x: 778, endPoint y: 292, distance: 327.7
click at [778, 292] on div "Loading... Hallway - Hallway 2 Loading... Entry Loading... Mirrors Loading... M…" at bounding box center [577, 223] width 1154 height 408
drag, startPoint x: 582, startPoint y: 281, endPoint x: 683, endPoint y: 286, distance: 101.1
click at [683, 286] on div "Loading... Hallway - Hallway 2 Loading... Entry Loading... Mirrors Loading... M…" at bounding box center [577, 223] width 1154 height 408
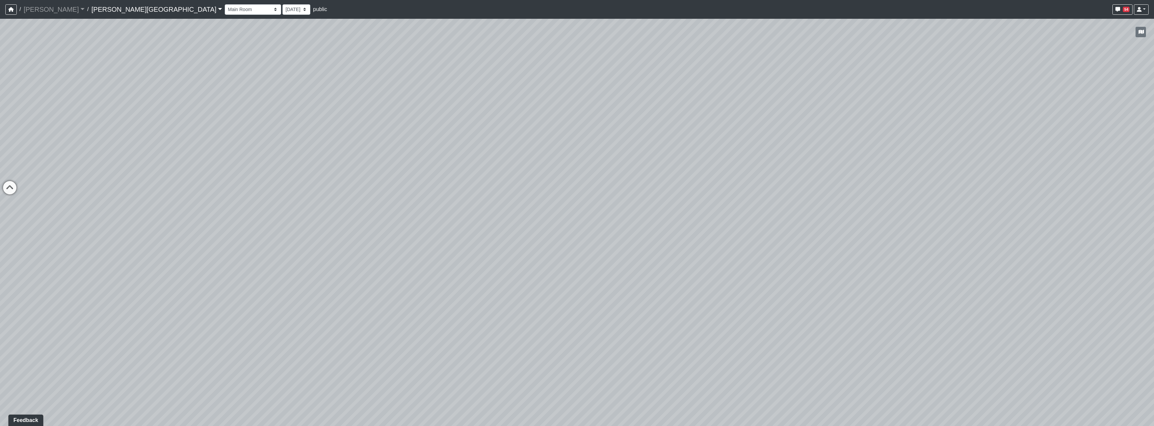
drag, startPoint x: 464, startPoint y: 319, endPoint x: 598, endPoint y: 295, distance: 136.4
click at [715, 321] on div "Loading... Hallway - Hallway 2 Loading... Entry Loading... Mirrors Loading... M…" at bounding box center [577, 223] width 1154 height 408
drag, startPoint x: 452, startPoint y: 281, endPoint x: 567, endPoint y: 285, distance: 115.1
click at [567, 285] on div "Loading... Hallway - Hallway 2 Loading... Entry Loading... Mirrors Loading... M…" at bounding box center [577, 223] width 1154 height 408
drag, startPoint x: 554, startPoint y: 274, endPoint x: 596, endPoint y: 279, distance: 42.2
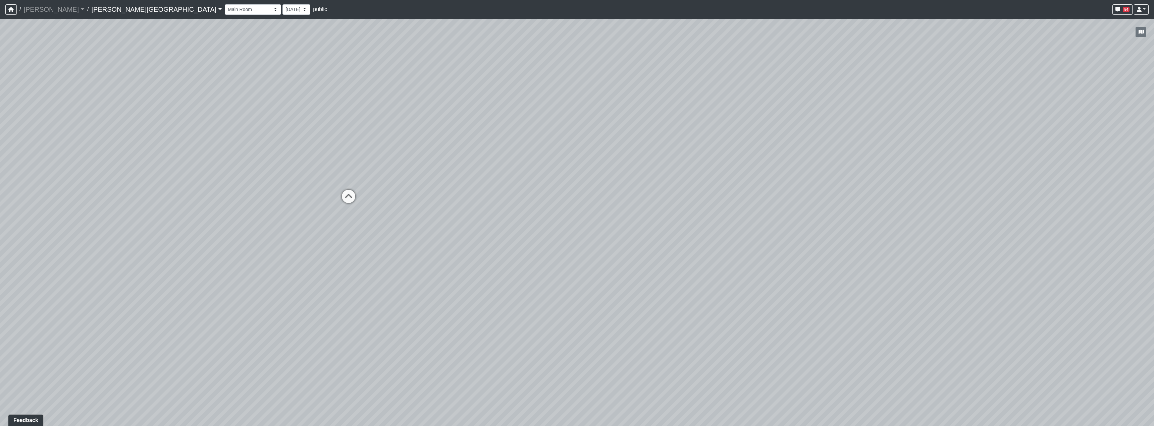
click at [596, 279] on div "Loading... Hallway - Hallway 2 Loading... Entry Loading... Mirrors Loading... M…" at bounding box center [577, 223] width 1154 height 408
drag, startPoint x: 307, startPoint y: 284, endPoint x: 375, endPoint y: 286, distance: 68.4
click at [375, 286] on div "Loading... Hallway - Hallway 2 Loading... Entry Loading... Mirrors Loading... M…" at bounding box center [577, 223] width 1154 height 408
drag, startPoint x: 408, startPoint y: 272, endPoint x: 387, endPoint y: 279, distance: 22.0
click at [387, 279] on div "Loading... Hallway - Hallway 2 Loading... Entry Loading... Mirrors Loading... M…" at bounding box center [577, 223] width 1154 height 408
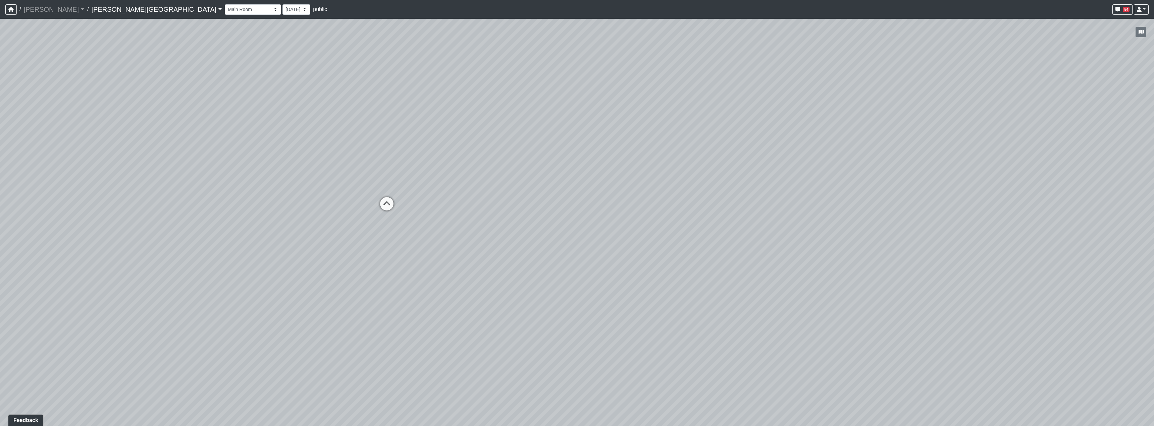
click at [400, 277] on div "Loading... Hallway - Hallway 2 Loading... Entry Loading... Mirrors Loading... M…" at bounding box center [577, 223] width 1154 height 408
click at [394, 207] on icon at bounding box center [389, 208] width 20 height 20
drag, startPoint x: 381, startPoint y: 324, endPoint x: 613, endPoint y: 296, distance: 233.2
click at [613, 296] on div "Loading... Hallway - Hallway 2 Loading... Entry Loading... Mirrors Loading... M…" at bounding box center [577, 223] width 1154 height 408
drag, startPoint x: 637, startPoint y: 375, endPoint x: 701, endPoint y: 396, distance: 67.8
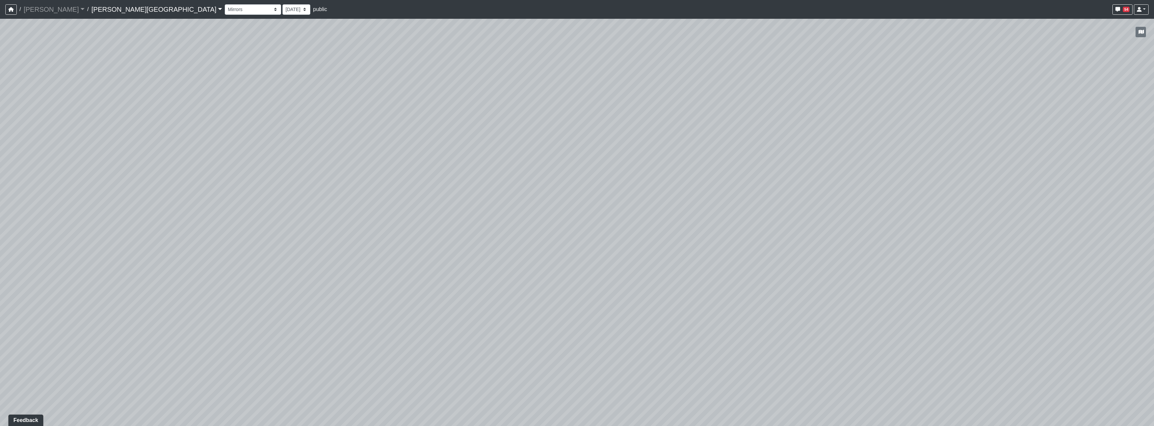
click at [701, 396] on div "Loading... Hallway - Hallway 2 Loading... Entry Loading... Mirrors Loading... M…" at bounding box center [577, 223] width 1154 height 408
drag, startPoint x: 277, startPoint y: 315, endPoint x: 744, endPoint y: 326, distance: 467.0
click at [744, 326] on div "Loading... Hallway - Hallway 2 Loading... Entry Loading... Mirrors Loading... M…" at bounding box center [577, 223] width 1154 height 408
drag, startPoint x: 454, startPoint y: 258, endPoint x: 466, endPoint y: 264, distance: 12.9
click at [466, 264] on div "Loading... Hallway - Hallway 2 Loading... Entry Loading... Mirrors Loading... M…" at bounding box center [577, 223] width 1154 height 408
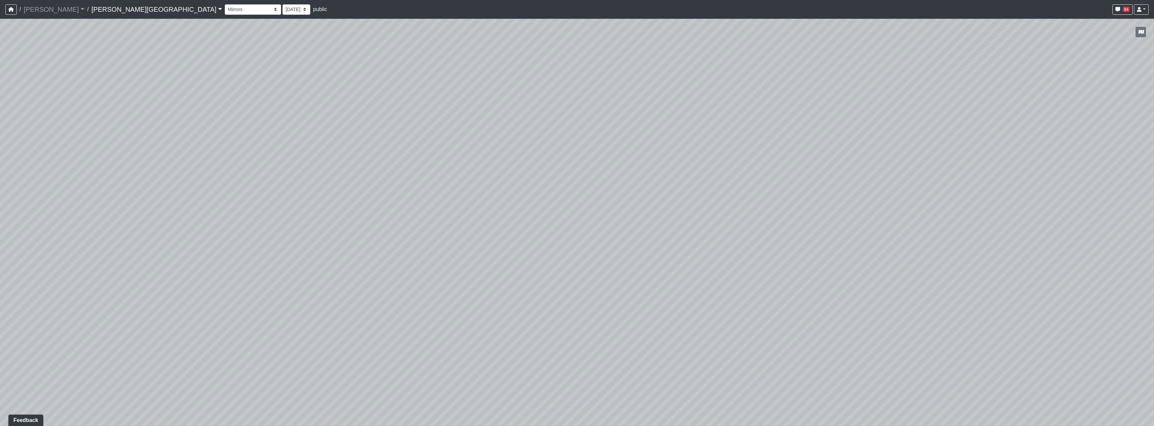
drag, startPoint x: 412, startPoint y: 259, endPoint x: 414, endPoint y: 263, distance: 4.7
click at [414, 263] on div "Loading... Hallway - Hallway 2 Loading... Entry Loading... Mirrors Loading... M…" at bounding box center [577, 223] width 1154 height 408
drag, startPoint x: 268, startPoint y: 249, endPoint x: 319, endPoint y: 254, distance: 50.6
click at [319, 254] on div "Loading... Hallway - Hallway 2 Loading... Entry Loading... Mirrors Loading... M…" at bounding box center [577, 223] width 1154 height 408
drag, startPoint x: 503, startPoint y: 292, endPoint x: 497, endPoint y: 291, distance: 6.3
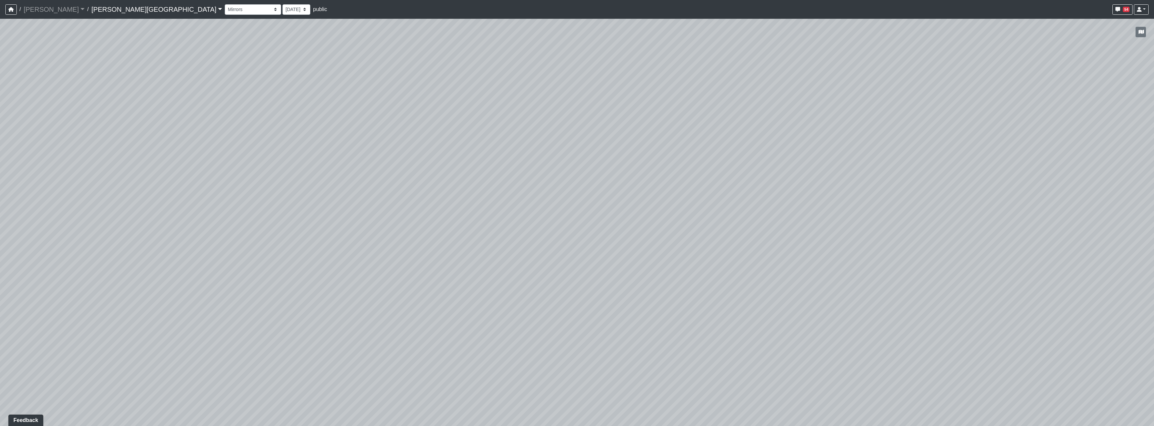
click at [497, 291] on div "Loading... Hallway - Hallway 2 Loading... Entry Loading... Mirrors Loading... M…" at bounding box center [577, 223] width 1154 height 408
drag, startPoint x: 669, startPoint y: 309, endPoint x: 350, endPoint y: 273, distance: 321.0
click at [350, 273] on div "Loading... Hallway - Hallway 2 Loading... Entry Loading... Mirrors Loading... M…" at bounding box center [577, 223] width 1154 height 408
drag, startPoint x: 919, startPoint y: 301, endPoint x: 561, endPoint y: 345, distance: 361.6
click at [561, 345] on div "Loading... Hallway - Hallway 2 Loading... Entry Loading... Mirrors Loading... M…" at bounding box center [577, 223] width 1154 height 408
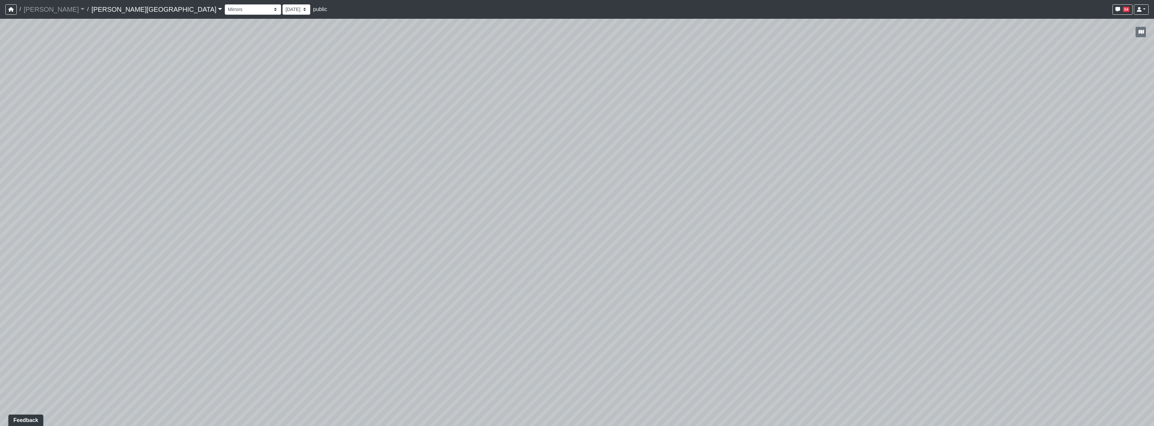
drag, startPoint x: 874, startPoint y: 322, endPoint x: 461, endPoint y: 281, distance: 414.9
click at [425, 289] on div "Loading... Hallway - Hallway 2 Loading... Entry Loading... Mirrors Loading... M…" at bounding box center [577, 223] width 1154 height 408
drag, startPoint x: 965, startPoint y: 299, endPoint x: 481, endPoint y: 295, distance: 483.7
click at [473, 295] on div "Loading... Hallway - Hallway 2 Loading... Entry Loading... Mirrors Loading... M…" at bounding box center [577, 223] width 1154 height 408
drag, startPoint x: 988, startPoint y: 289, endPoint x: 674, endPoint y: 267, distance: 314.4
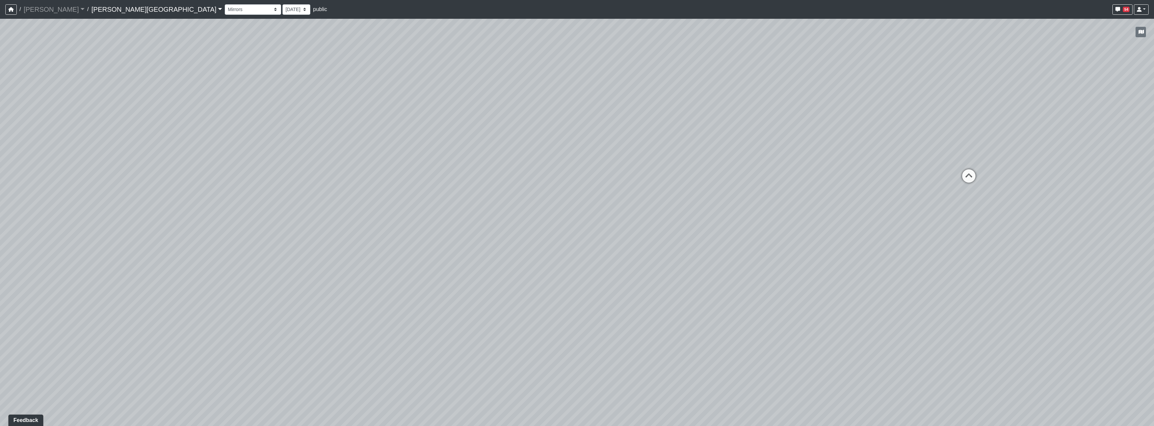
click at [663, 272] on div "Loading... Hallway - Hallway 2 Loading... Entry Loading... Mirrors Loading... M…" at bounding box center [577, 223] width 1154 height 408
drag, startPoint x: 929, startPoint y: 245, endPoint x: 600, endPoint y: 201, distance: 332.0
click at [599, 201] on div "Loading... Hallway - Hallway 2 Loading... Entry Loading... Mirrors Loading... M…" at bounding box center [577, 223] width 1154 height 408
drag, startPoint x: 743, startPoint y: 173, endPoint x: 747, endPoint y: 176, distance: 4.8
click at [747, 176] on div "Loading... Hallway - Hallway 2 Loading... Entry Loading... Mirrors Loading... M…" at bounding box center [577, 223] width 1154 height 408
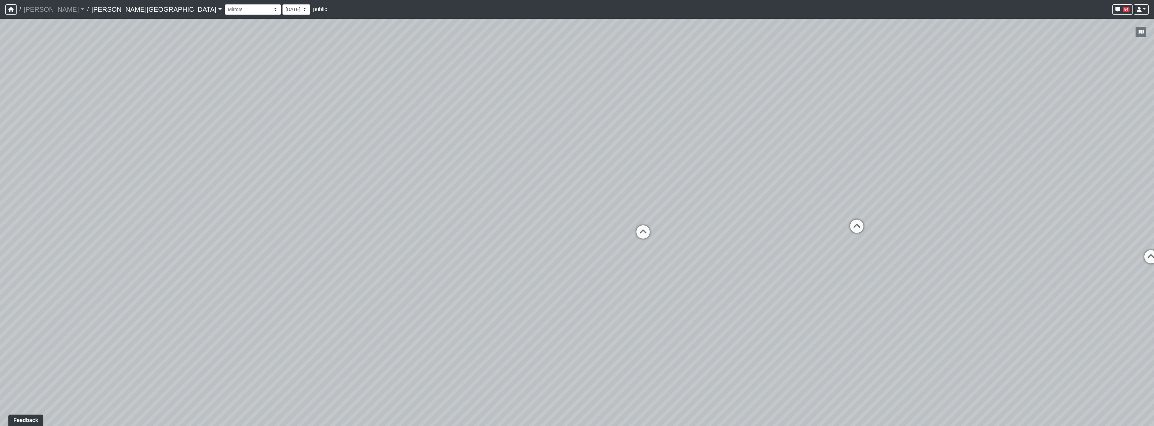
drag, startPoint x: 747, startPoint y: 176, endPoint x: 757, endPoint y: 282, distance: 106.8
click at [757, 282] on div "Loading... Hallway - Hallway 2 Loading... Entry Loading... Mirrors Loading... M…" at bounding box center [577, 223] width 1154 height 408
drag, startPoint x: 744, startPoint y: 264, endPoint x: 732, endPoint y: 258, distance: 13.5
click at [732, 258] on div "Loading... Hallway - Hallway 2 Loading... Entry Loading... Mirrors Loading... M…" at bounding box center [577, 223] width 1154 height 408
drag, startPoint x: 740, startPoint y: 135, endPoint x: 699, endPoint y: 265, distance: 135.9
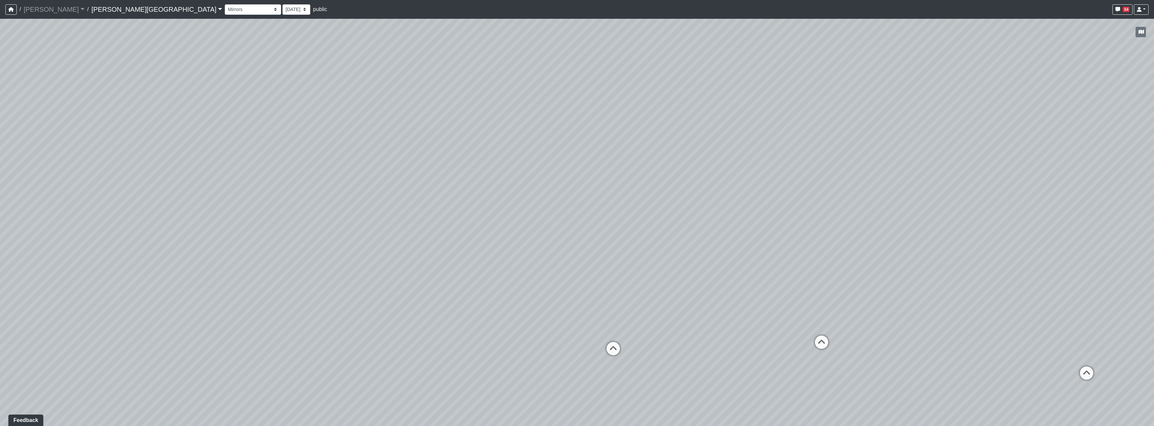
click at [699, 265] on div "Loading... Hallway - Hallway 2 Loading... Entry Loading... Mirrors Loading... M…" at bounding box center [577, 223] width 1154 height 408
drag, startPoint x: 691, startPoint y: 302, endPoint x: 664, endPoint y: 208, distance: 97.0
click at [664, 208] on div "Loading... Hallway - Hallway 2 Loading... Entry Loading... Mirrors Loading... M…" at bounding box center [577, 223] width 1154 height 408
drag, startPoint x: 673, startPoint y: 336, endPoint x: 568, endPoint y: 305, distance: 109.4
click at [568, 305] on div "Loading... Hallway - Hallway 2 Loading... Entry Loading... Mirrors Loading... M…" at bounding box center [577, 223] width 1154 height 408
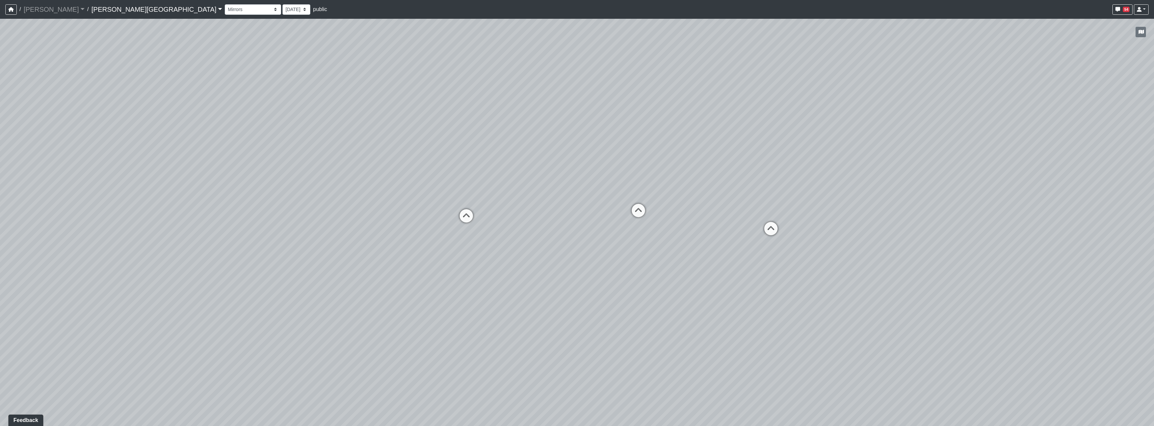
drag, startPoint x: 785, startPoint y: 306, endPoint x: 685, endPoint y: 292, distance: 100.9
click at [685, 292] on div "Loading... Hallway - Hallway 2 Loading... Entry Loading... Mirrors Loading... M…" at bounding box center [577, 223] width 1154 height 408
drag, startPoint x: 638, startPoint y: 145, endPoint x: 749, endPoint y: 131, distance: 111.6
click at [749, 131] on div "Loading... Hallway - Hallway 2 Loading... Entry Loading... Mirrors Loading... M…" at bounding box center [577, 223] width 1154 height 408
drag, startPoint x: 804, startPoint y: 301, endPoint x: 761, endPoint y: 291, distance: 43.9
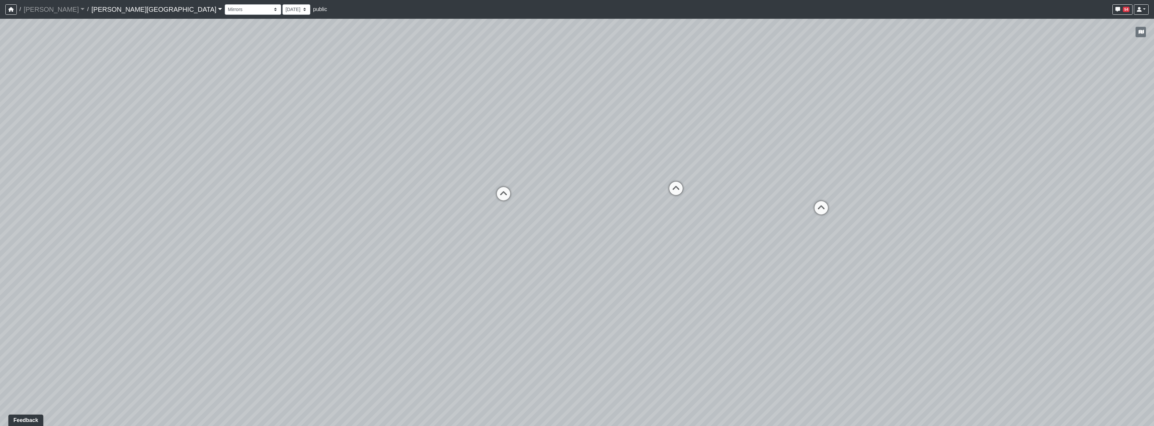
click at [761, 291] on div "Loading... Hallway - Hallway 2 Loading... Entry Loading... Mirrors Loading... M…" at bounding box center [577, 223] width 1154 height 408
click at [769, 293] on div "Loading... Hallway - Hallway 2 Loading... Entry Loading... Mirrors Loading... M…" at bounding box center [577, 223] width 1154 height 408
drag, startPoint x: 777, startPoint y: 361, endPoint x: 627, endPoint y: 334, distance: 152.1
click at [620, 353] on div "Loading... Hallway - Hallway 2 Loading... Entry Loading... Mirrors Loading... M…" at bounding box center [577, 223] width 1154 height 408
drag, startPoint x: 772, startPoint y: 152, endPoint x: 730, endPoint y: 190, distance: 56.5
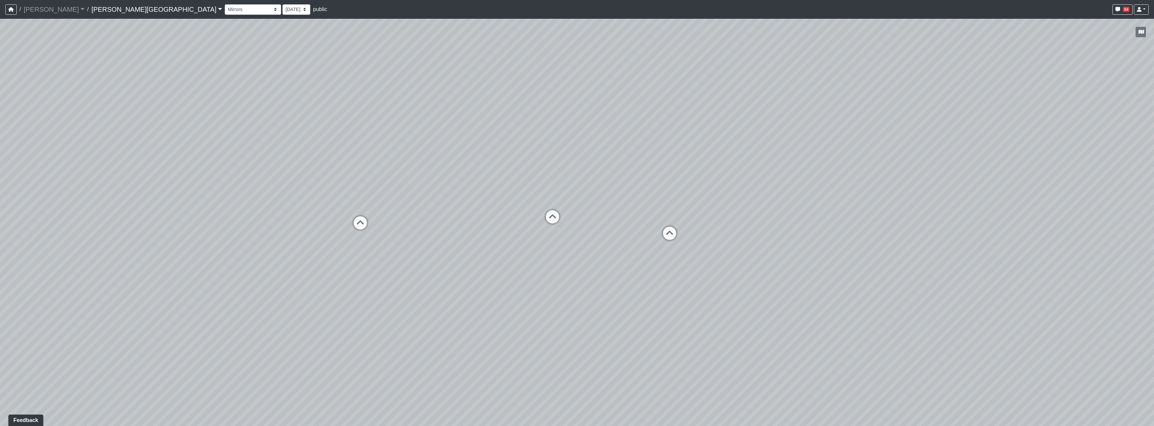
click at [730, 190] on div "Loading... Hallway - Hallway 2 Loading... Entry Loading... Mirrors Loading... M…" at bounding box center [577, 223] width 1154 height 408
drag, startPoint x: 722, startPoint y: 283, endPoint x: 718, endPoint y: 271, distance: 13.5
click at [718, 271] on div "Loading... Hallway - Hallway 2 Loading... Entry Loading... Mirrors Loading... M…" at bounding box center [577, 223] width 1154 height 408
drag, startPoint x: 729, startPoint y: 321, endPoint x: 858, endPoint y: 310, distance: 129.9
click at [858, 310] on div "Loading... Hallway - Hallway 2 Loading... Entry Loading... Mirrors Loading... M…" at bounding box center [577, 223] width 1154 height 408
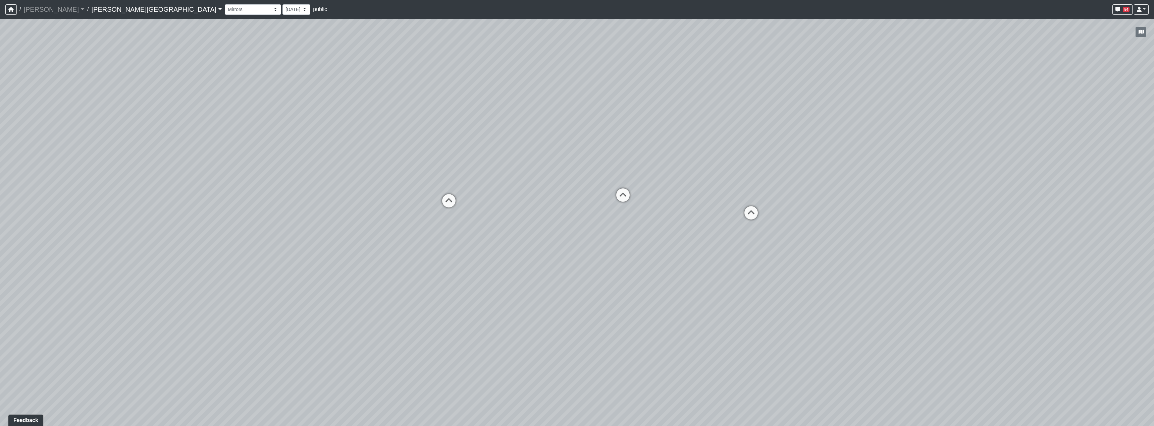
drag, startPoint x: 825, startPoint y: 180, endPoint x: 815, endPoint y: 179, distance: 10.4
click at [815, 179] on div "Loading... Hallway - Hallway 2 Loading... Entry Loading... Mirrors Loading... M…" at bounding box center [577, 223] width 1154 height 408
click at [225, 10] on select "Booths 1 Booths 2 Entry Lounge 1 Lounge 2 Lounge 3 Windows Bar Entrance Lounge …" at bounding box center [253, 9] width 56 height 10
click at [225, 4] on select "Booths 1 Booths 2 Entry Lounge 1 Lounge 2 Lounge 3 Windows Bar Entrance Lounge …" at bounding box center [253, 9] width 56 height 10
select select "tXvo5yCGj4R1XihEP94Qok"
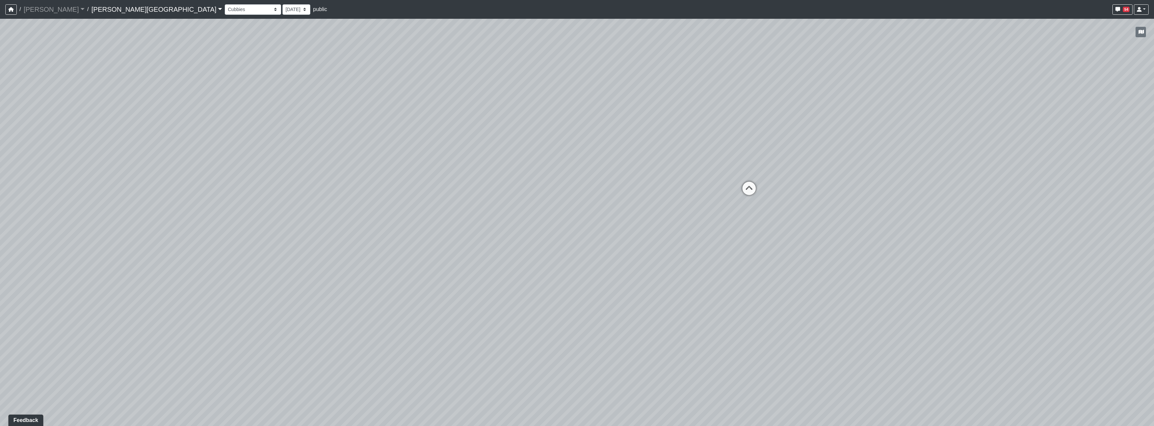
drag, startPoint x: 721, startPoint y: 328, endPoint x: 858, endPoint y: 324, distance: 136.6
click at [858, 324] on div "Loading... Hallway - Hallway 2 Loading... Entry Loading... Mirrors Loading... M…" at bounding box center [577, 223] width 1154 height 408
drag, startPoint x: 323, startPoint y: 264, endPoint x: 750, endPoint y: 254, distance: 426.8
click at [750, 254] on div "Loading... Hallway - Hallway 2 Loading... Entry Loading... Mirrors Loading... M…" at bounding box center [577, 223] width 1154 height 408
drag, startPoint x: 686, startPoint y: 239, endPoint x: 758, endPoint y: 255, distance: 73.8
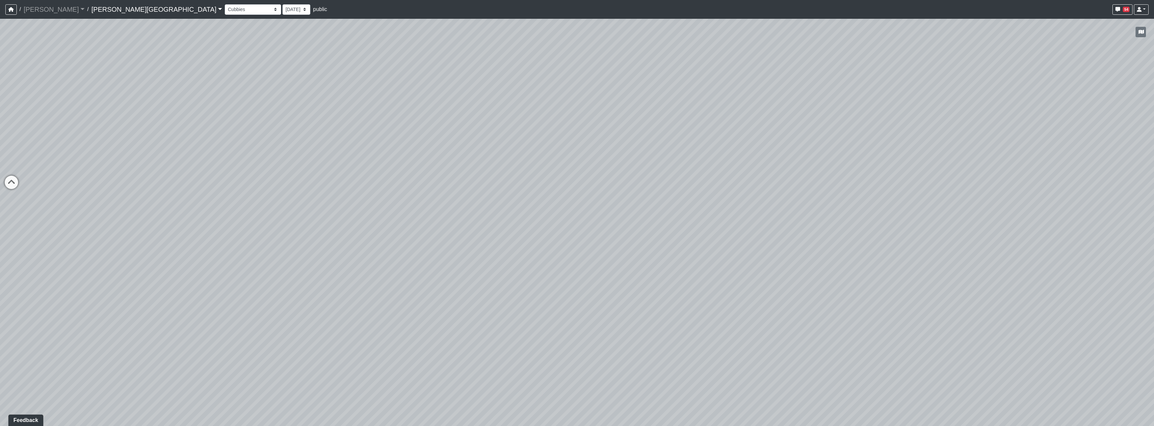
click at [752, 247] on div "Loading... Hallway - Hallway 2 Loading... Entry Loading... Mirrors Loading... M…" at bounding box center [577, 223] width 1154 height 408
drag, startPoint x: 784, startPoint y: 232, endPoint x: 674, endPoint y: 232, distance: 110.0
click at [674, 232] on div "Loading... Hallway - Hallway 2 Loading... Entry Loading... Mirrors Loading... M…" at bounding box center [577, 223] width 1154 height 408
click at [860, 268] on div "Loading... Hallway - Hallway 2 Loading... Entry Loading... Mirrors Loading... M…" at bounding box center [577, 223] width 1154 height 408
drag, startPoint x: 712, startPoint y: 206, endPoint x: 408, endPoint y: 183, distance: 305.4
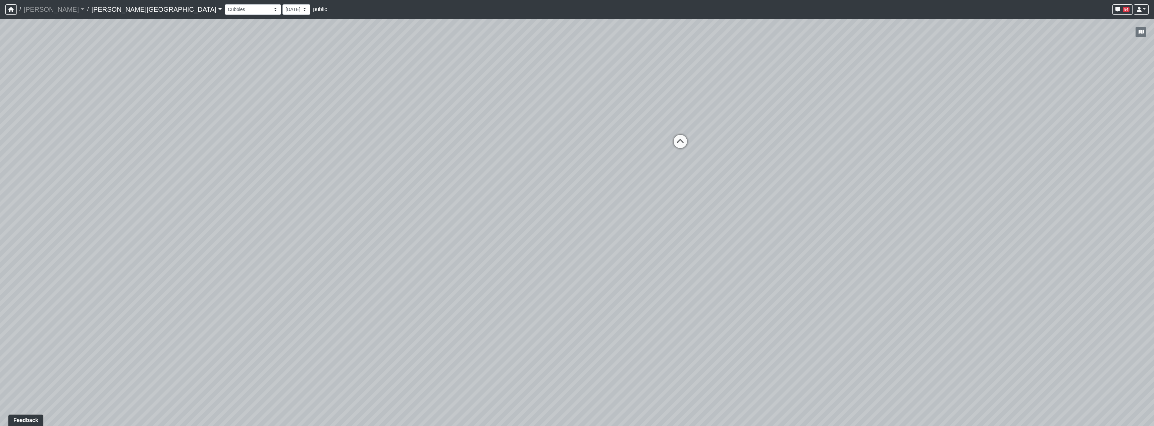
click at [406, 183] on div "Loading... Hallway - Hallway 2 Loading... Entry Loading... Mirrors Loading... M…" at bounding box center [577, 223] width 1154 height 408
drag, startPoint x: 906, startPoint y: 244, endPoint x: 668, endPoint y: 209, distance: 241.4
click at [357, 208] on div "Loading... Hallway - Hallway 2 Loading... Entry Loading... Mirrors Loading... M…" at bounding box center [577, 223] width 1154 height 408
drag, startPoint x: 956, startPoint y: 270, endPoint x: 665, endPoint y: 298, distance: 292.2
click at [665, 298] on div "Loading... Hallway - Hallway 2 Loading... Entry Loading... Mirrors Loading... M…" at bounding box center [577, 223] width 1154 height 408
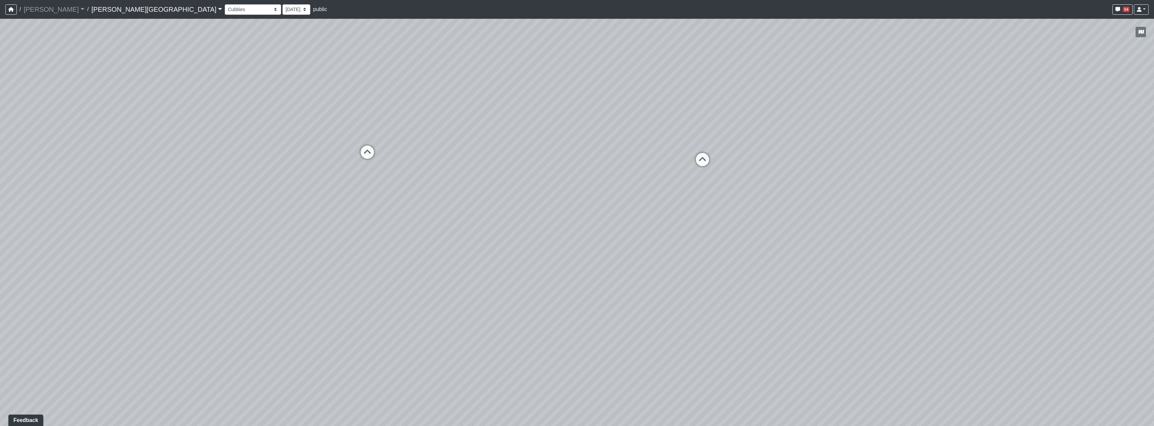
drag, startPoint x: 390, startPoint y: 203, endPoint x: 820, endPoint y: 222, distance: 430.5
click at [820, 222] on div "Loading... Hallway - Hallway 2 Loading... Entry Loading... Mirrors Loading... M…" at bounding box center [577, 223] width 1154 height 408
drag, startPoint x: 395, startPoint y: 221, endPoint x: 719, endPoint y: 234, distance: 324.9
click at [719, 234] on div "Loading... Hallway - Hallway 2 Loading... Entry Loading... Mirrors Loading... M…" at bounding box center [577, 223] width 1154 height 408
drag, startPoint x: 558, startPoint y: 256, endPoint x: 867, endPoint y: 281, distance: 309.6
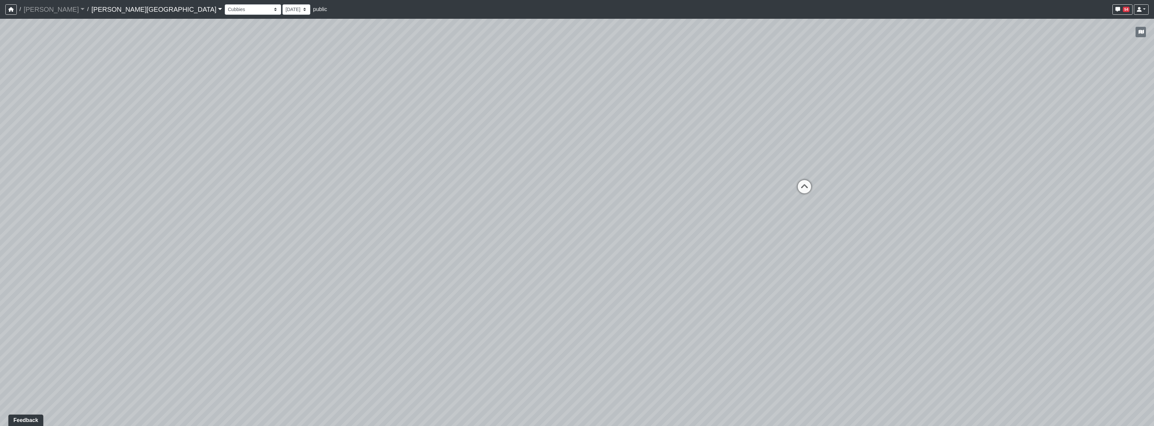
click at [867, 281] on div "Loading... Hallway - Hallway 2 Loading... Entry Loading... Mirrors Loading... M…" at bounding box center [577, 223] width 1154 height 408
drag, startPoint x: 863, startPoint y: 216, endPoint x: 836, endPoint y: 217, distance: 27.8
click at [836, 217] on div "Loading... Hallway - Hallway 2 Loading... Entry Loading... Mirrors Loading... M…" at bounding box center [577, 223] width 1154 height 408
drag, startPoint x: 897, startPoint y: 302, endPoint x: 851, endPoint y: 288, distance: 48.3
click at [851, 288] on div "Loading... Hallway - Hallway 2 Loading... Entry Loading... Mirrors Loading... M…" at bounding box center [577, 223] width 1154 height 408
